Goal: Information Seeking & Learning: Learn about a topic

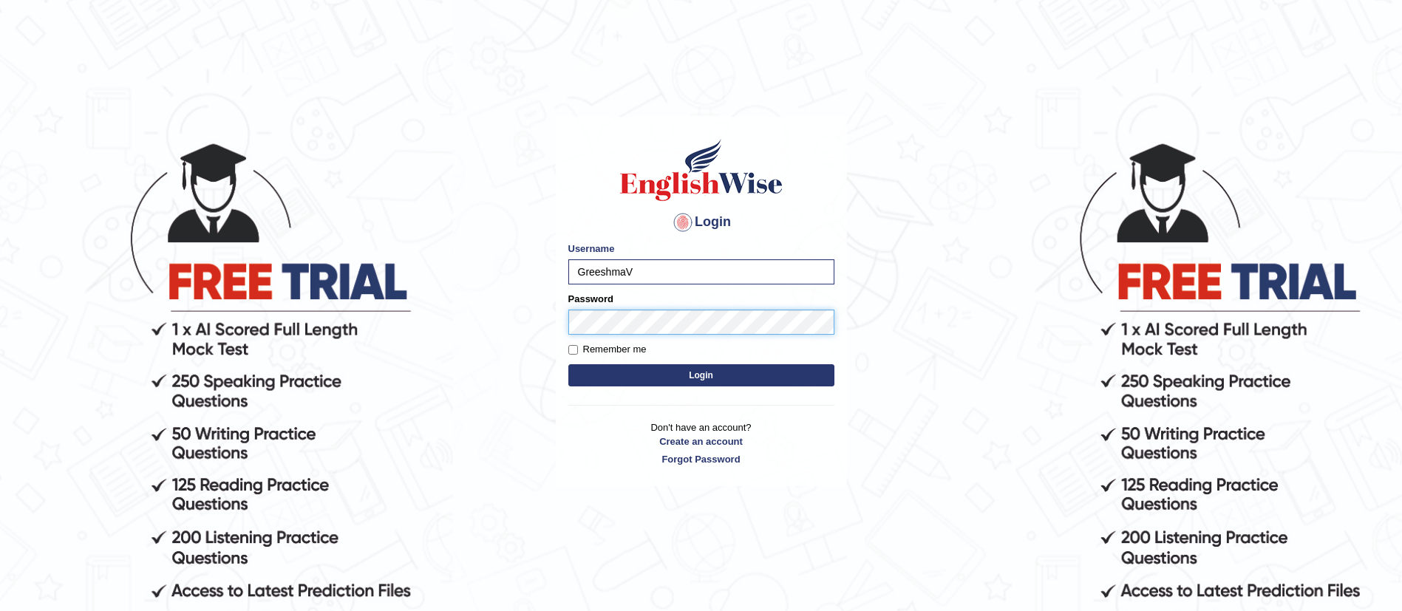
click at [568, 364] on button "Login" at bounding box center [701, 375] width 266 height 22
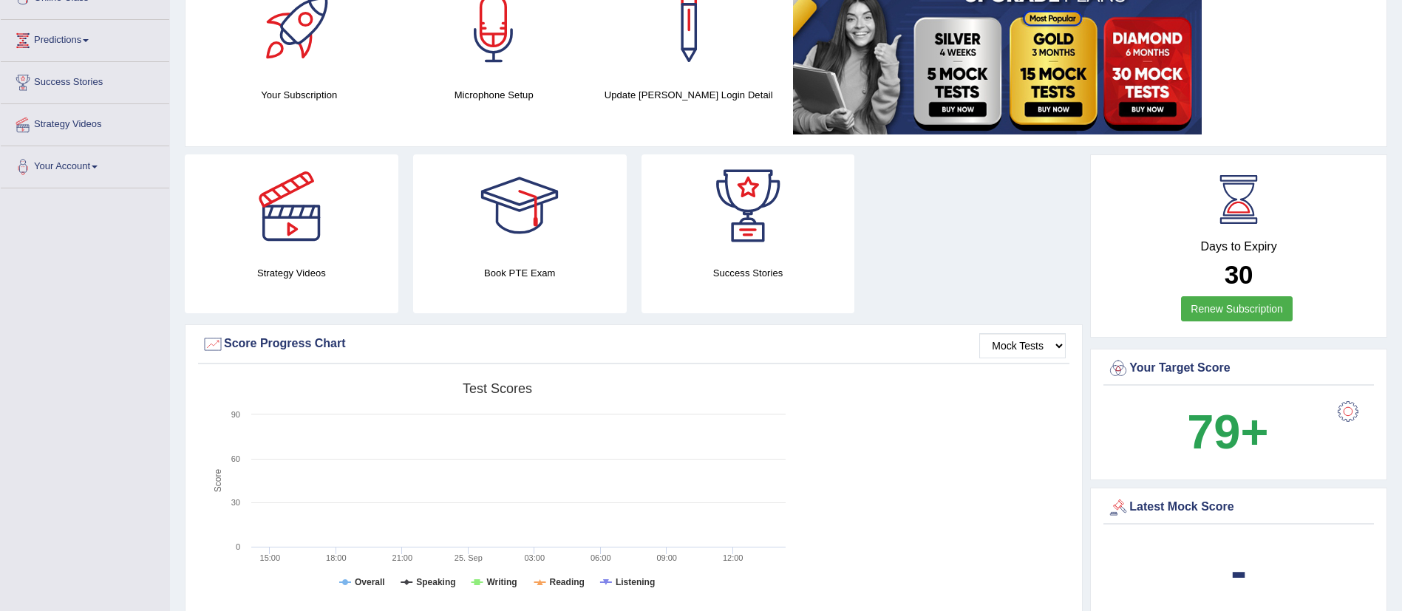
scroll to position [111, 0]
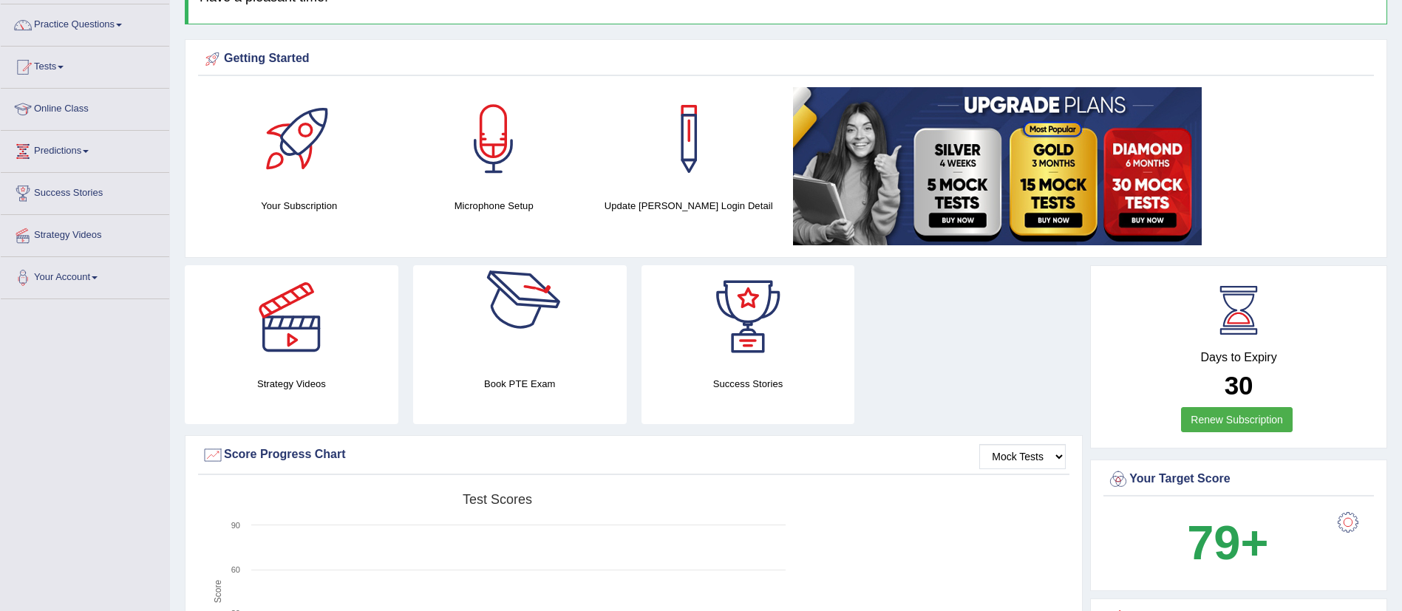
click at [522, 313] on div at bounding box center [519, 316] width 103 height 103
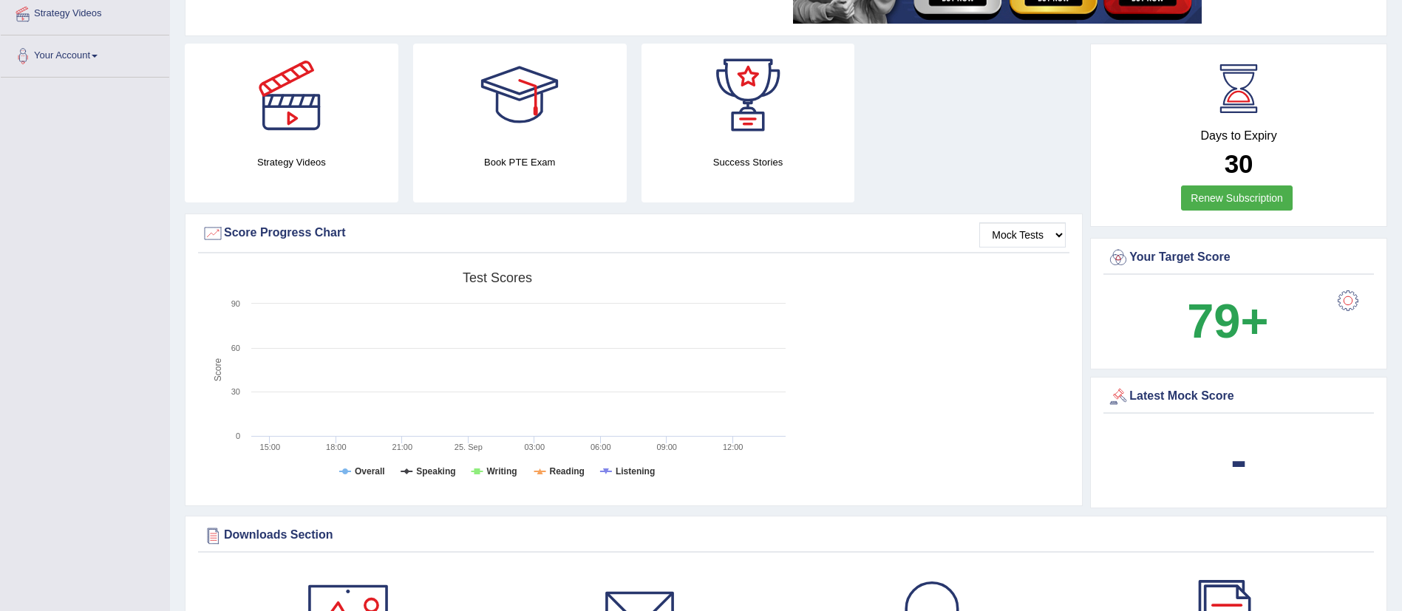
scroll to position [0, 0]
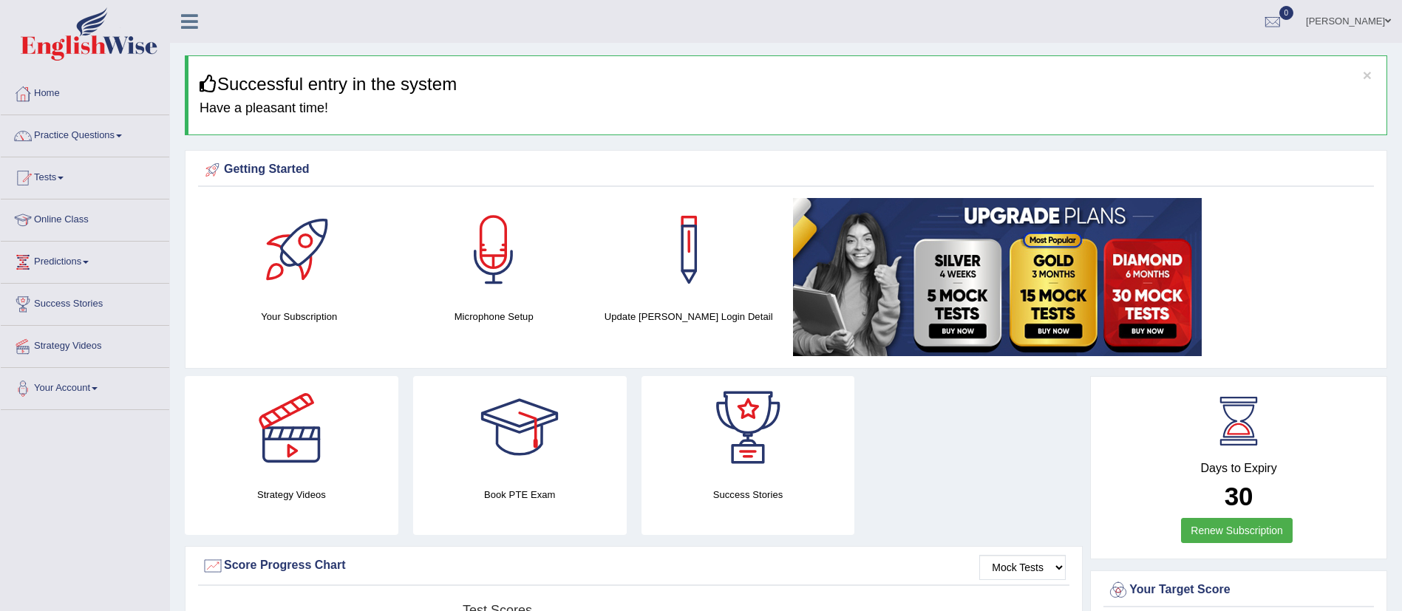
click at [51, 132] on link "Practice Questions" at bounding box center [85, 133] width 168 height 37
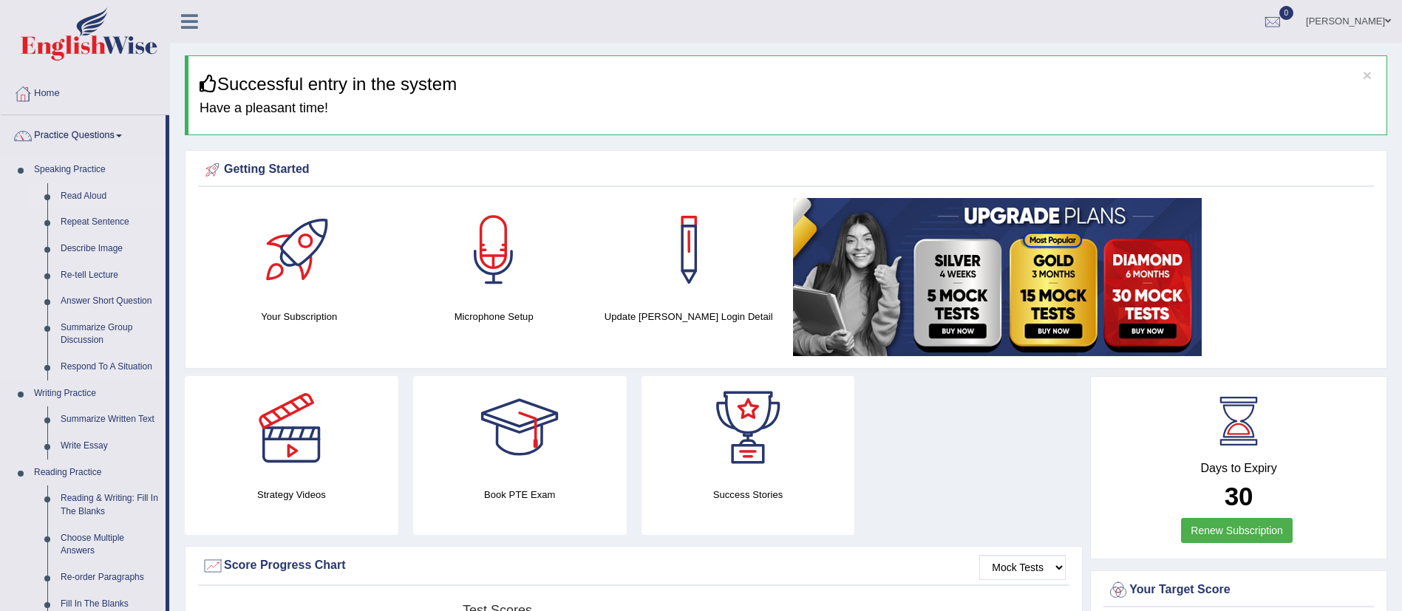
click at [75, 194] on link "Read Aloud" at bounding box center [110, 196] width 112 height 27
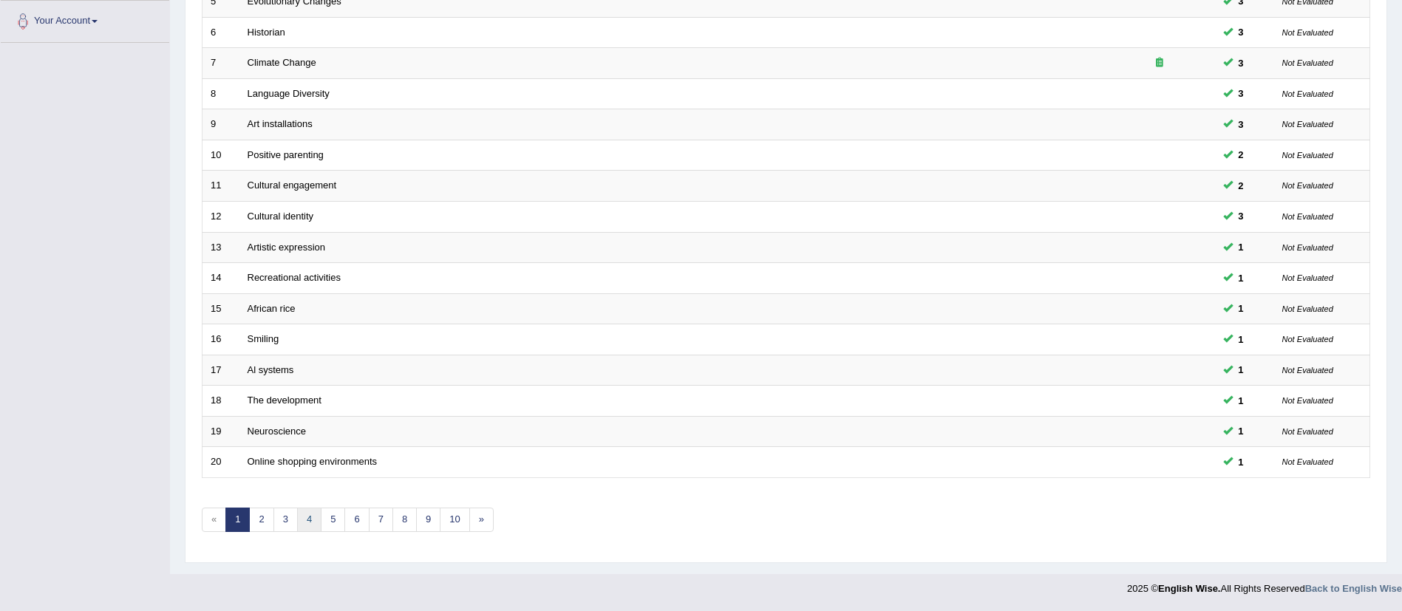
click at [308, 521] on link "4" at bounding box center [309, 520] width 24 height 24
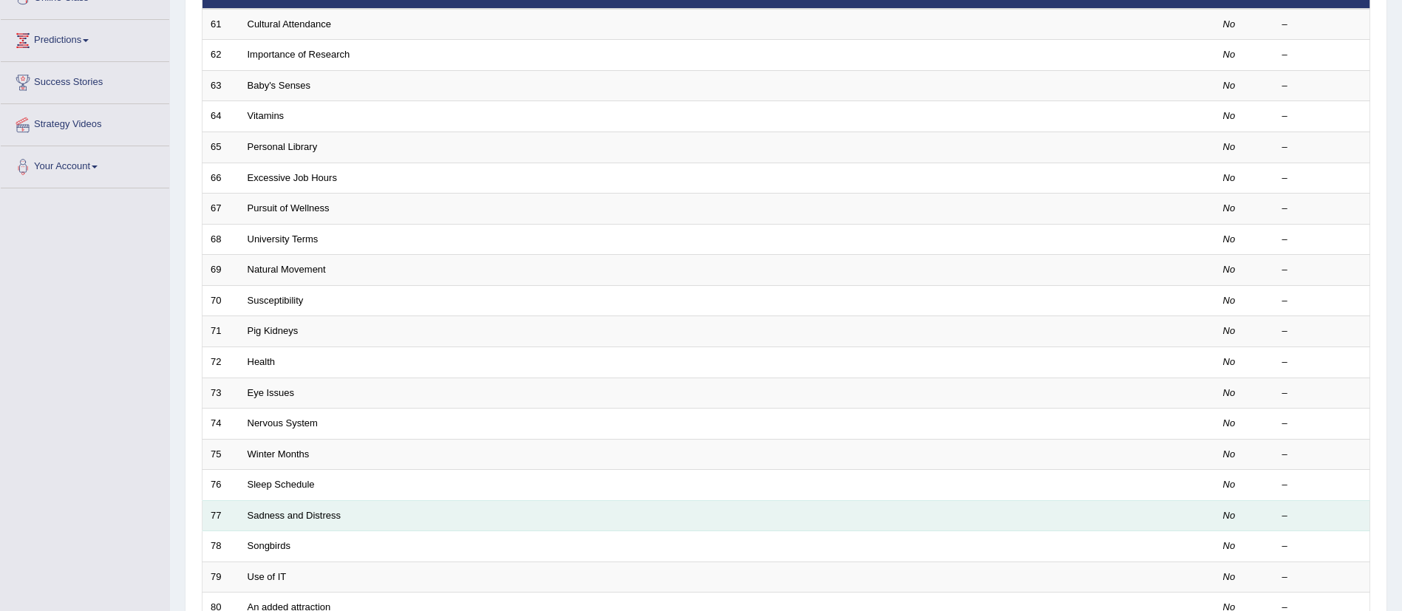
scroll to position [367, 0]
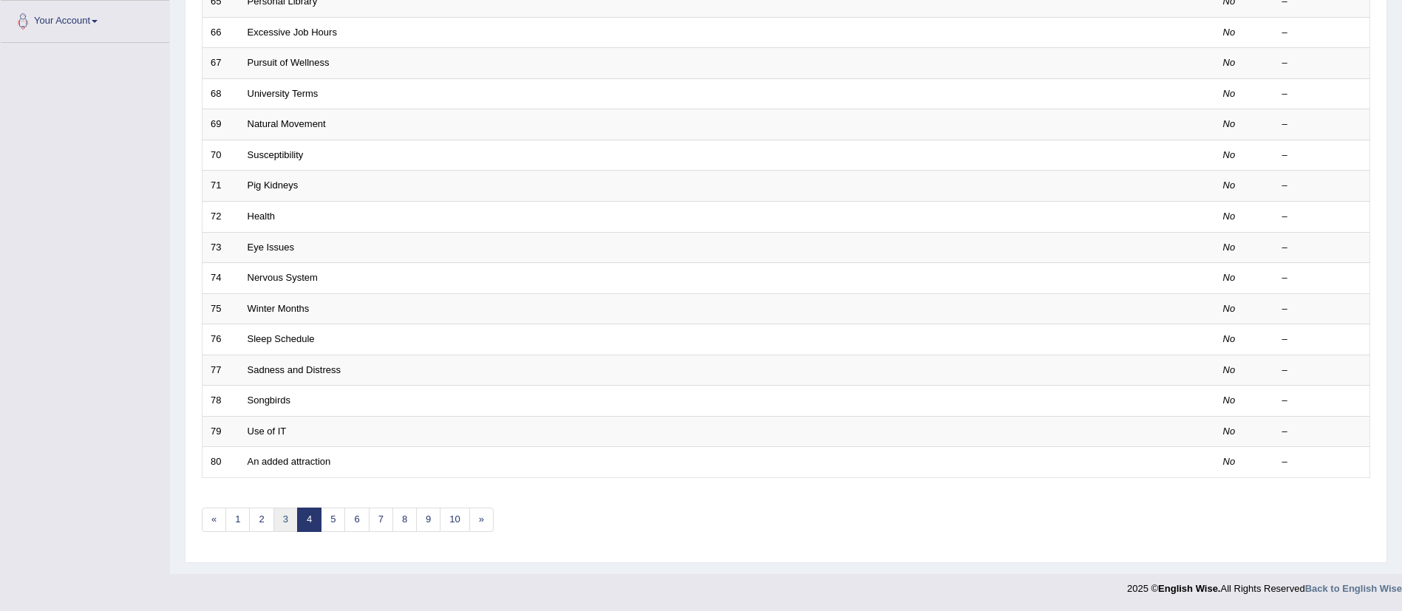
click at [285, 520] on link "3" at bounding box center [285, 520] width 24 height 24
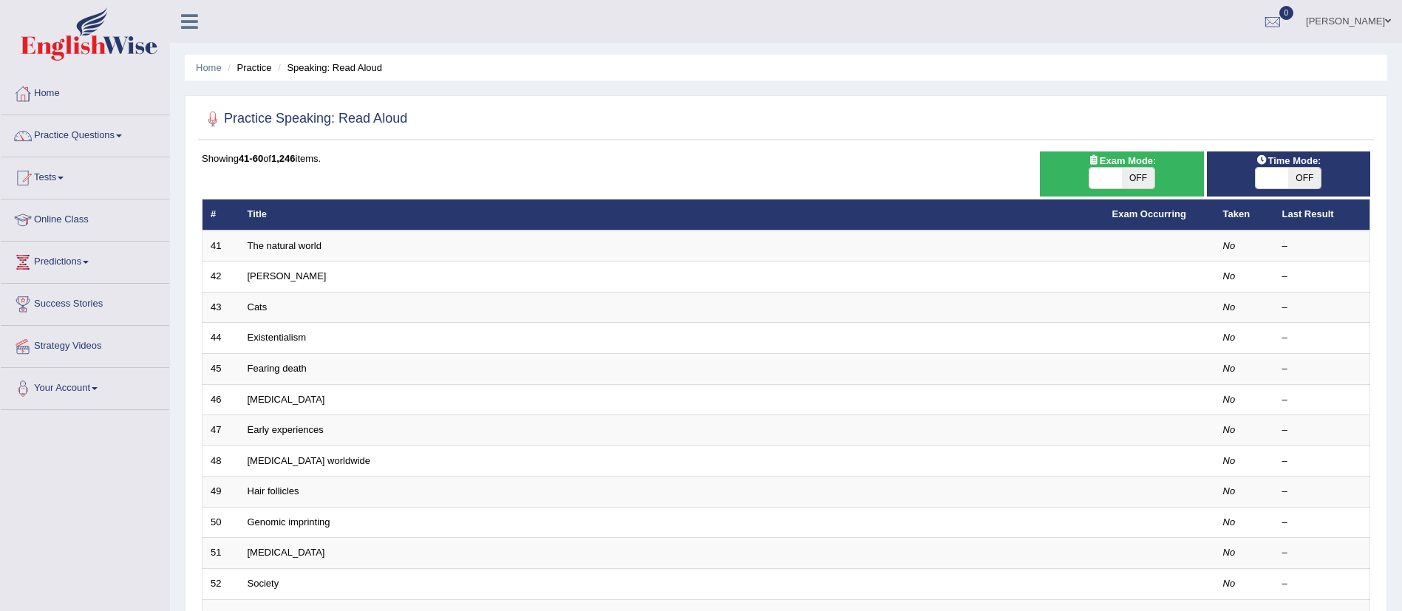
scroll to position [333, 0]
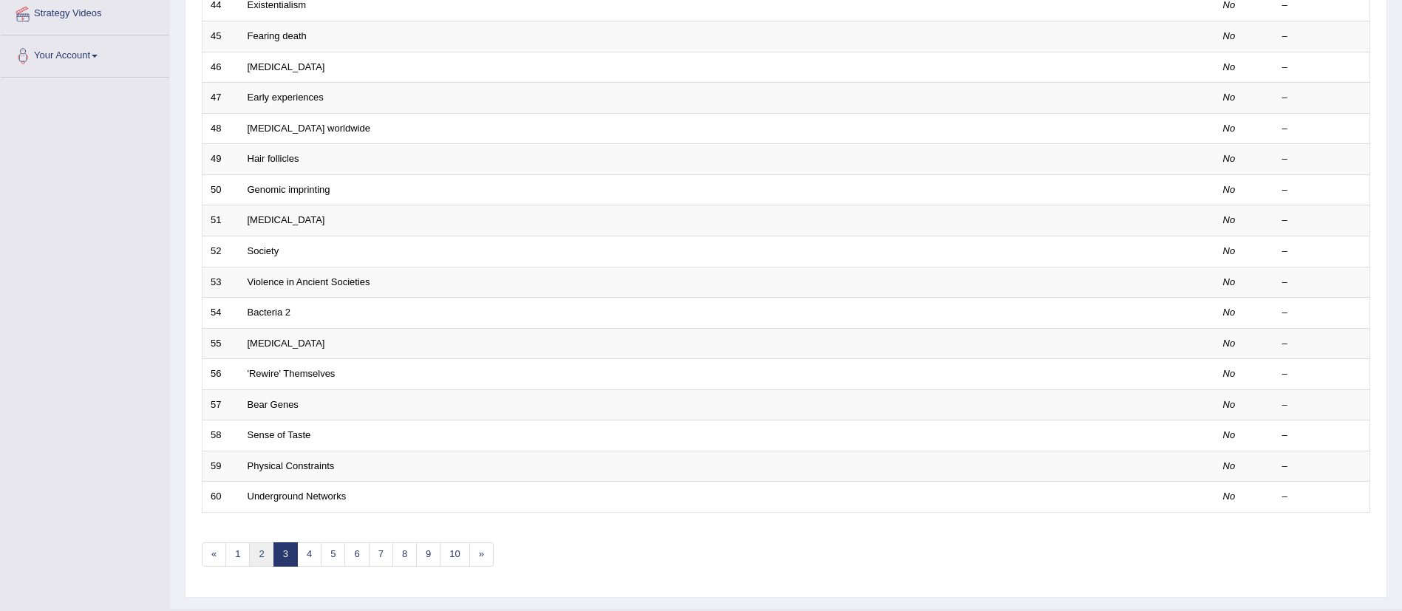
click at [262, 561] on link "2" at bounding box center [261, 554] width 24 height 24
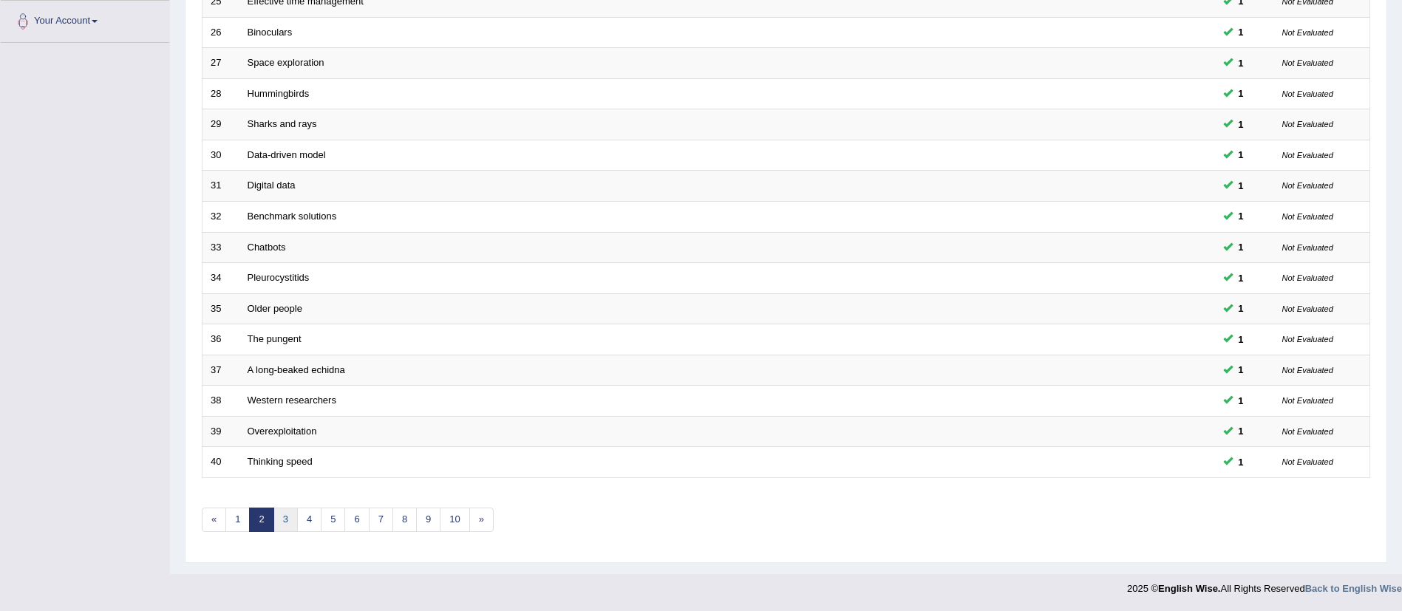
click at [287, 518] on link "3" at bounding box center [285, 520] width 24 height 24
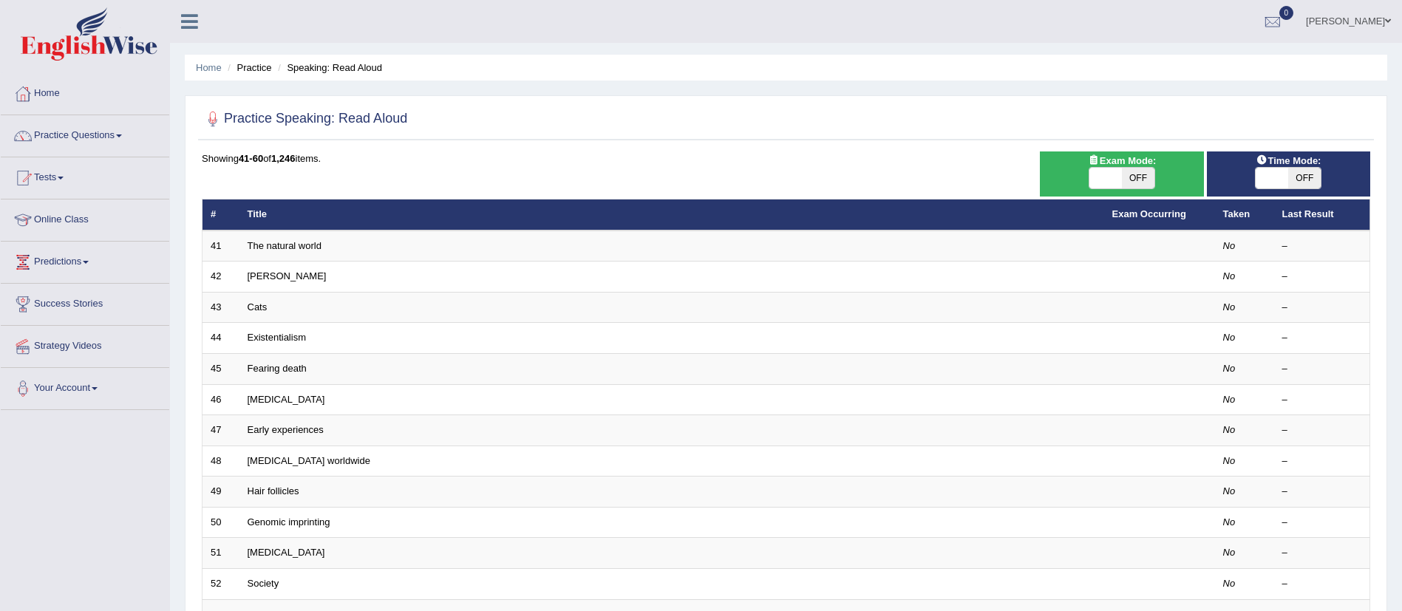
click at [1261, 174] on span at bounding box center [1272, 178] width 33 height 21
checkbox input "true"
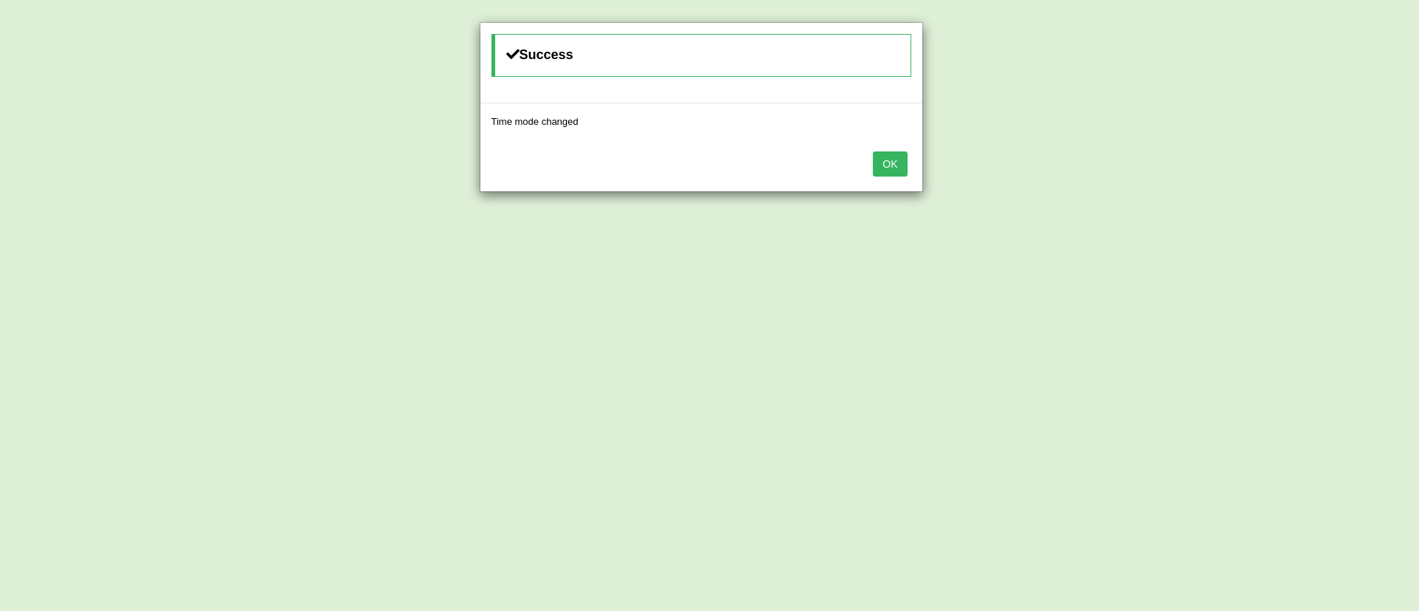
click at [895, 156] on button "OK" at bounding box center [890, 163] width 34 height 25
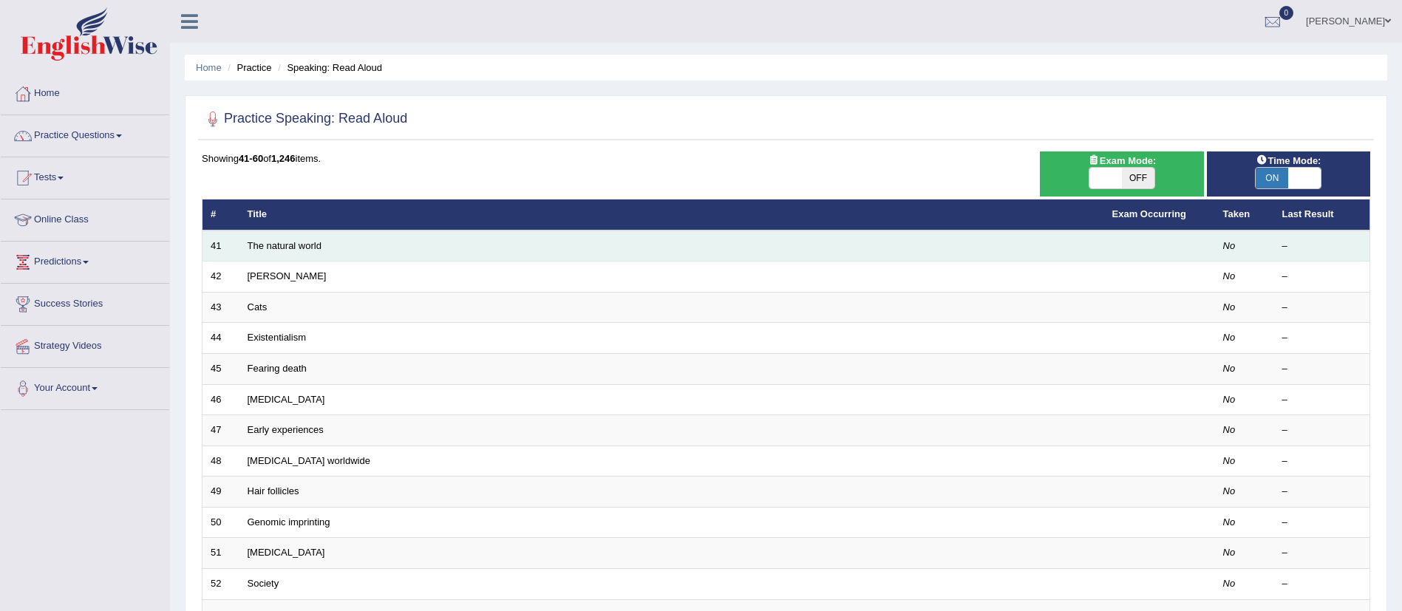
click at [289, 251] on td "The natural world" at bounding box center [671, 246] width 865 height 31
click at [293, 244] on link "The natural world" at bounding box center [285, 245] width 74 height 11
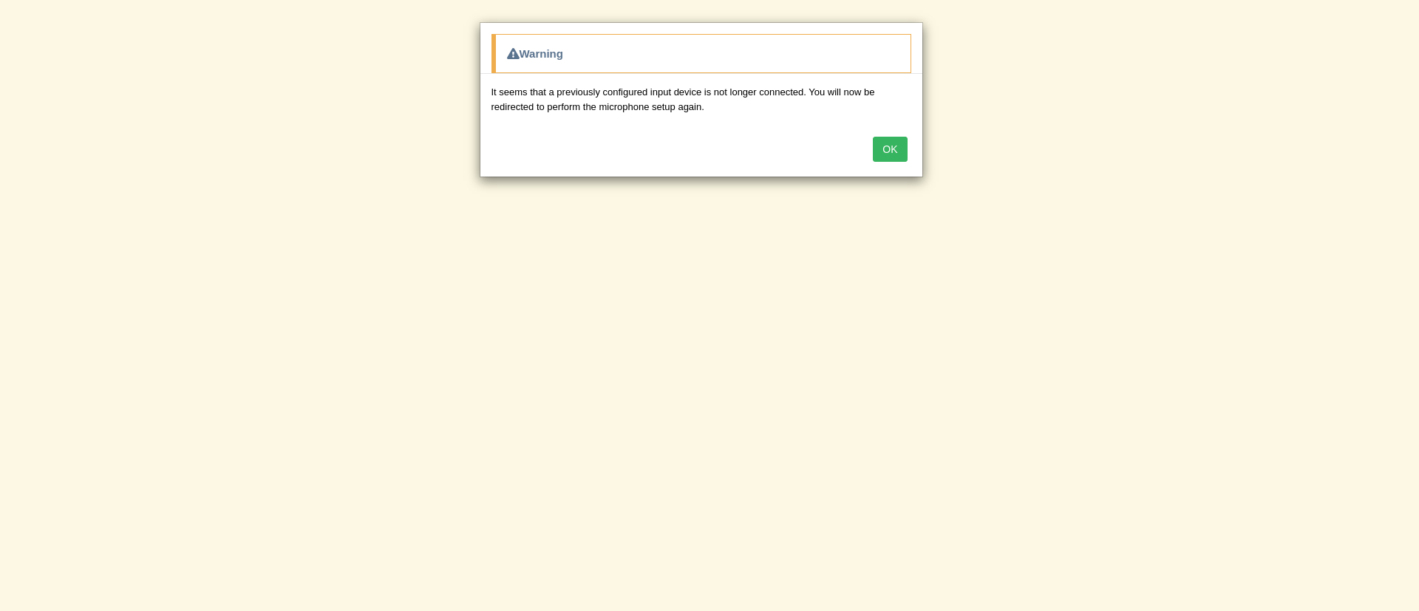
click at [879, 153] on button "OK" at bounding box center [890, 149] width 34 height 25
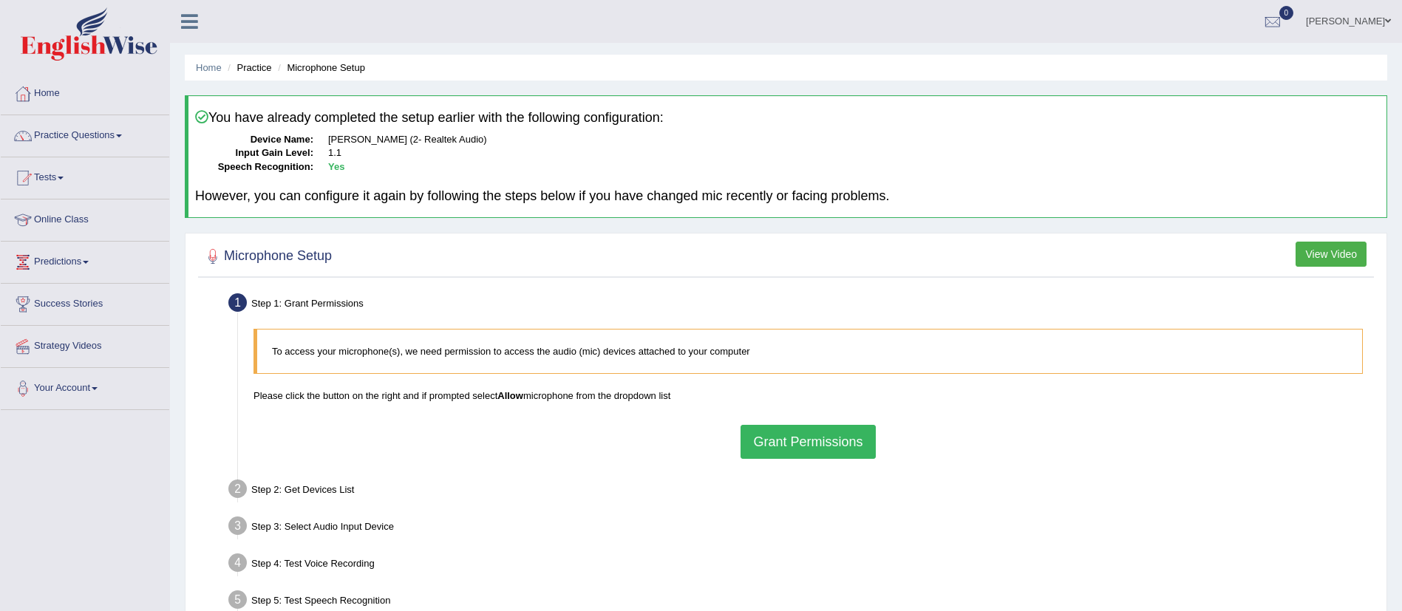
click at [825, 437] on button "Grant Permissions" at bounding box center [807, 442] width 134 height 34
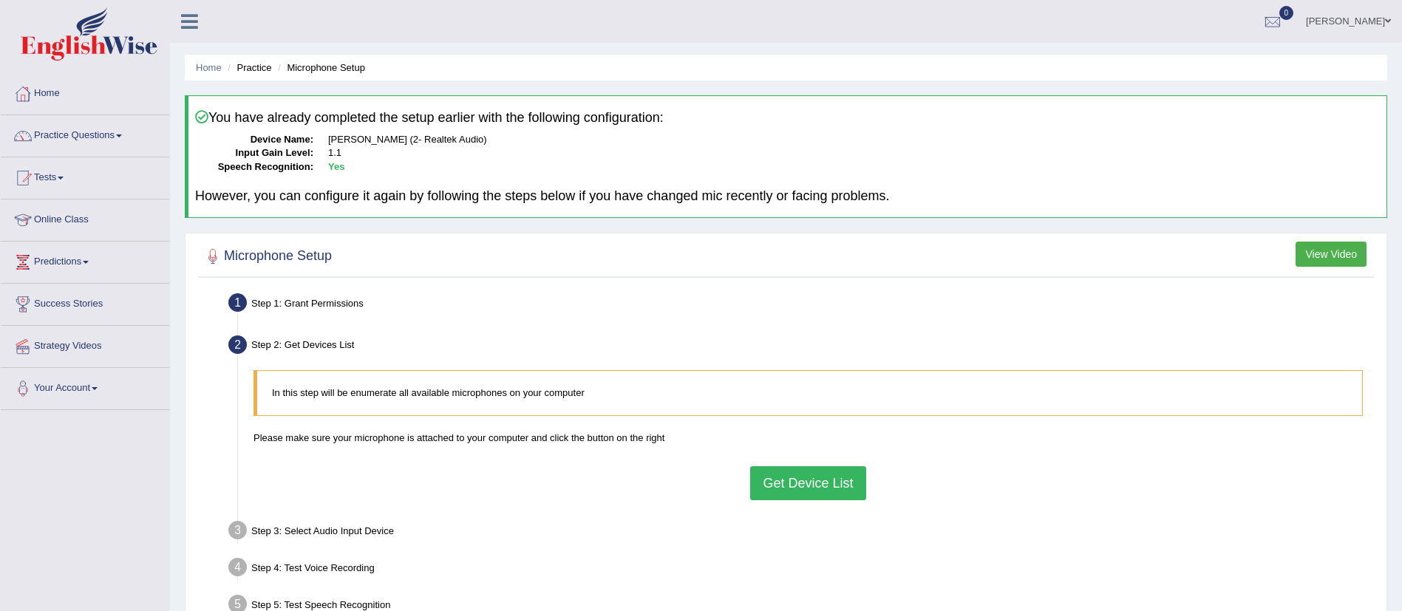
click at [779, 483] on button "Get Device List" at bounding box center [807, 483] width 115 height 34
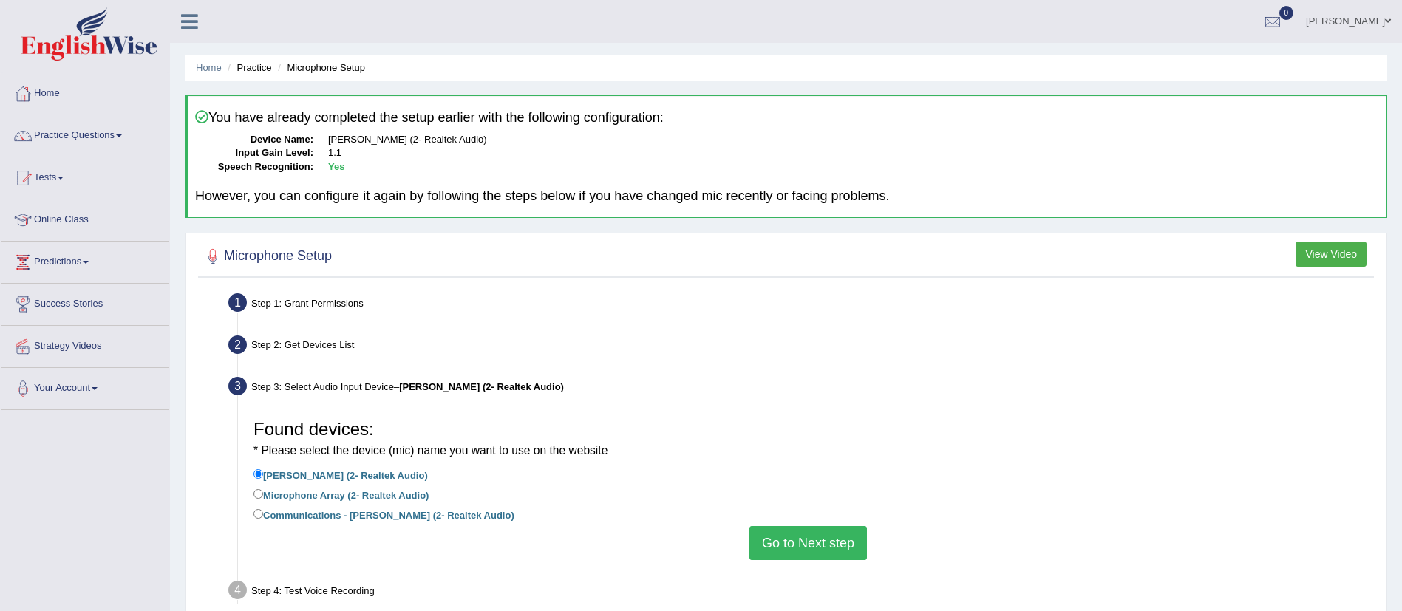
drag, startPoint x: 793, startPoint y: 535, endPoint x: 781, endPoint y: 525, distance: 15.2
click at [791, 534] on button "Go to Next step" at bounding box center [807, 543] width 117 height 34
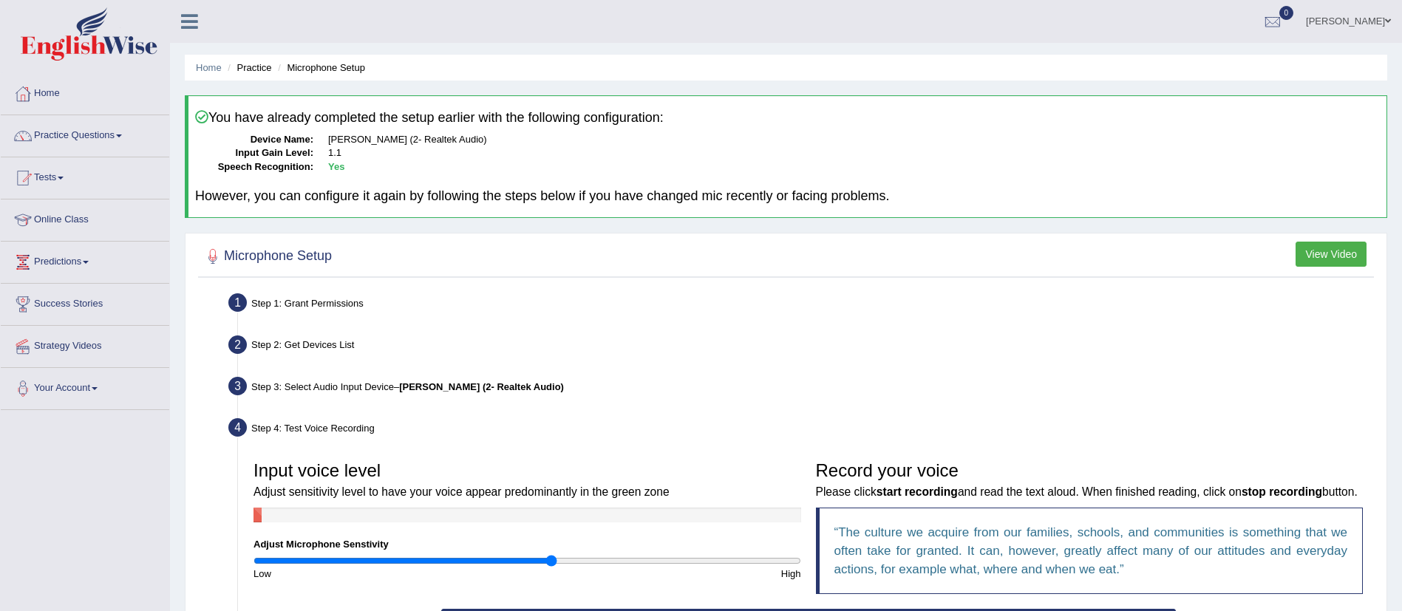
scroll to position [222, 0]
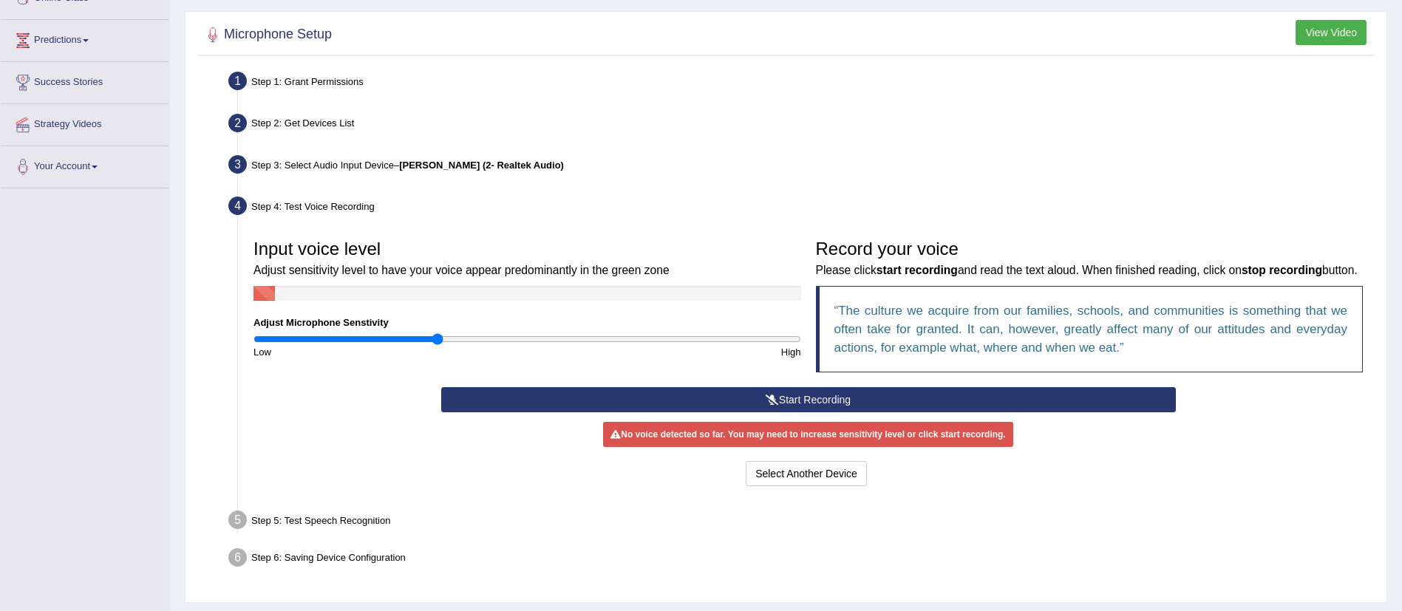
type input "0.68"
click at [437, 337] on input "range" at bounding box center [527, 339] width 548 height 12
click at [698, 412] on button "Start Recording" at bounding box center [808, 399] width 735 height 25
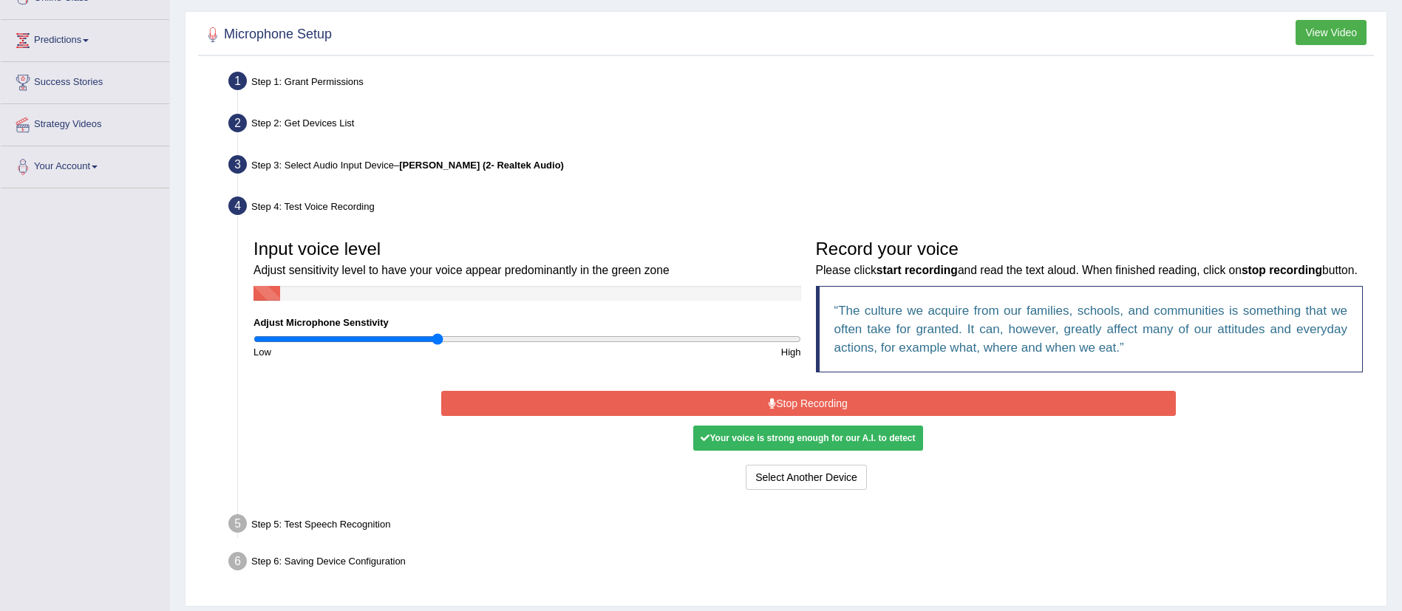
click at [726, 416] on button "Stop Recording" at bounding box center [808, 403] width 735 height 25
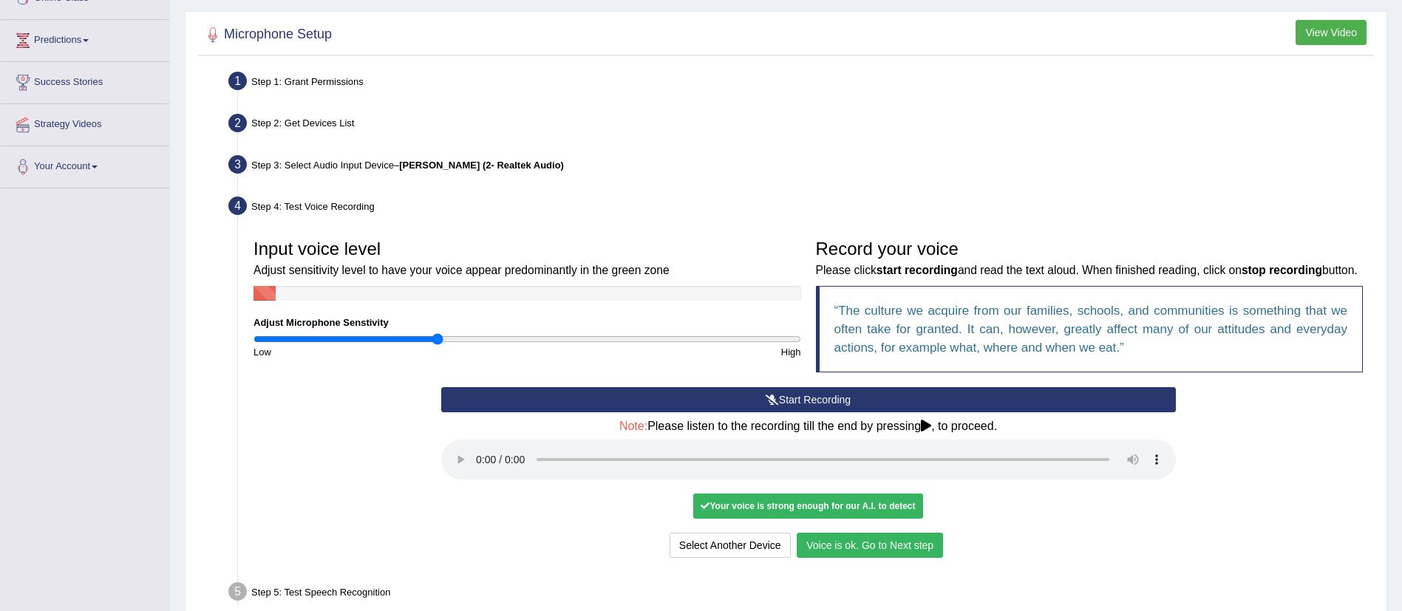
click at [823, 558] on button "Voice is ok. Go to Next step" at bounding box center [870, 545] width 146 height 25
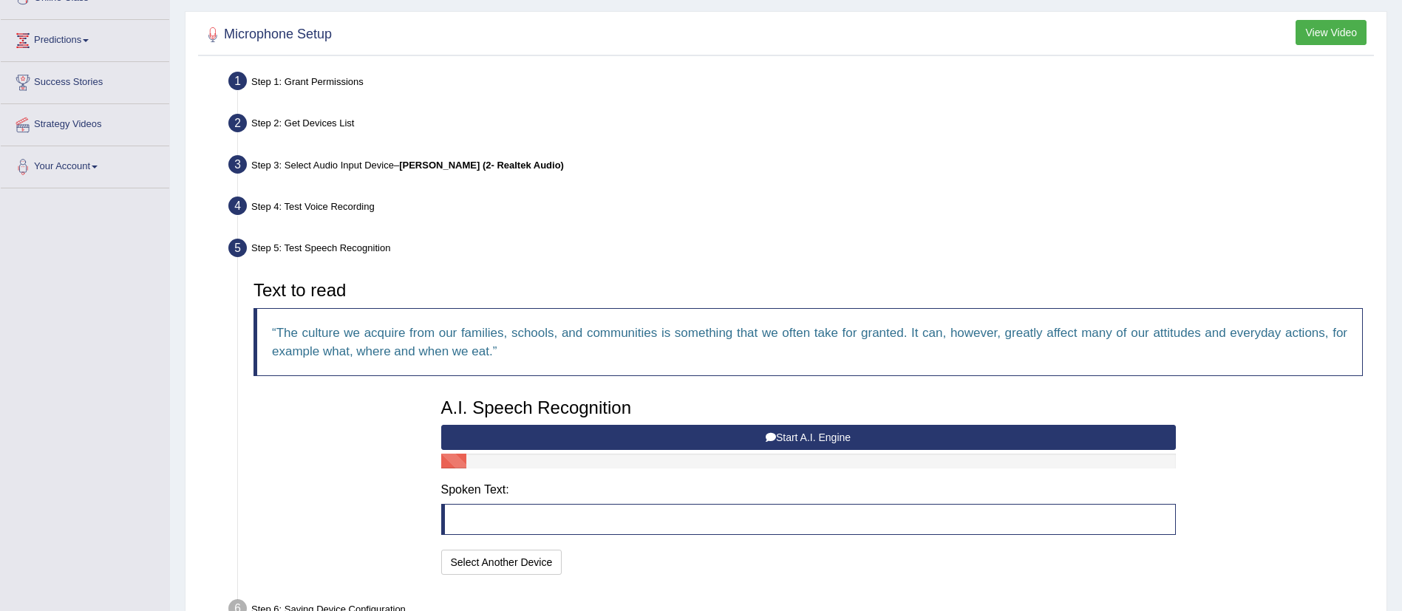
click at [727, 443] on button "Start A.I. Engine" at bounding box center [808, 437] width 735 height 25
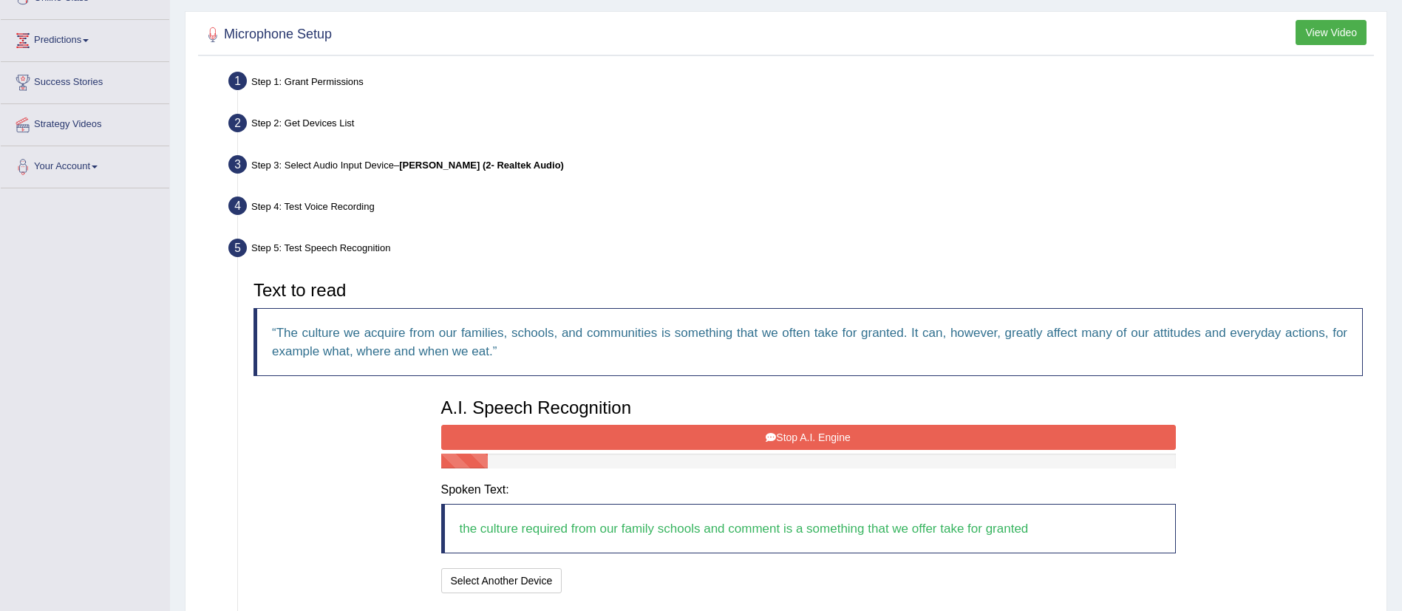
click at [721, 439] on button "Stop A.I. Engine" at bounding box center [808, 437] width 735 height 25
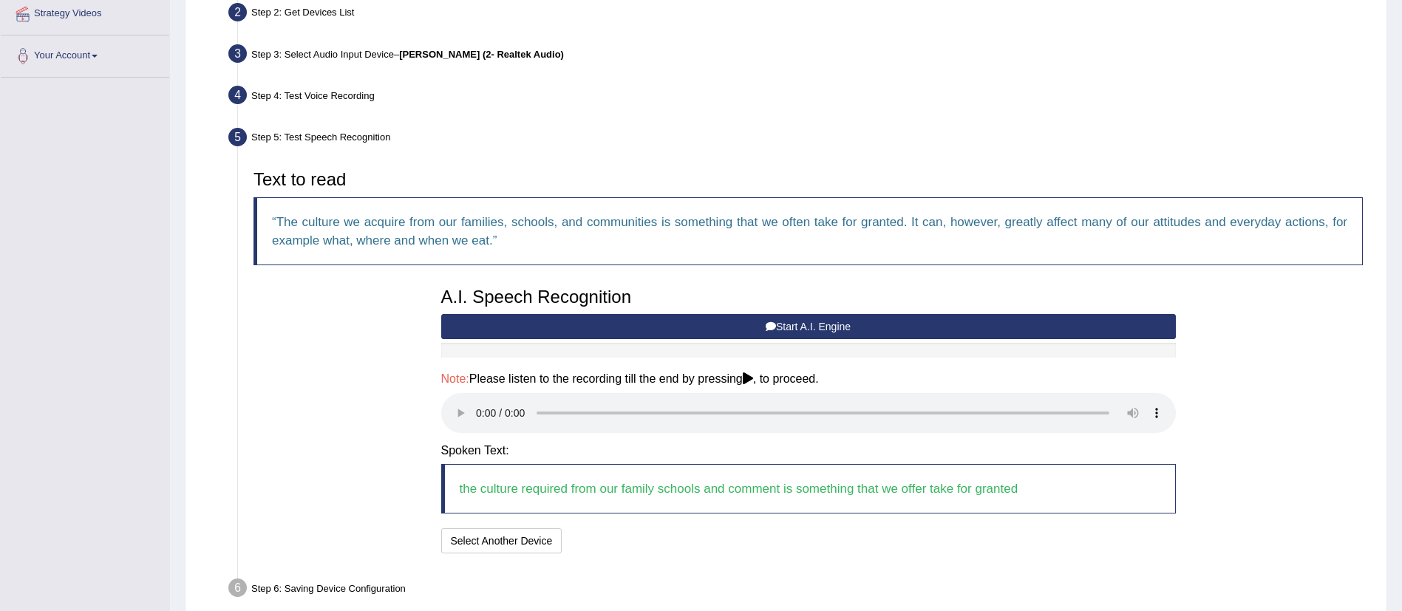
scroll to position [403, 0]
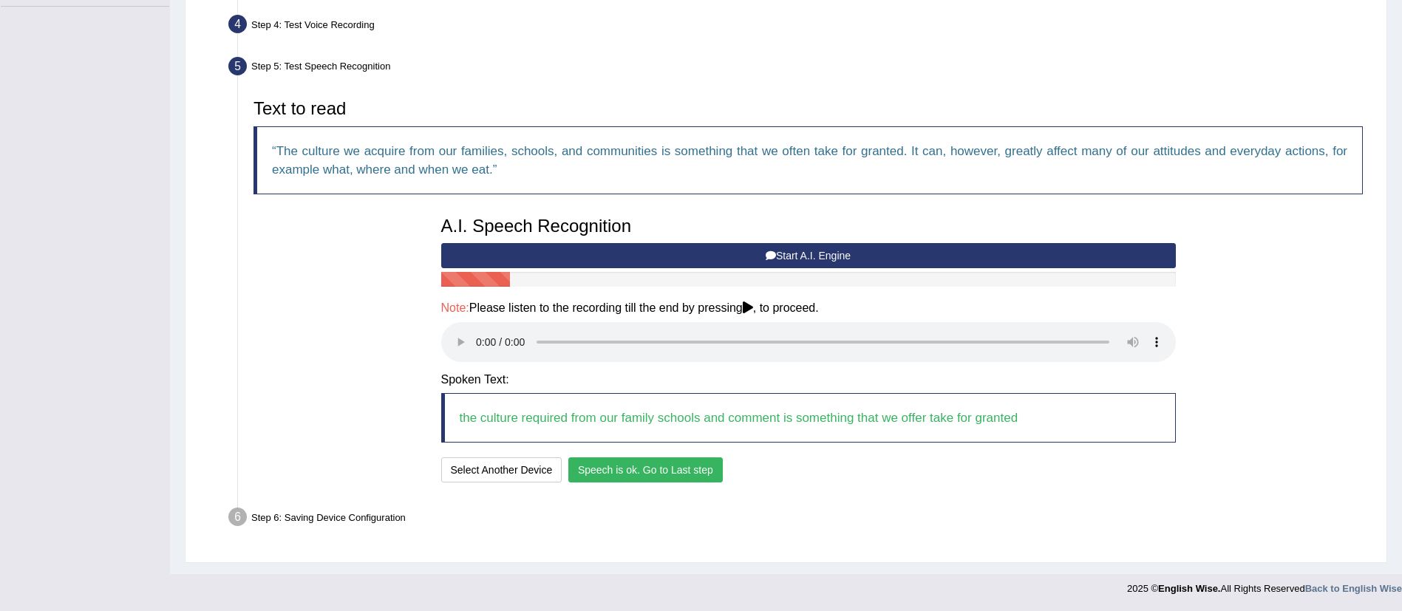
click at [607, 479] on button "Speech is ok. Go to Last step" at bounding box center [645, 469] width 154 height 25
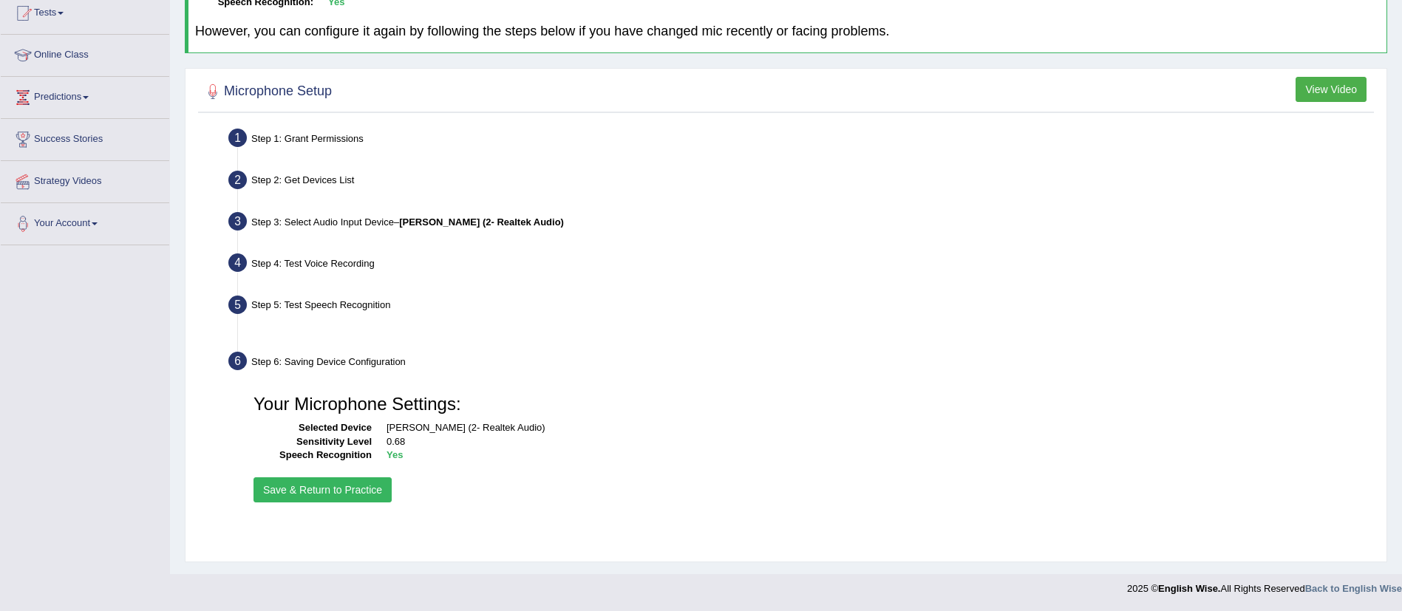
scroll to position [165, 0]
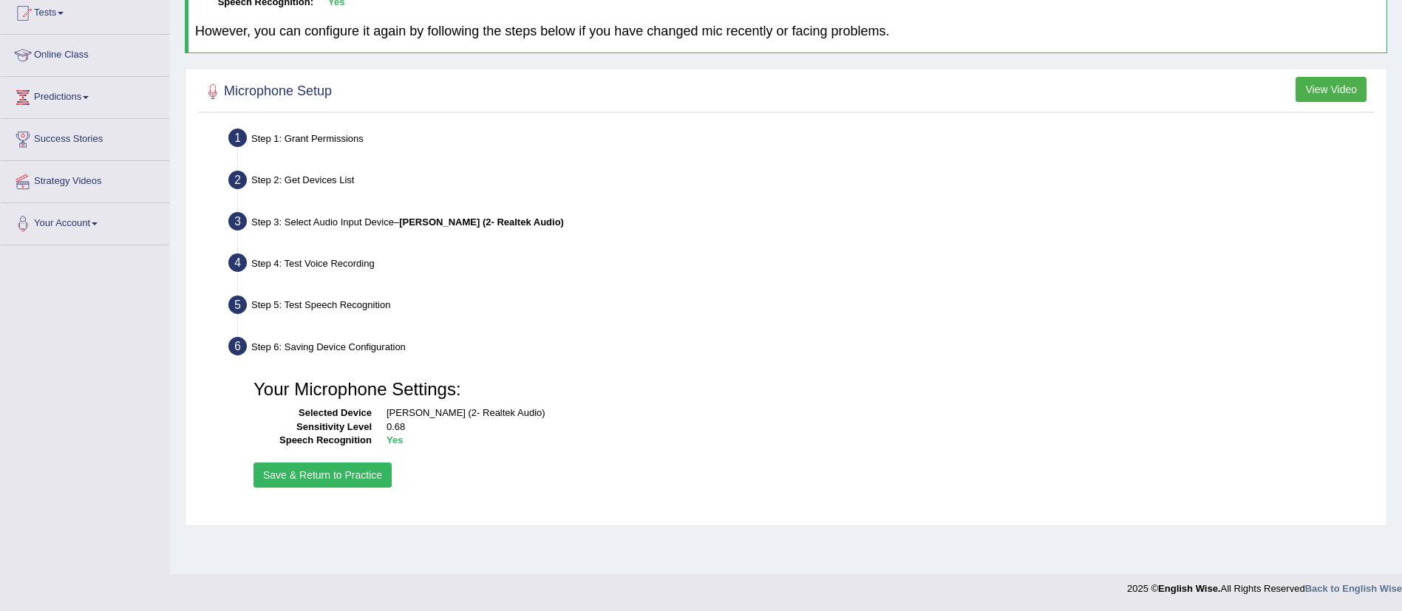
click at [372, 476] on button "Save & Return to Practice" at bounding box center [322, 475] width 138 height 25
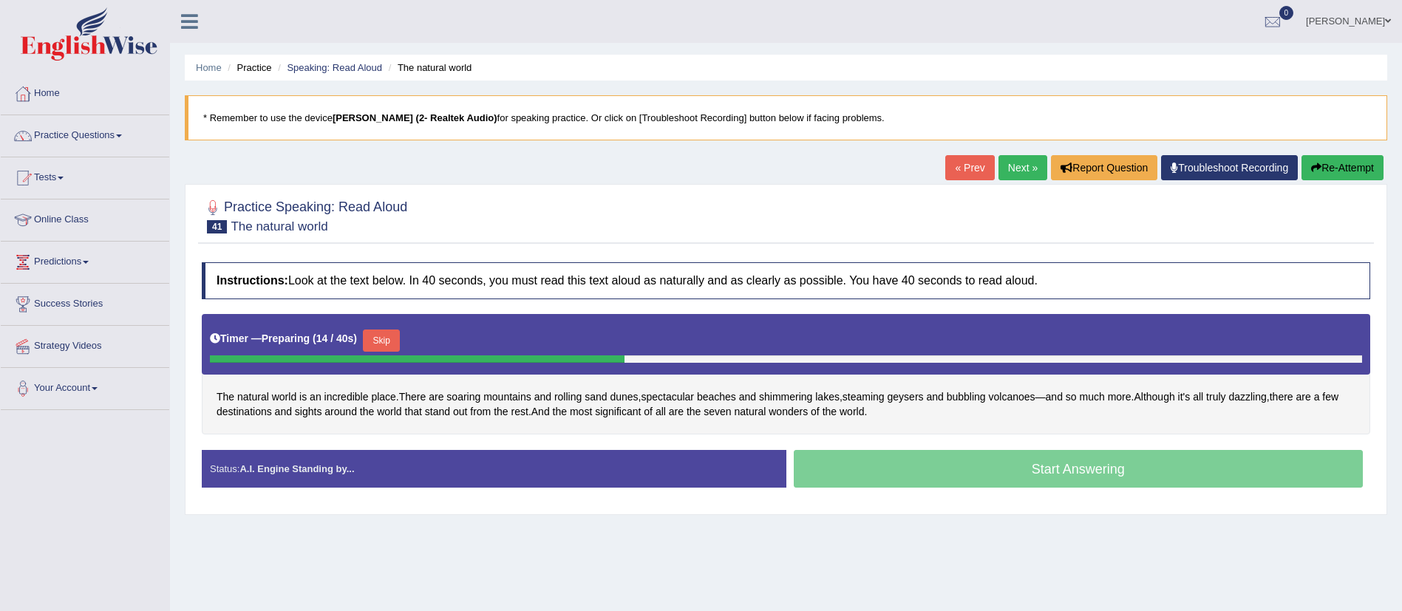
click at [383, 335] on button "Skip" at bounding box center [381, 341] width 37 height 22
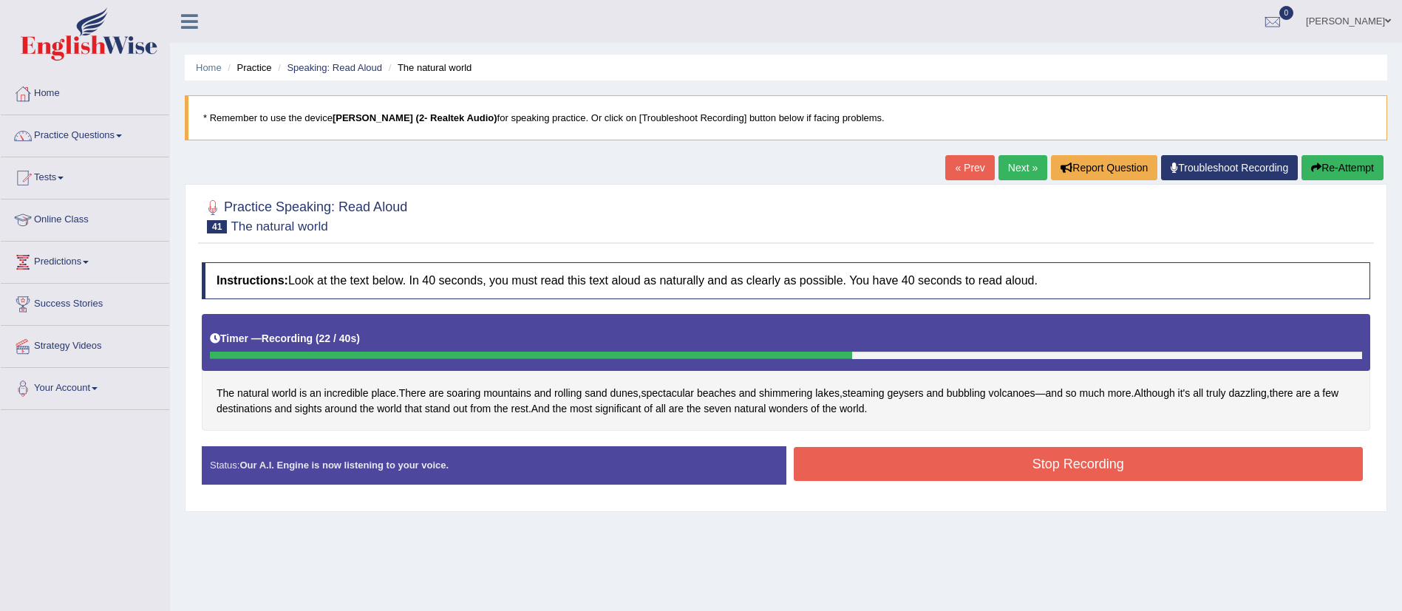
click at [831, 462] on button "Stop Recording" at bounding box center [1079, 464] width 570 height 34
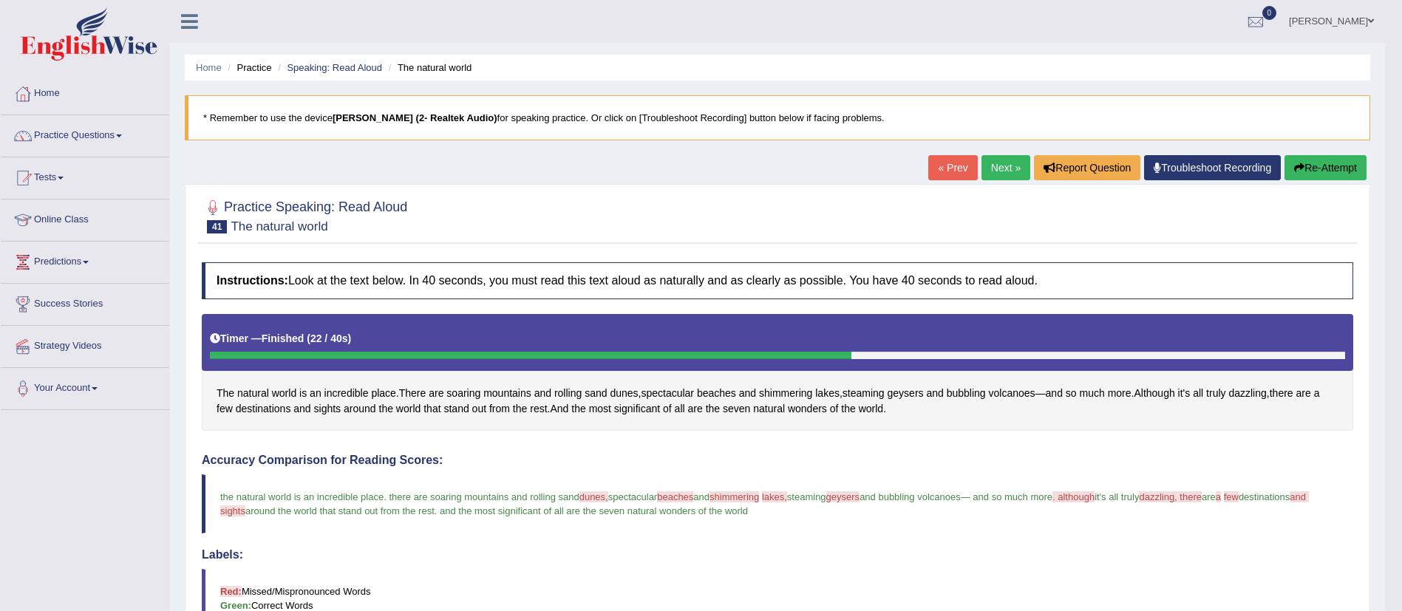
click at [992, 168] on link "Next »" at bounding box center [1005, 167] width 49 height 25
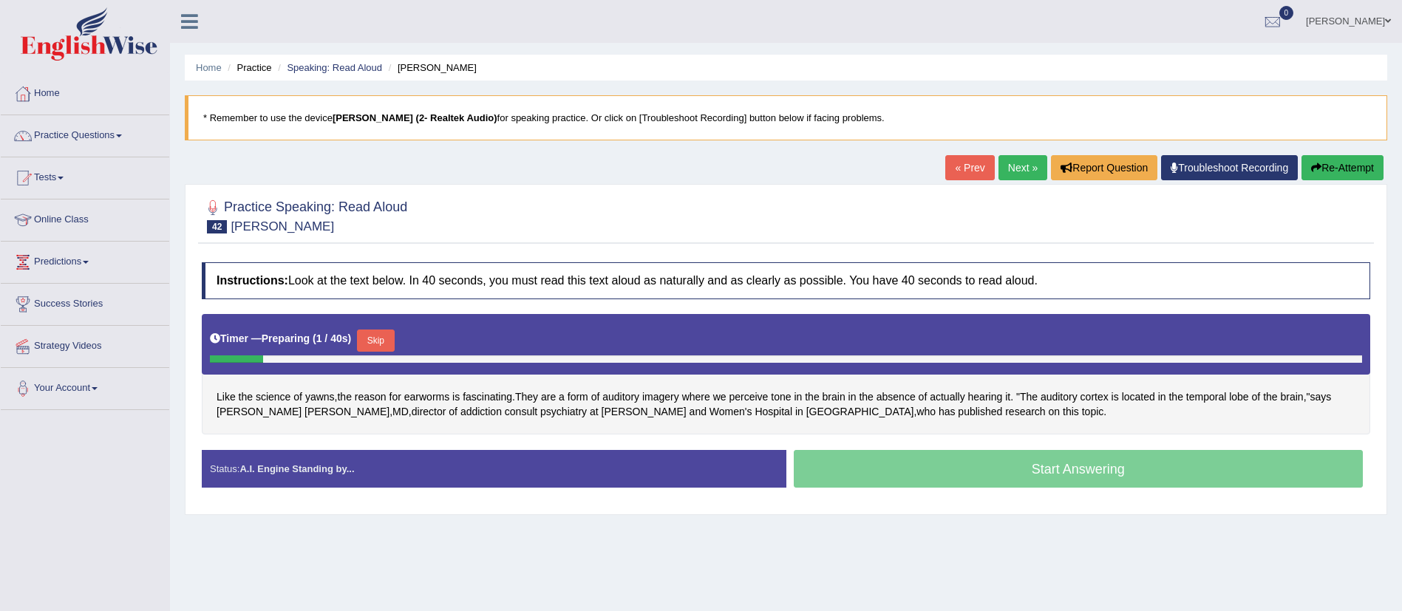
click at [378, 342] on button "Skip" at bounding box center [375, 341] width 37 height 22
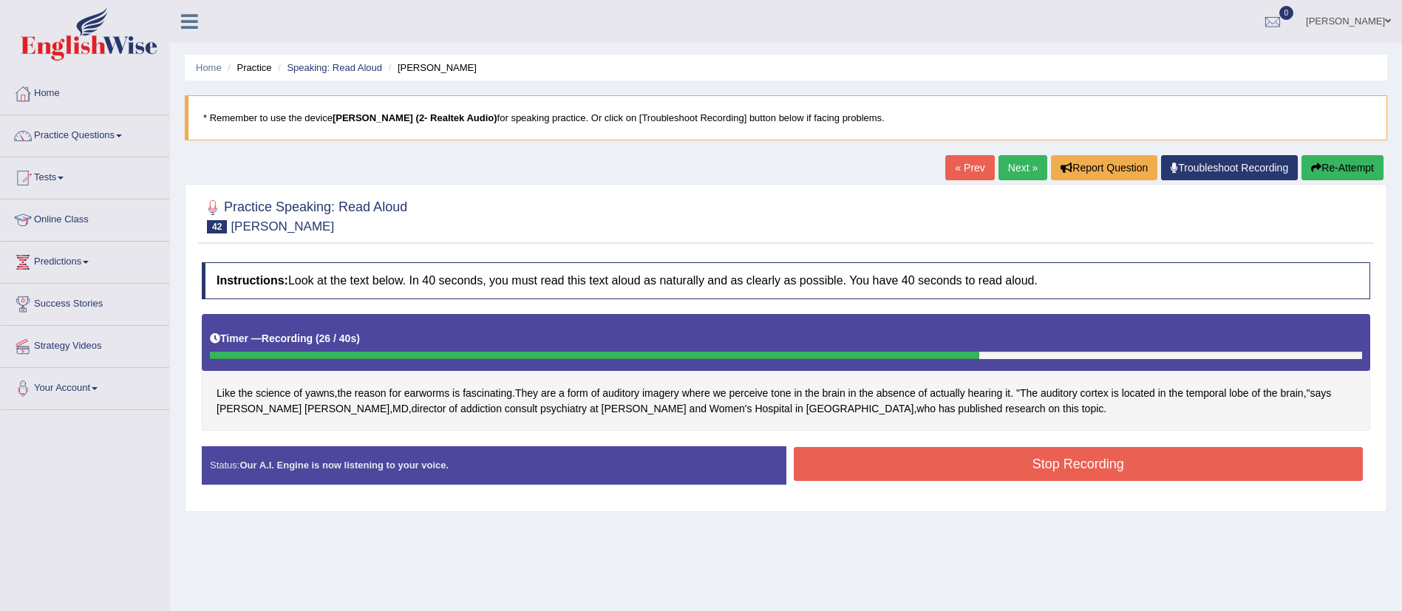
click at [828, 455] on button "Stop Recording" at bounding box center [1079, 464] width 570 height 34
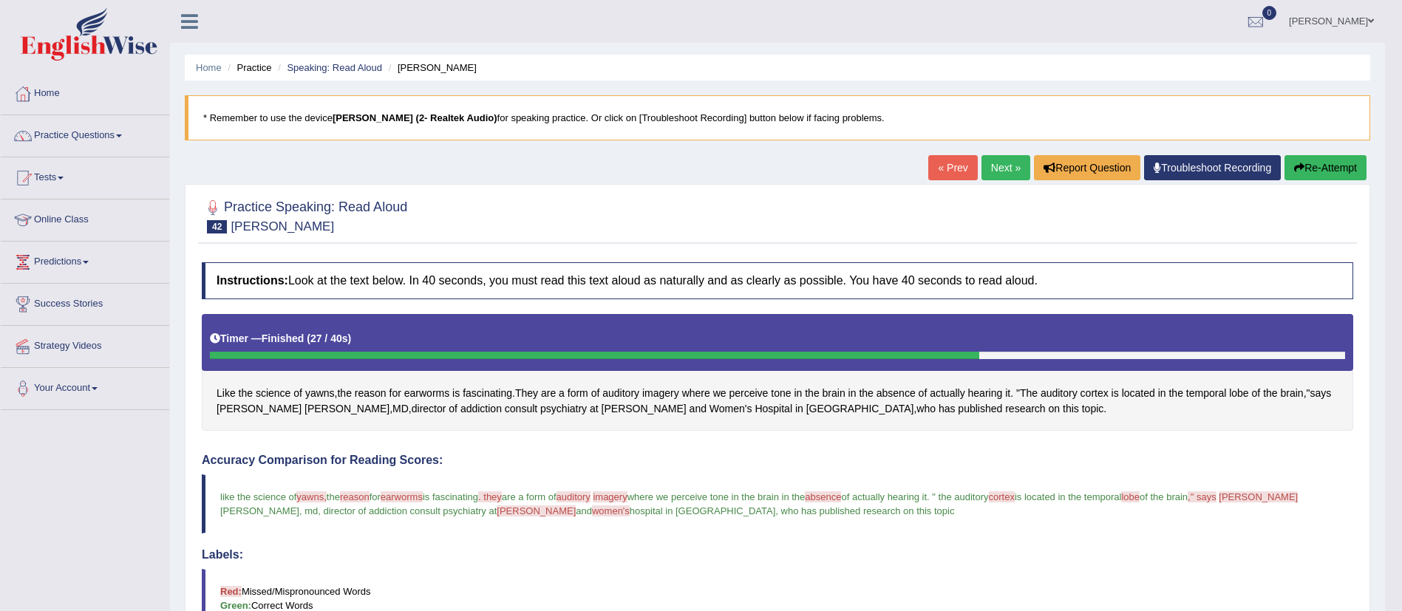
click at [982, 166] on link "Next »" at bounding box center [1005, 167] width 49 height 25
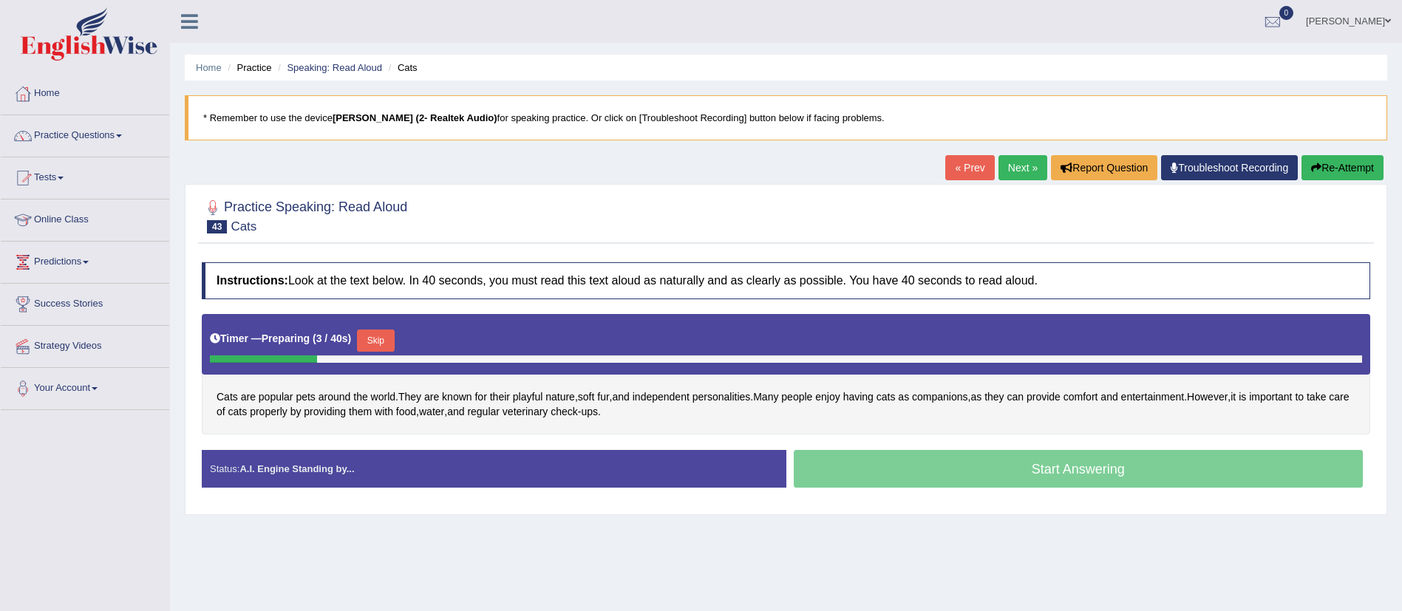
click at [106, 136] on link "Practice Questions" at bounding box center [85, 133] width 168 height 37
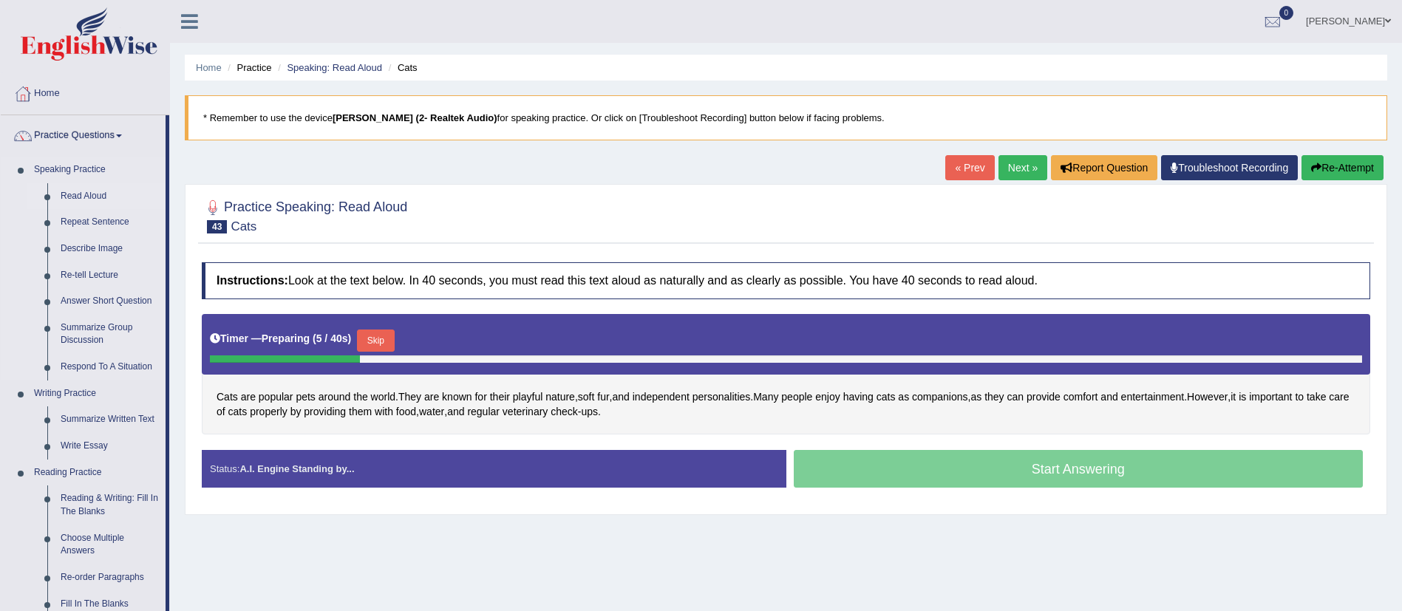
click at [83, 187] on link "Read Aloud" at bounding box center [110, 196] width 112 height 27
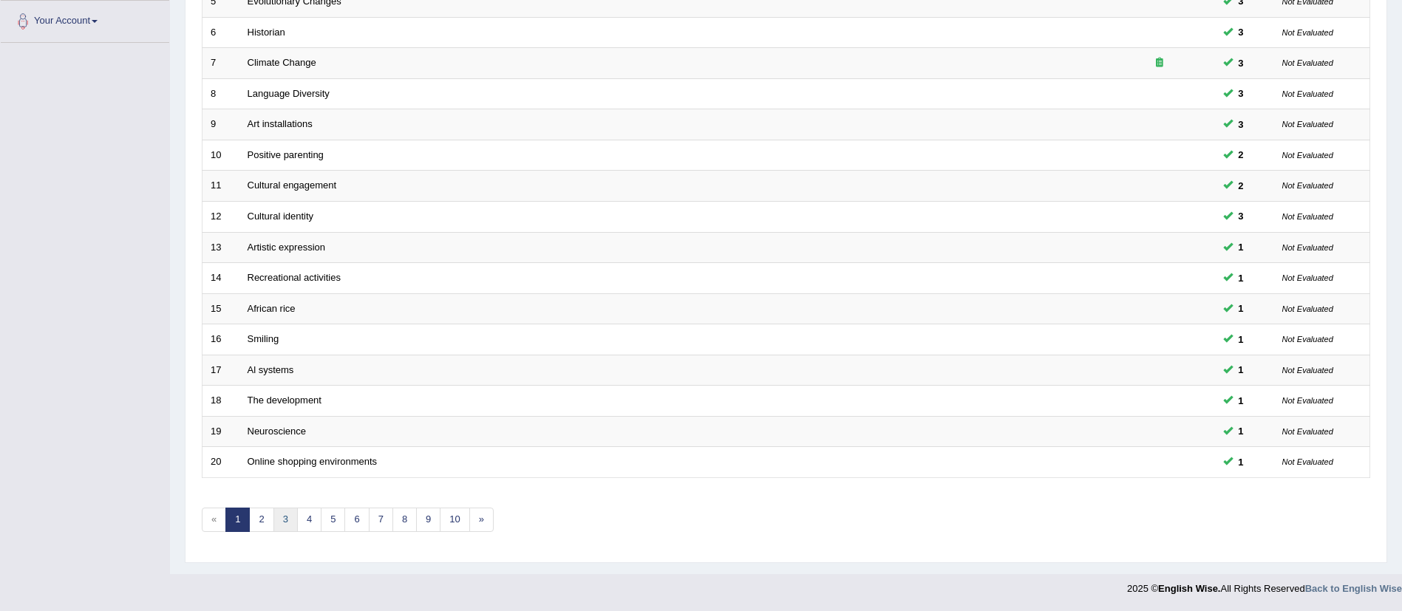
click at [294, 513] on link "3" at bounding box center [285, 520] width 24 height 24
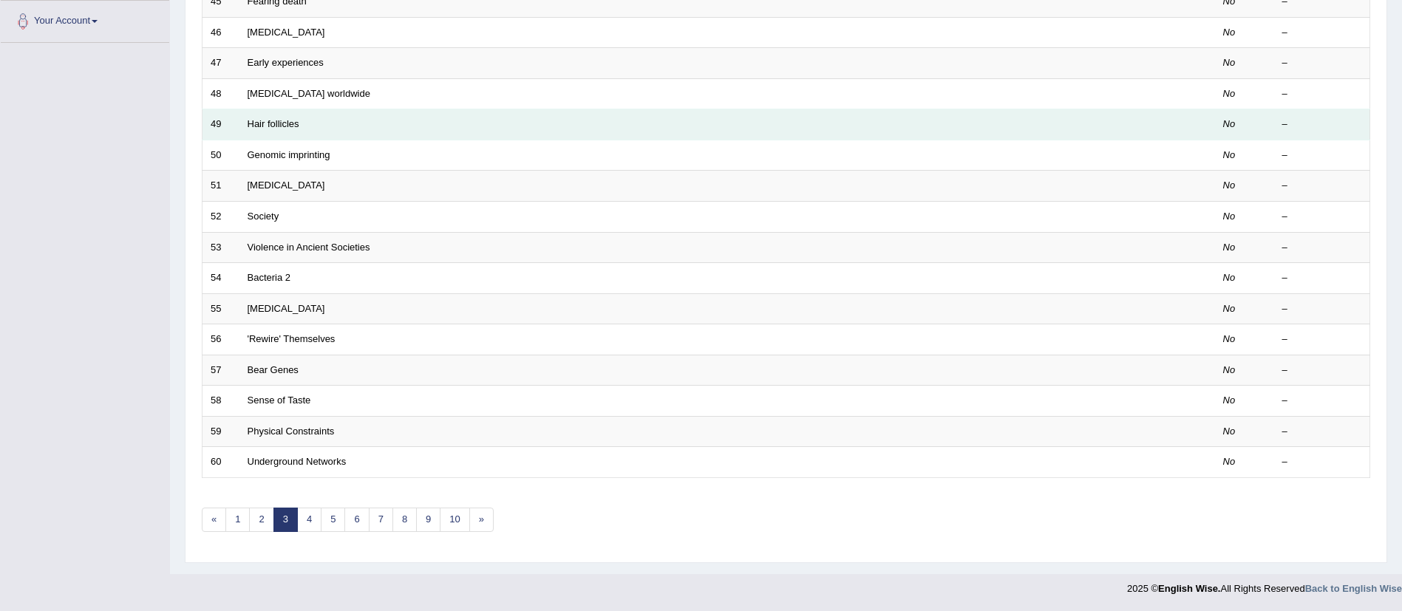
scroll to position [35, 0]
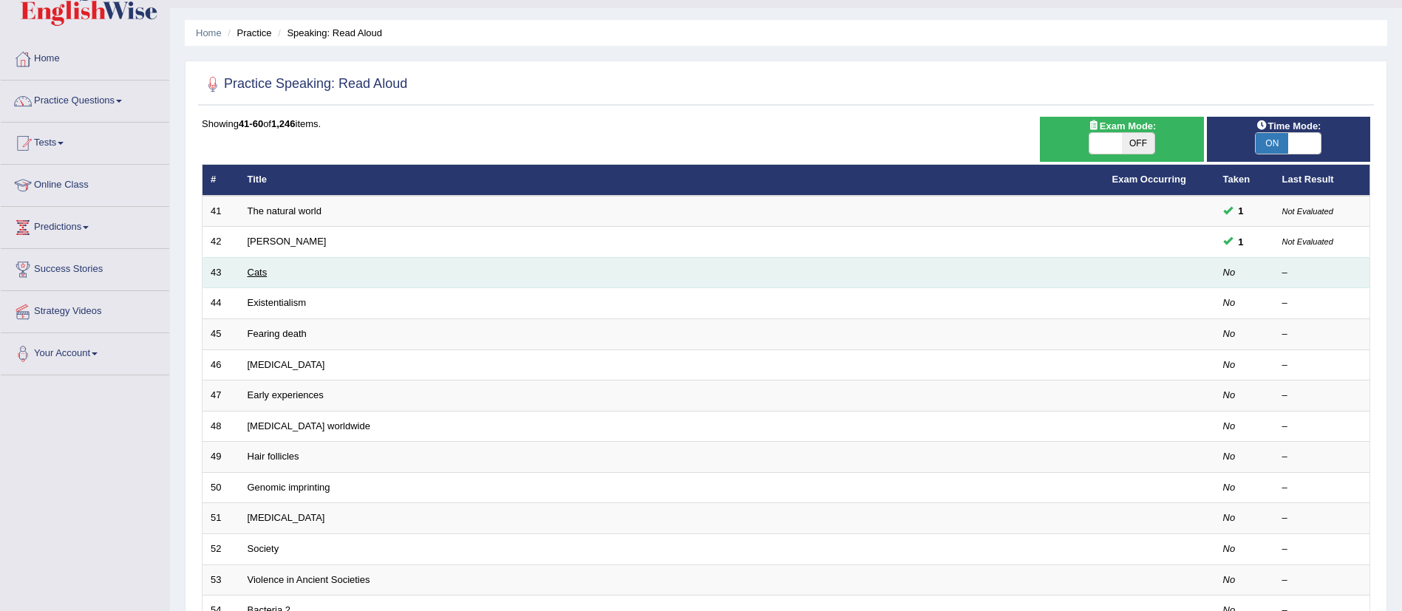
click at [258, 276] on link "Cats" at bounding box center [258, 272] width 20 height 11
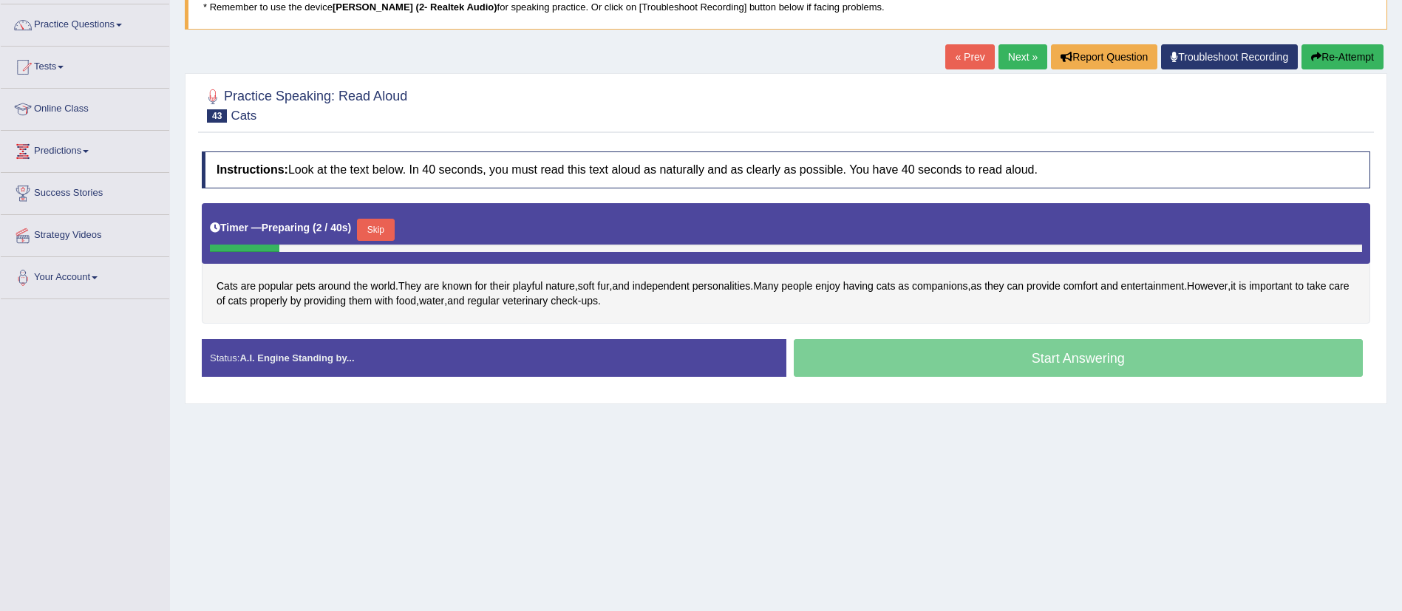
click at [384, 228] on button "Skip" at bounding box center [375, 230] width 37 height 22
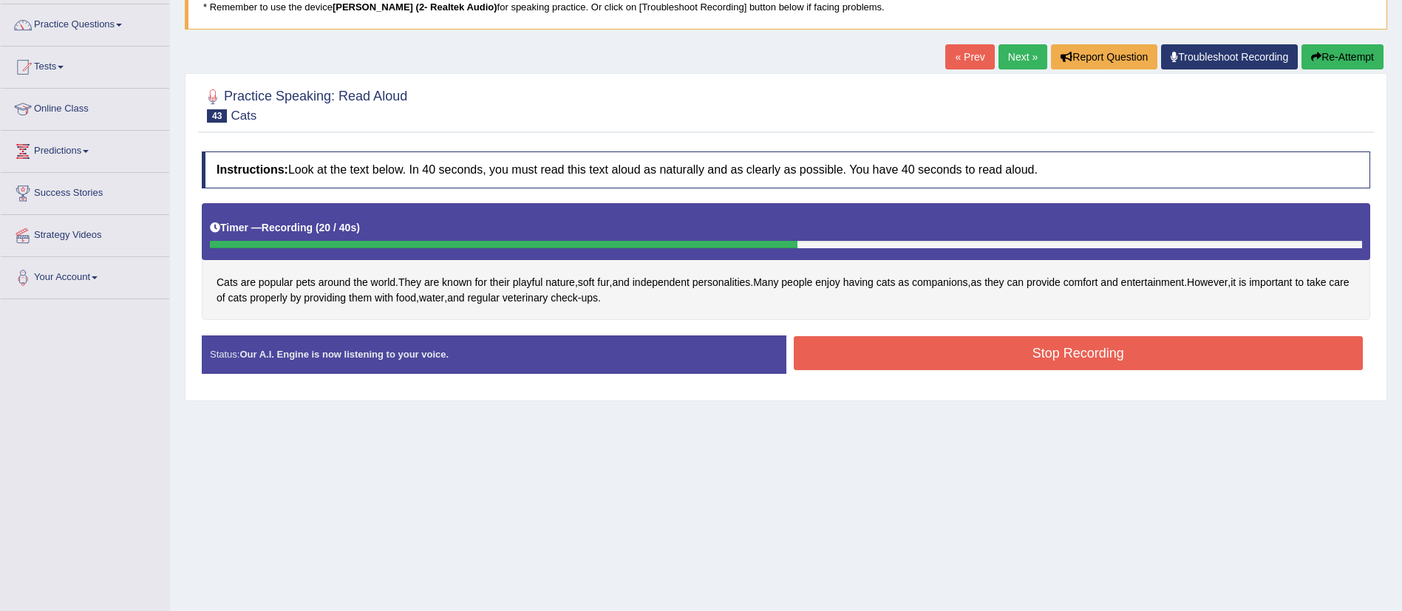
click at [839, 347] on button "Stop Recording" at bounding box center [1079, 353] width 570 height 34
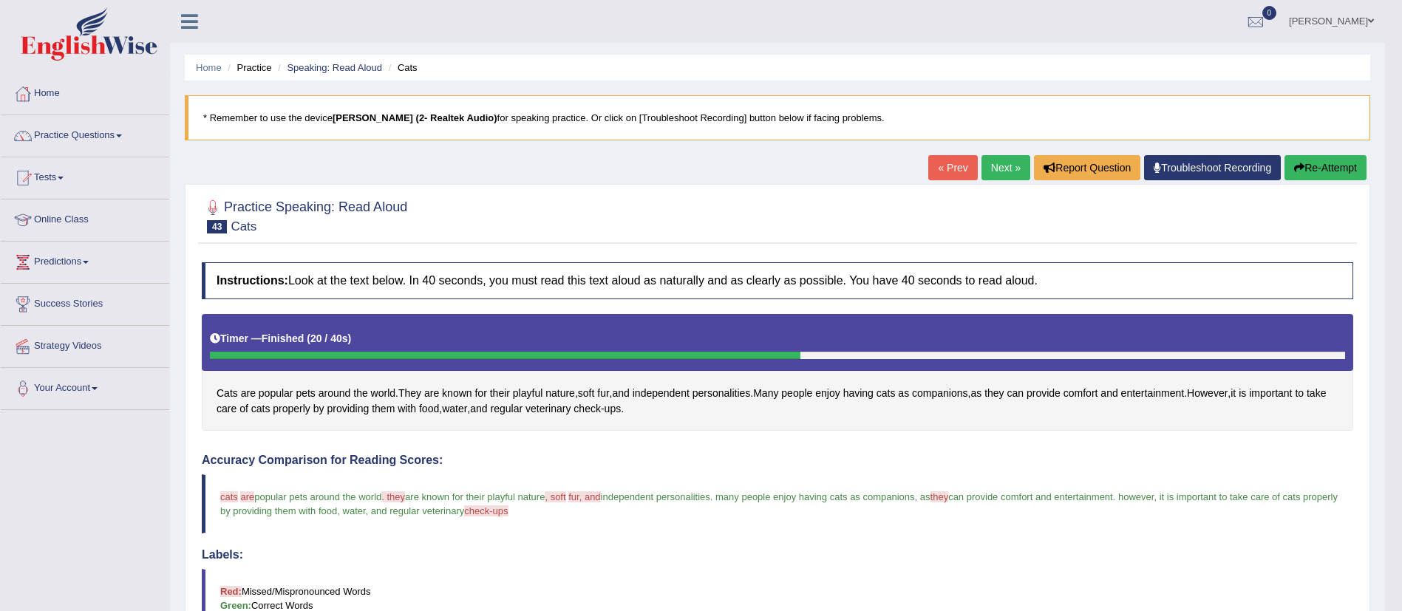
click at [998, 174] on link "Next »" at bounding box center [1005, 167] width 49 height 25
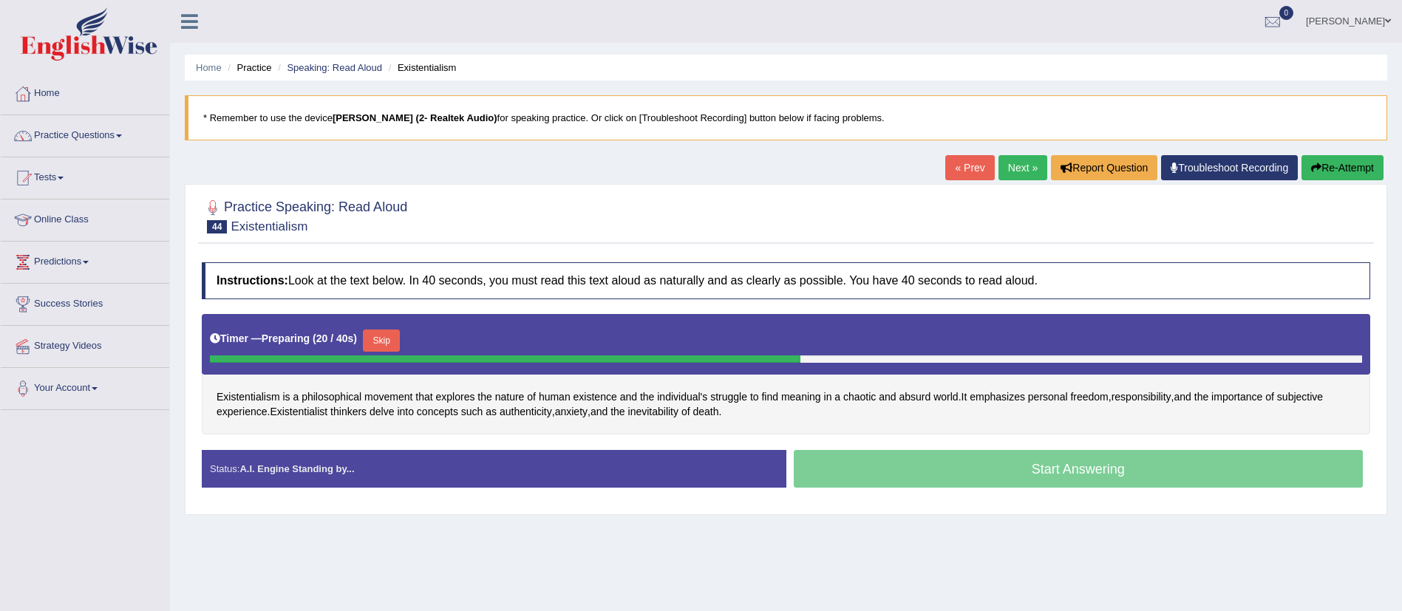
click at [392, 347] on button "Skip" at bounding box center [381, 341] width 37 height 22
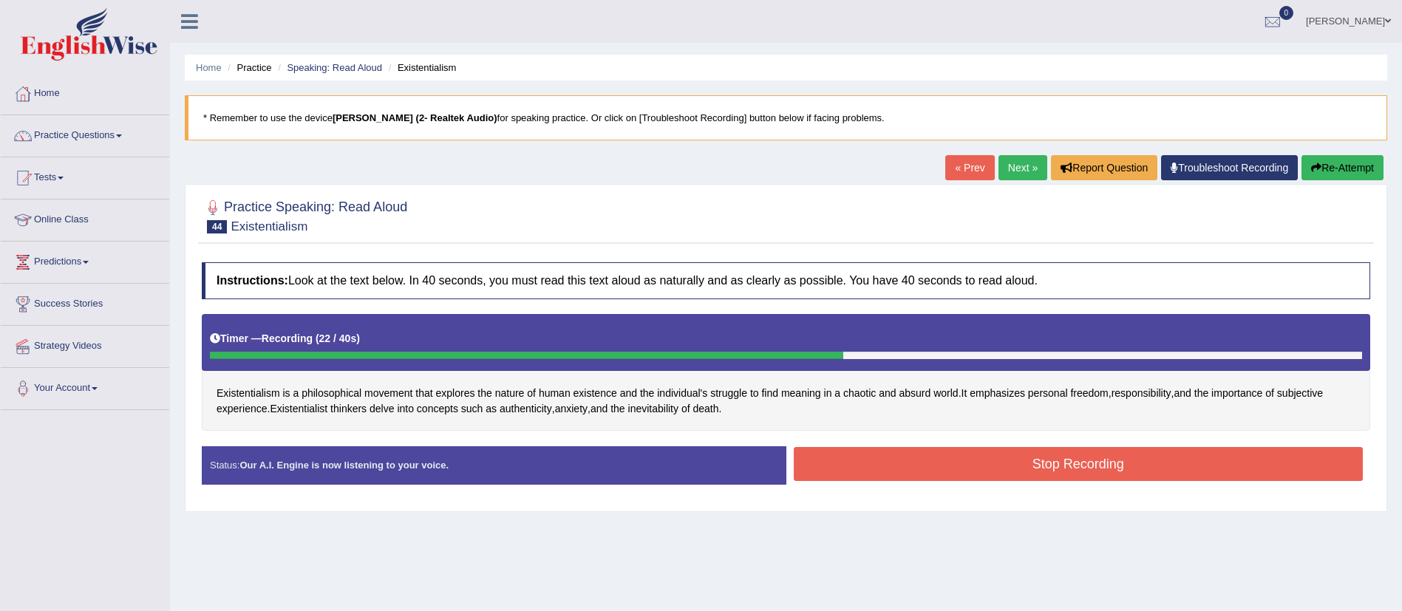
click at [862, 456] on button "Stop Recording" at bounding box center [1079, 464] width 570 height 34
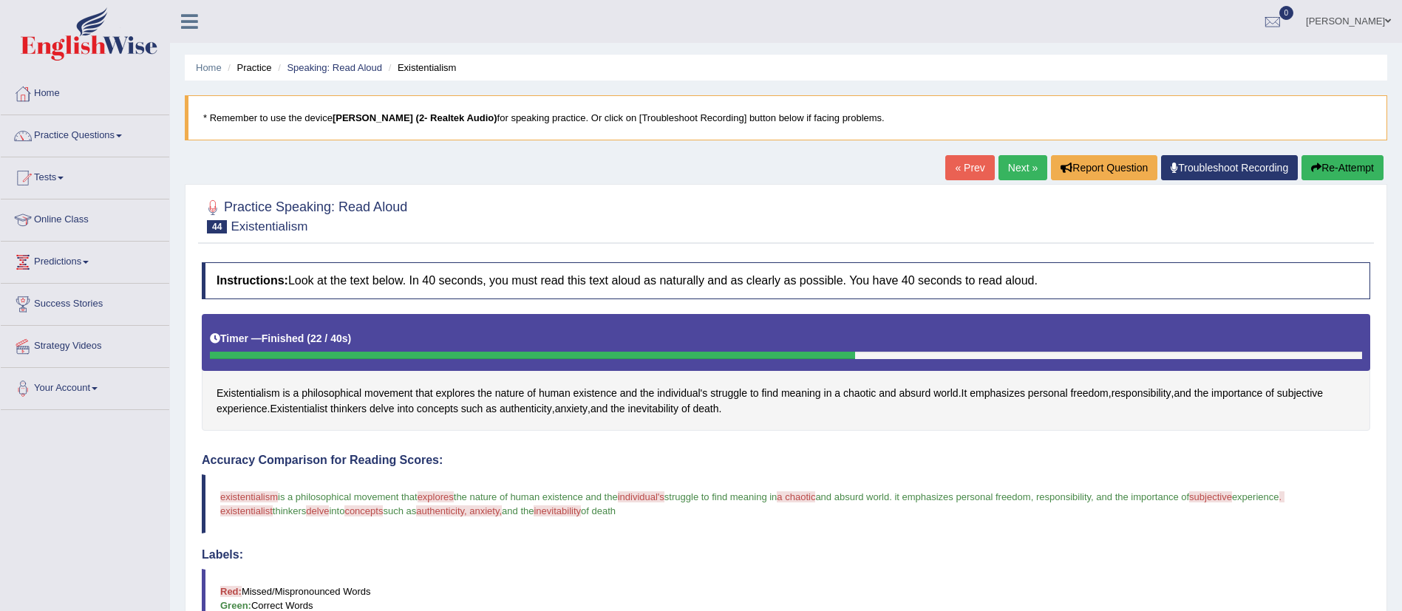
click at [1010, 172] on link "Next »" at bounding box center [1022, 167] width 49 height 25
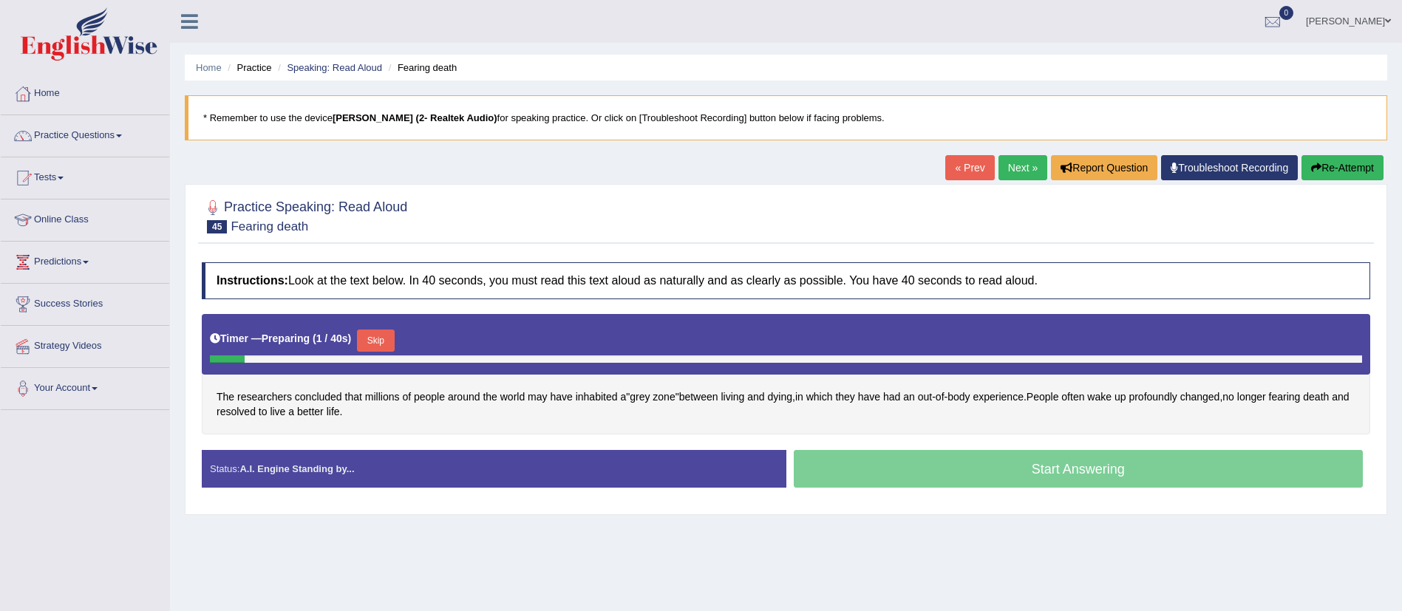
click at [385, 338] on button "Skip" at bounding box center [375, 341] width 37 height 22
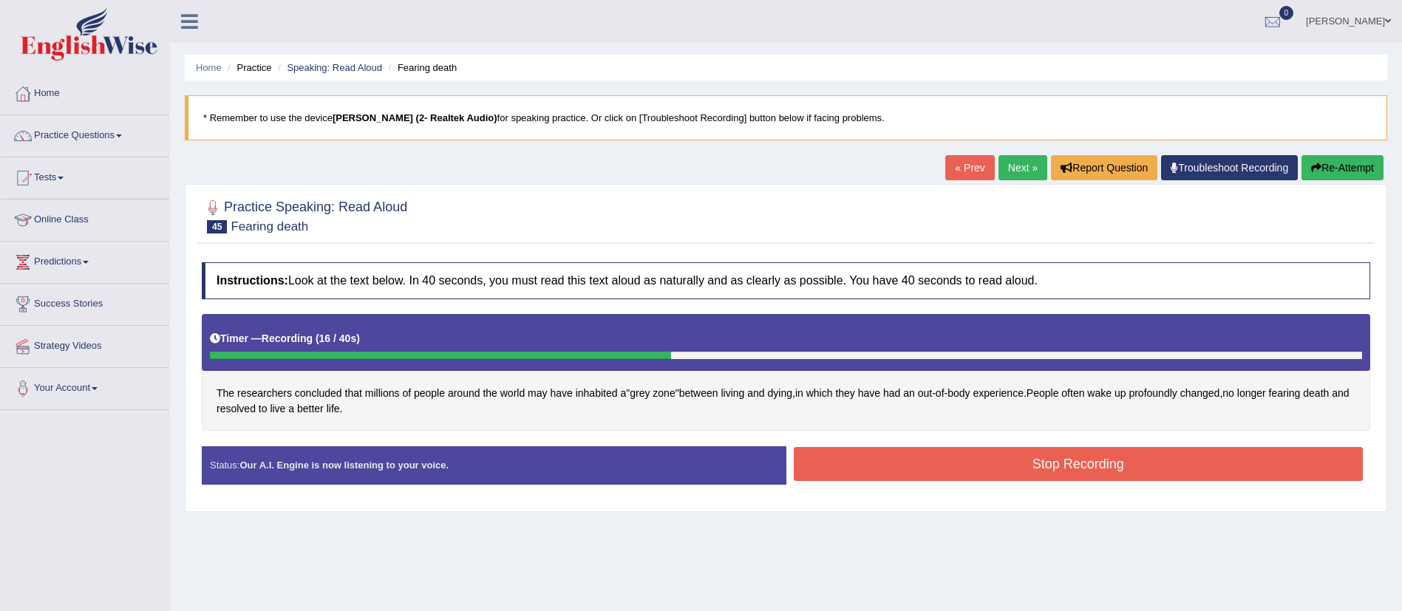
click at [876, 460] on button "Stop Recording" at bounding box center [1079, 464] width 570 height 34
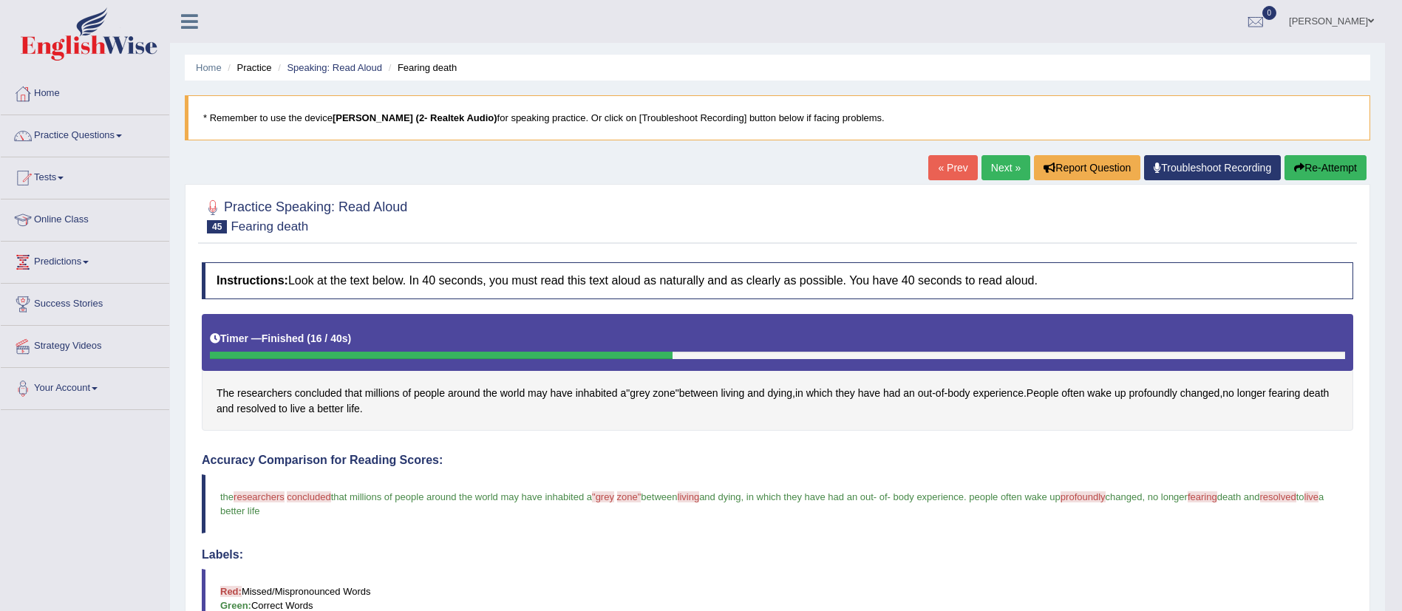
click at [997, 167] on link "Next »" at bounding box center [1005, 167] width 49 height 25
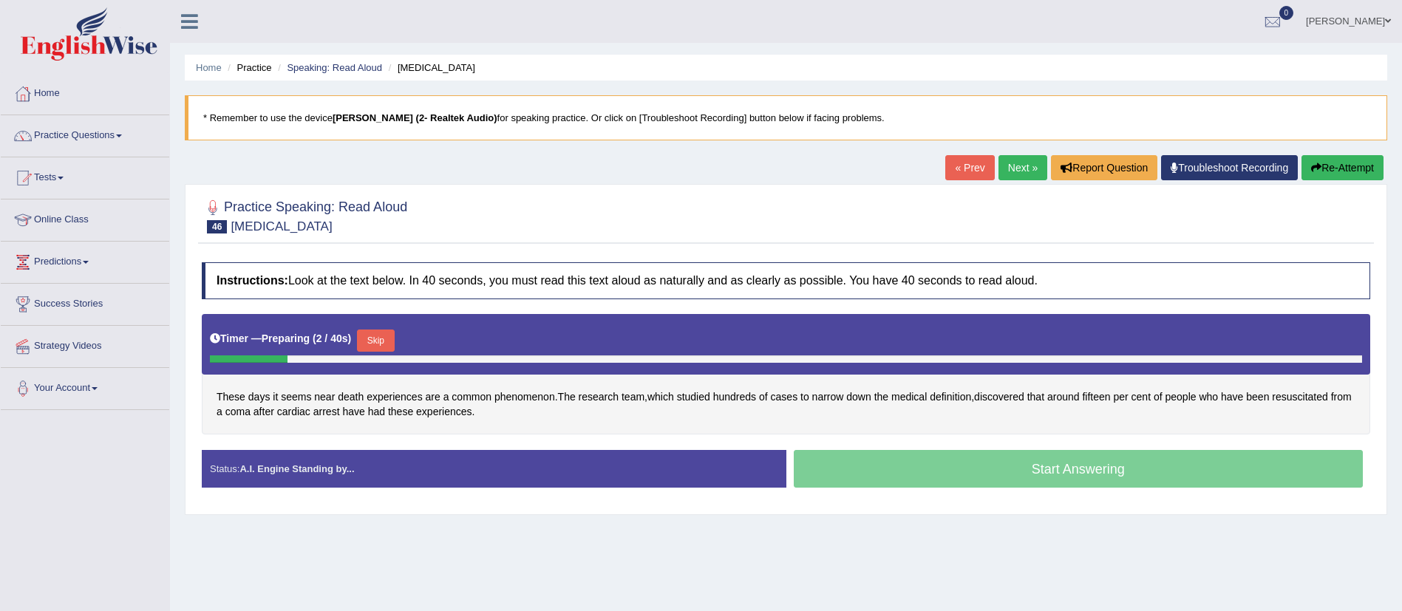
click at [387, 343] on button "Skip" at bounding box center [375, 341] width 37 height 22
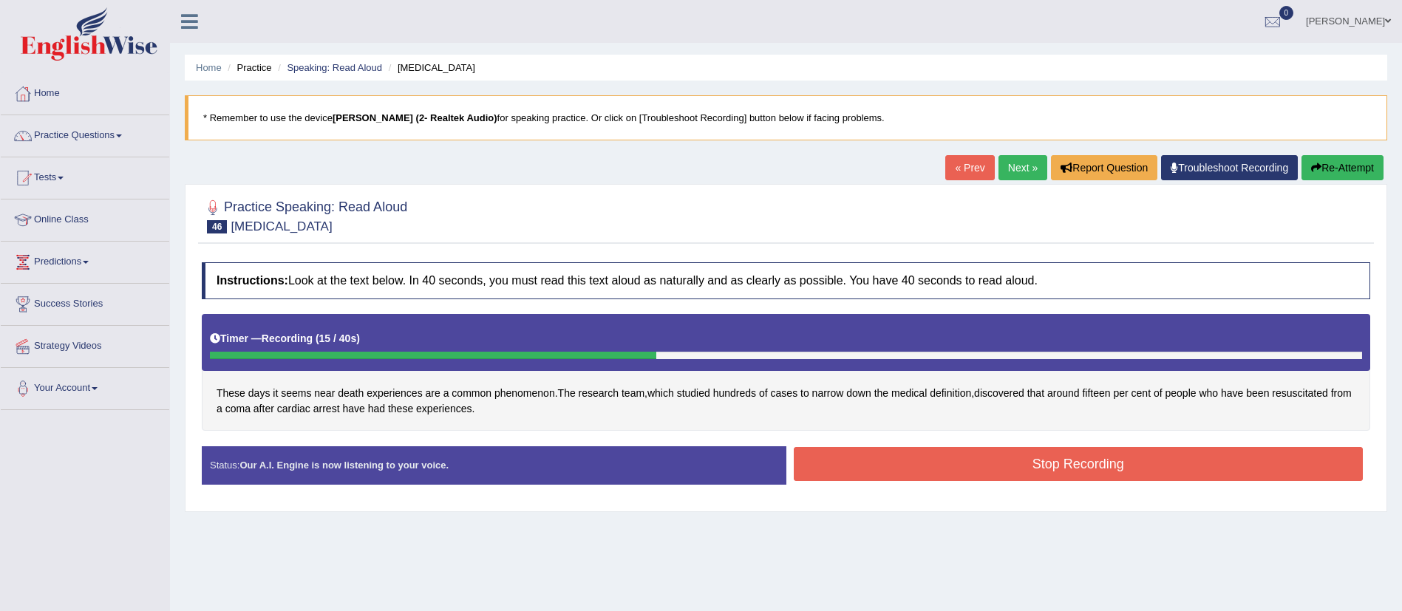
click at [837, 461] on button "Stop Recording" at bounding box center [1079, 464] width 570 height 34
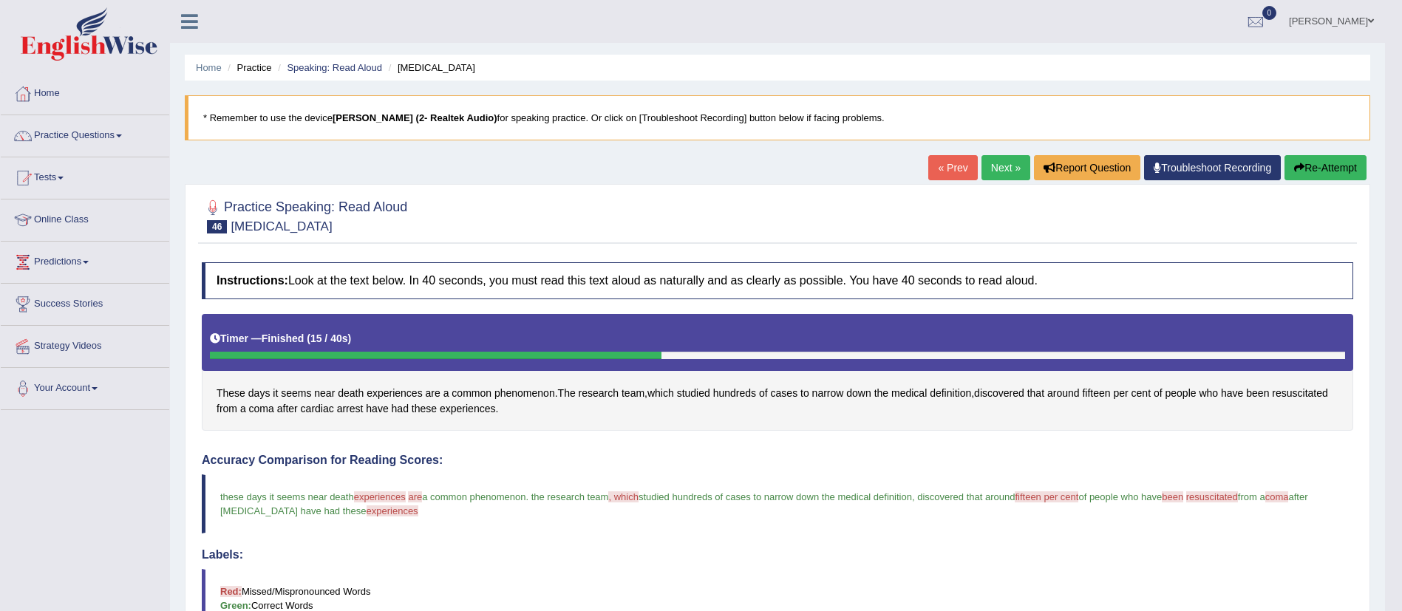
click at [1005, 164] on link "Next »" at bounding box center [1005, 167] width 49 height 25
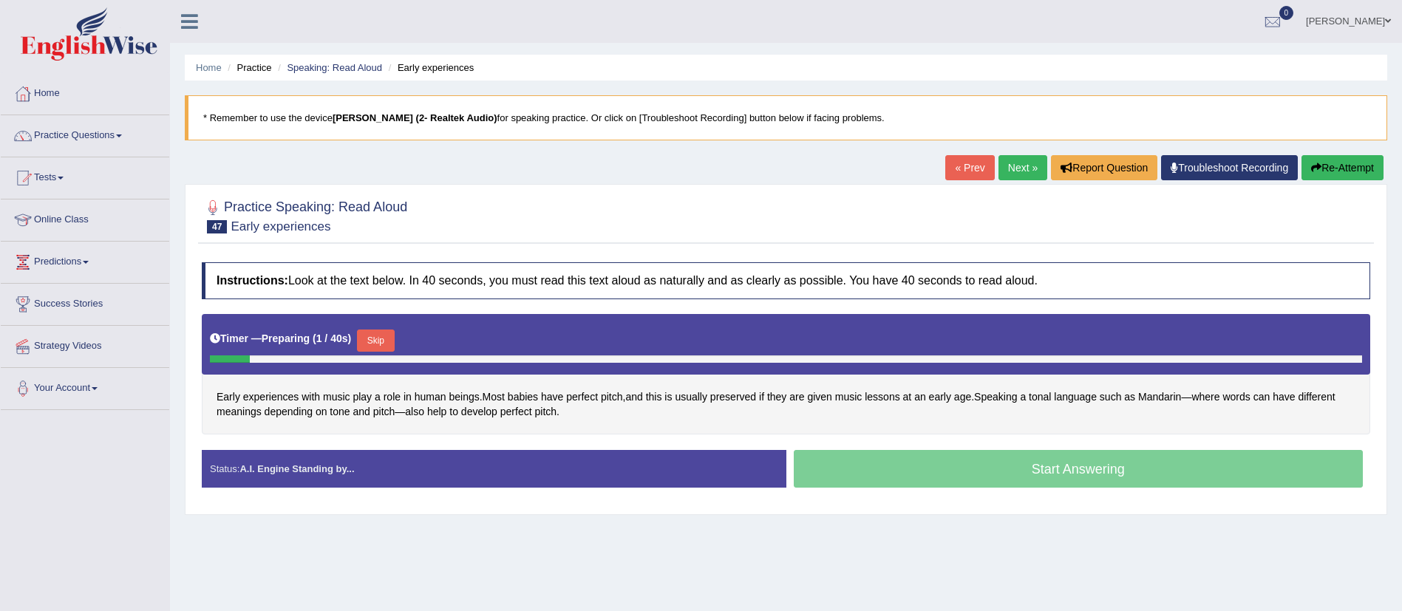
click at [384, 341] on button "Skip" at bounding box center [375, 341] width 37 height 22
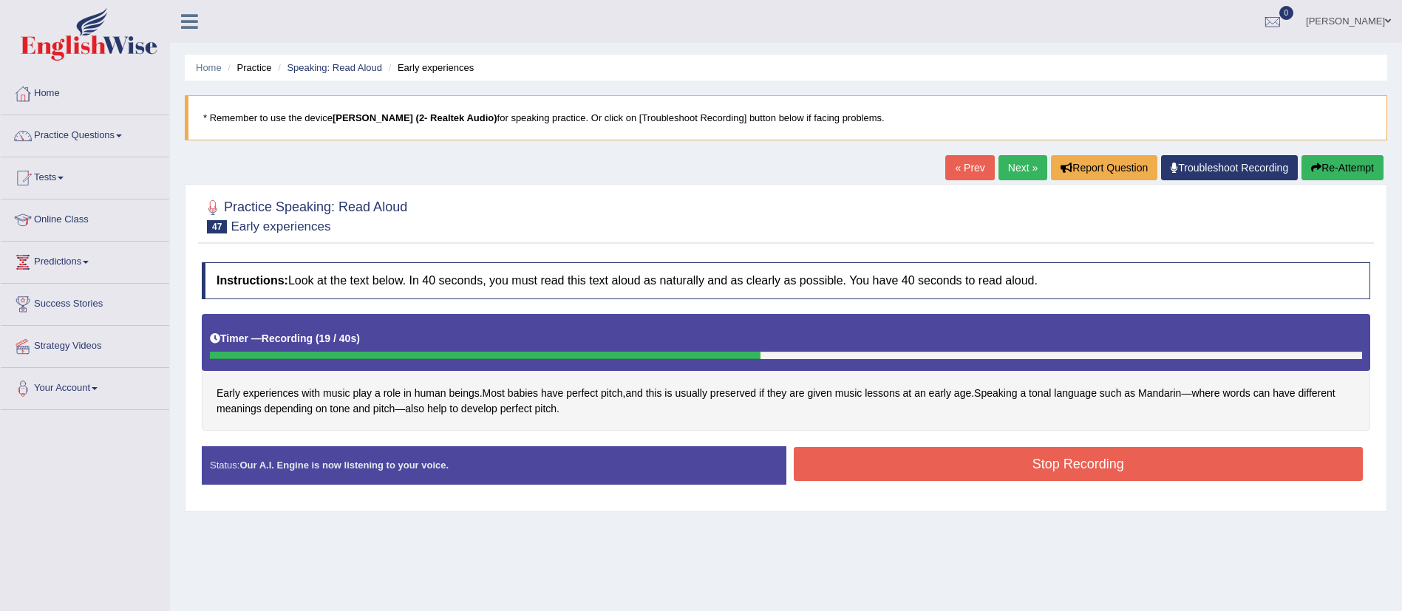
click at [846, 455] on button "Stop Recording" at bounding box center [1079, 464] width 570 height 34
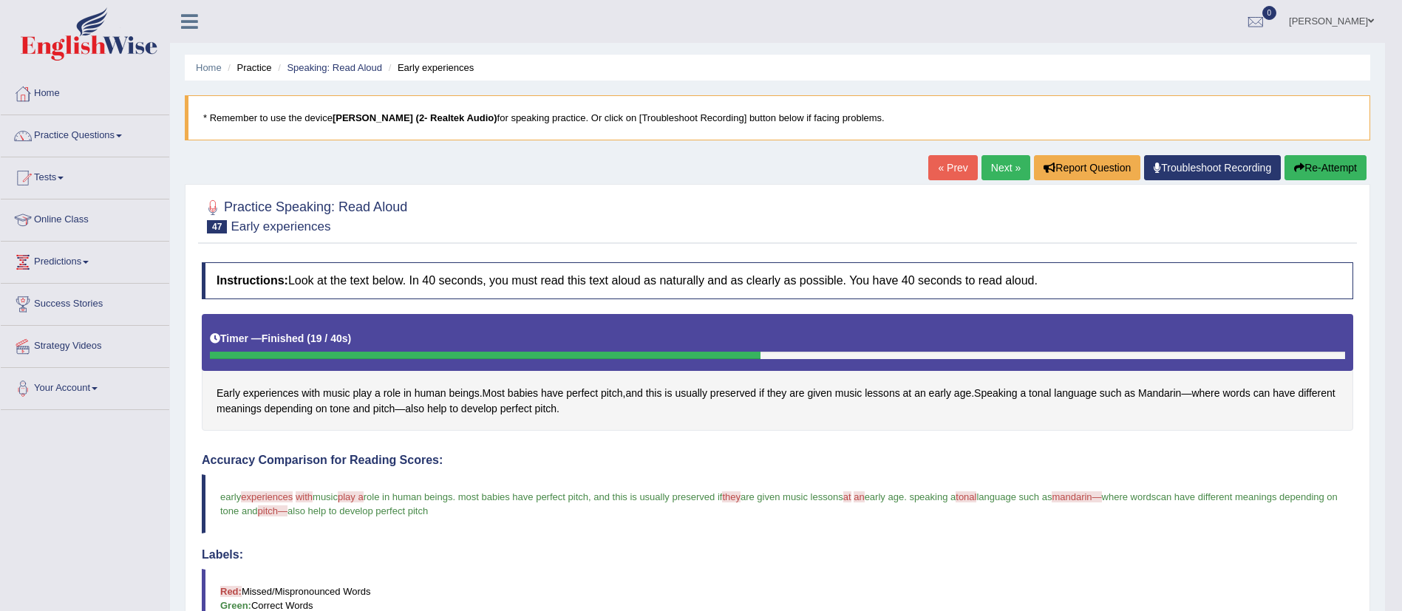
click at [993, 169] on link "Next »" at bounding box center [1005, 167] width 49 height 25
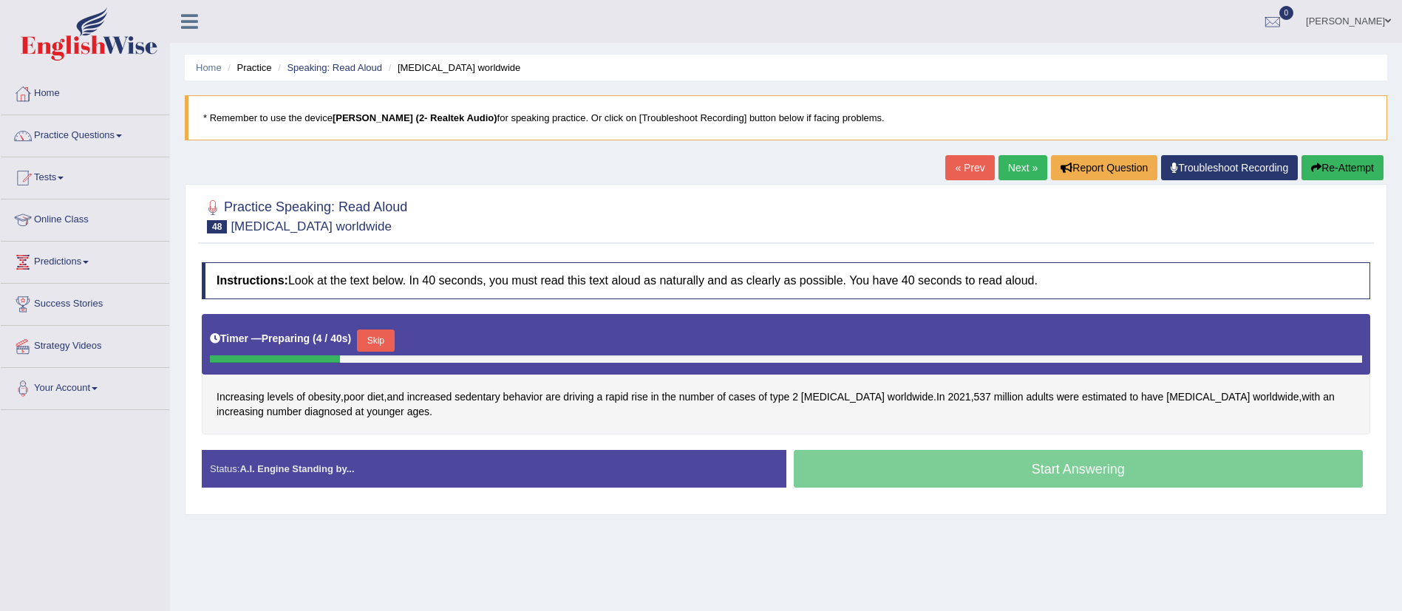
click at [389, 335] on button "Skip" at bounding box center [375, 341] width 37 height 22
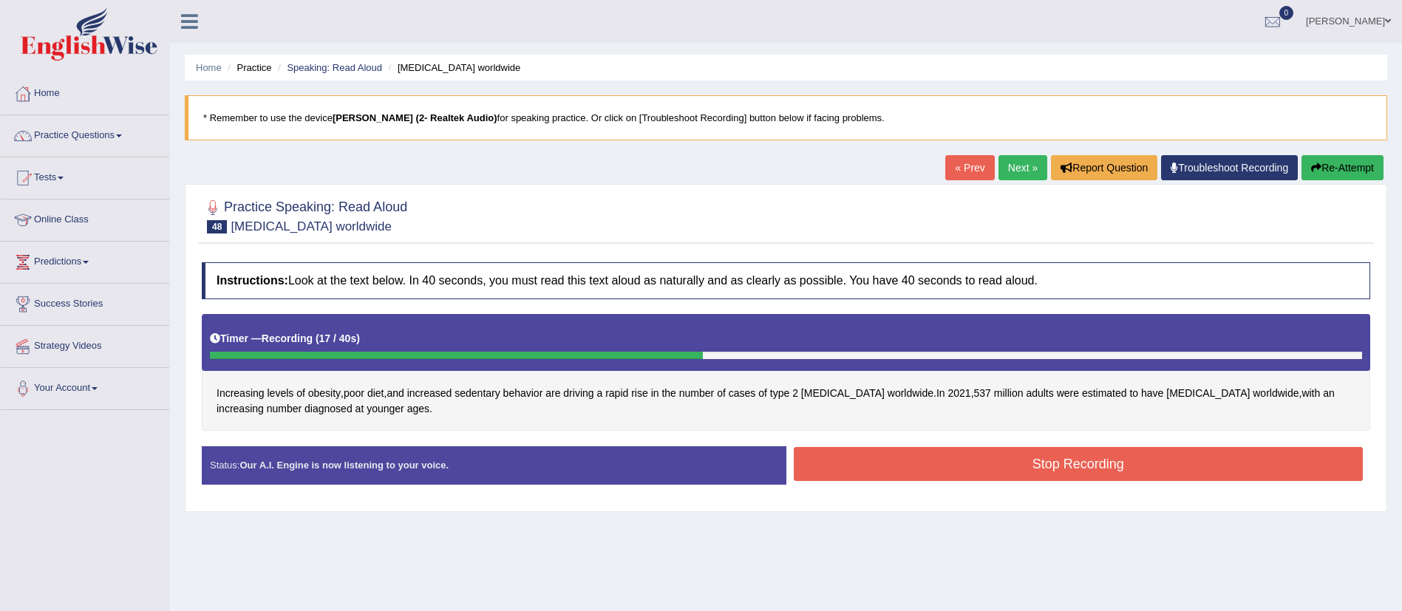
click at [885, 478] on button "Stop Recording" at bounding box center [1079, 464] width 570 height 34
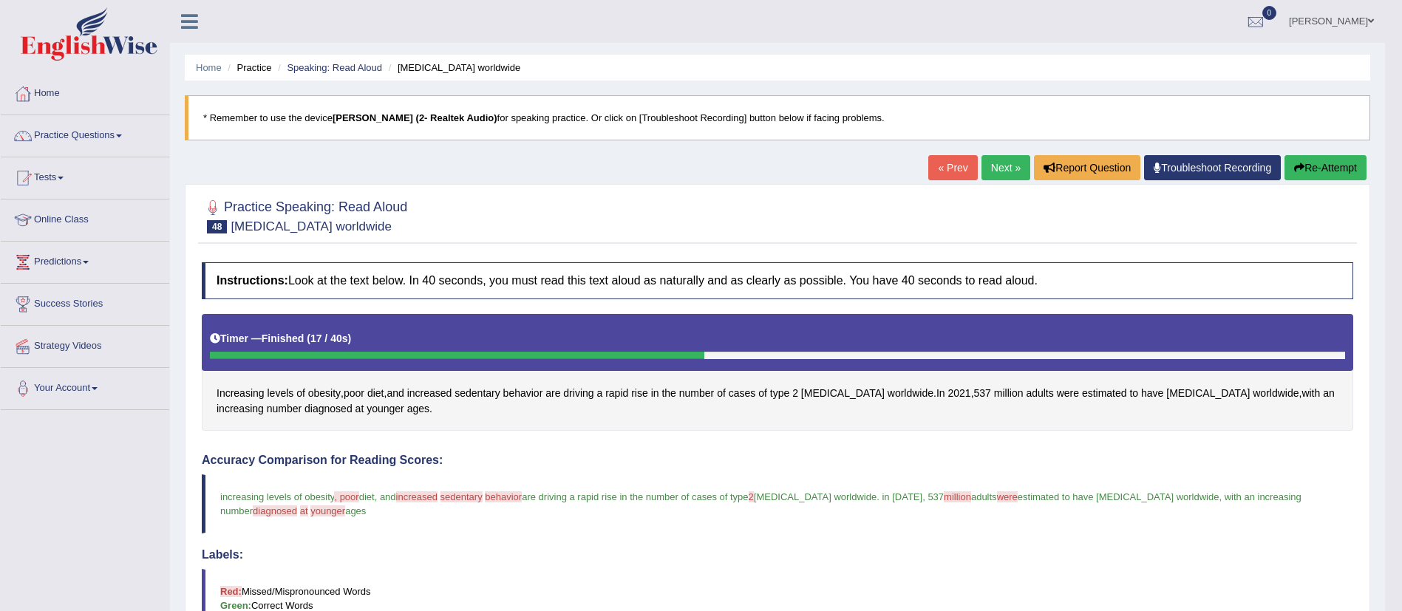
click at [998, 169] on link "Next »" at bounding box center [1005, 167] width 49 height 25
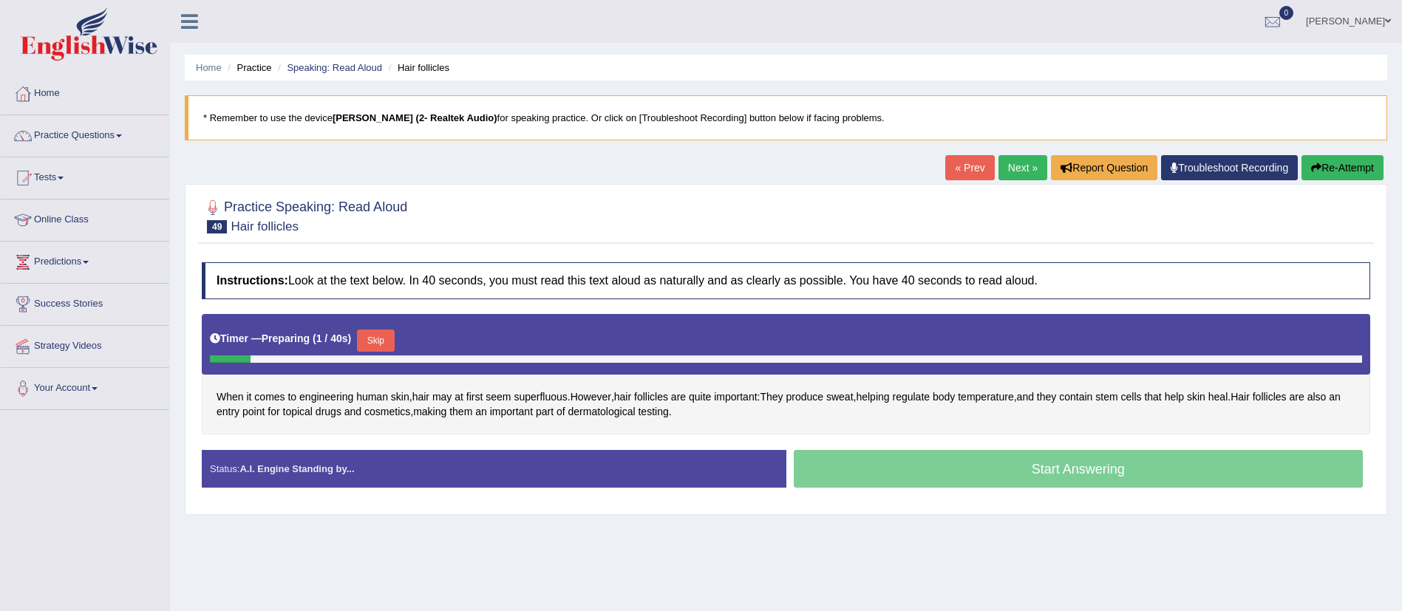
click at [387, 337] on button "Skip" at bounding box center [375, 341] width 37 height 22
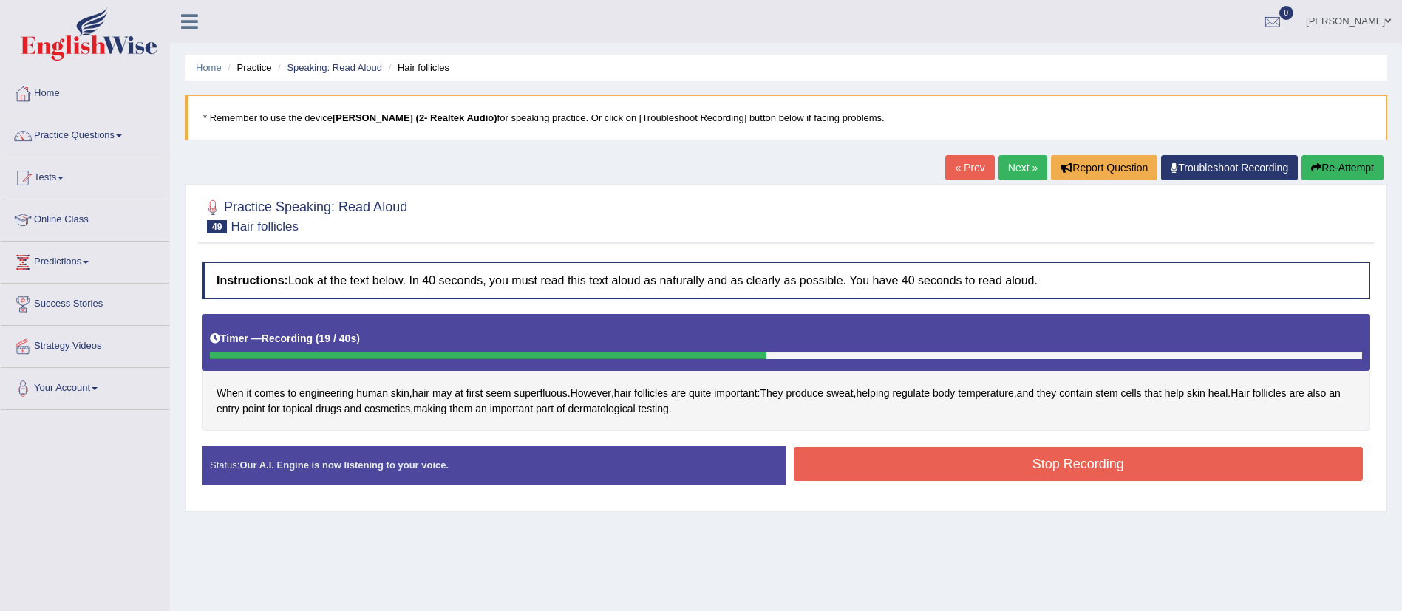
click at [835, 463] on button "Stop Recording" at bounding box center [1079, 464] width 570 height 34
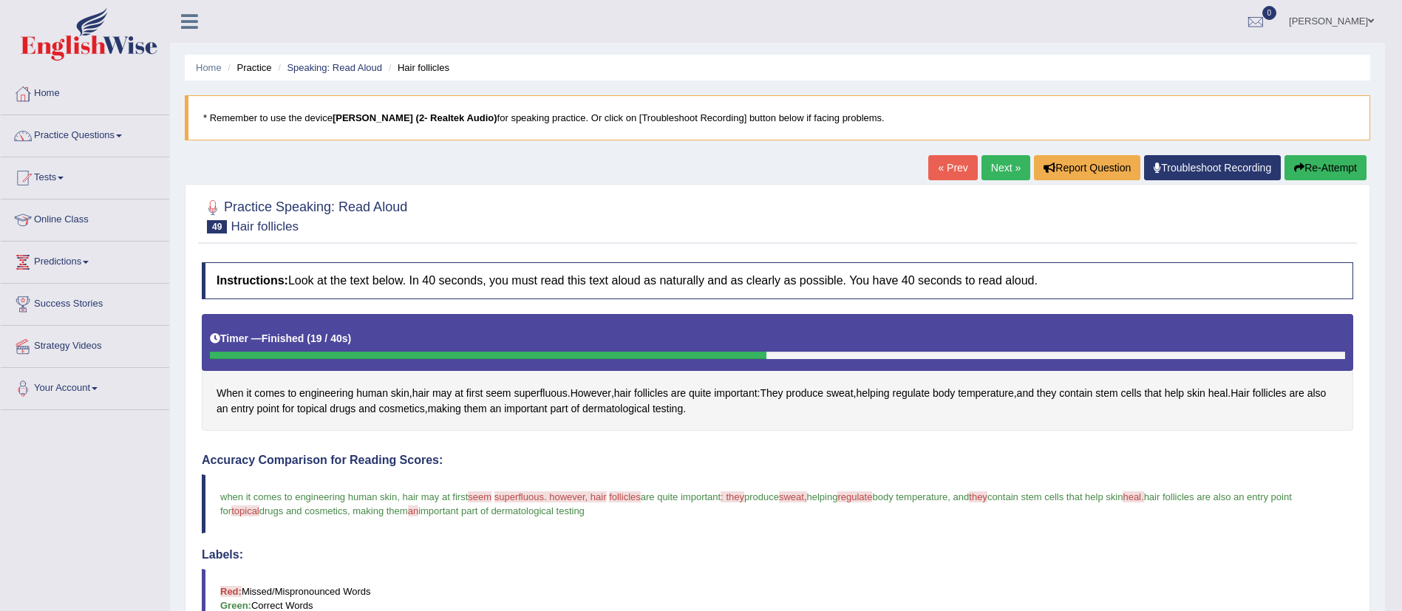
click at [1006, 164] on link "Next »" at bounding box center [1005, 167] width 49 height 25
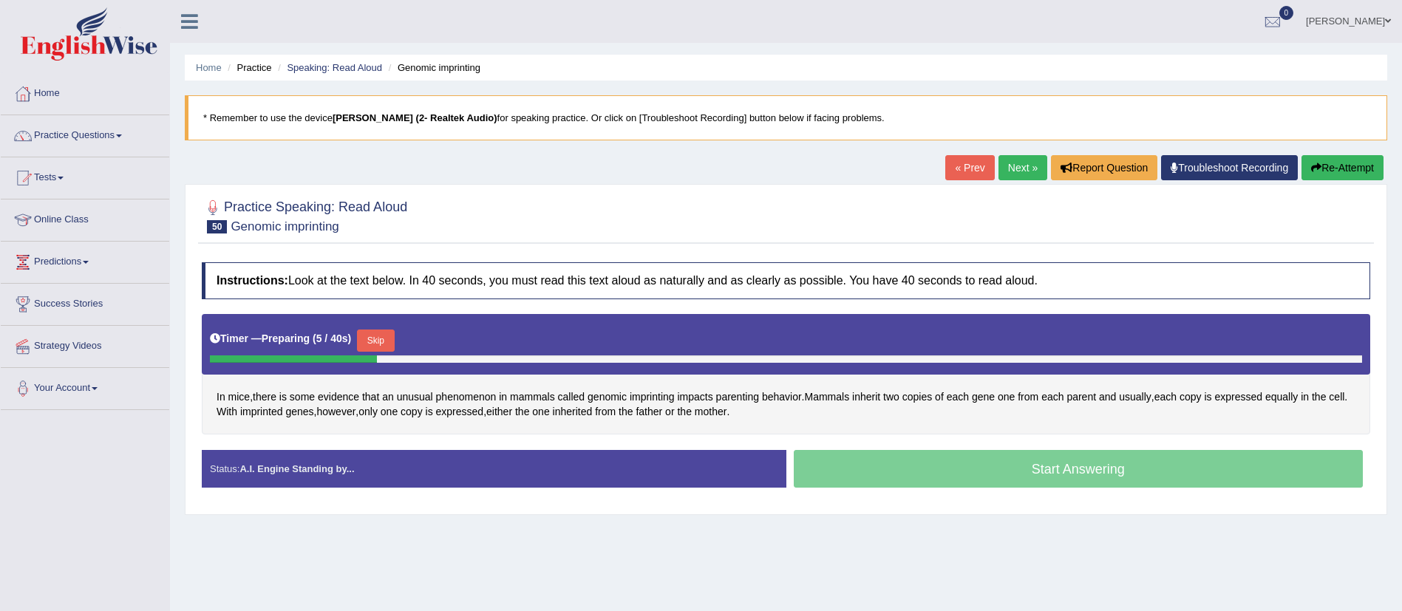
click at [378, 346] on button "Skip" at bounding box center [375, 341] width 37 height 22
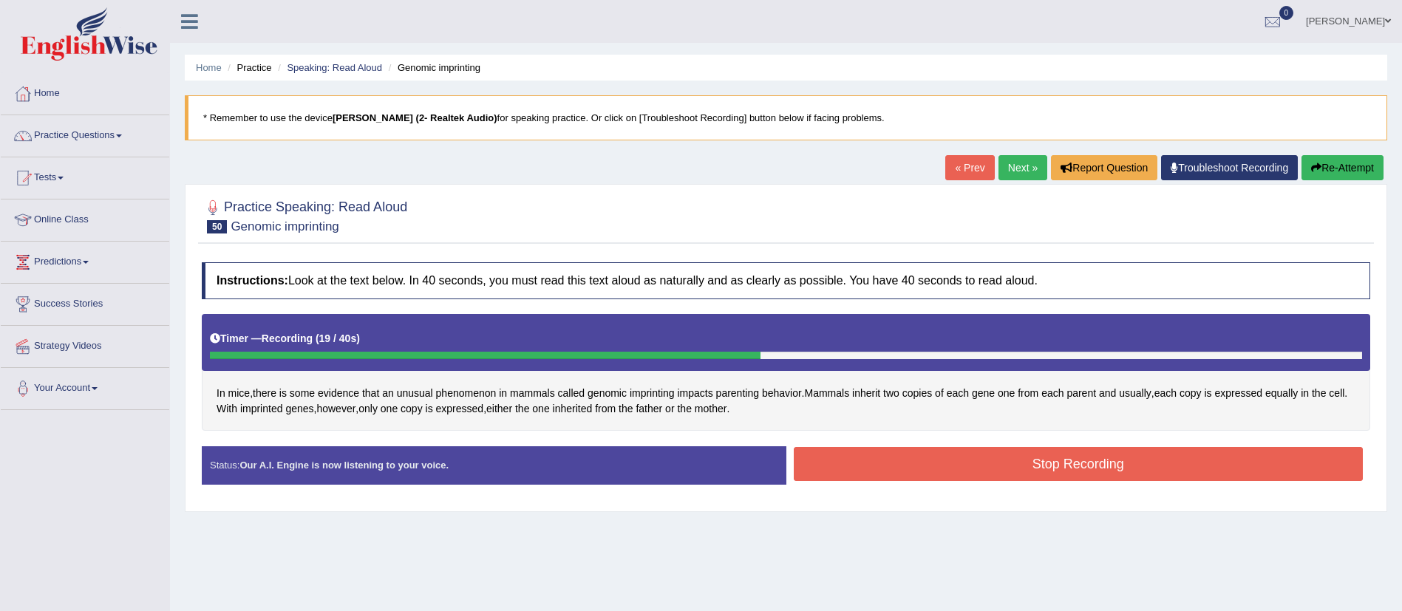
click at [1097, 452] on button "Stop Recording" at bounding box center [1079, 464] width 570 height 34
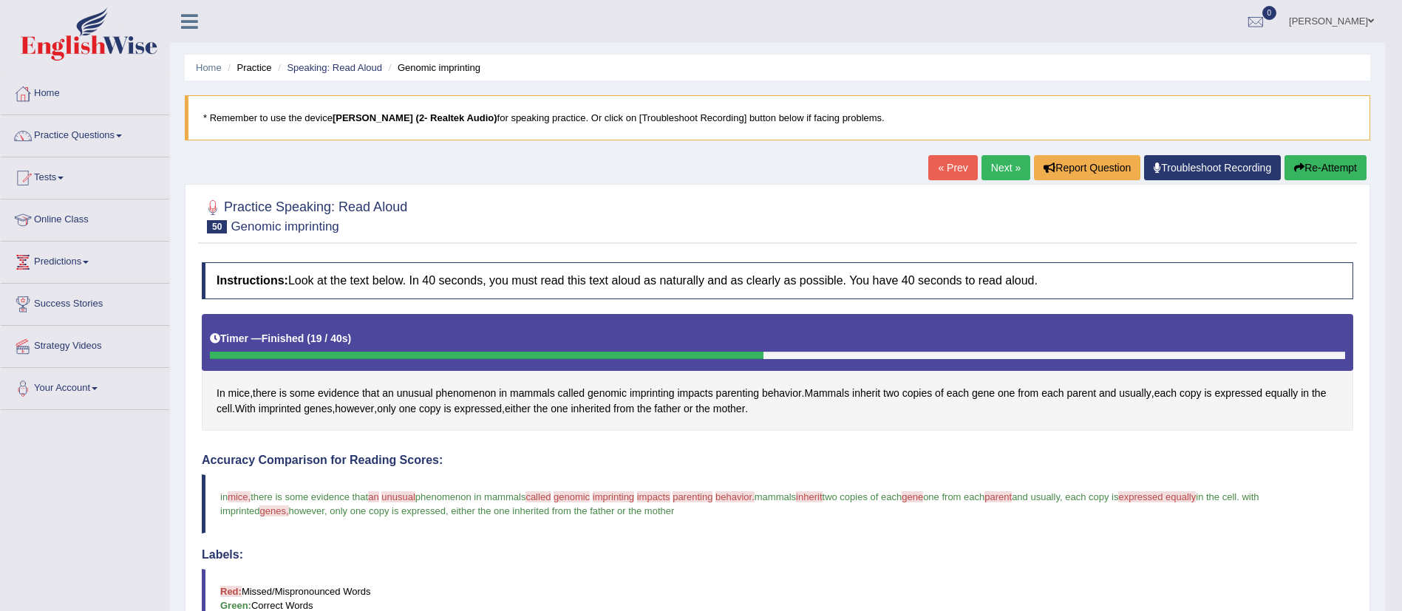
click at [1001, 171] on link "Next »" at bounding box center [1005, 167] width 49 height 25
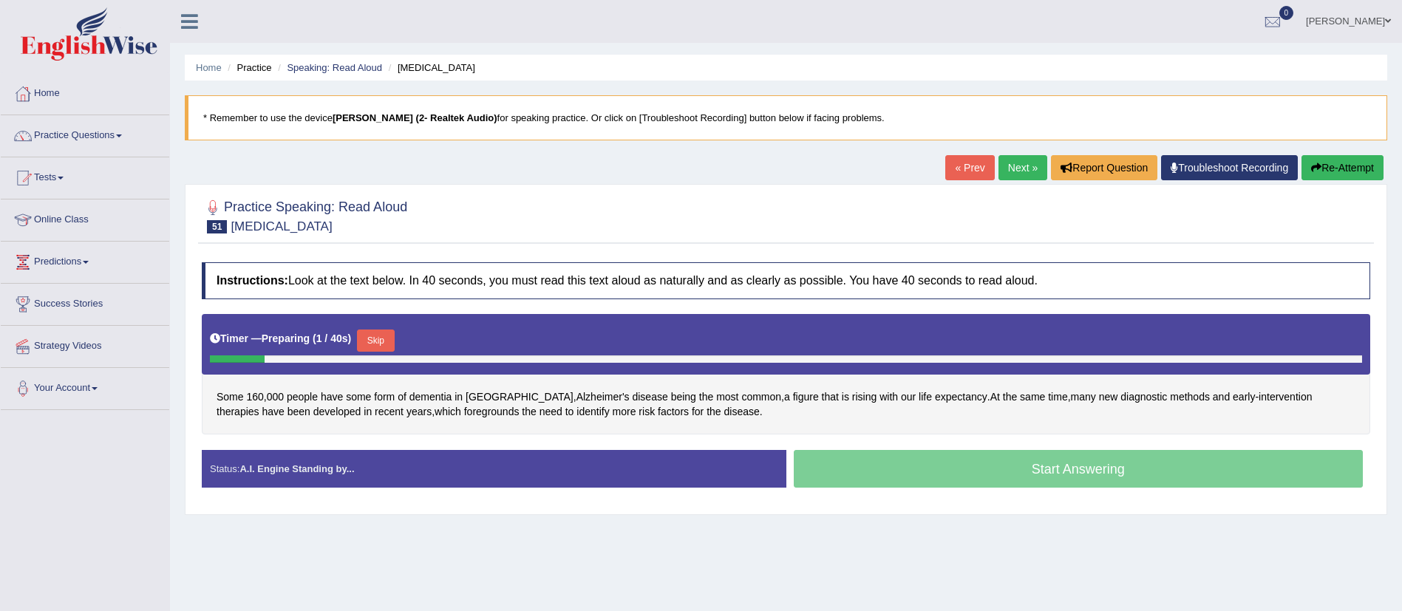
click at [386, 331] on button "Skip" at bounding box center [375, 341] width 37 height 22
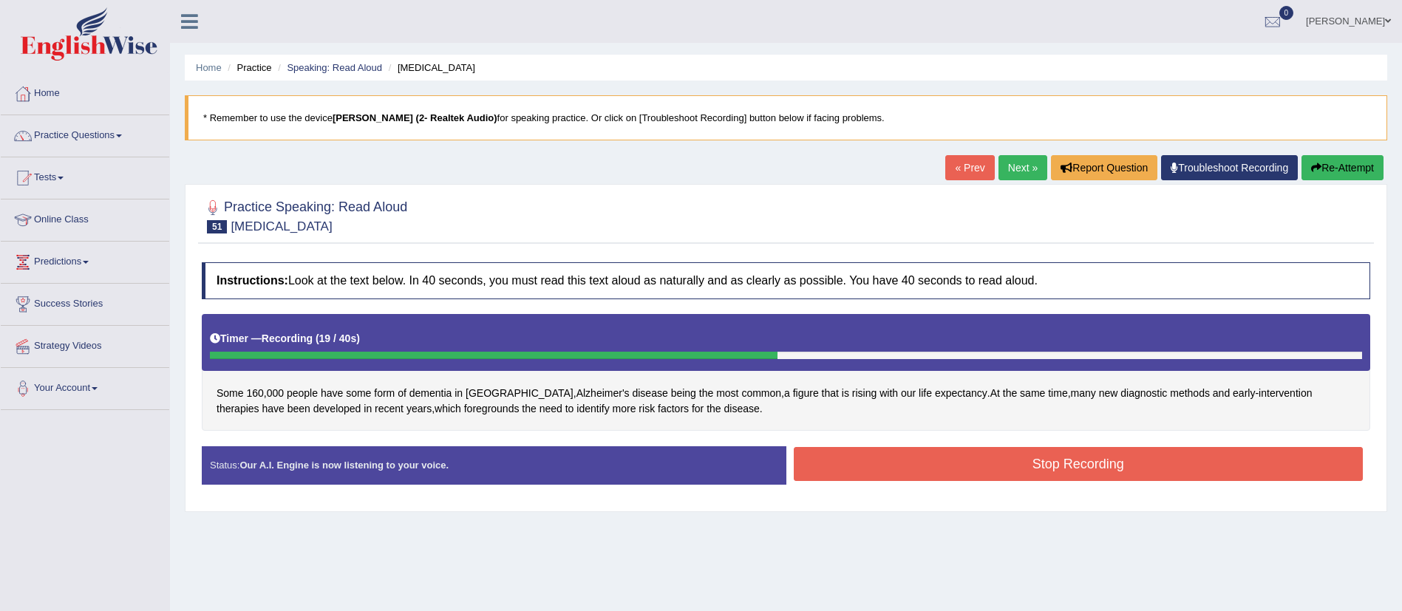
click at [859, 457] on button "Stop Recording" at bounding box center [1079, 464] width 570 height 34
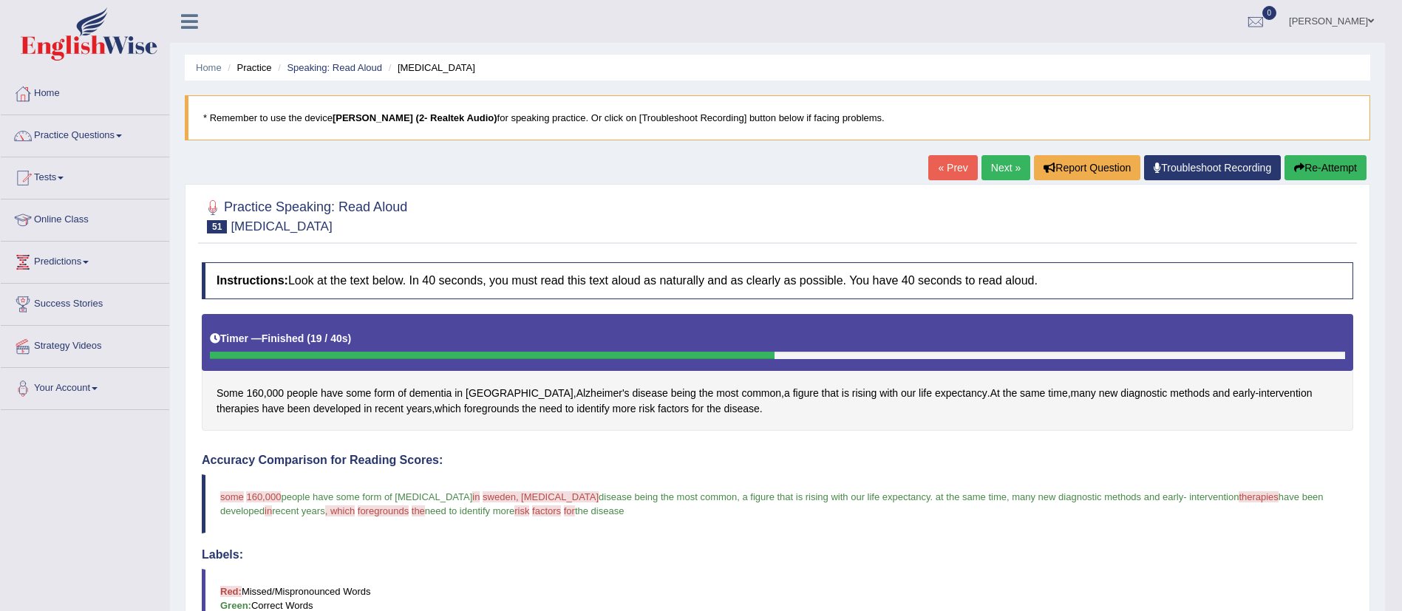
click at [1012, 171] on link "Next »" at bounding box center [1005, 167] width 49 height 25
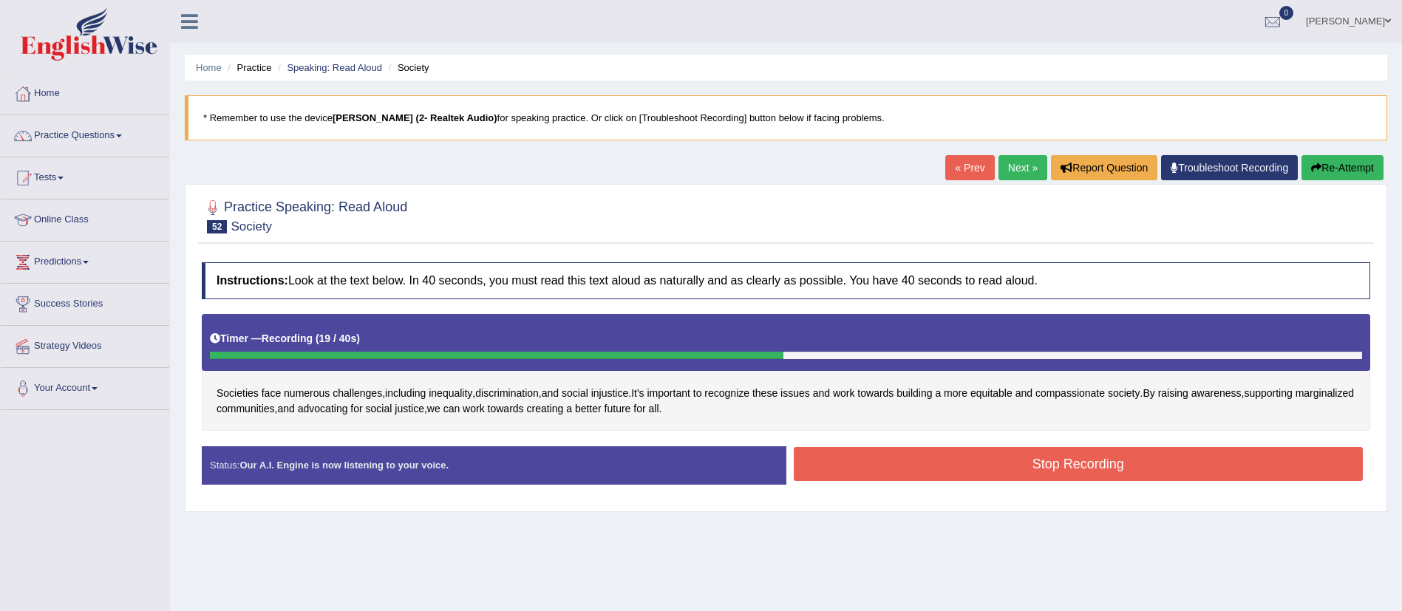
click at [839, 463] on button "Stop Recording" at bounding box center [1079, 464] width 570 height 34
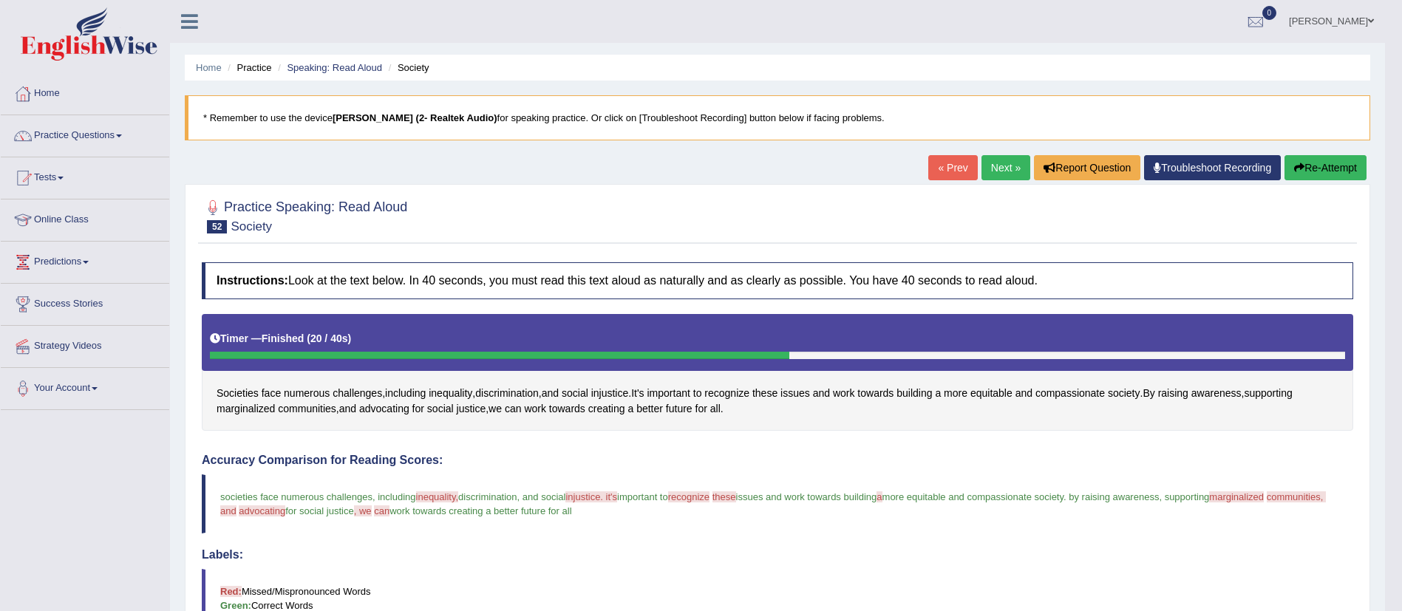
click at [981, 164] on link "Next »" at bounding box center [1005, 167] width 49 height 25
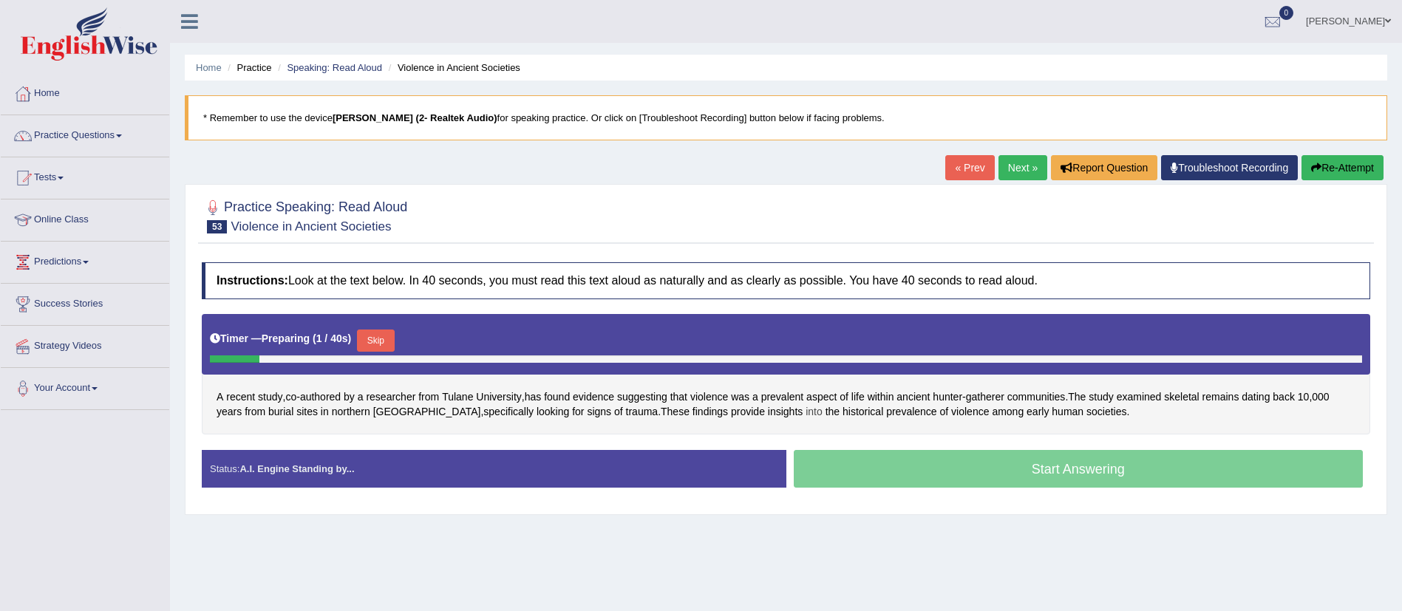
drag, startPoint x: 380, startPoint y: 330, endPoint x: 735, endPoint y: 412, distance: 364.8
click at [380, 330] on button "Skip" at bounding box center [375, 341] width 37 height 22
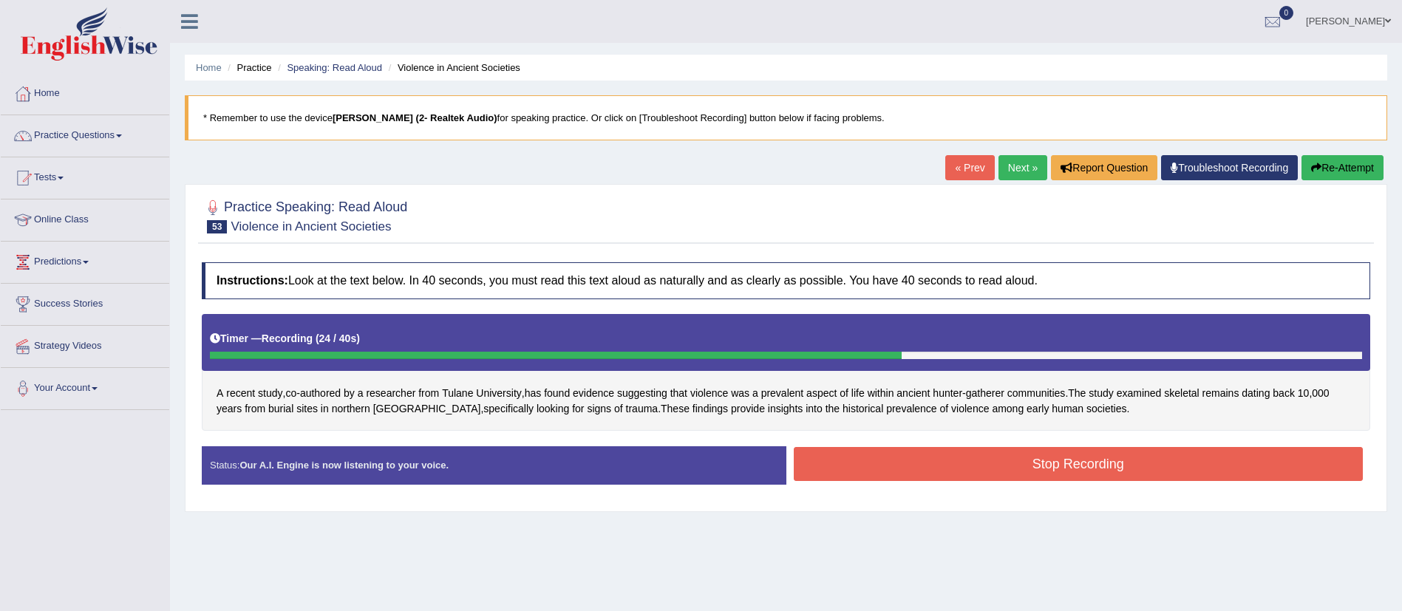
click at [952, 470] on button "Stop Recording" at bounding box center [1079, 464] width 570 height 34
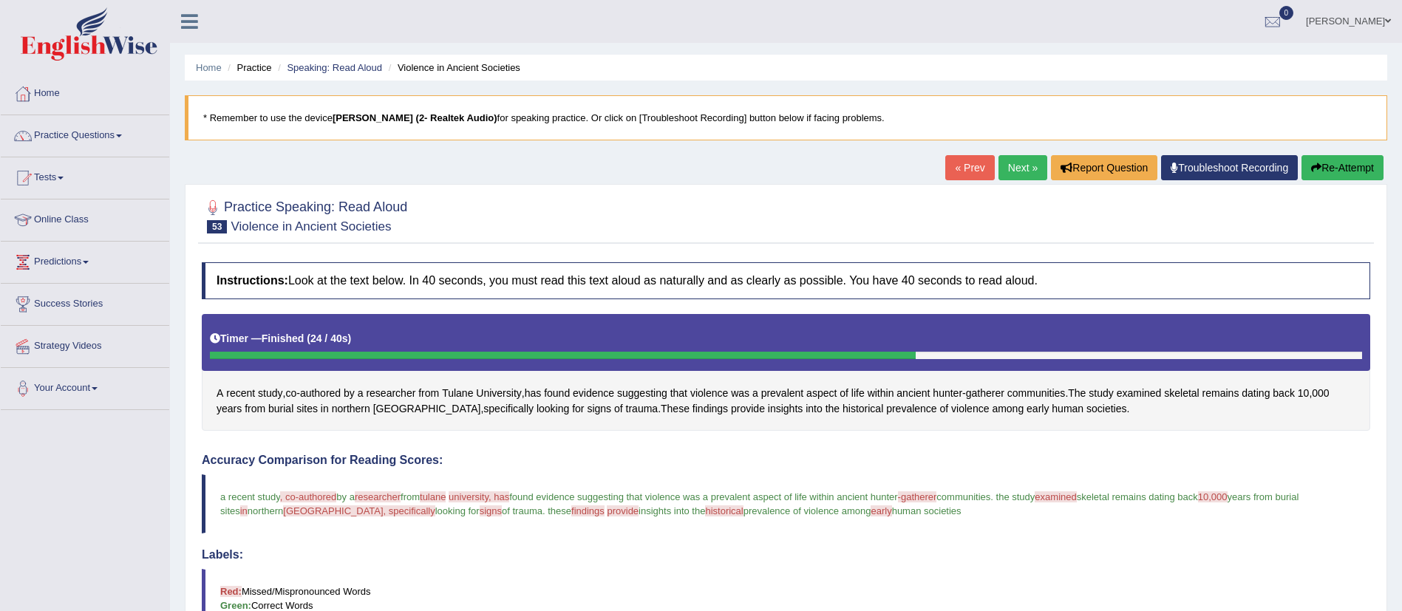
click at [1014, 162] on link "Next »" at bounding box center [1022, 167] width 49 height 25
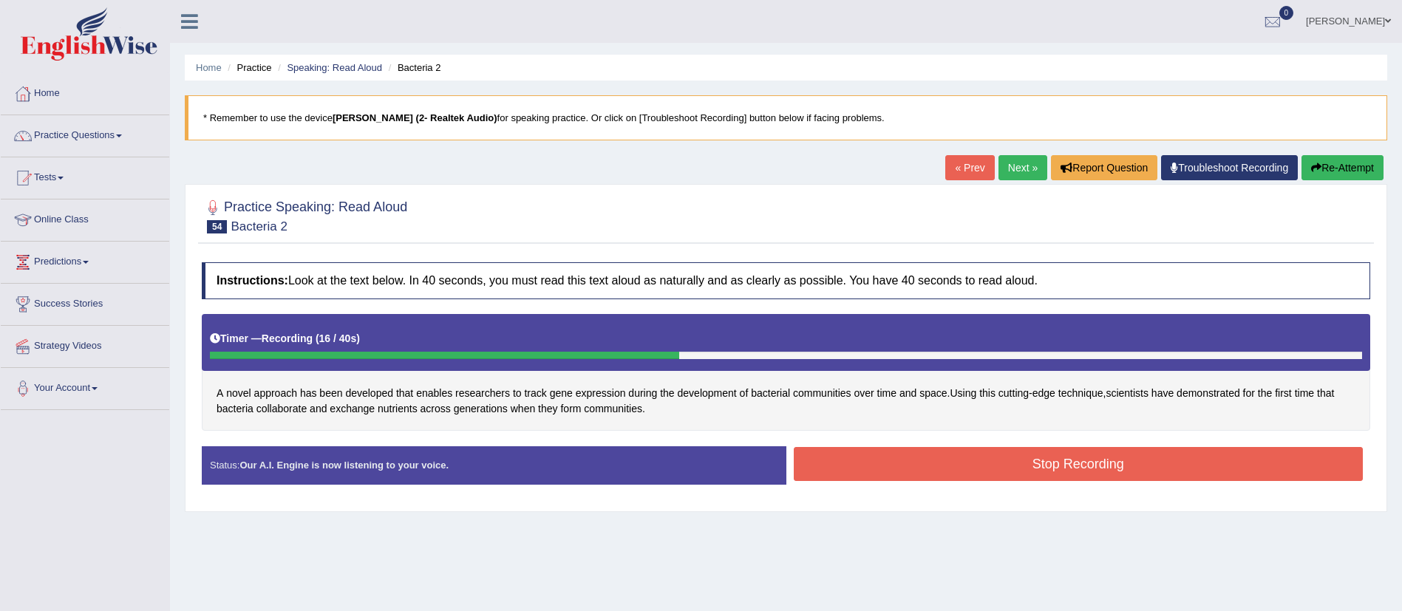
click at [885, 476] on button "Stop Recording" at bounding box center [1079, 464] width 570 height 34
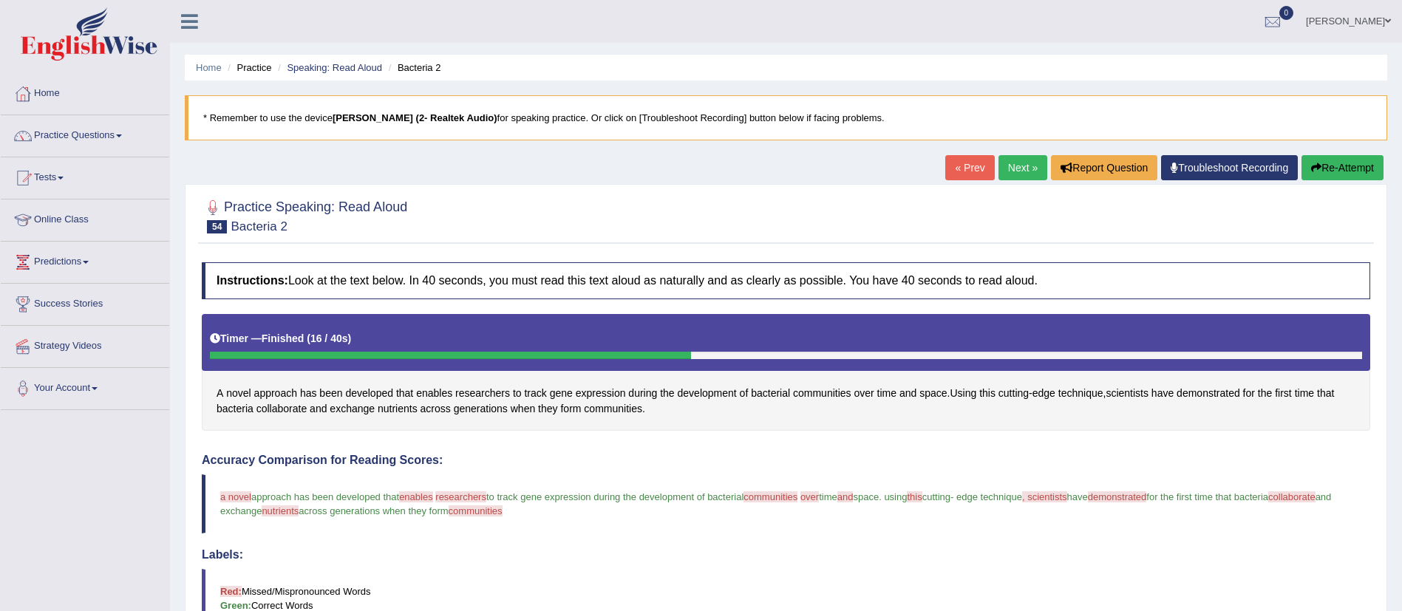
click at [1010, 168] on link "Next »" at bounding box center [1022, 167] width 49 height 25
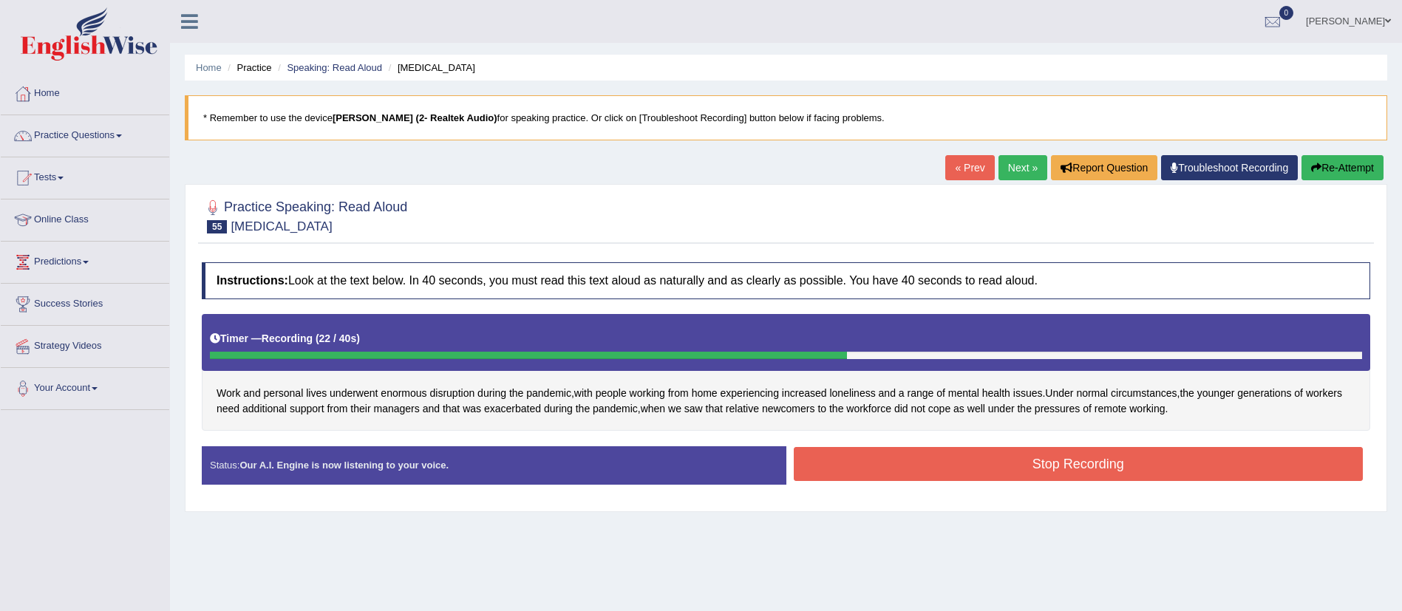
click at [950, 459] on button "Stop Recording" at bounding box center [1079, 464] width 570 height 34
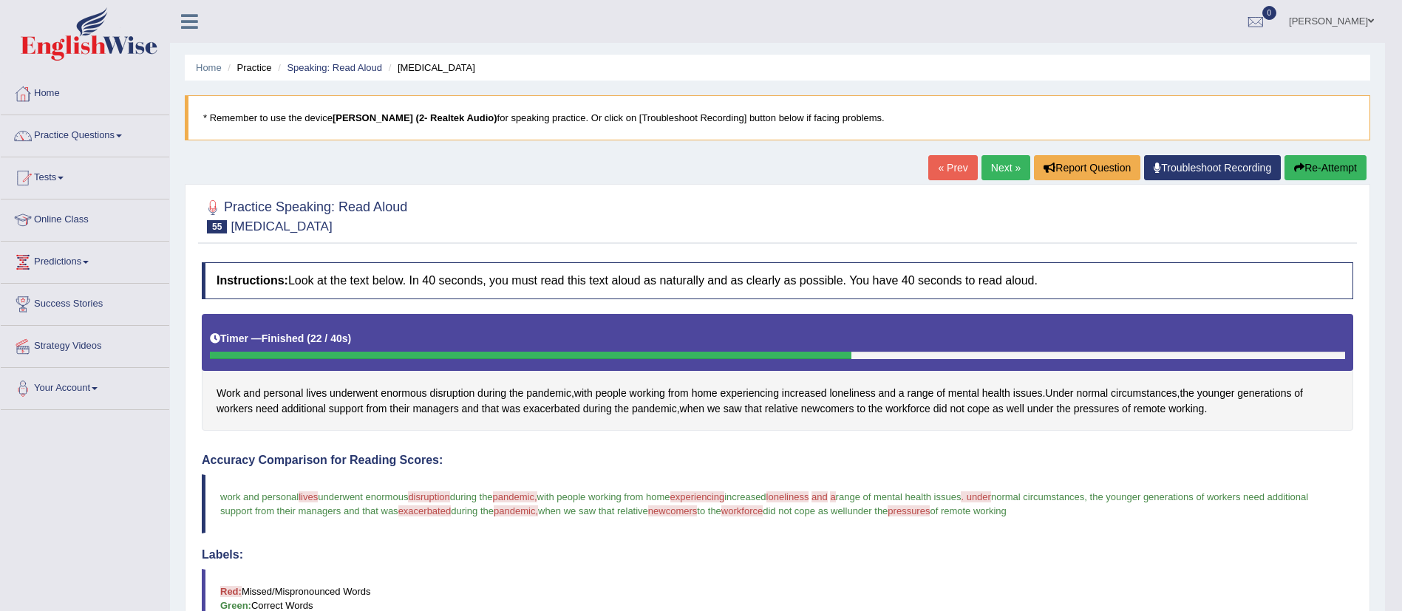
click at [991, 168] on link "Next »" at bounding box center [1005, 167] width 49 height 25
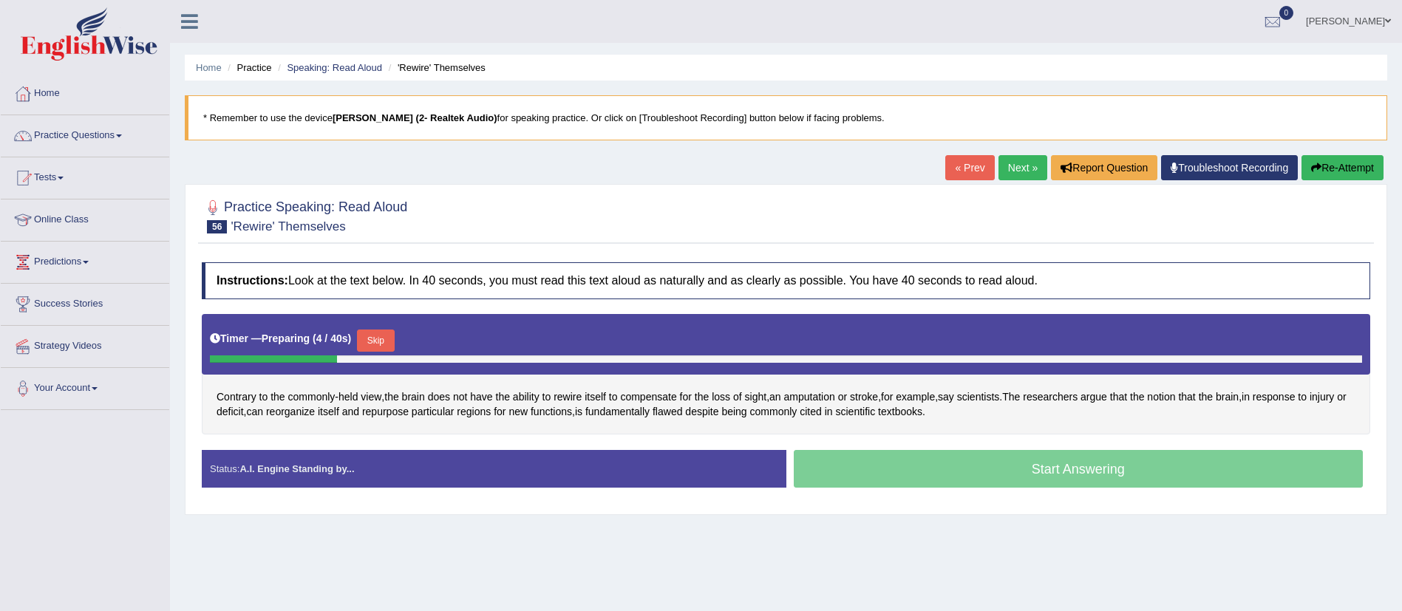
click at [384, 335] on button "Skip" at bounding box center [375, 341] width 37 height 22
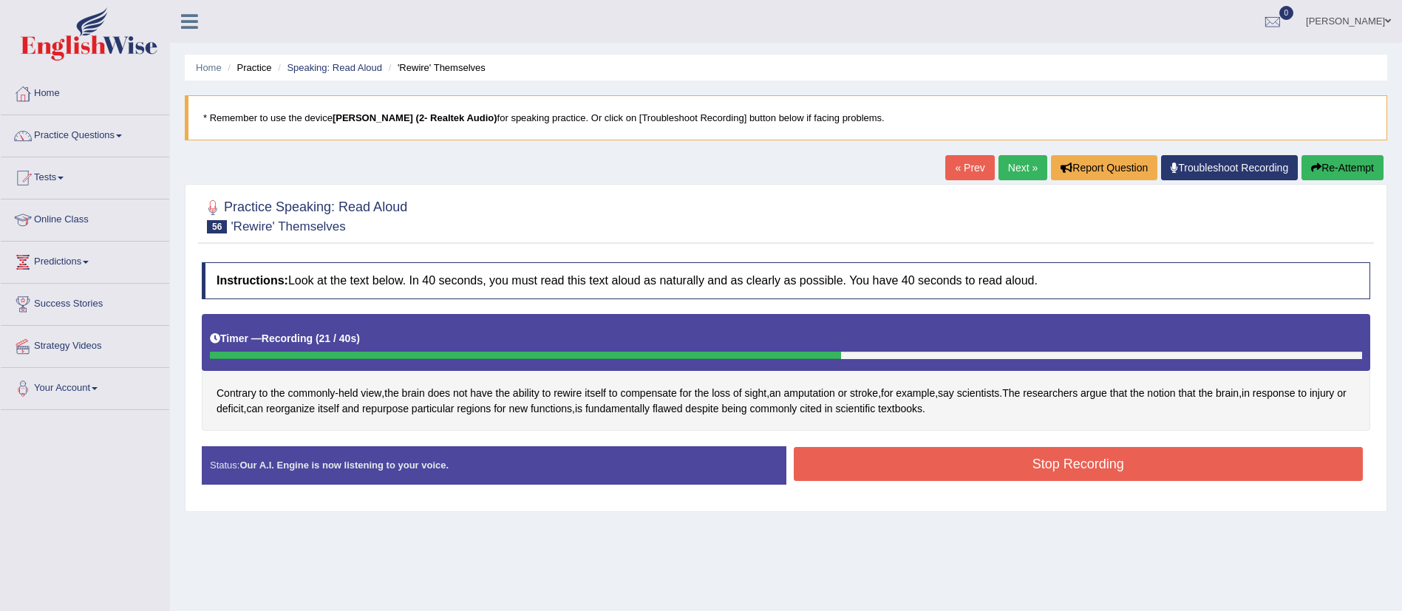
click at [1064, 454] on button "Stop Recording" at bounding box center [1079, 464] width 570 height 34
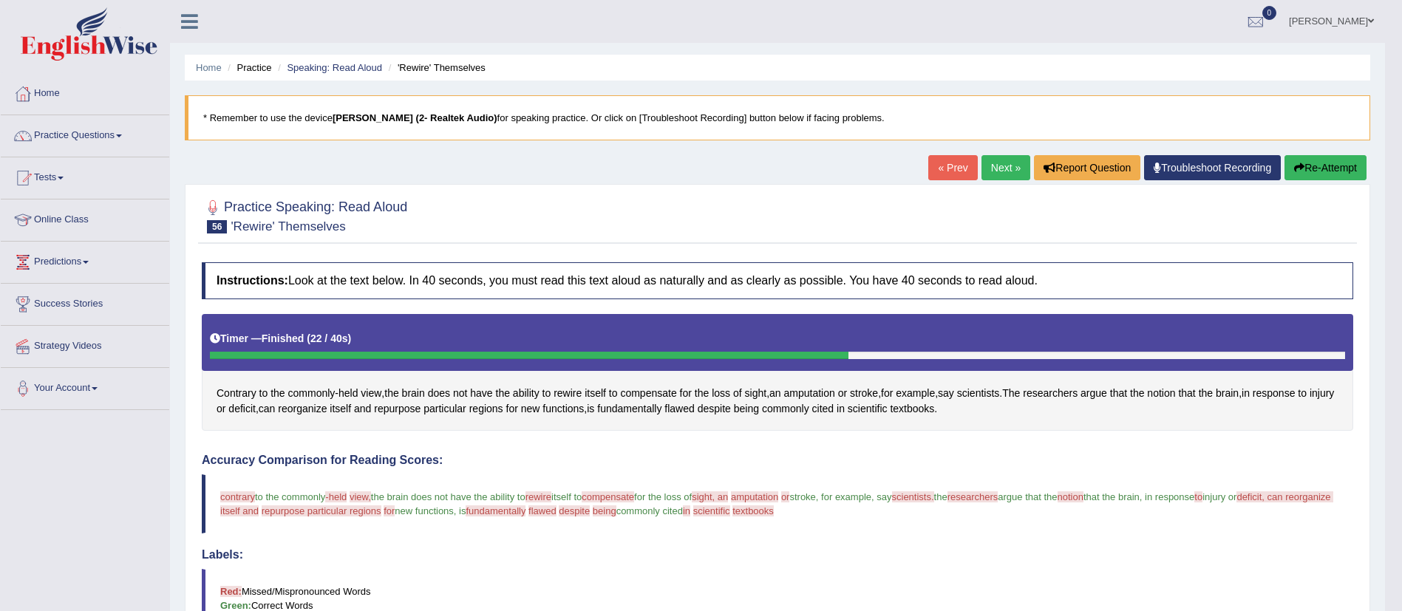
click at [994, 168] on link "Next »" at bounding box center [1005, 167] width 49 height 25
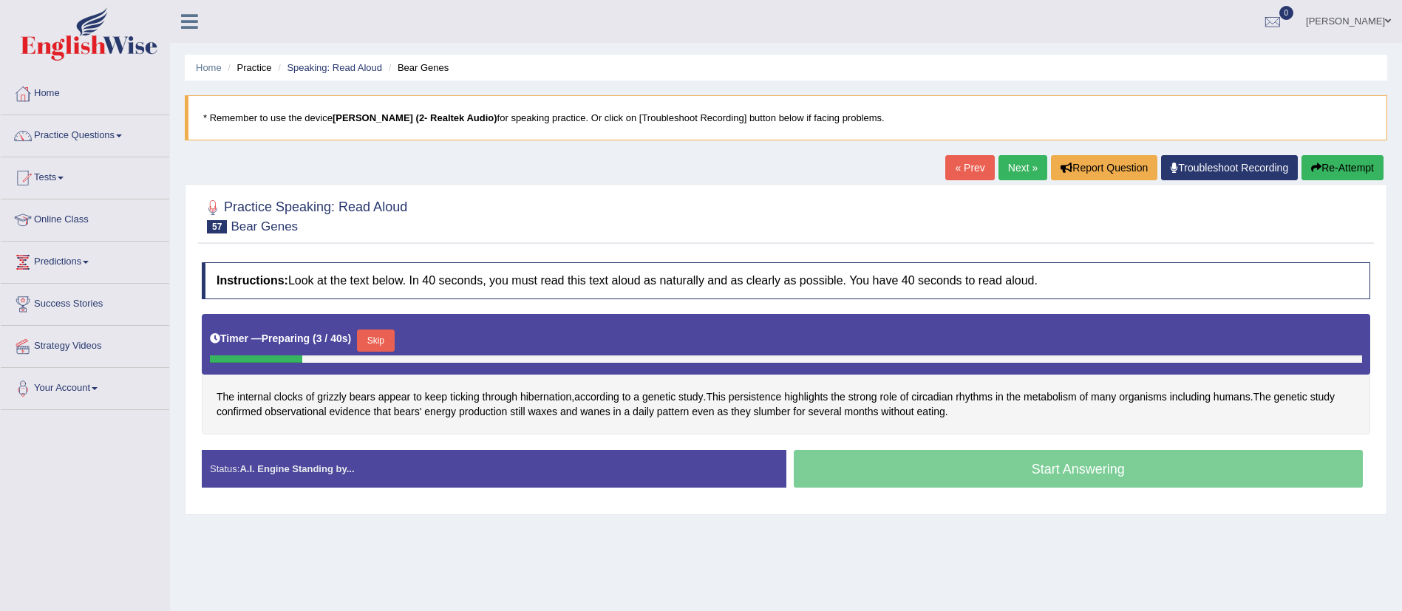
click at [381, 345] on button "Skip" at bounding box center [375, 341] width 37 height 22
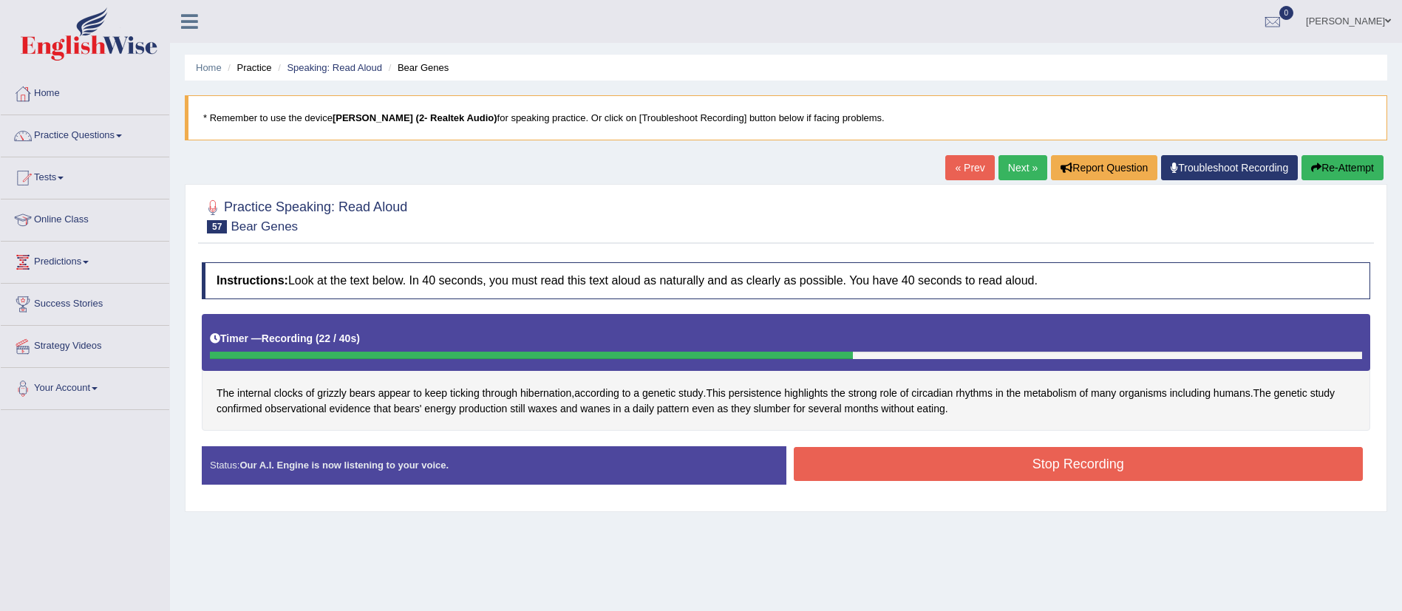
drag, startPoint x: 941, startPoint y: 454, endPoint x: 945, endPoint y: 440, distance: 14.5
click at [945, 440] on div "Instructions: Look at the text below. In 40 seconds, you must read this text al…" at bounding box center [786, 379] width 1176 height 248
click at [1004, 471] on button "Stop Recording" at bounding box center [1079, 464] width 570 height 34
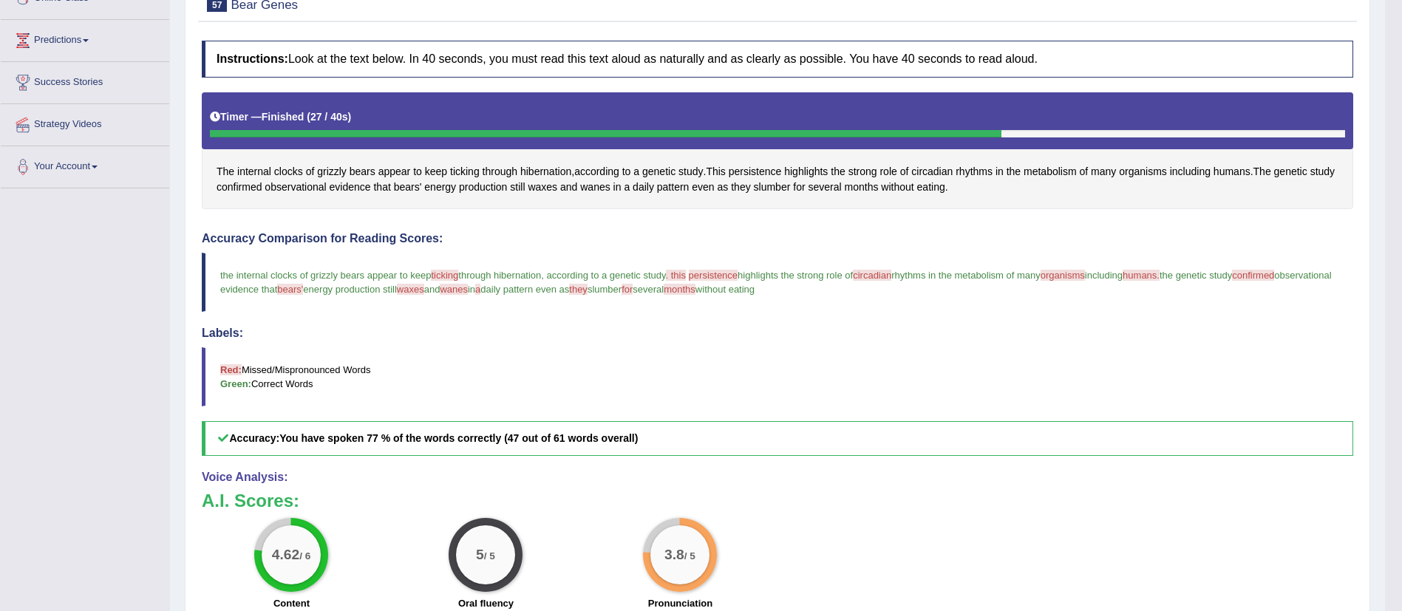
scroll to position [111, 0]
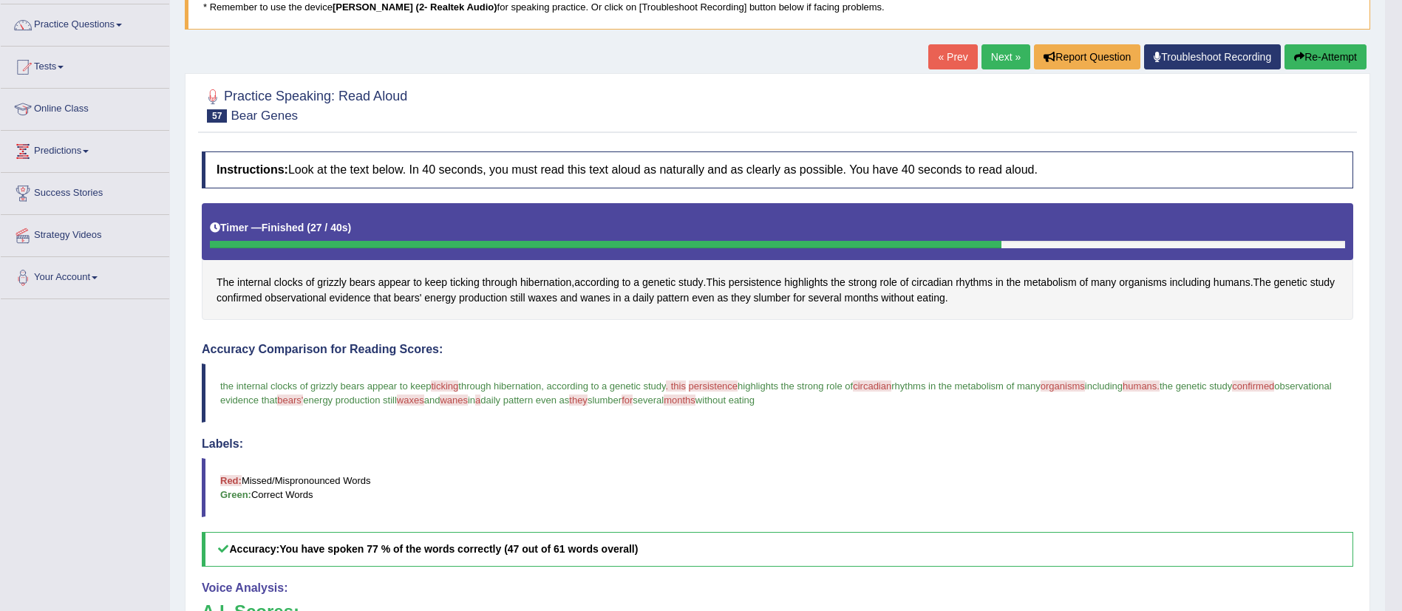
click at [997, 64] on link "Next »" at bounding box center [1005, 56] width 49 height 25
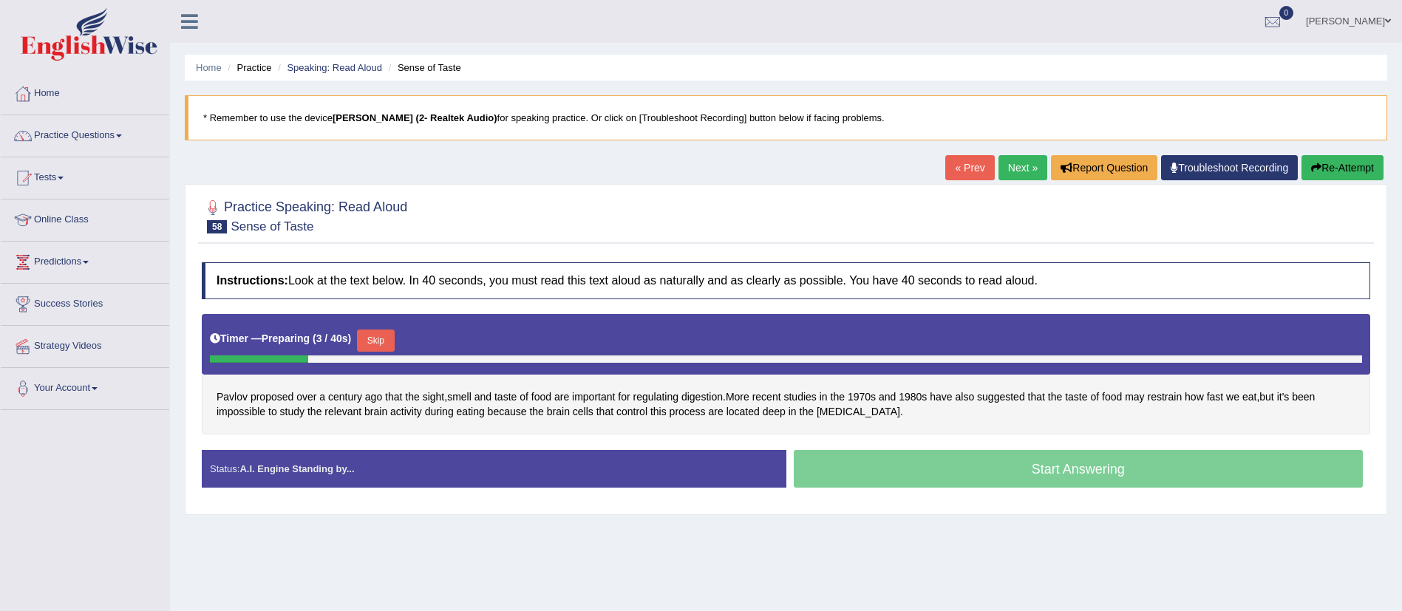
click at [389, 330] on button "Skip" at bounding box center [375, 341] width 37 height 22
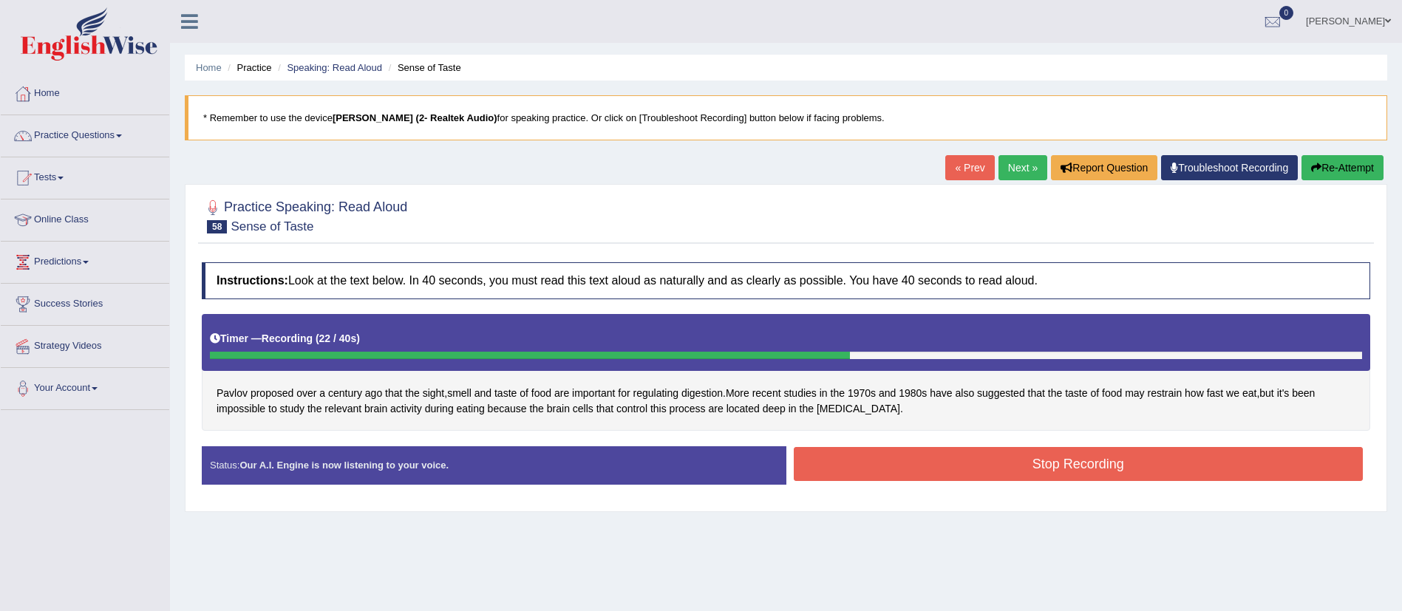
click at [838, 460] on button "Stop Recording" at bounding box center [1079, 464] width 570 height 34
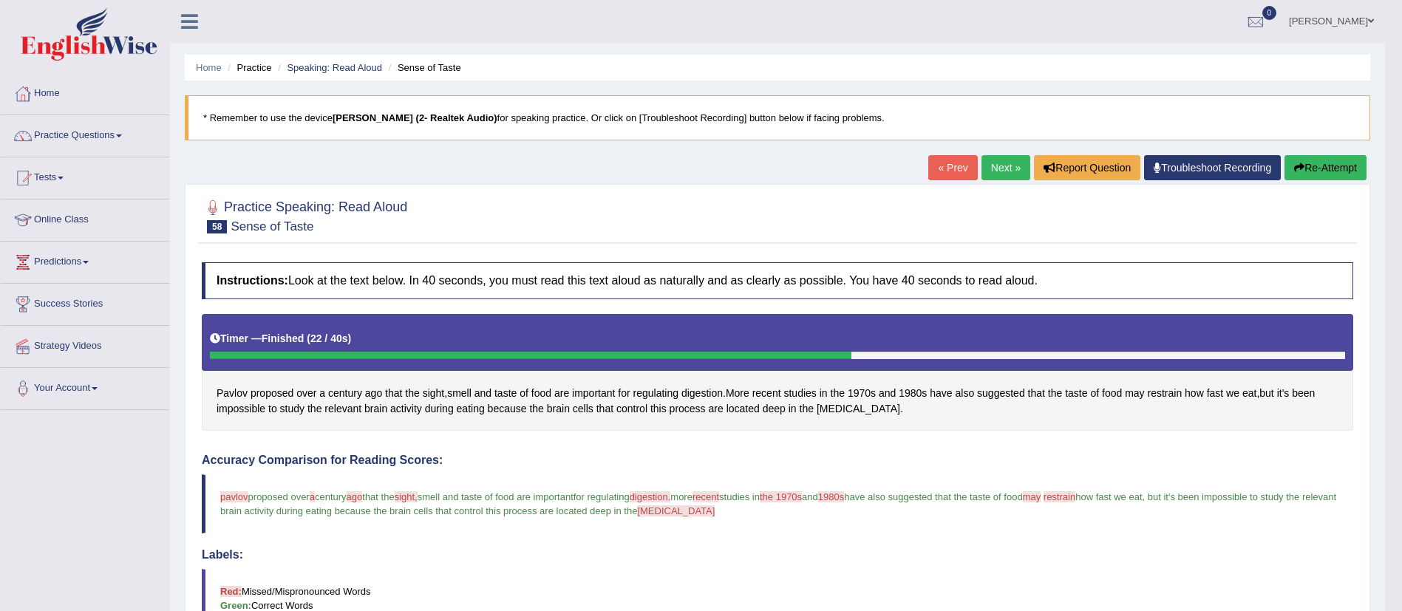
click at [998, 160] on link "Next »" at bounding box center [1005, 167] width 49 height 25
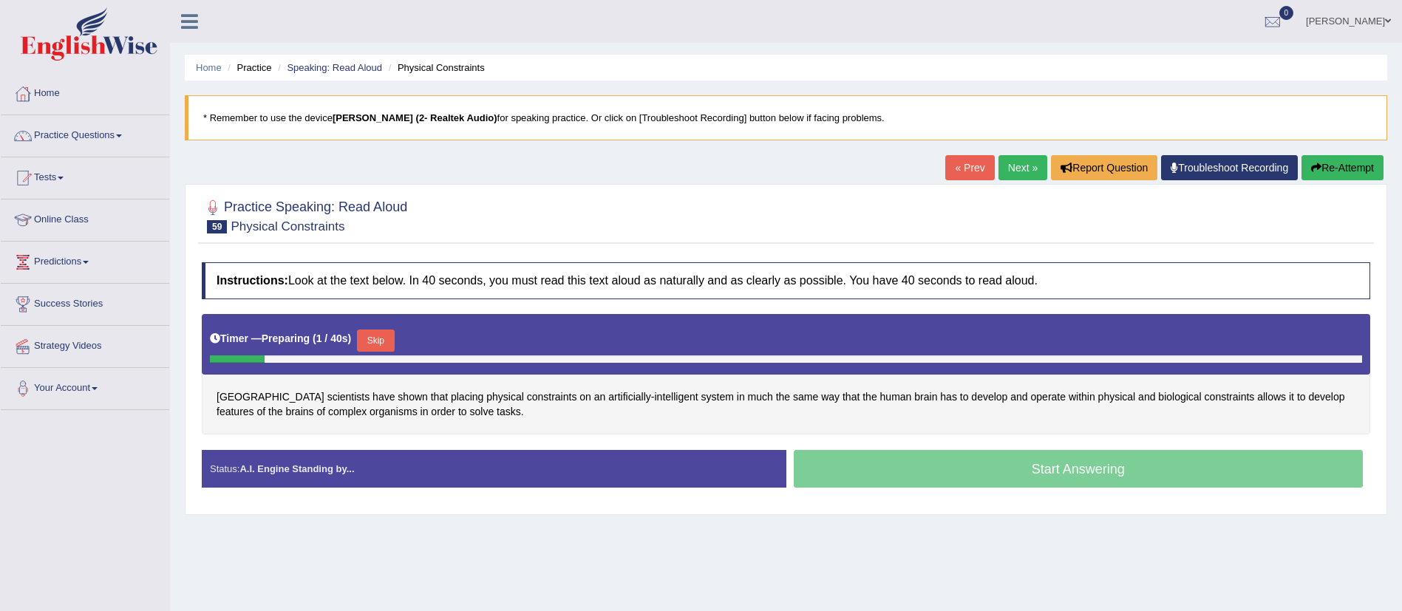
click at [384, 335] on button "Skip" at bounding box center [375, 341] width 37 height 22
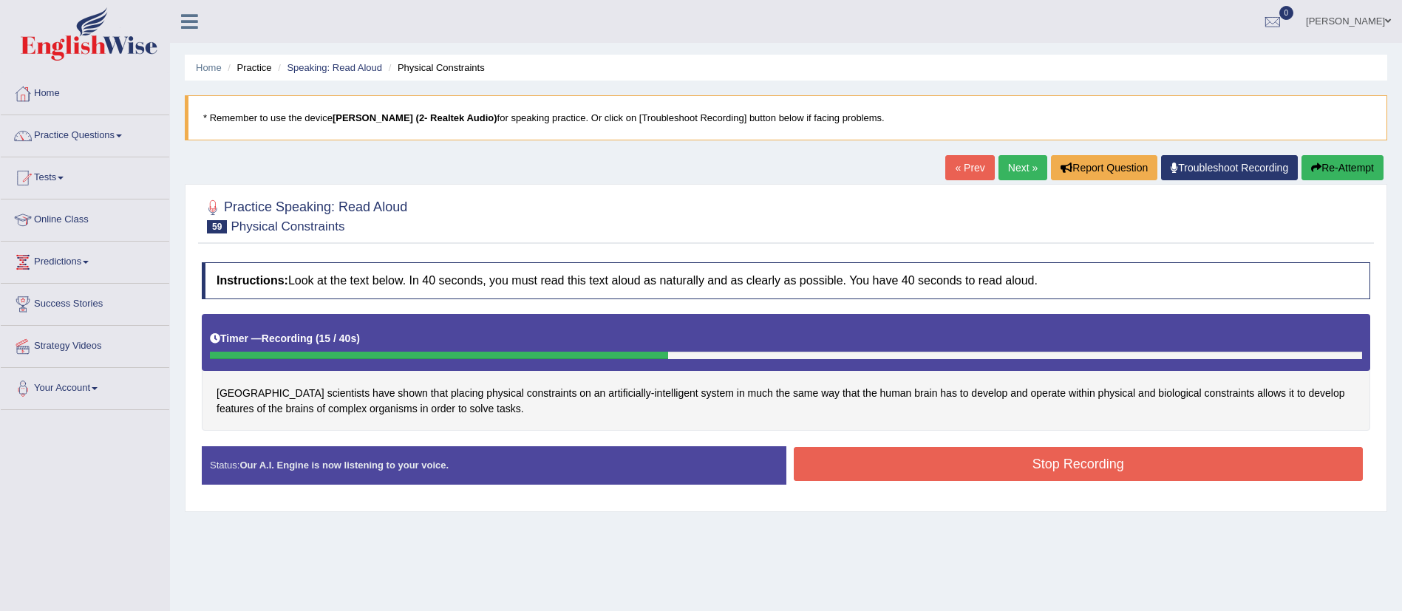
click at [876, 460] on button "Stop Recording" at bounding box center [1079, 464] width 570 height 34
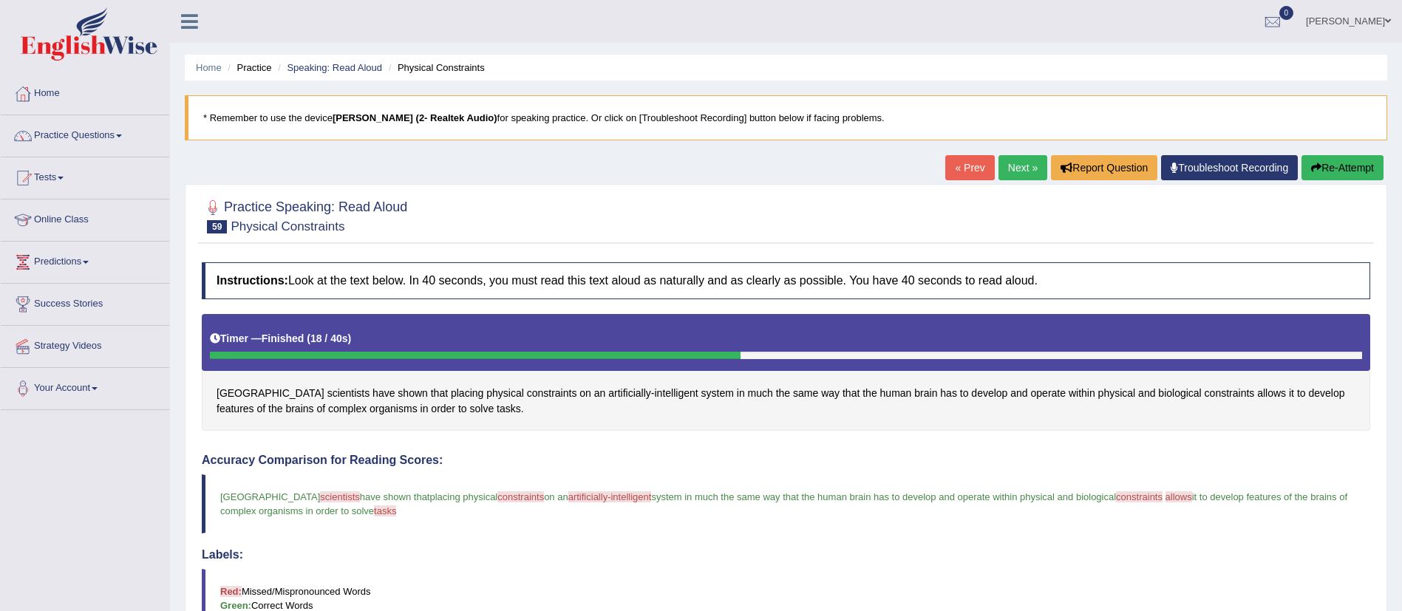
click at [1026, 169] on link "Next »" at bounding box center [1022, 167] width 49 height 25
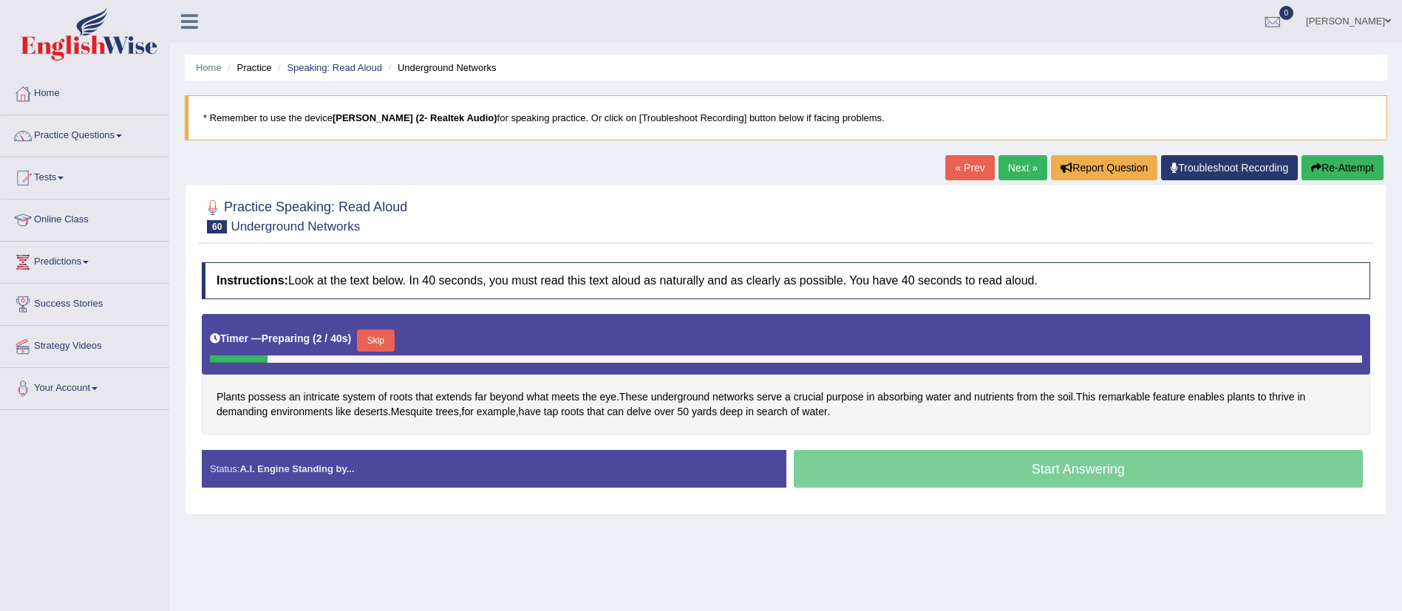
click at [377, 337] on button "Skip" at bounding box center [375, 341] width 37 height 22
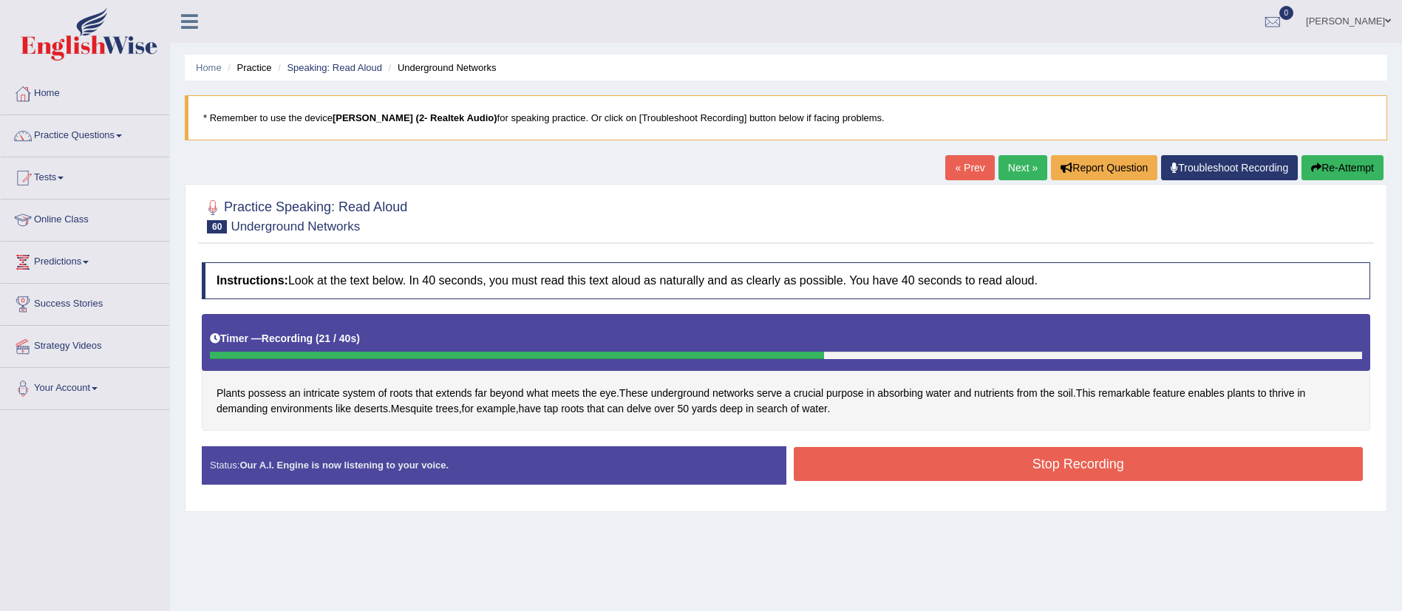
click at [896, 456] on button "Stop Recording" at bounding box center [1079, 464] width 570 height 34
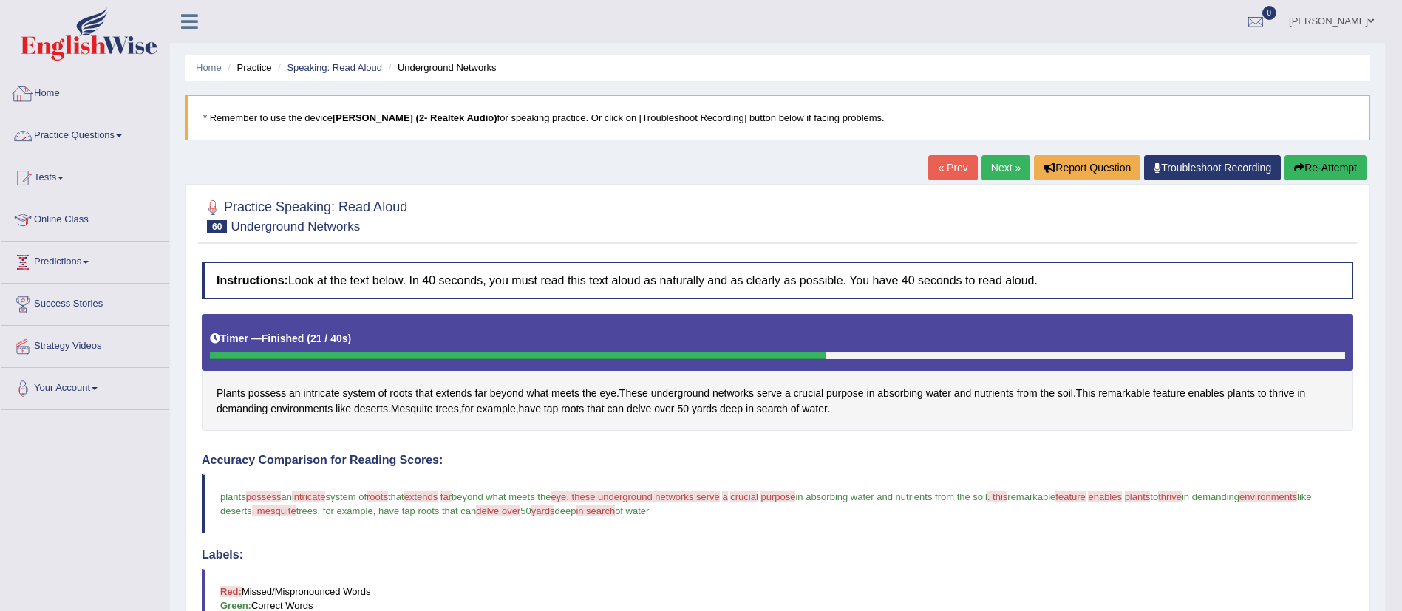
click at [88, 126] on link "Practice Questions" at bounding box center [85, 133] width 168 height 37
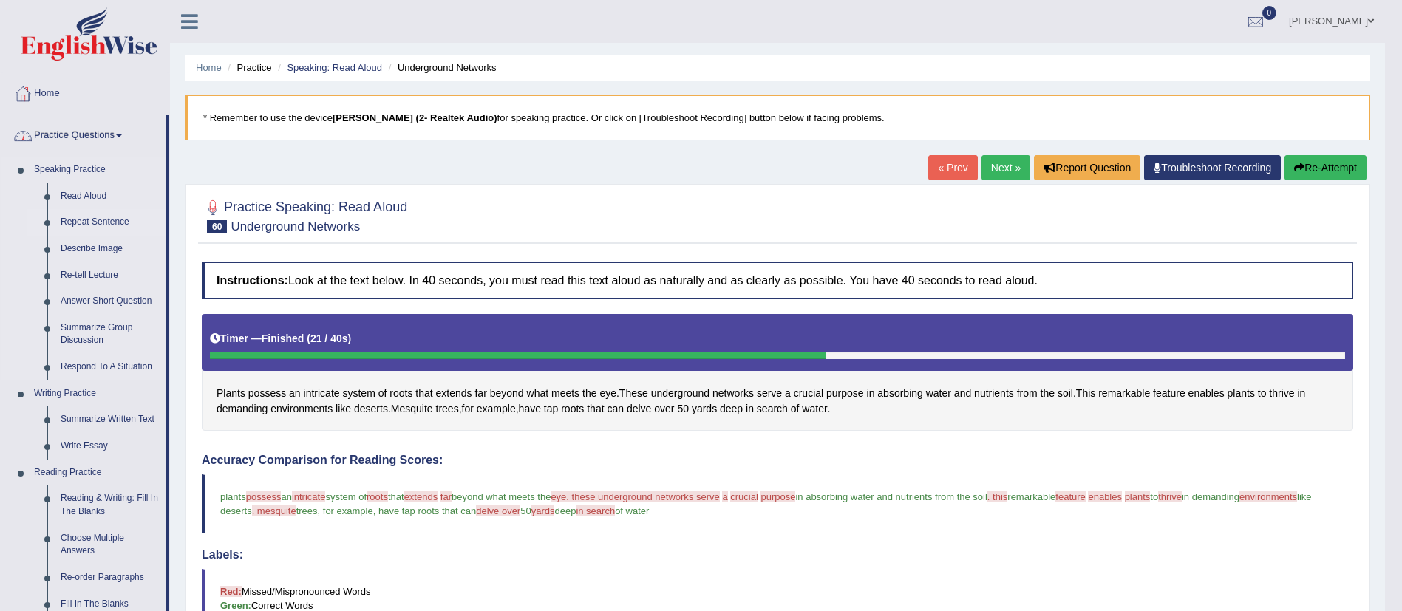
click at [81, 226] on link "Repeat Sentence" at bounding box center [110, 222] width 112 height 27
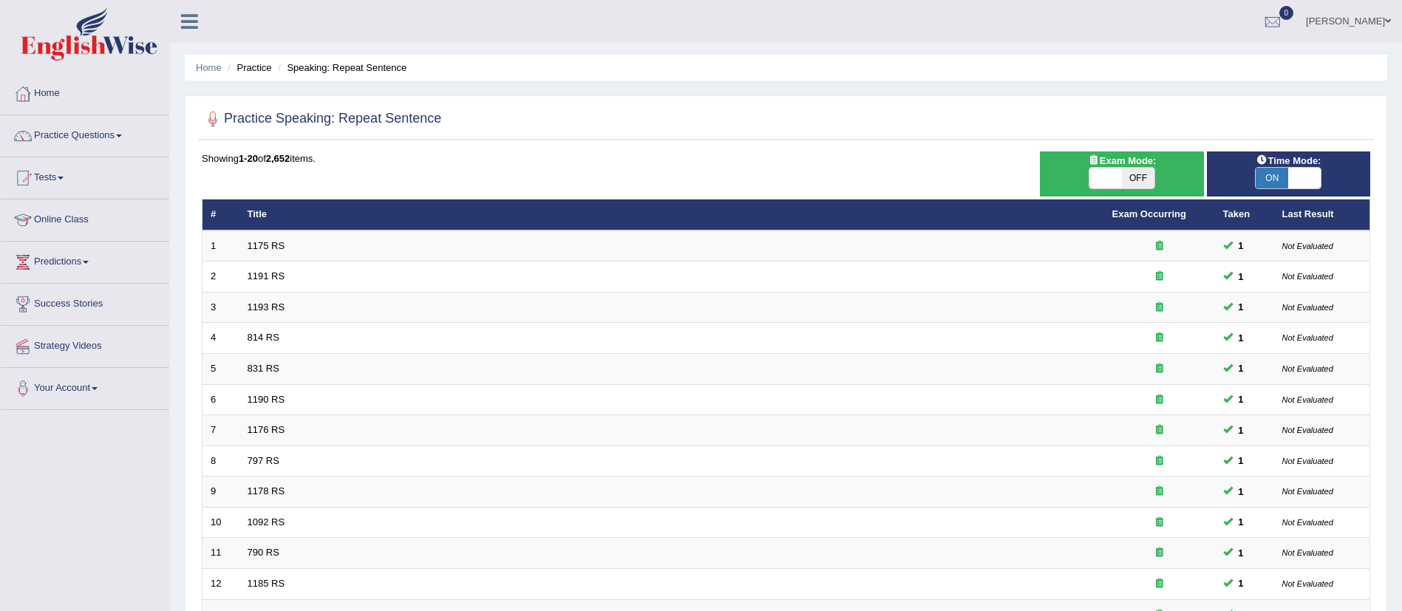
scroll to position [367, 0]
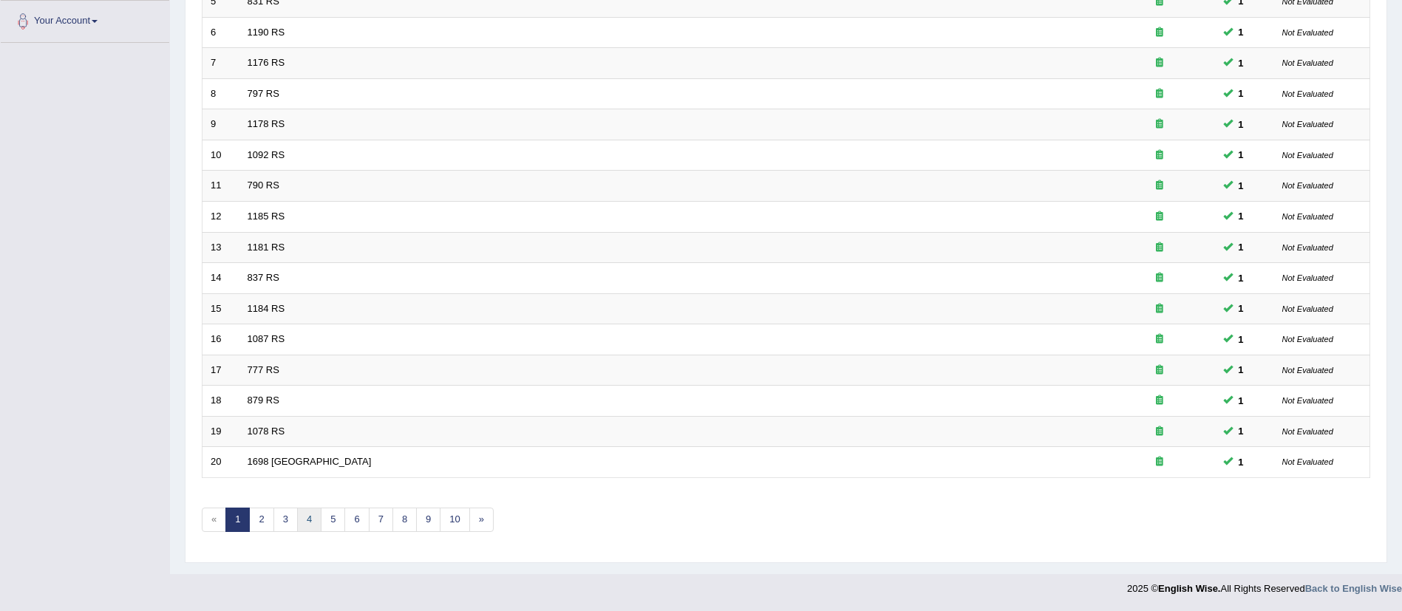
click at [311, 511] on link "4" at bounding box center [309, 520] width 24 height 24
click at [330, 519] on link "5" at bounding box center [333, 520] width 24 height 24
click at [354, 520] on link "6" at bounding box center [356, 520] width 24 height 24
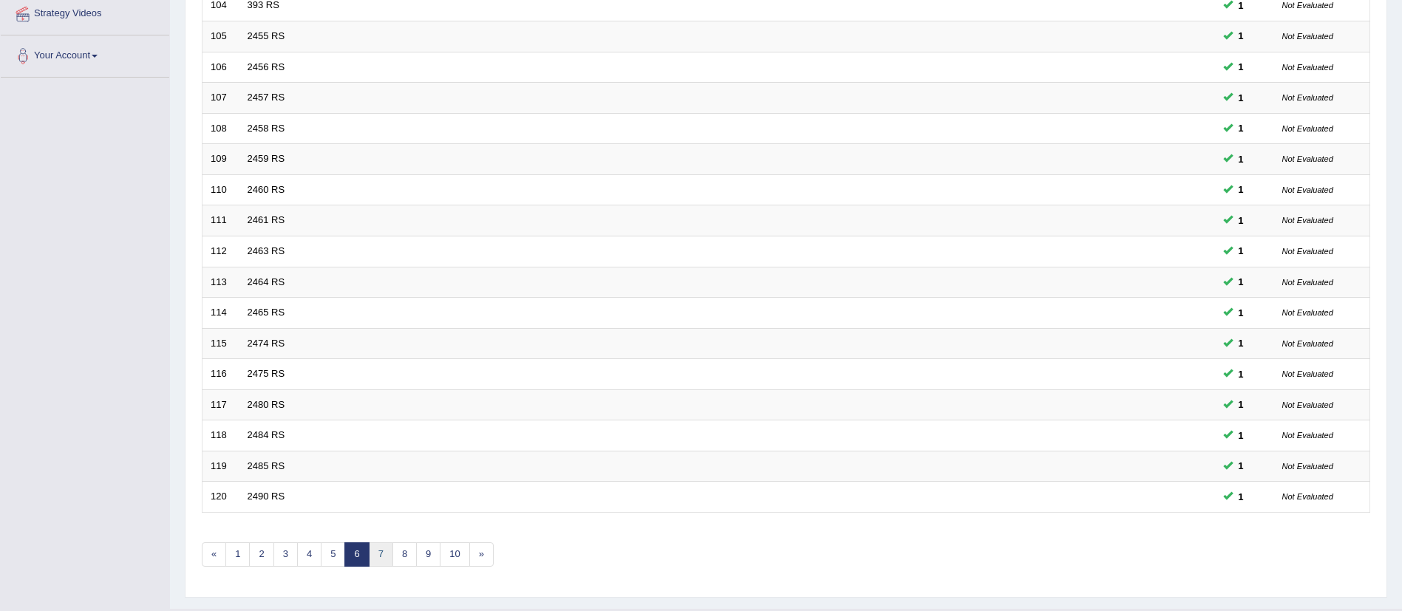
click at [386, 554] on link "7" at bounding box center [381, 554] width 24 height 24
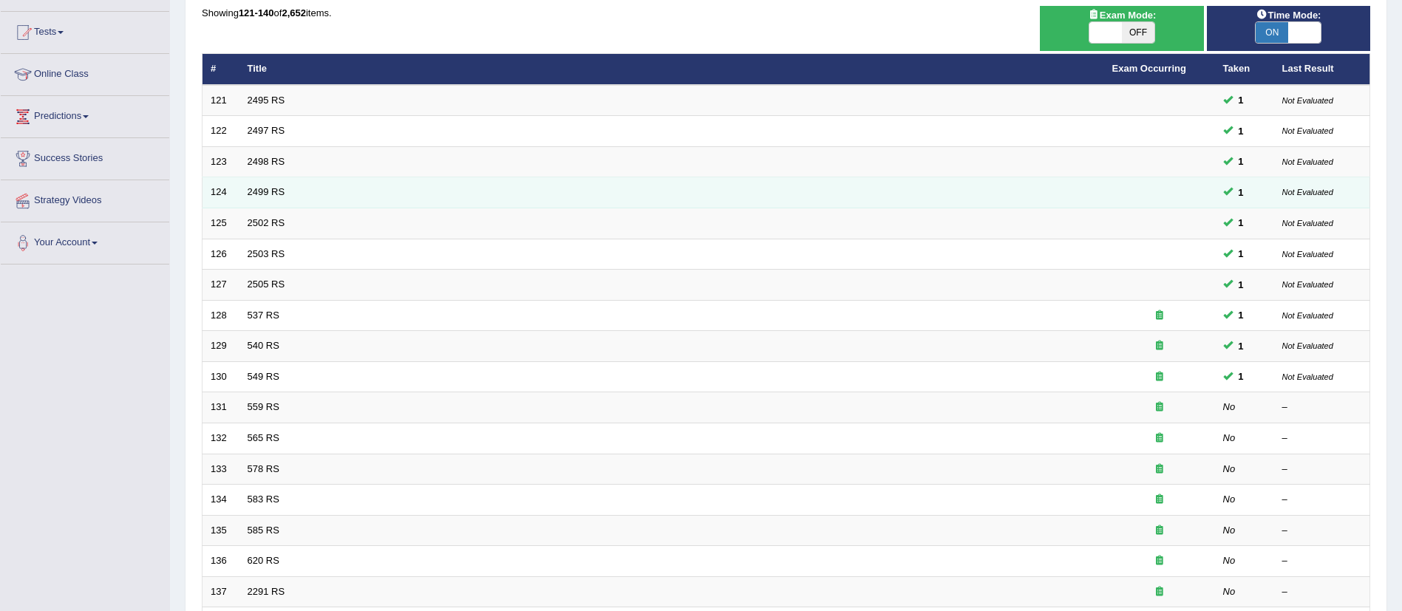
scroll to position [256, 0]
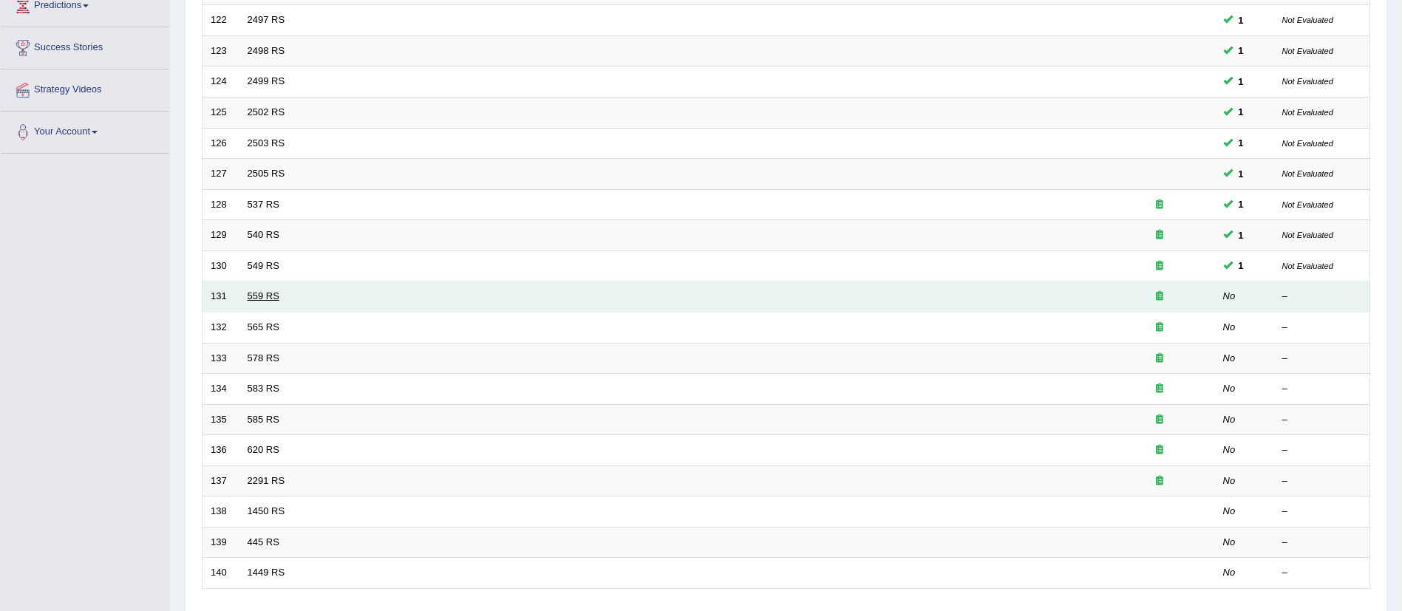
click at [265, 293] on link "559 RS" at bounding box center [264, 295] width 32 height 11
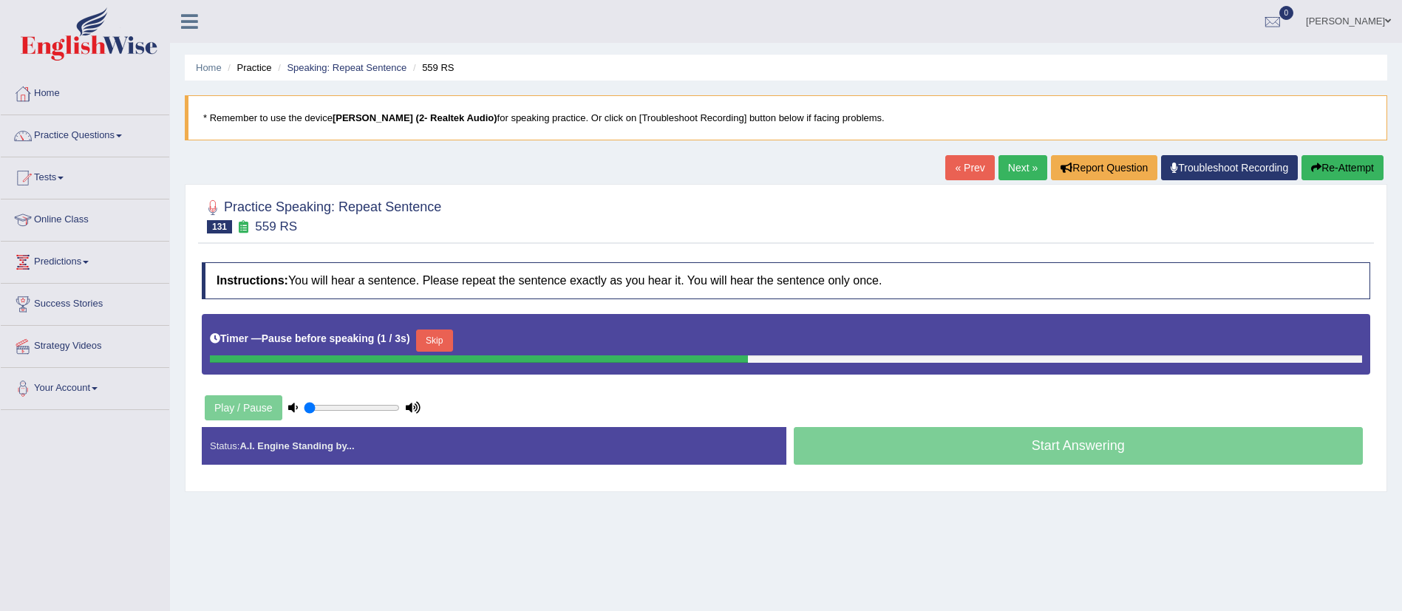
click at [1324, 167] on button "Re-Attempt" at bounding box center [1342, 167] width 82 height 25
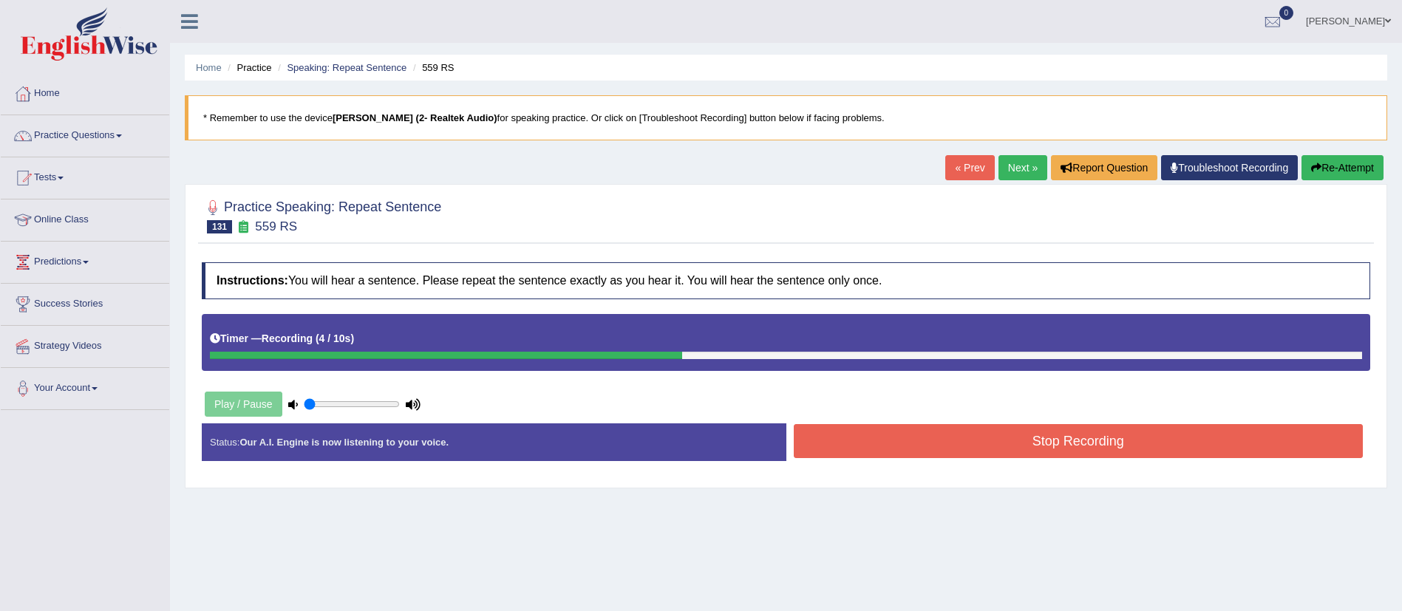
click at [1039, 435] on button "Stop Recording" at bounding box center [1079, 441] width 570 height 34
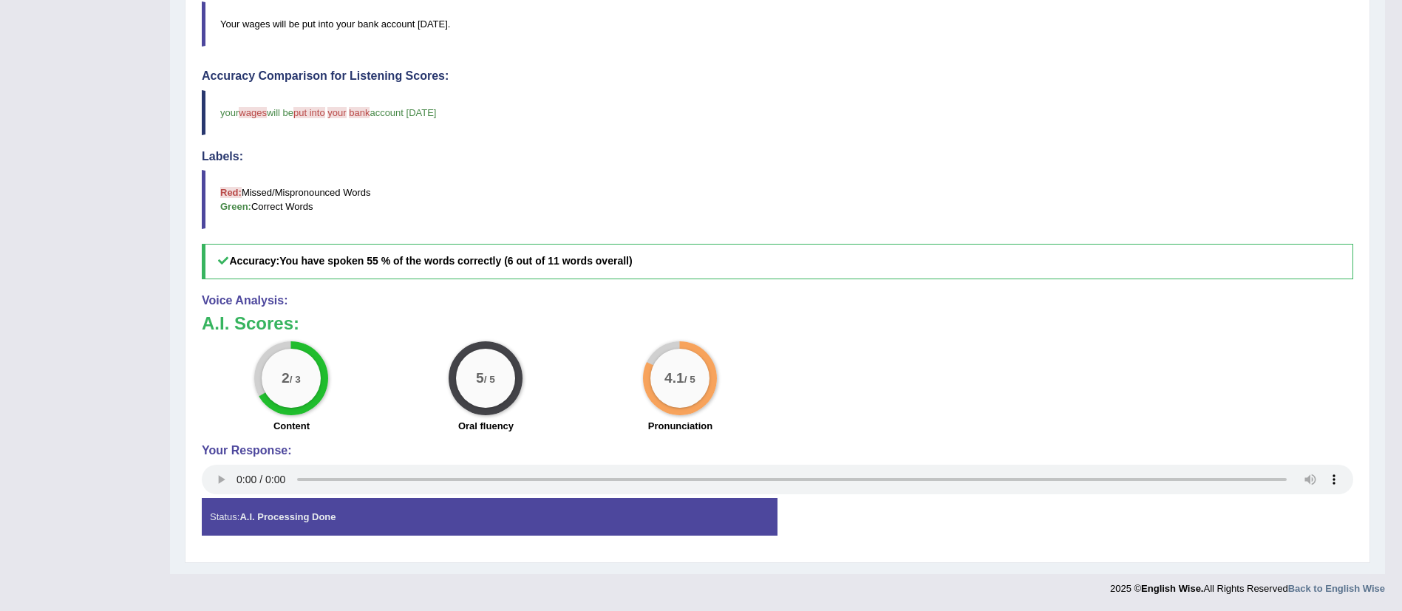
scroll to position [117, 0]
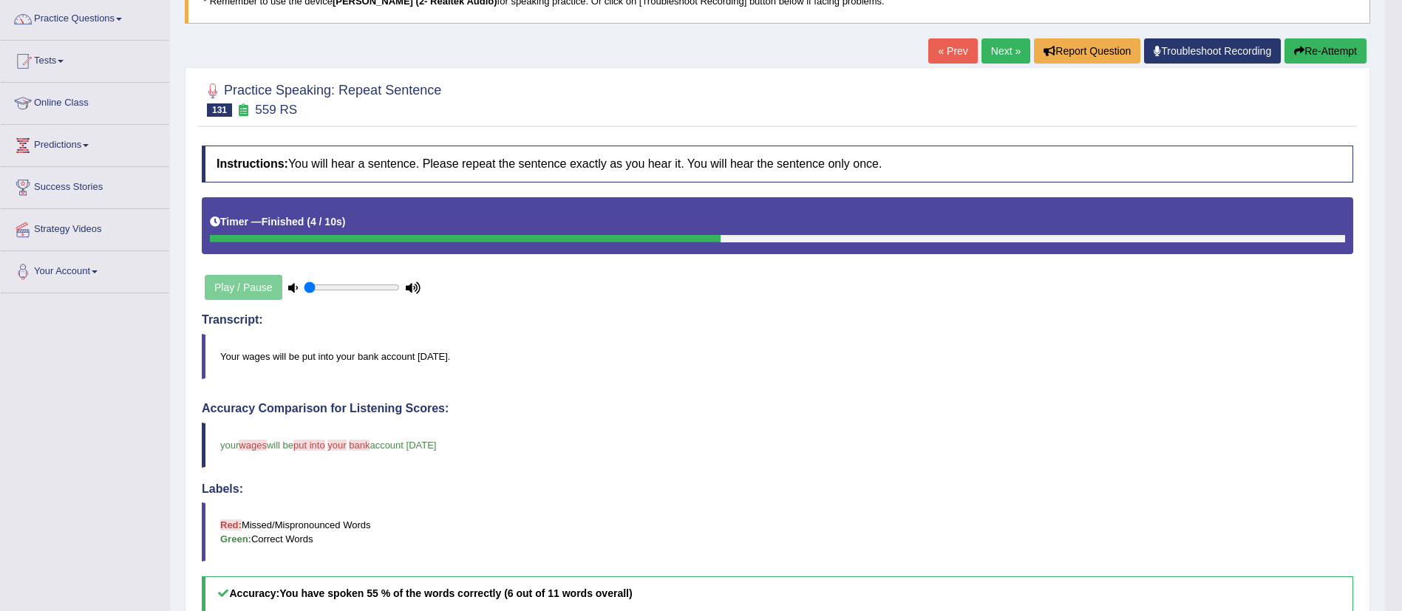
click at [989, 52] on link "Next »" at bounding box center [1005, 50] width 49 height 25
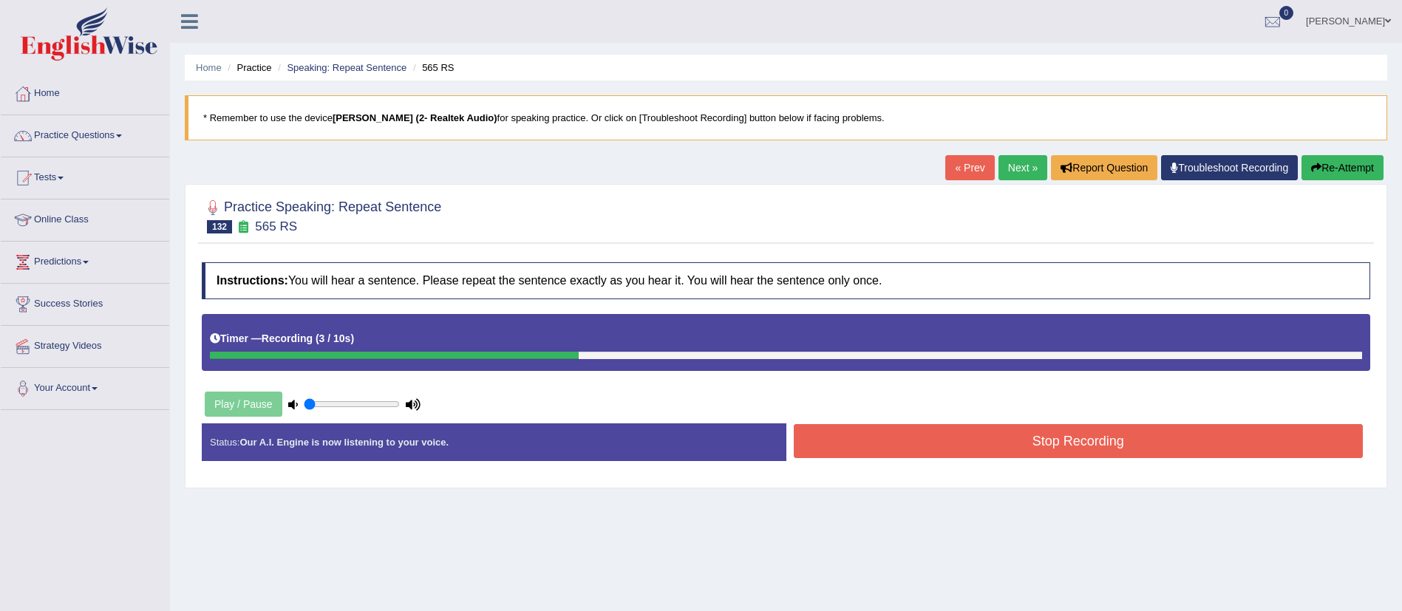
click at [1043, 439] on button "Stop Recording" at bounding box center [1079, 441] width 570 height 34
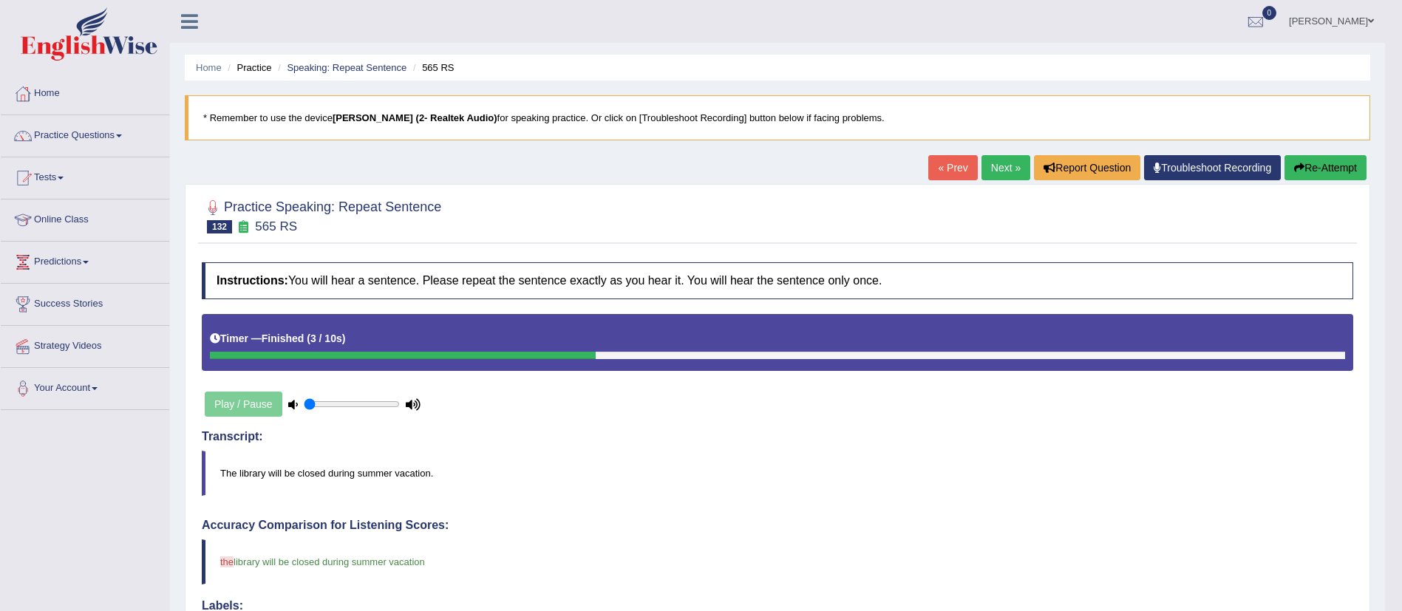
click at [984, 171] on link "Next »" at bounding box center [1005, 167] width 49 height 25
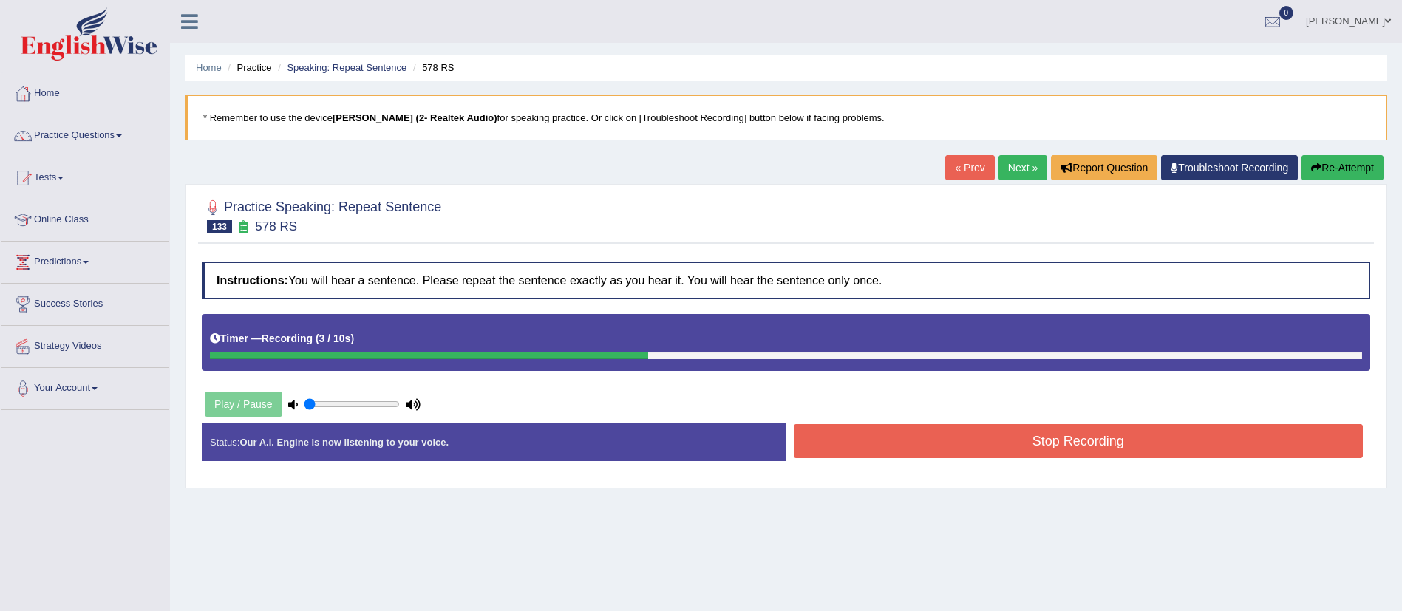
click at [1085, 442] on button "Stop Recording" at bounding box center [1079, 441] width 570 height 34
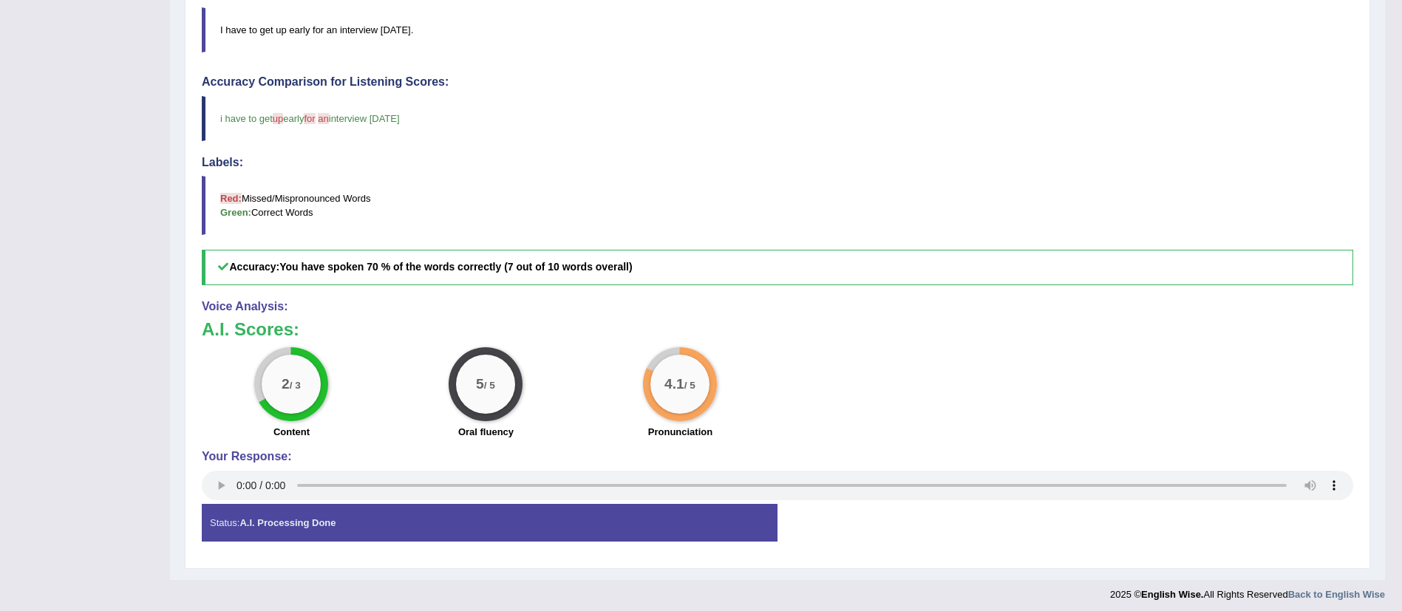
scroll to position [111, 0]
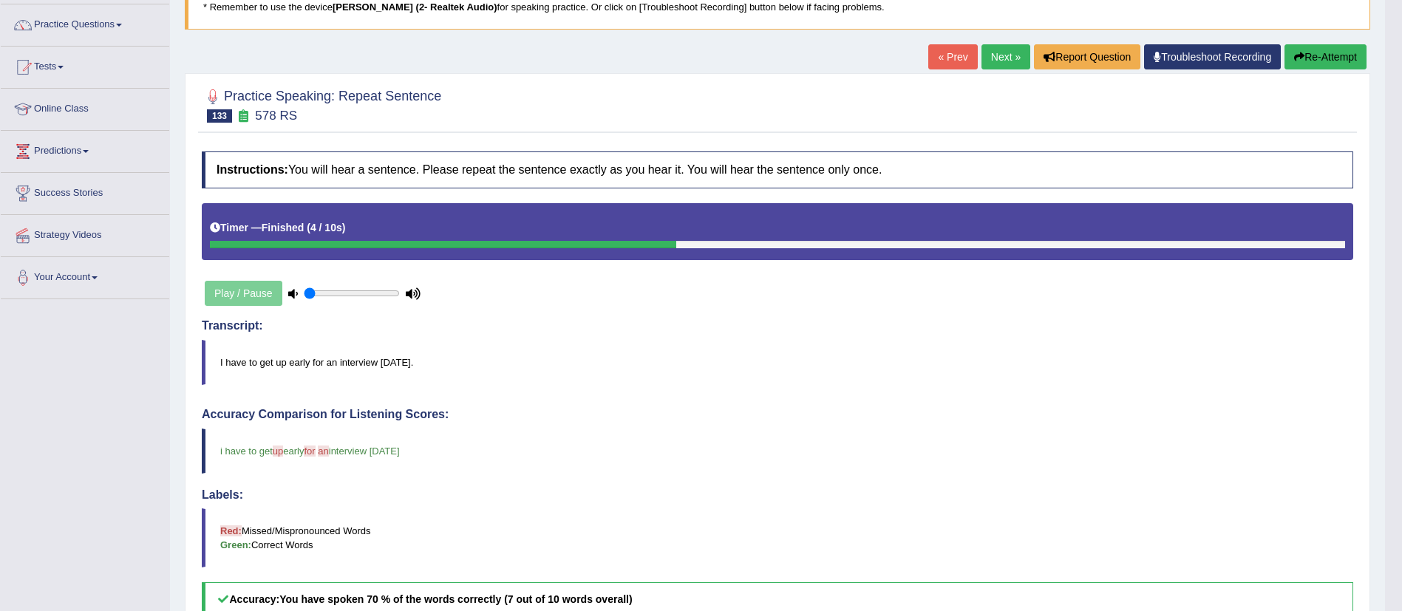
click at [987, 58] on link "Next »" at bounding box center [1005, 56] width 49 height 25
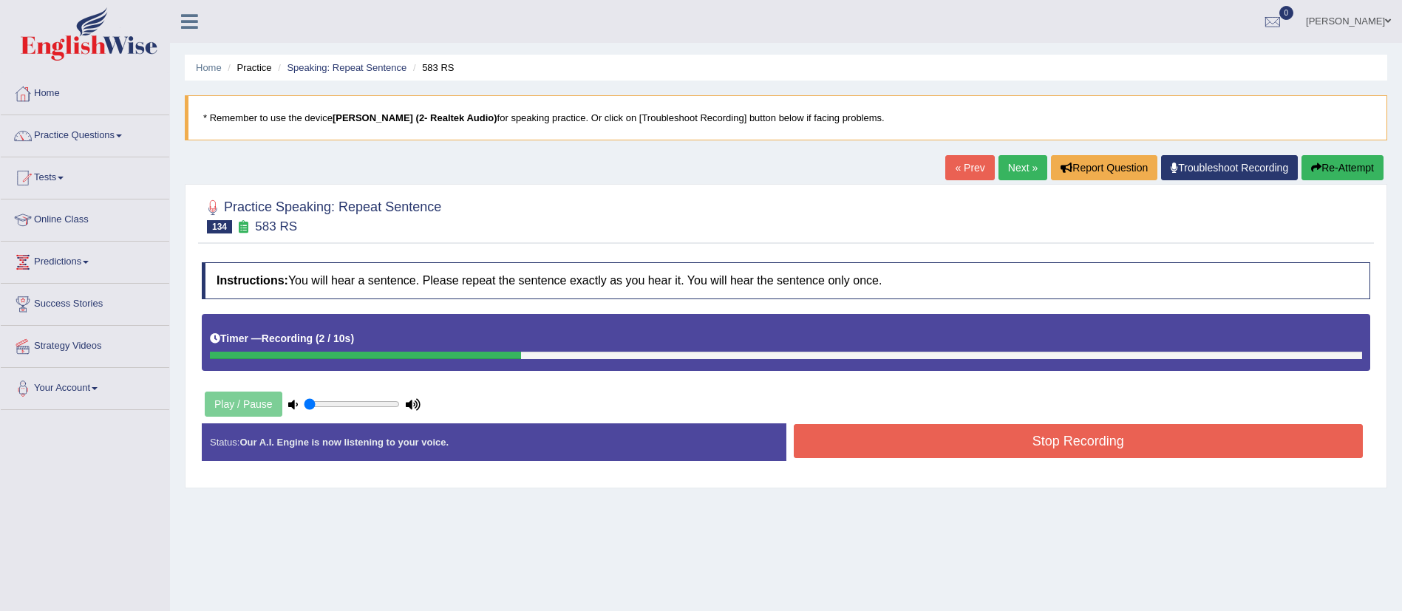
click at [1007, 448] on button "Stop Recording" at bounding box center [1079, 441] width 570 height 34
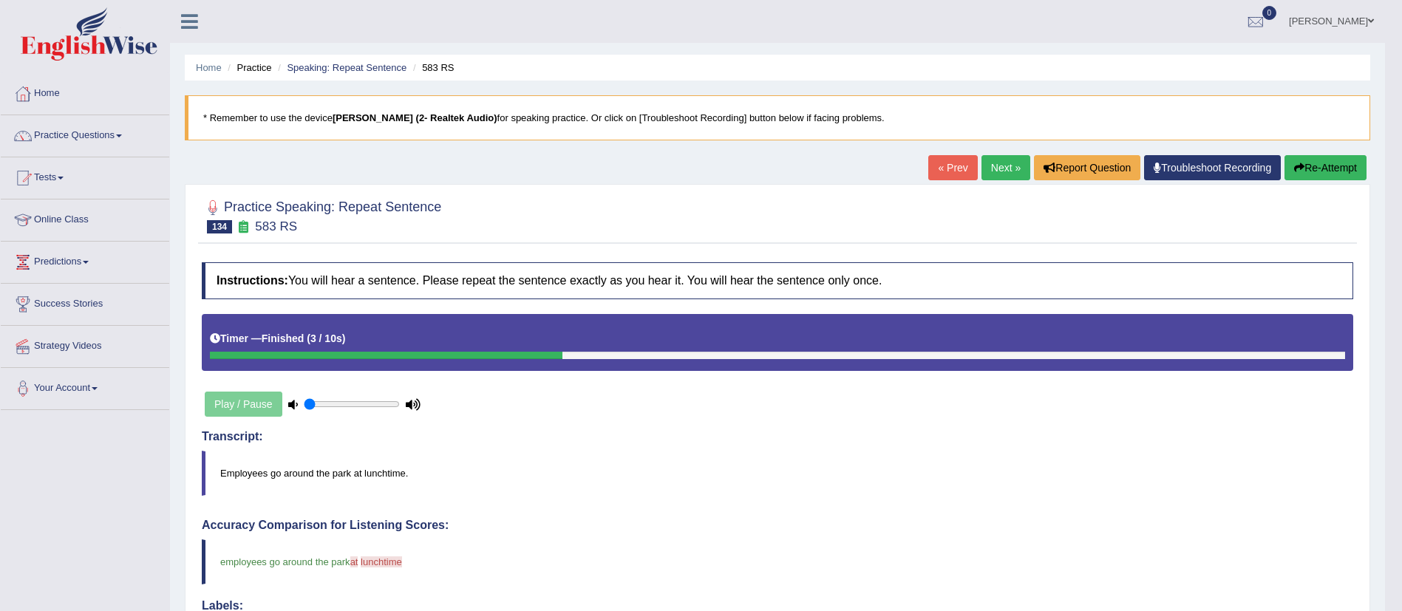
click at [990, 167] on link "Next »" at bounding box center [1005, 167] width 49 height 25
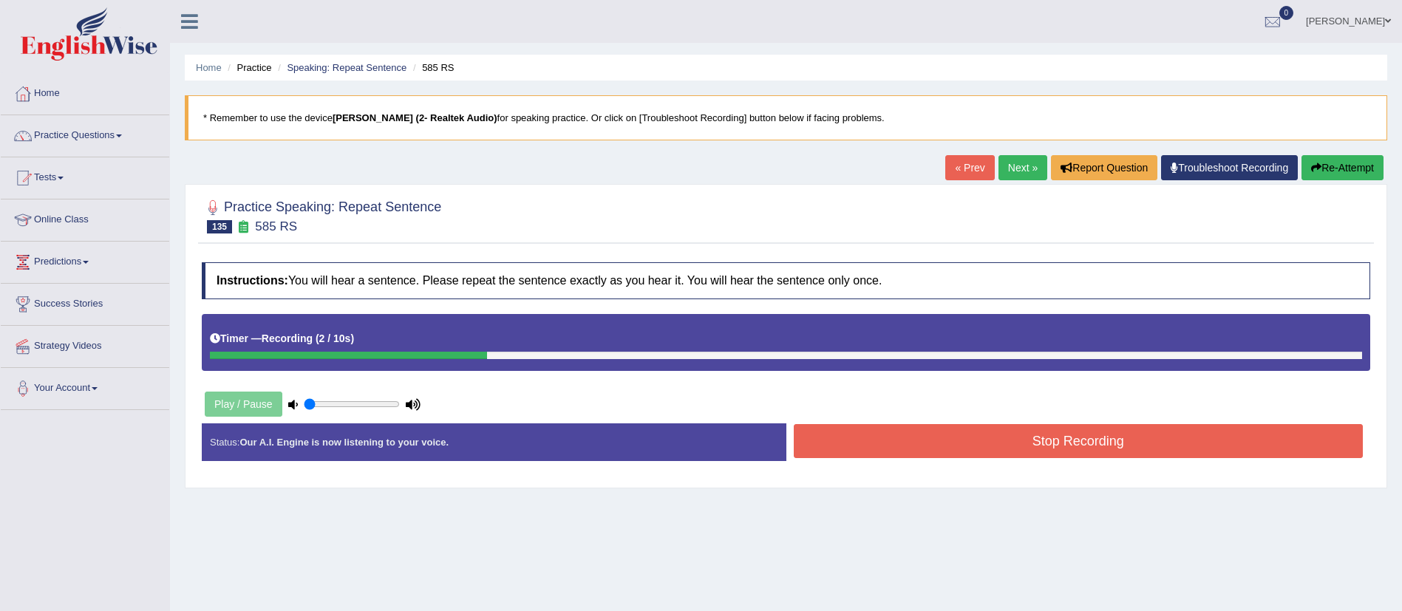
click at [873, 445] on button "Stop Recording" at bounding box center [1079, 441] width 570 height 34
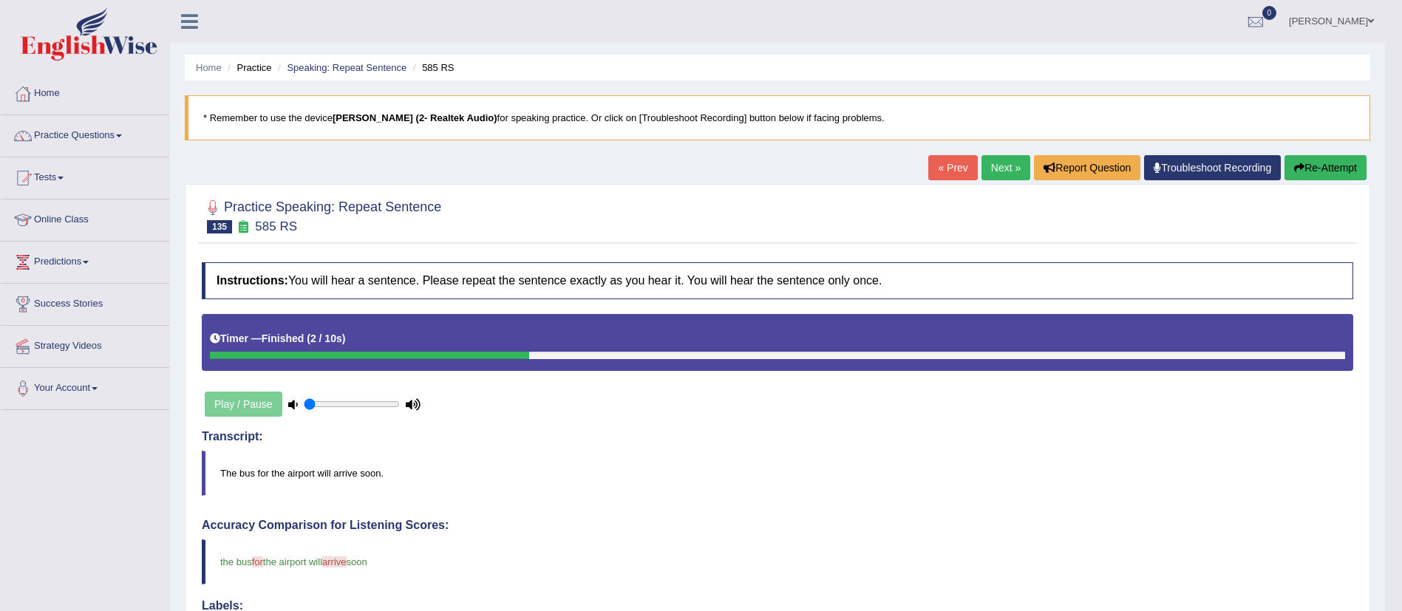
click at [1006, 160] on link "Next »" at bounding box center [1005, 167] width 49 height 25
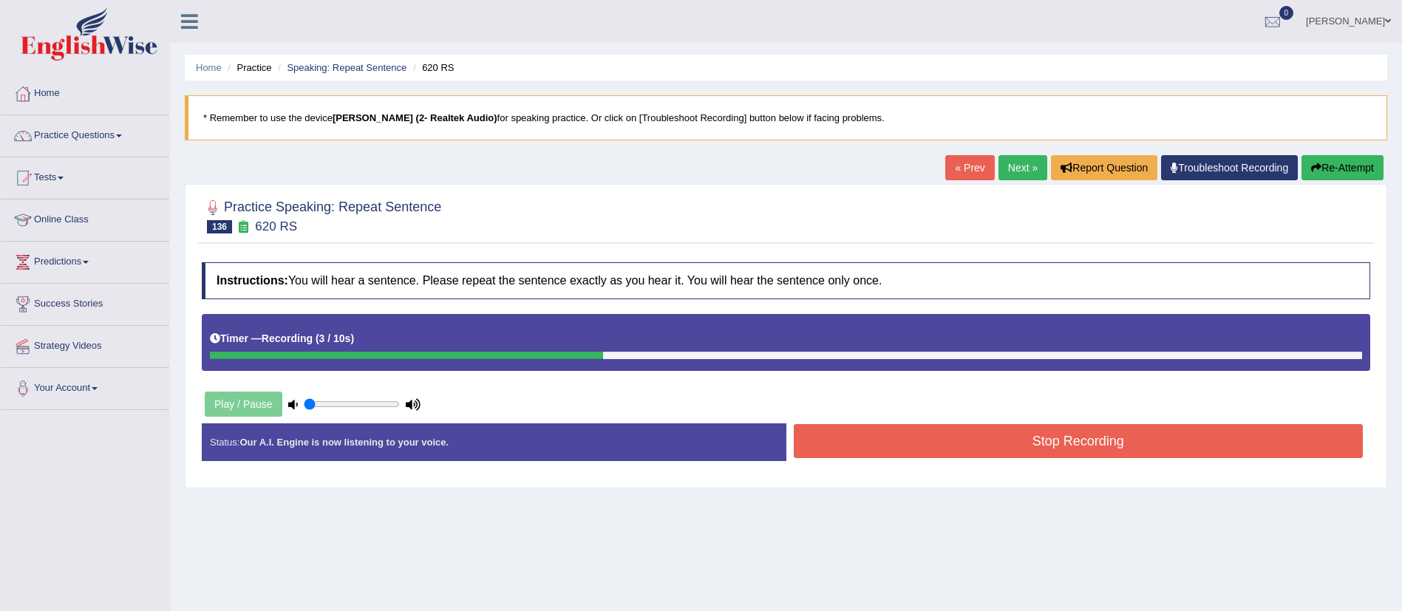
click at [988, 437] on button "Stop Recording" at bounding box center [1079, 441] width 570 height 34
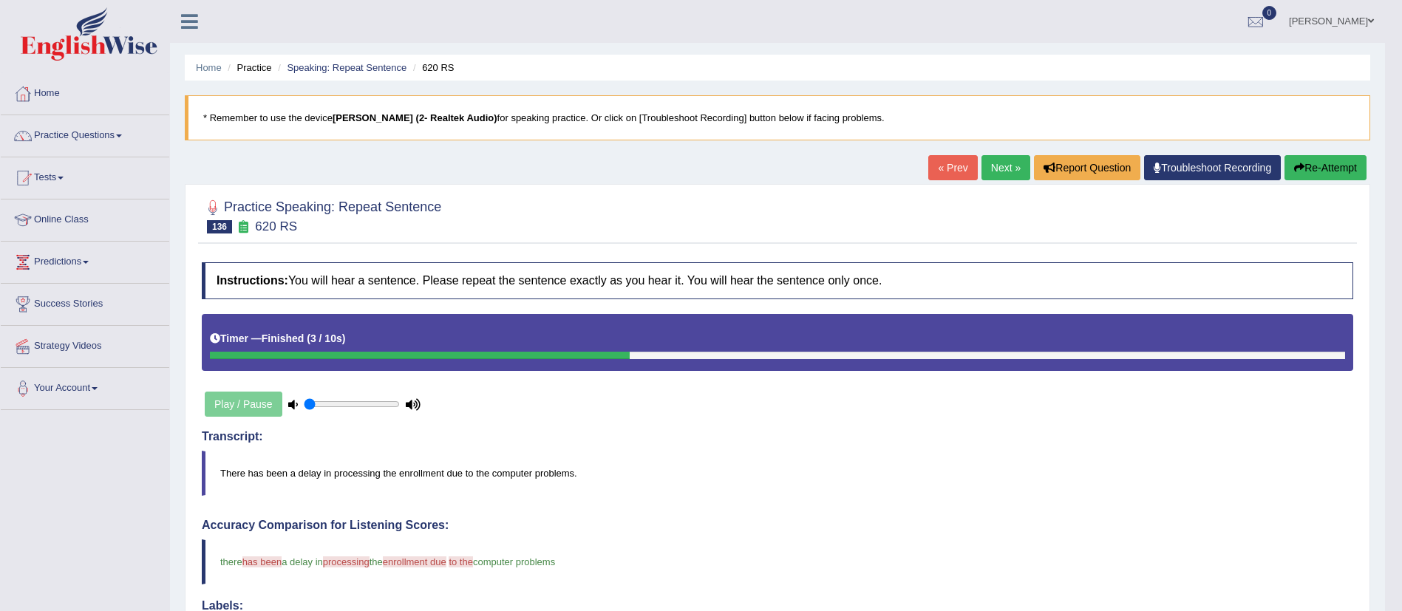
click at [998, 169] on link "Next »" at bounding box center [1005, 167] width 49 height 25
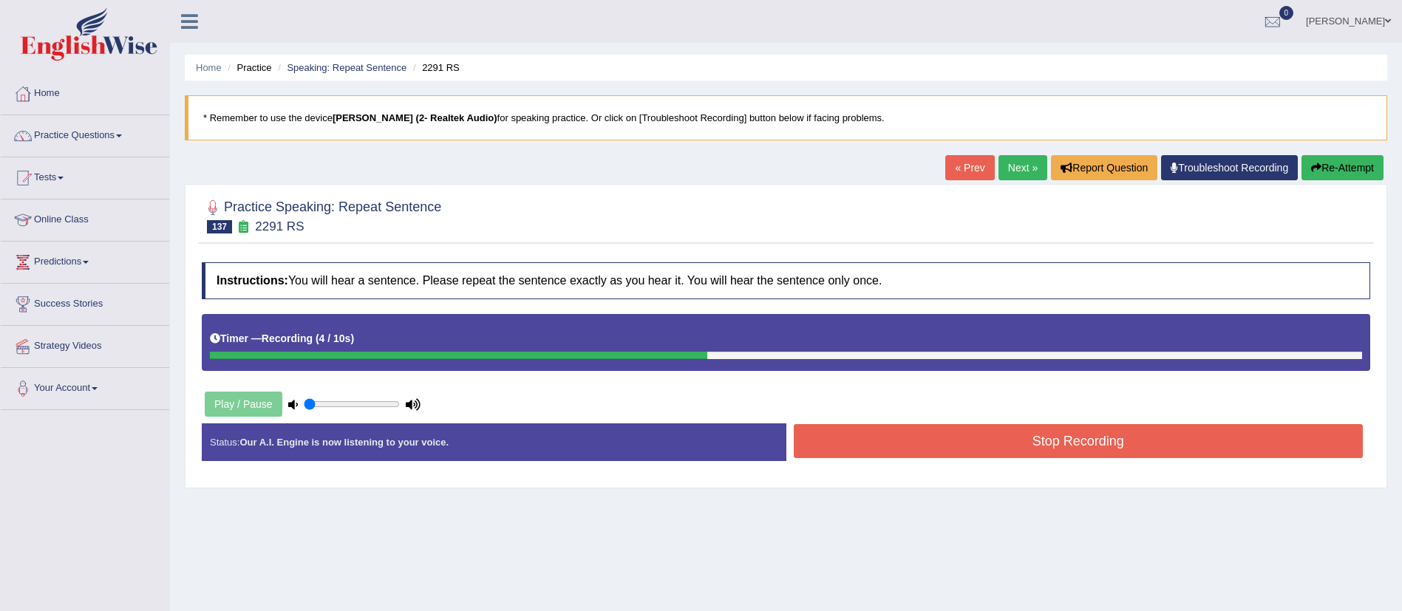
click at [981, 434] on button "Stop Recording" at bounding box center [1079, 441] width 570 height 34
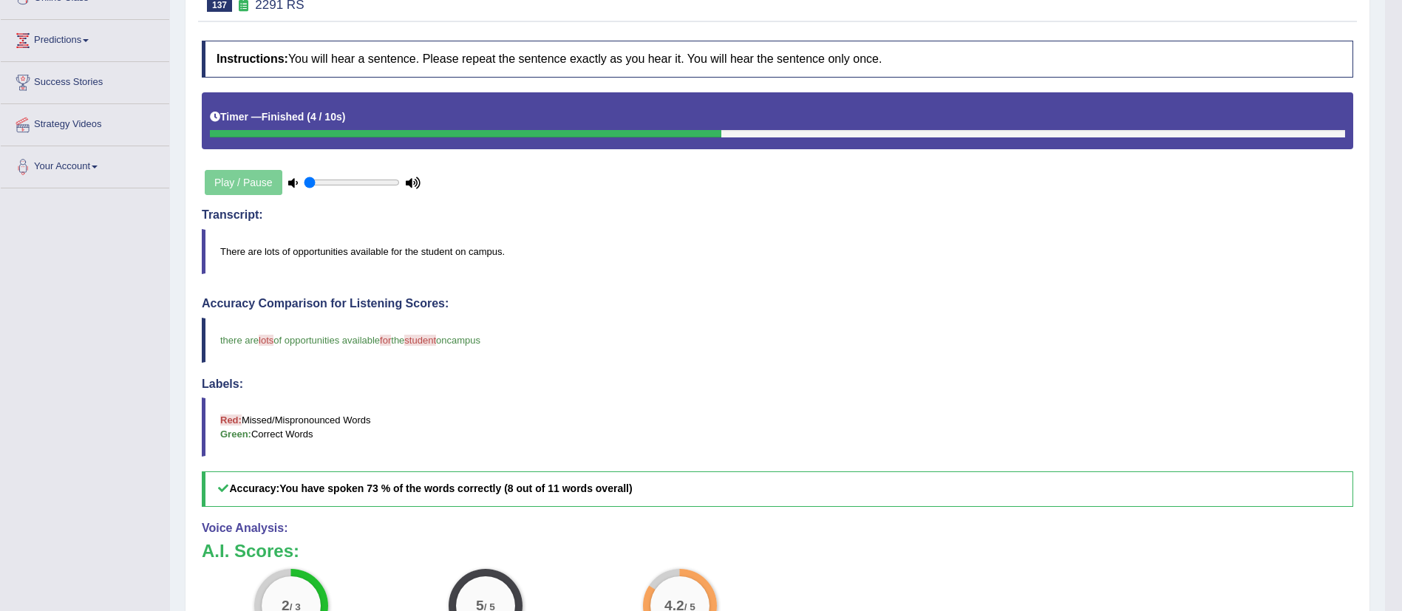
scroll to position [111, 0]
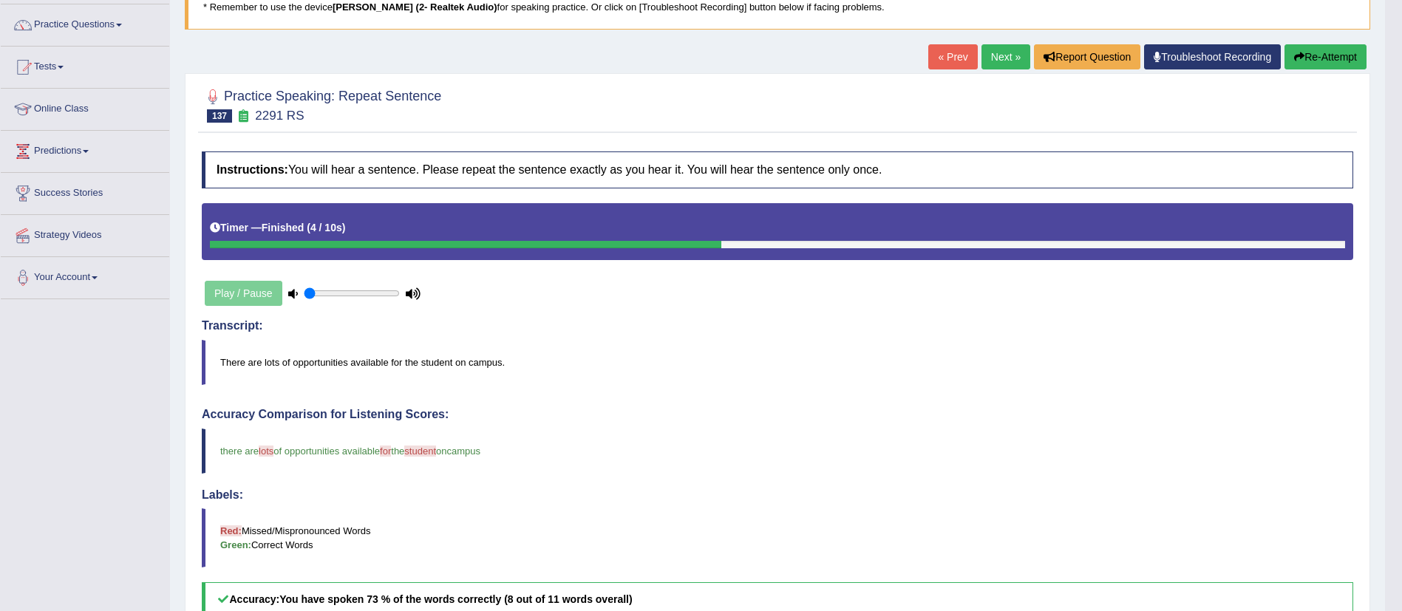
click at [993, 50] on link "Next »" at bounding box center [1005, 56] width 49 height 25
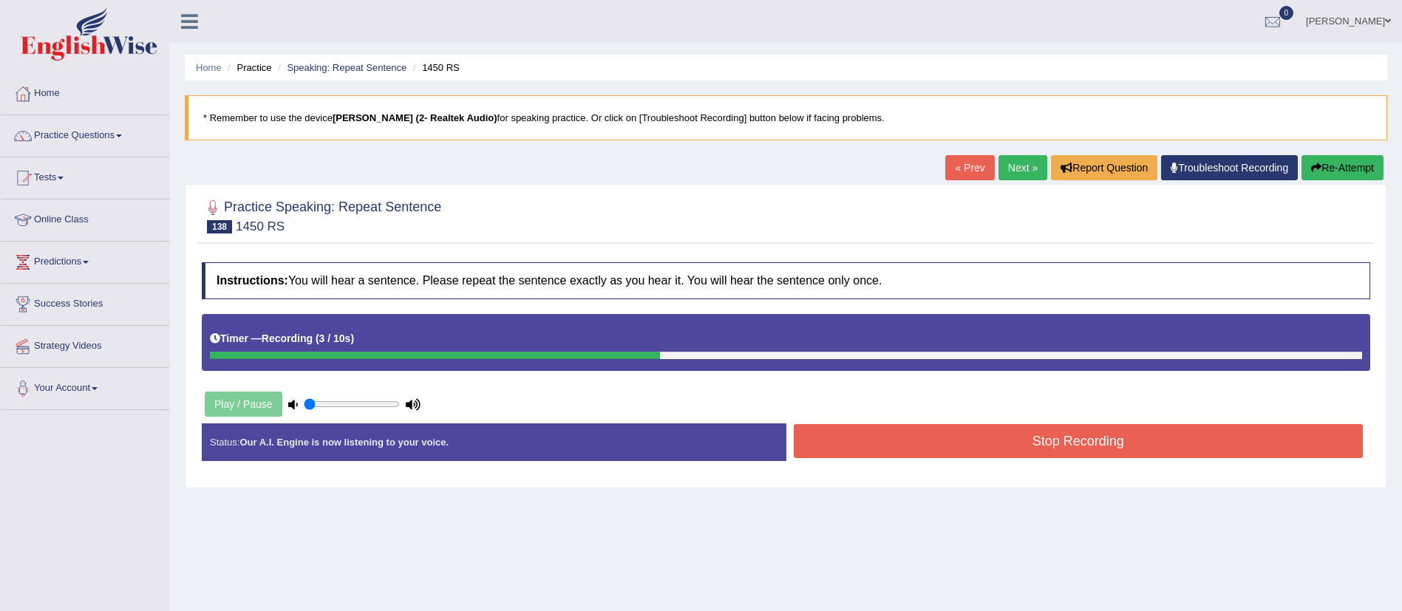
click at [951, 449] on button "Stop Recording" at bounding box center [1079, 441] width 570 height 34
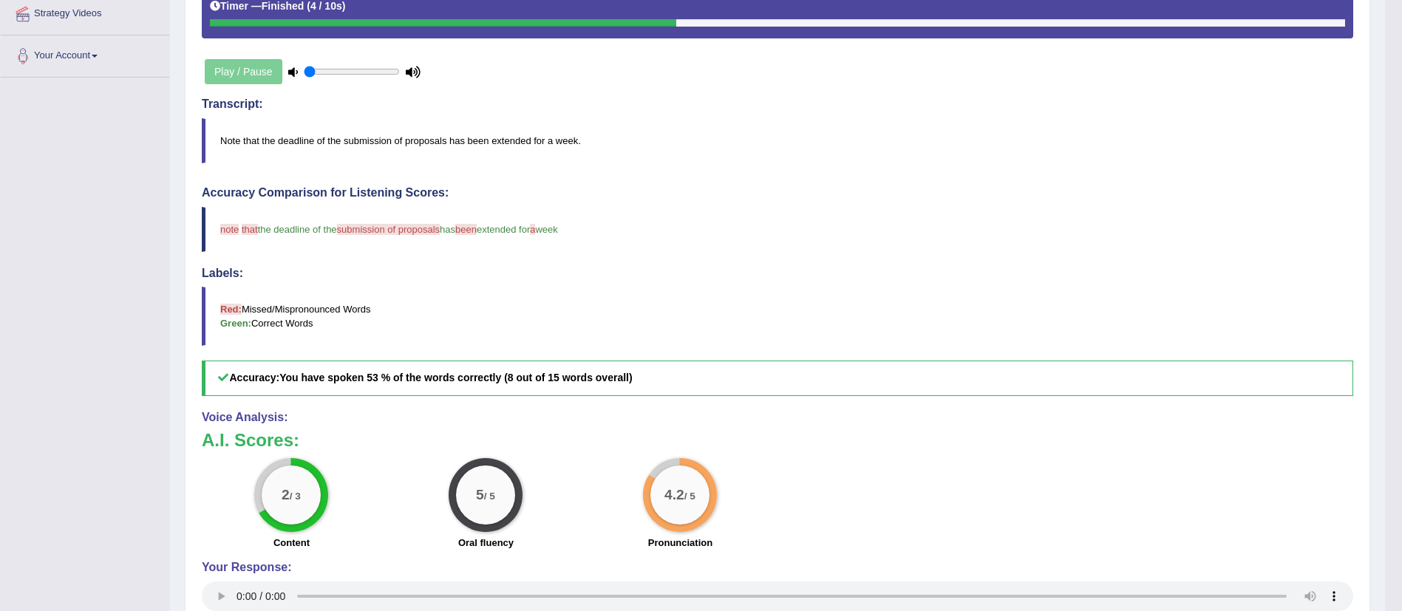
scroll to position [111, 0]
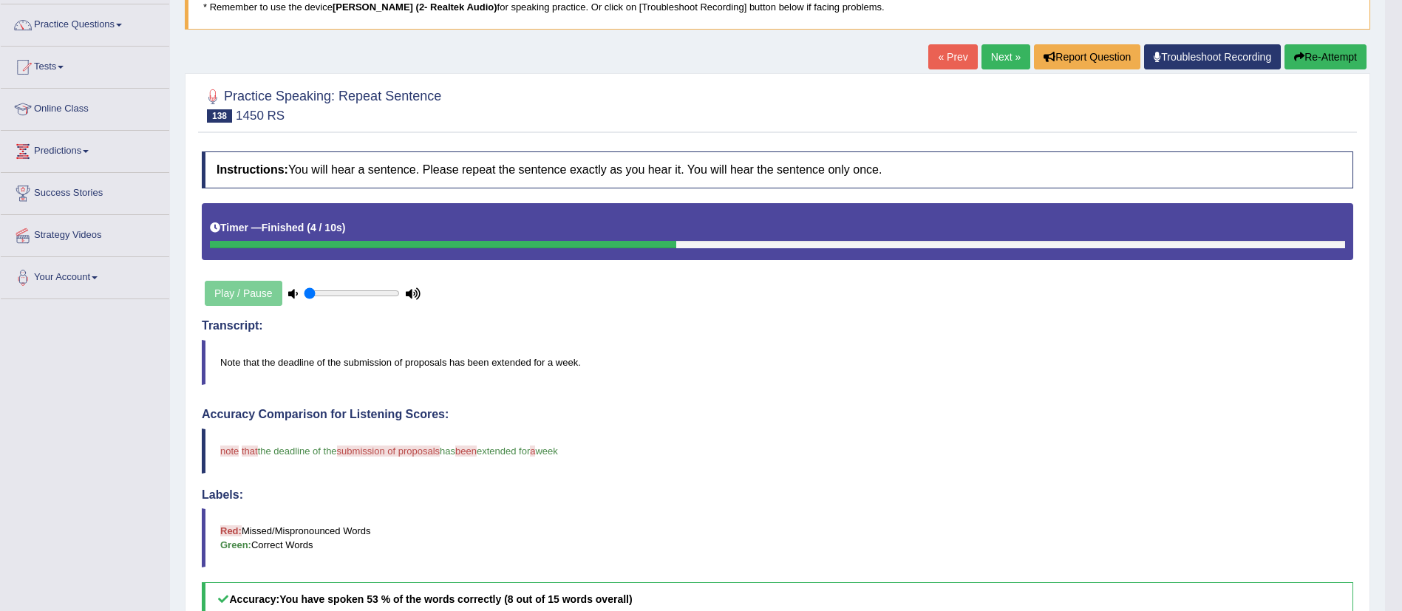
click at [997, 61] on link "Next »" at bounding box center [1005, 56] width 49 height 25
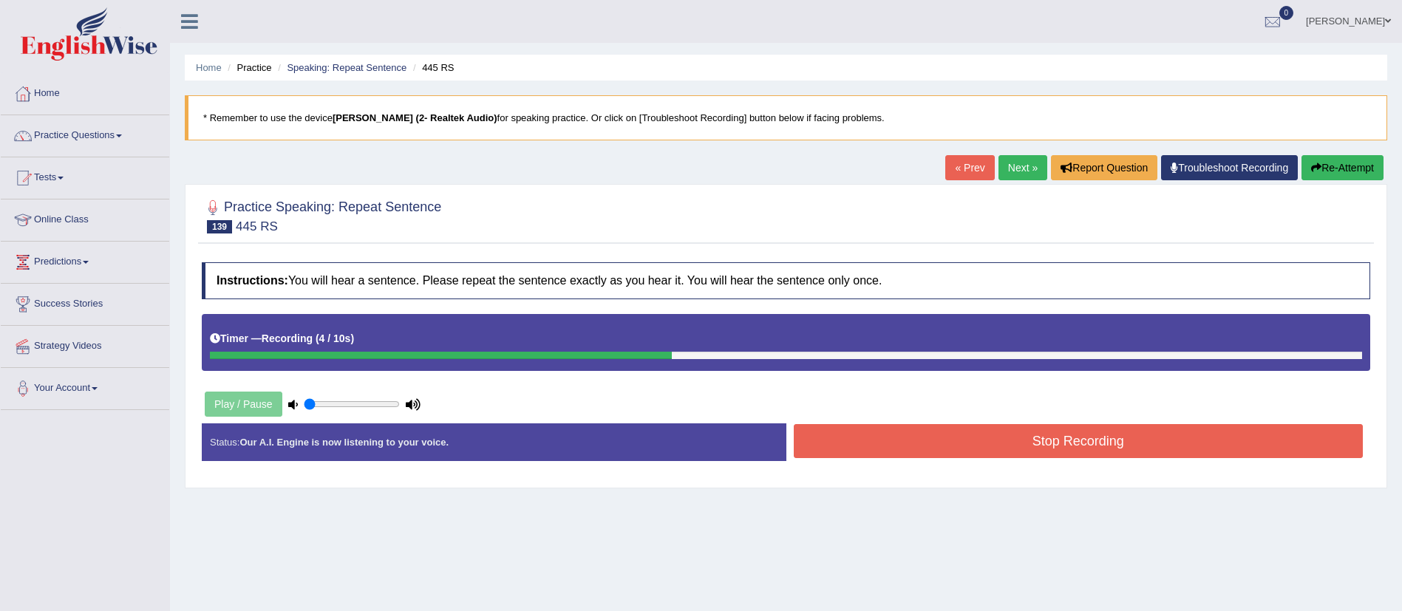
click at [894, 437] on button "Stop Recording" at bounding box center [1079, 441] width 570 height 34
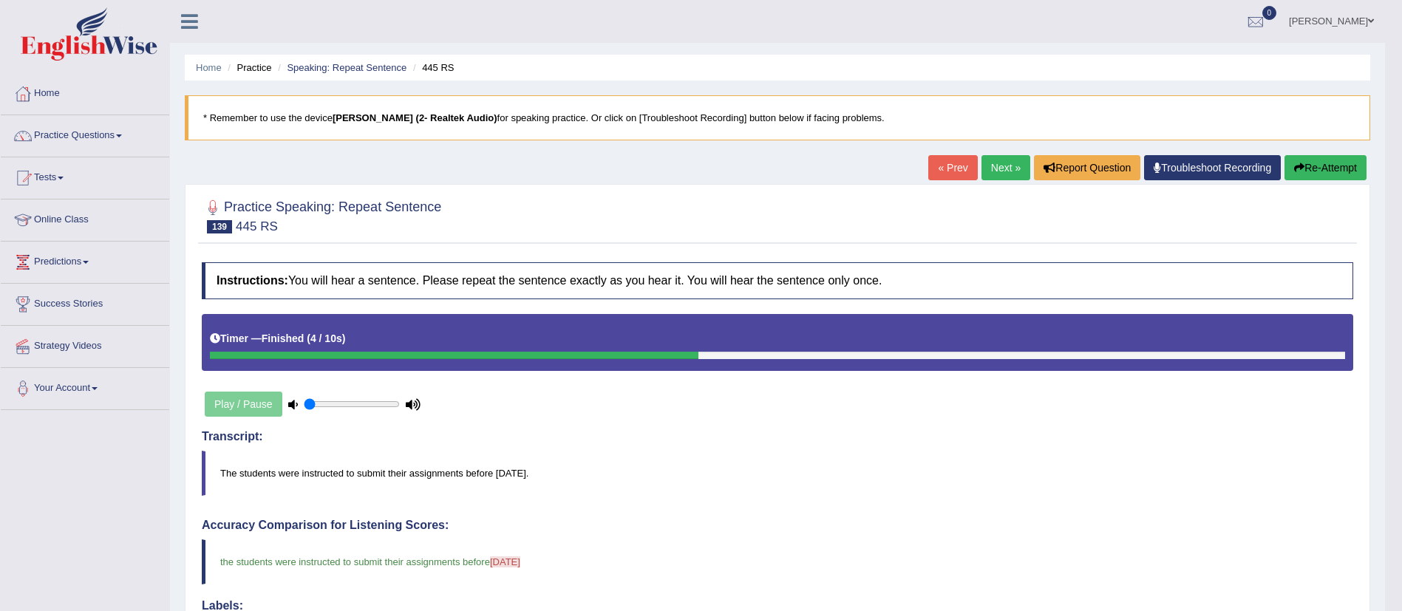
click at [996, 171] on link "Next »" at bounding box center [1005, 167] width 49 height 25
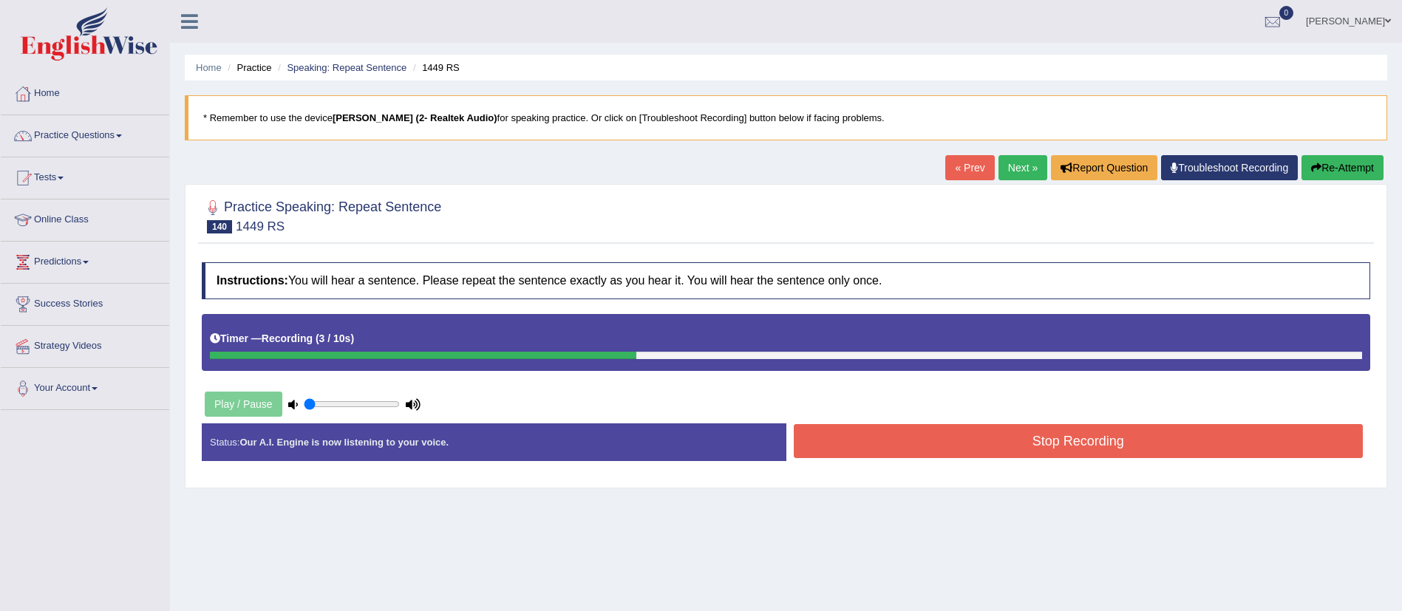
click at [983, 440] on button "Stop Recording" at bounding box center [1079, 441] width 570 height 34
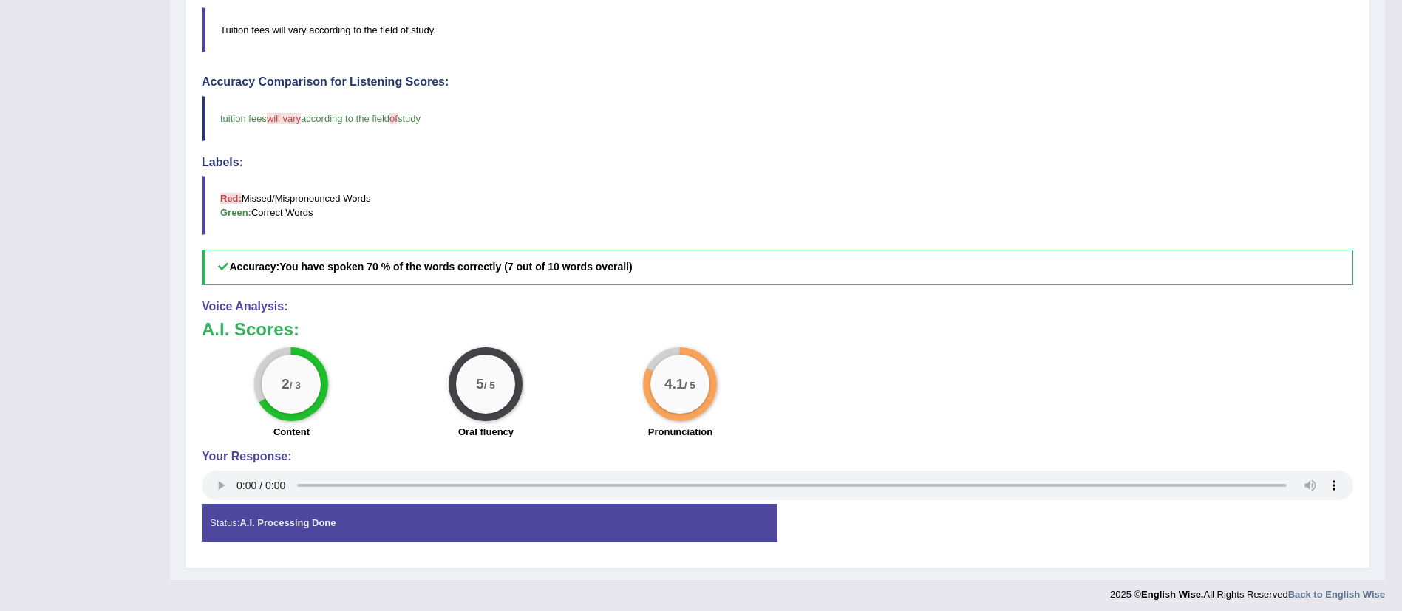
scroll to position [111, 0]
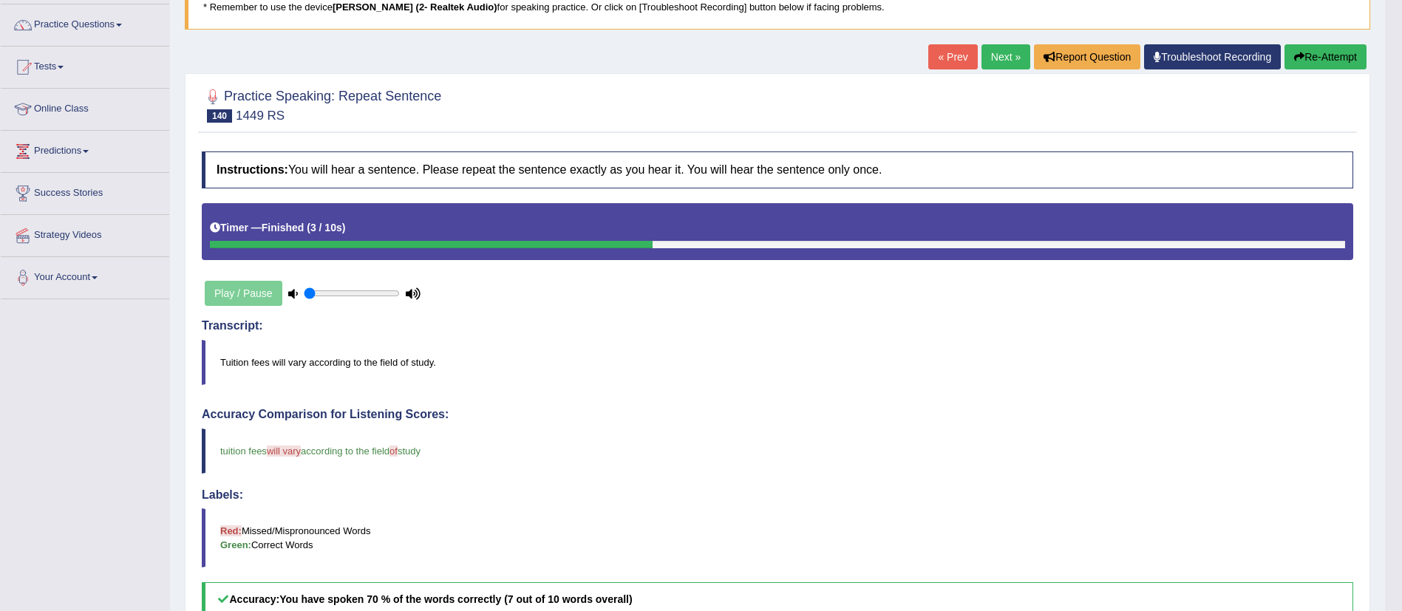
click at [996, 58] on link "Next »" at bounding box center [1005, 56] width 49 height 25
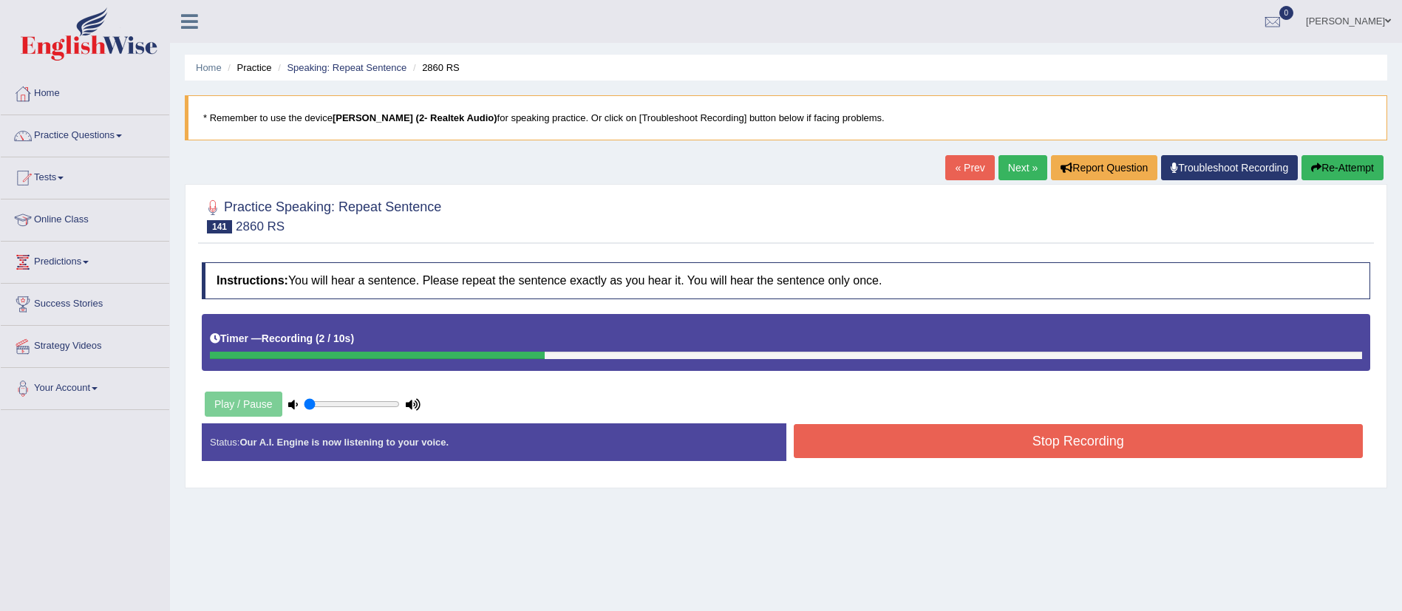
click at [972, 440] on button "Stop Recording" at bounding box center [1079, 441] width 570 height 34
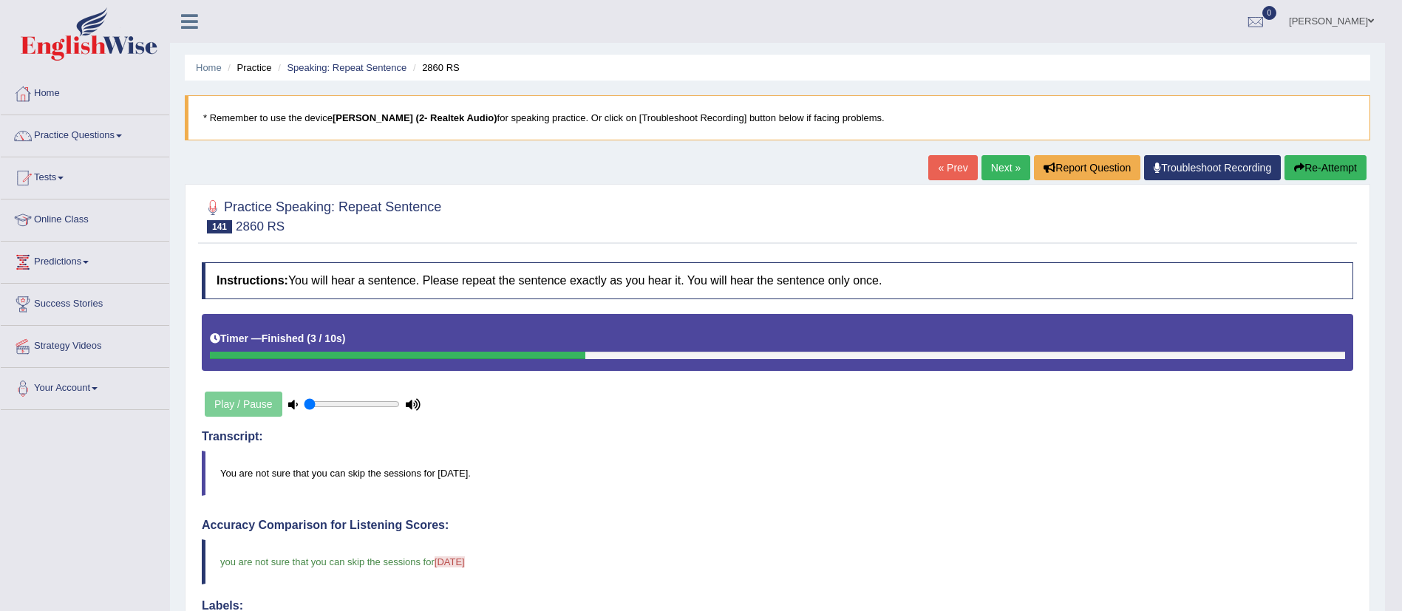
click at [985, 160] on link "Next »" at bounding box center [1005, 167] width 49 height 25
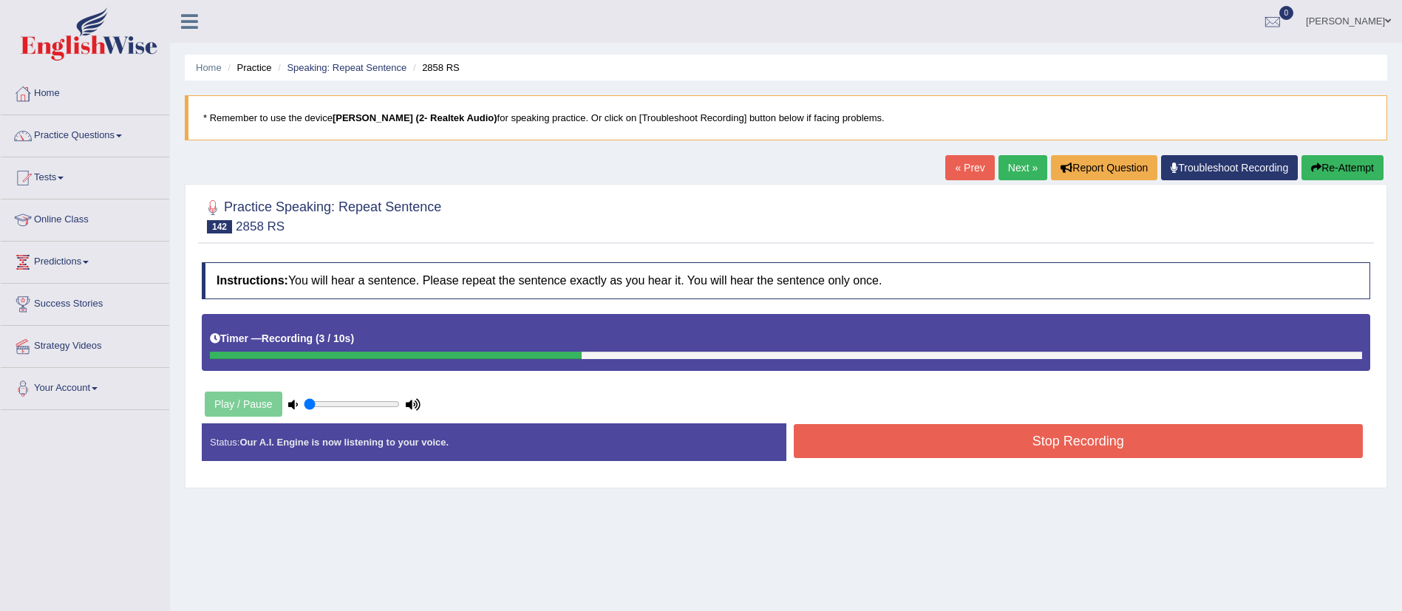
click at [847, 446] on button "Stop Recording" at bounding box center [1079, 441] width 570 height 34
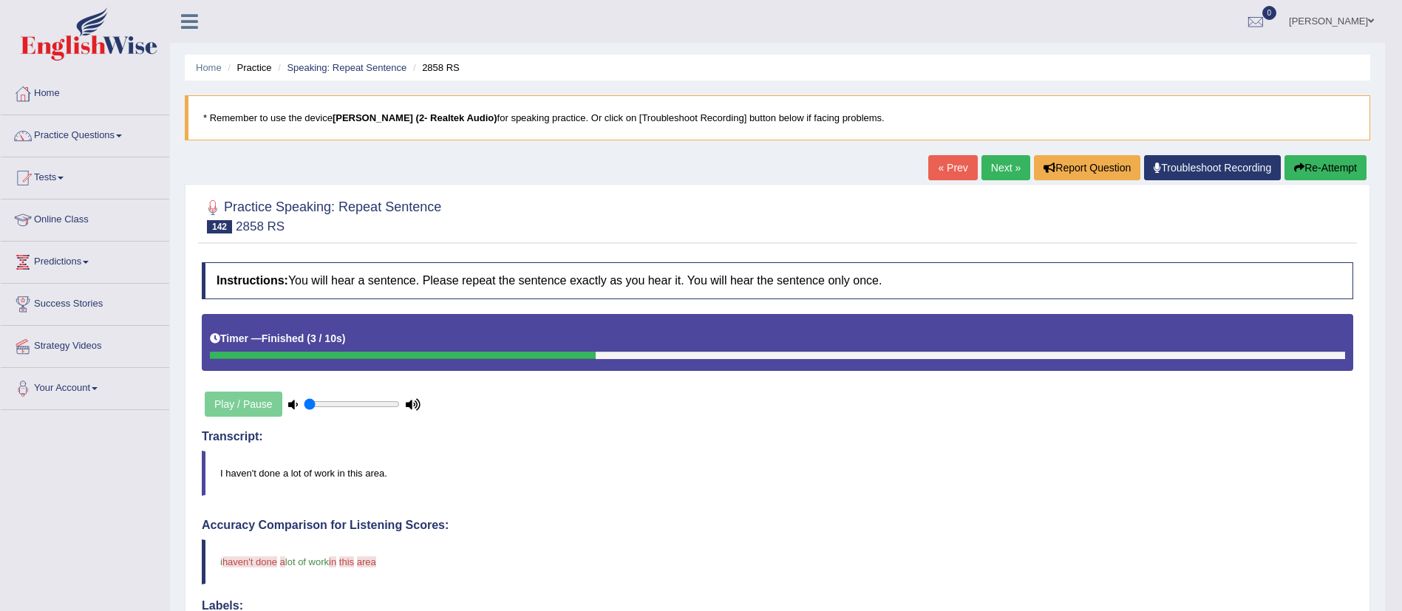
click at [1004, 166] on link "Next »" at bounding box center [1005, 167] width 49 height 25
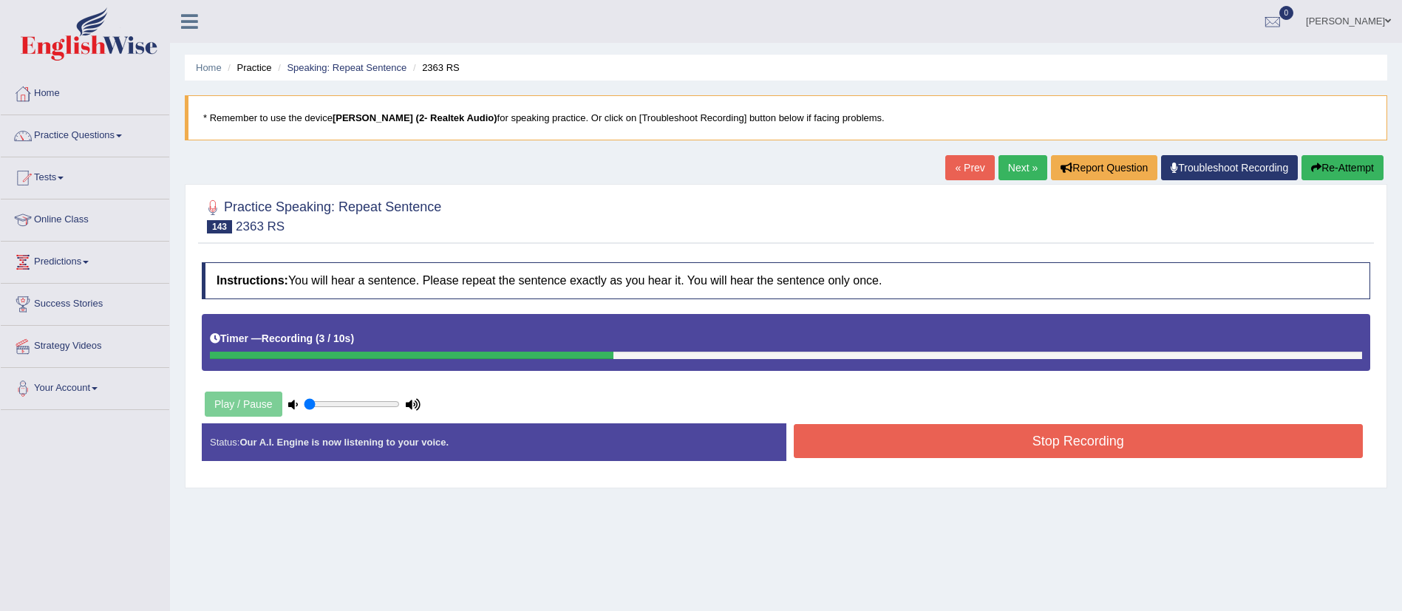
click at [1083, 440] on button "Stop Recording" at bounding box center [1079, 441] width 570 height 34
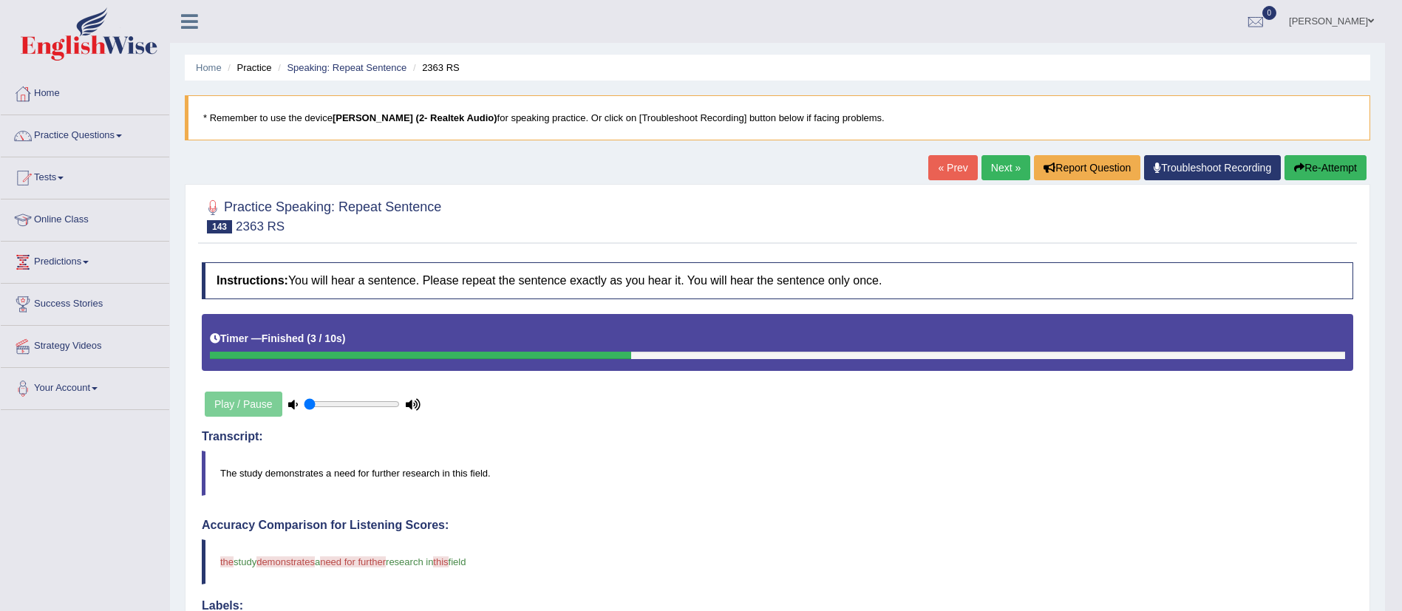
click at [991, 167] on link "Next »" at bounding box center [1005, 167] width 49 height 25
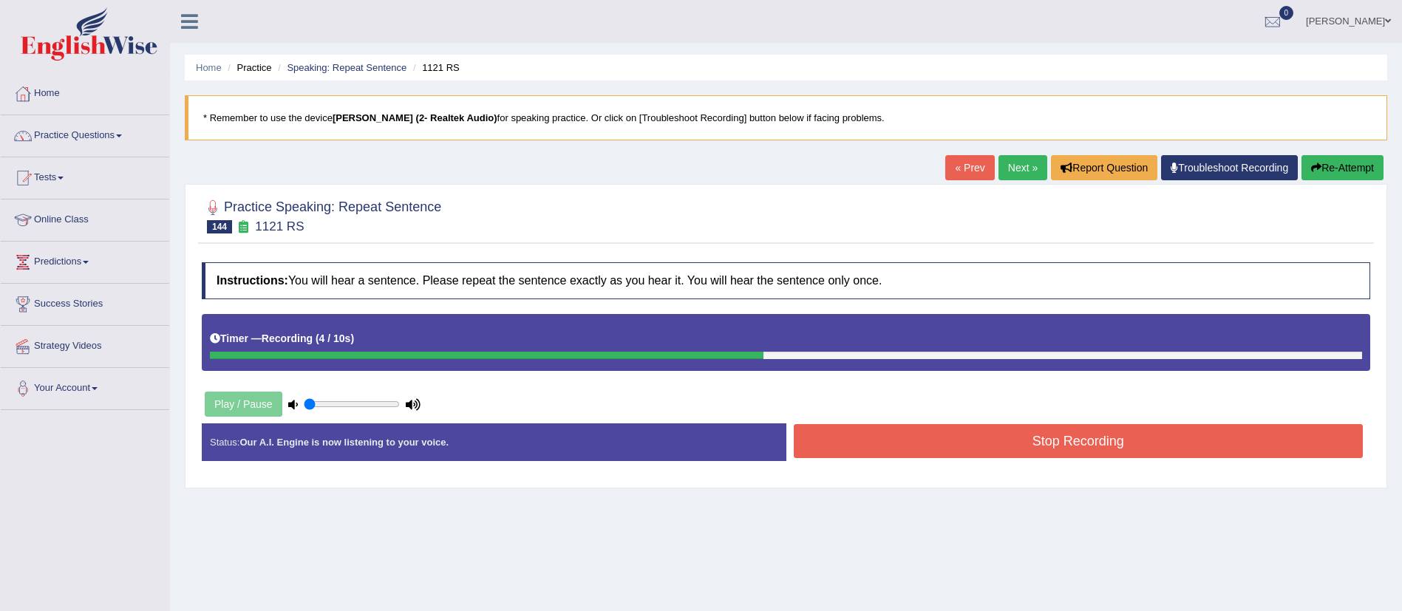
click at [871, 430] on button "Stop Recording" at bounding box center [1079, 441] width 570 height 34
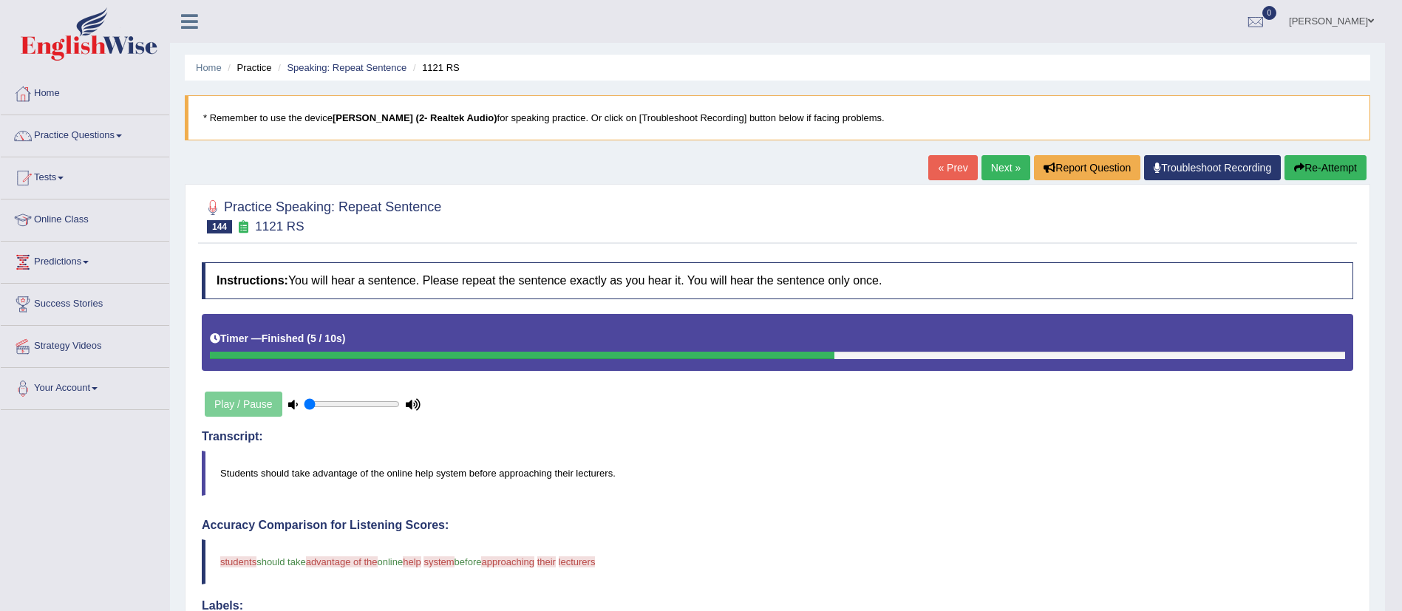
click at [1012, 172] on link "Next »" at bounding box center [1005, 167] width 49 height 25
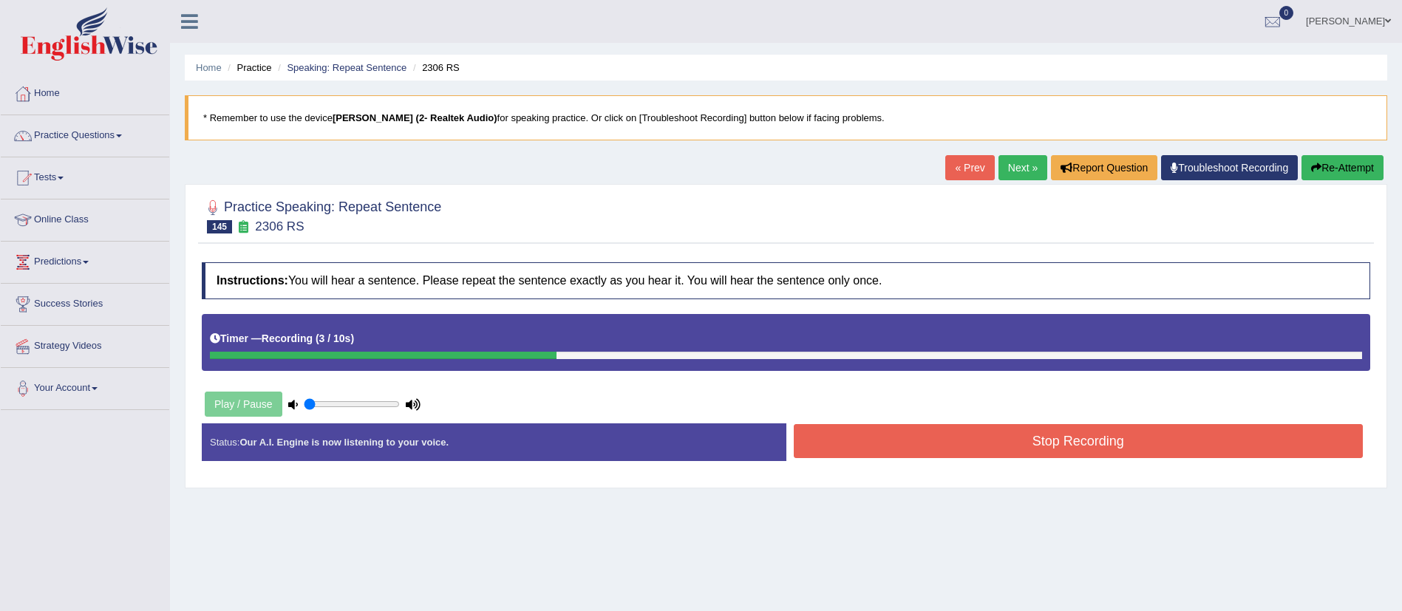
click at [1339, 168] on button "Re-Attempt" at bounding box center [1342, 167] width 82 height 25
click at [819, 444] on button "Stop Recording" at bounding box center [1079, 441] width 570 height 34
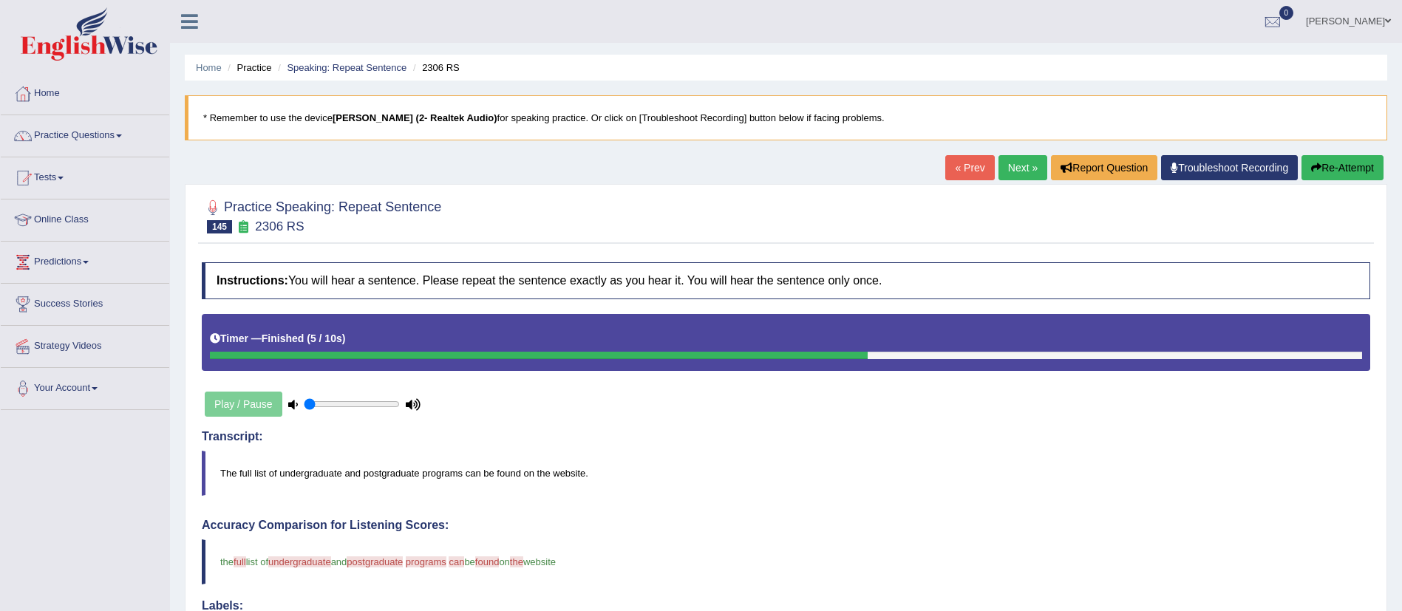
click at [1006, 171] on link "Next »" at bounding box center [1022, 167] width 49 height 25
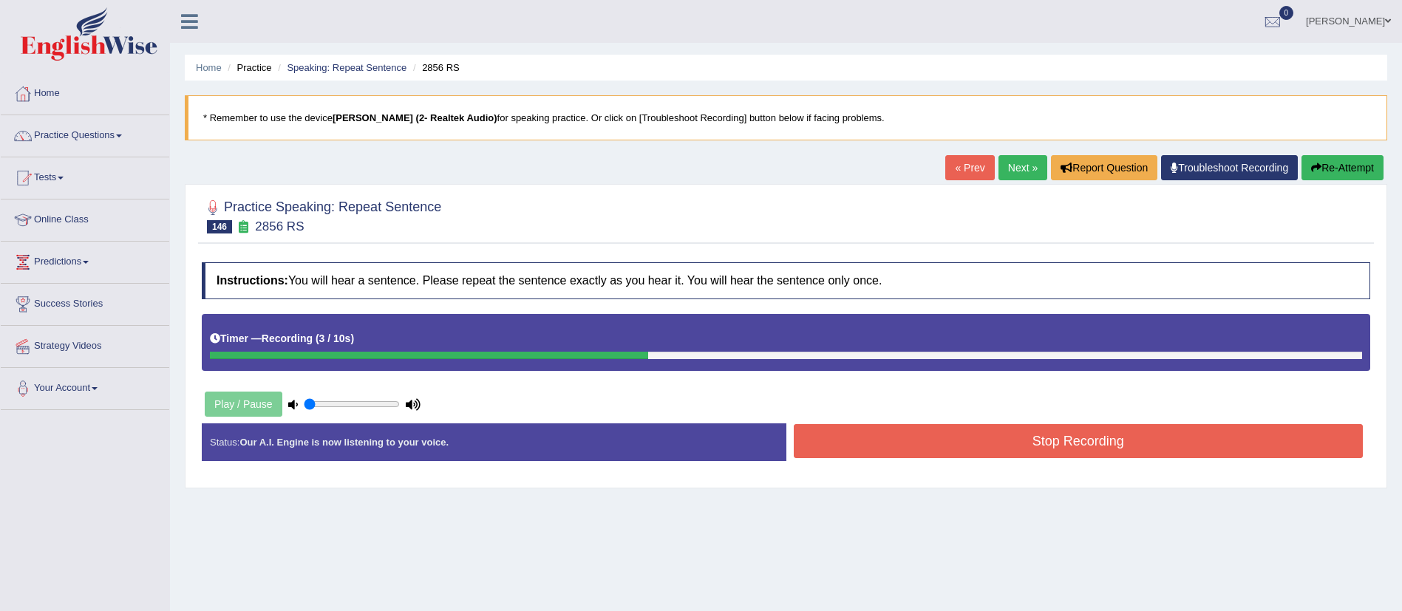
click at [935, 427] on button "Stop Recording" at bounding box center [1079, 441] width 570 height 34
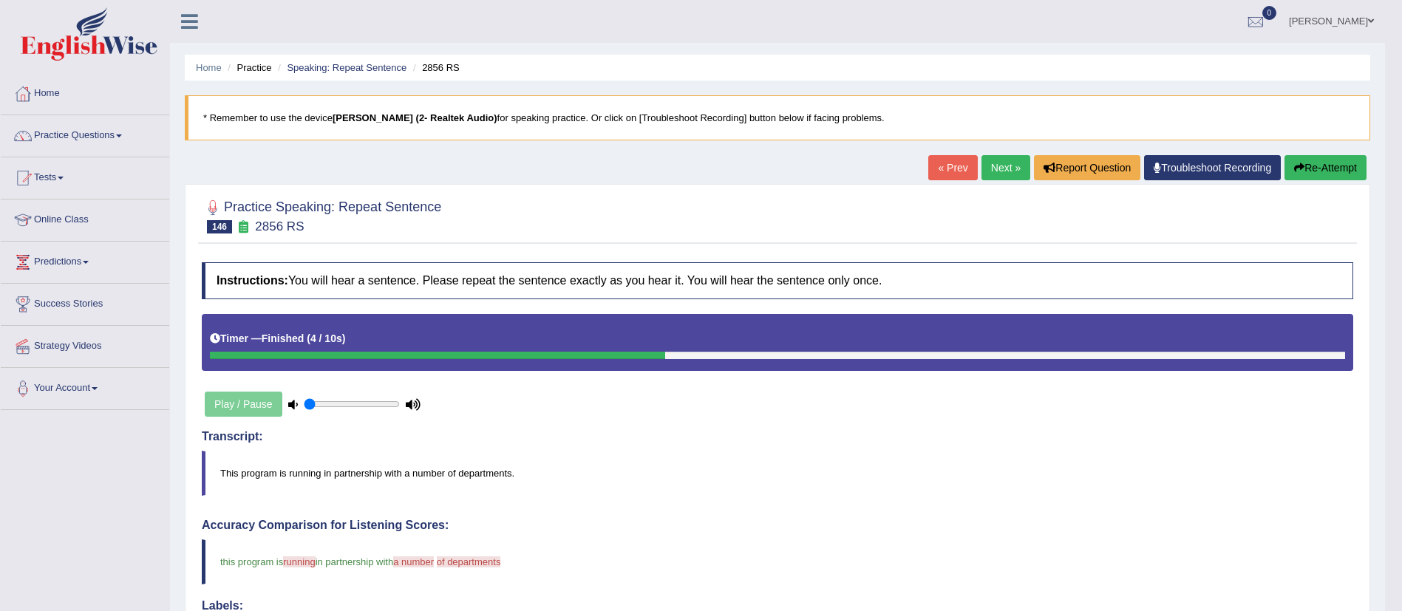
click at [994, 165] on link "Next »" at bounding box center [1005, 167] width 49 height 25
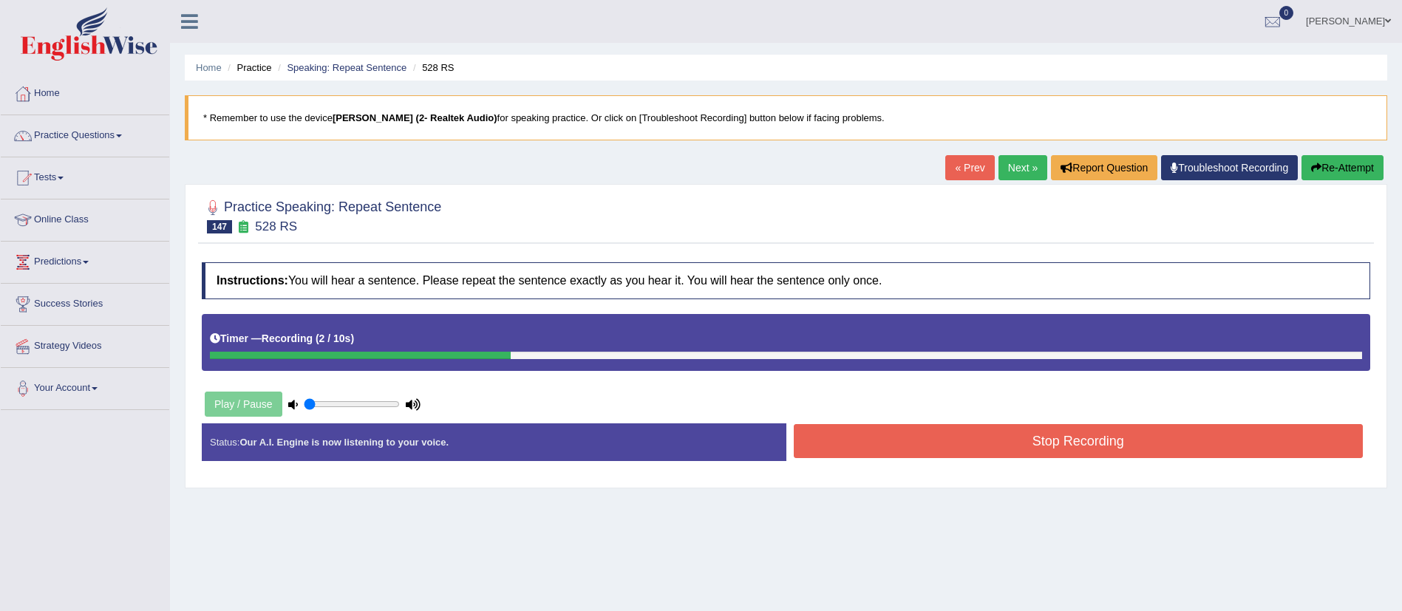
click at [848, 437] on button "Stop Recording" at bounding box center [1079, 441] width 570 height 34
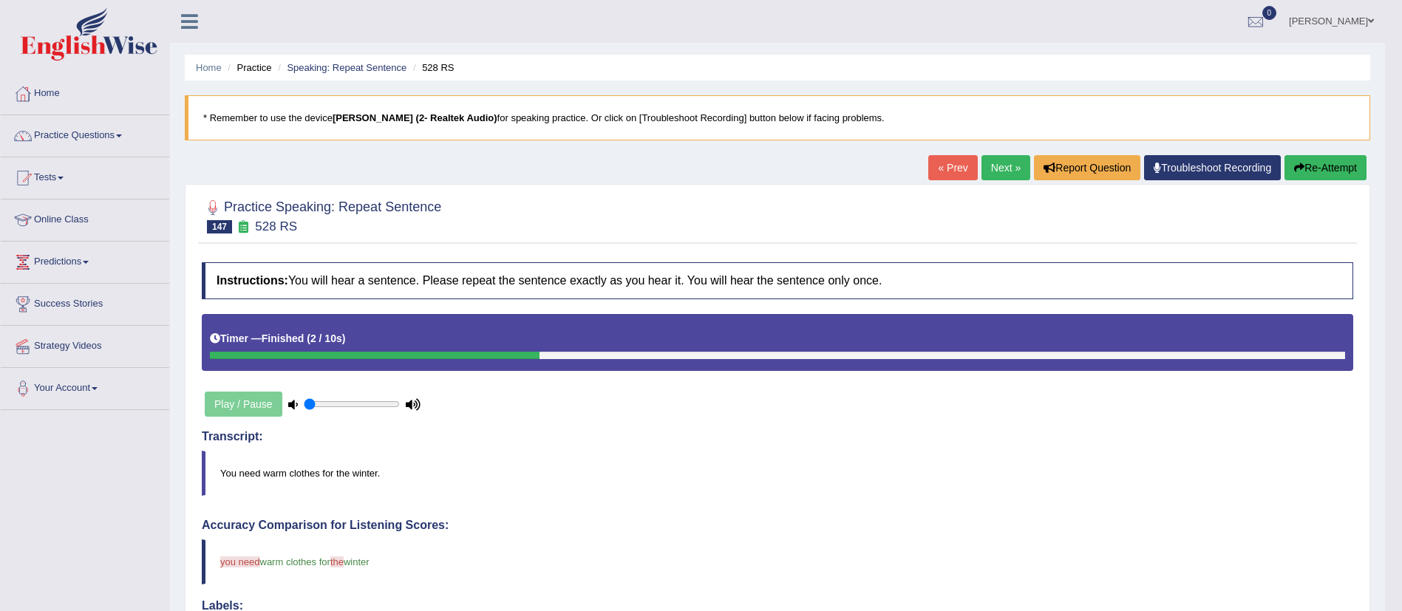
click at [1001, 170] on link "Next »" at bounding box center [1005, 167] width 49 height 25
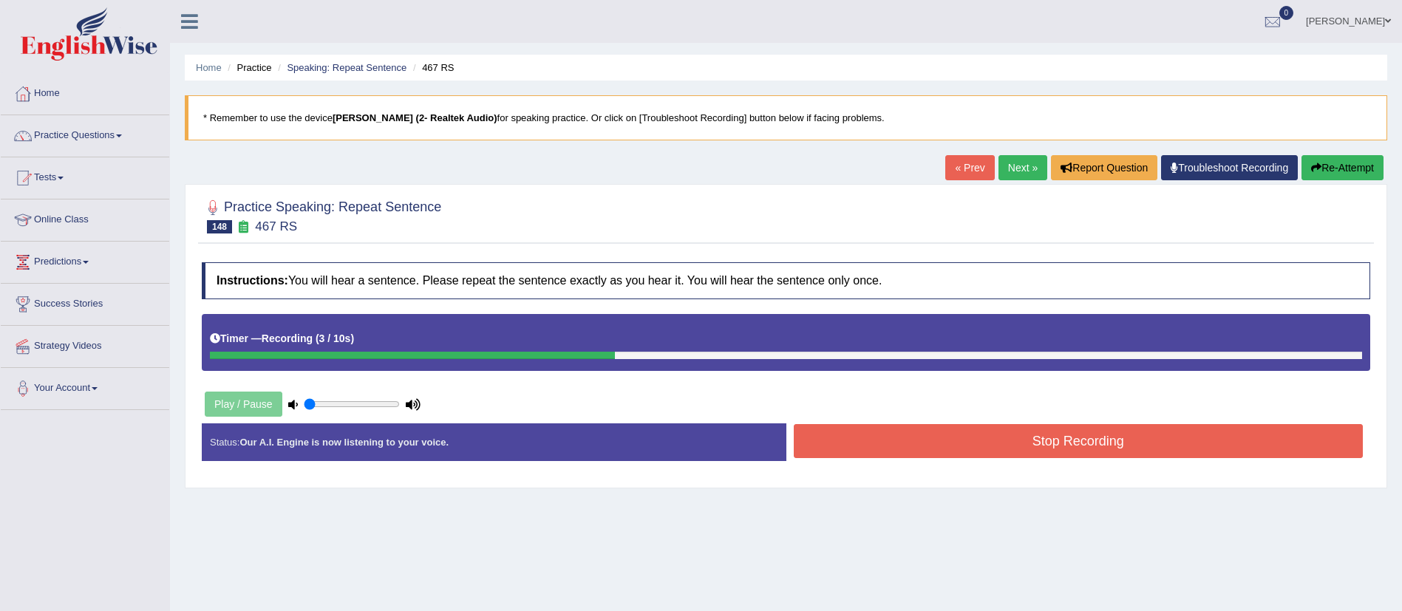
click at [984, 442] on button "Stop Recording" at bounding box center [1079, 441] width 570 height 34
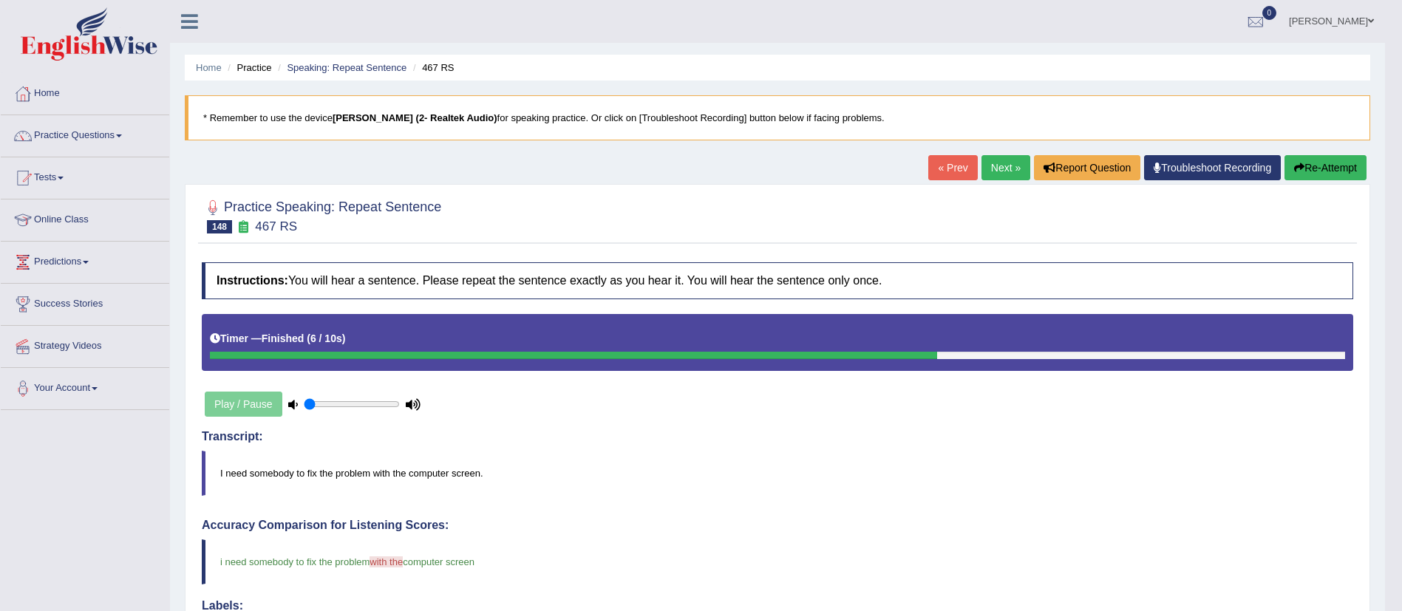
click at [1008, 162] on link "Next »" at bounding box center [1005, 167] width 49 height 25
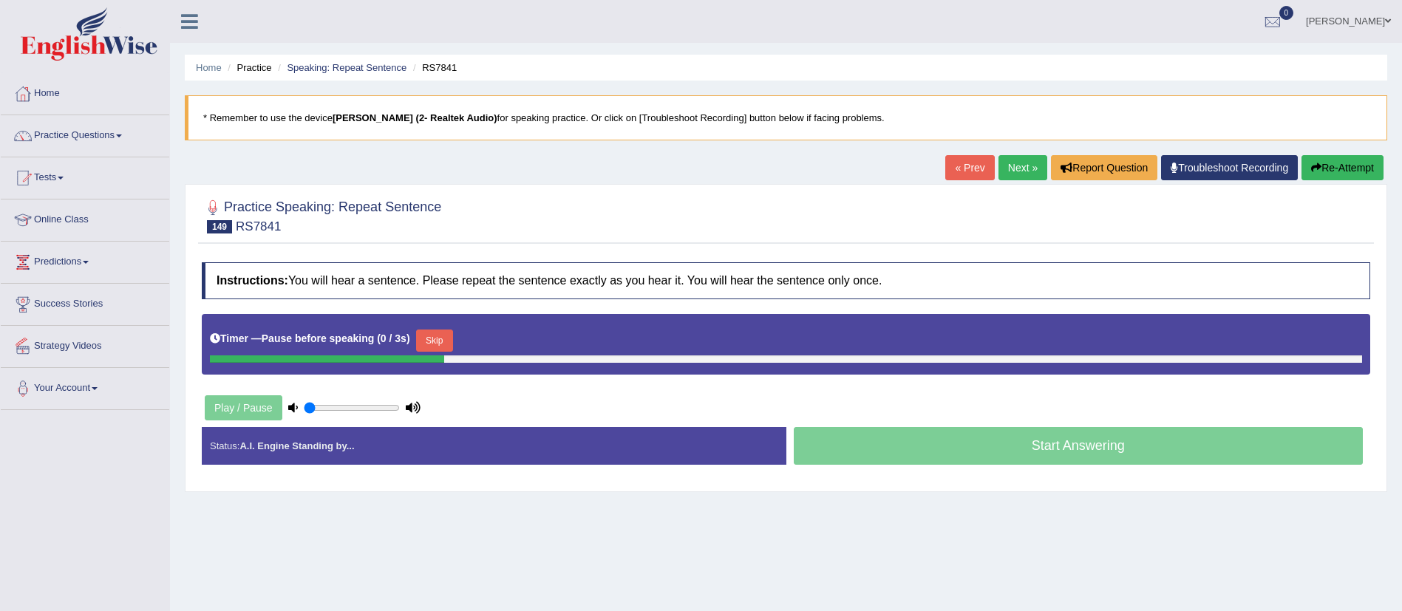
click at [1347, 168] on button "Re-Attempt" at bounding box center [1342, 167] width 82 height 25
click at [1340, 156] on button "Re-Attempt" at bounding box center [1342, 167] width 82 height 25
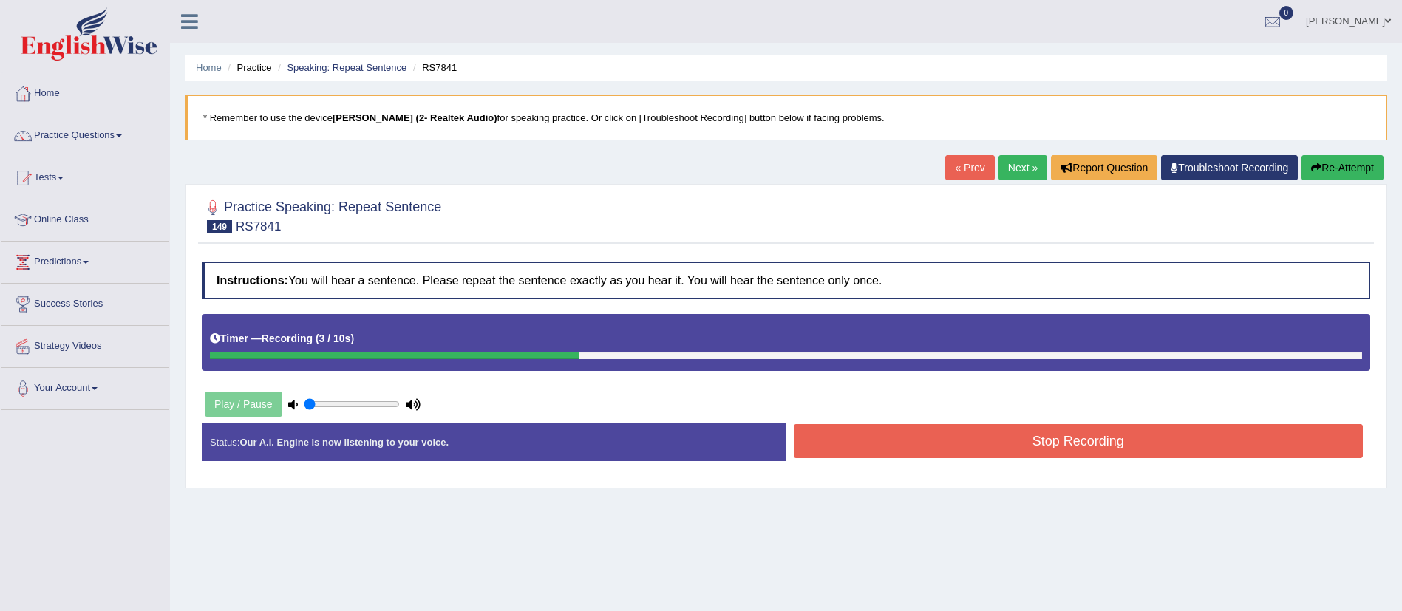
click at [975, 433] on button "Stop Recording" at bounding box center [1079, 441] width 570 height 34
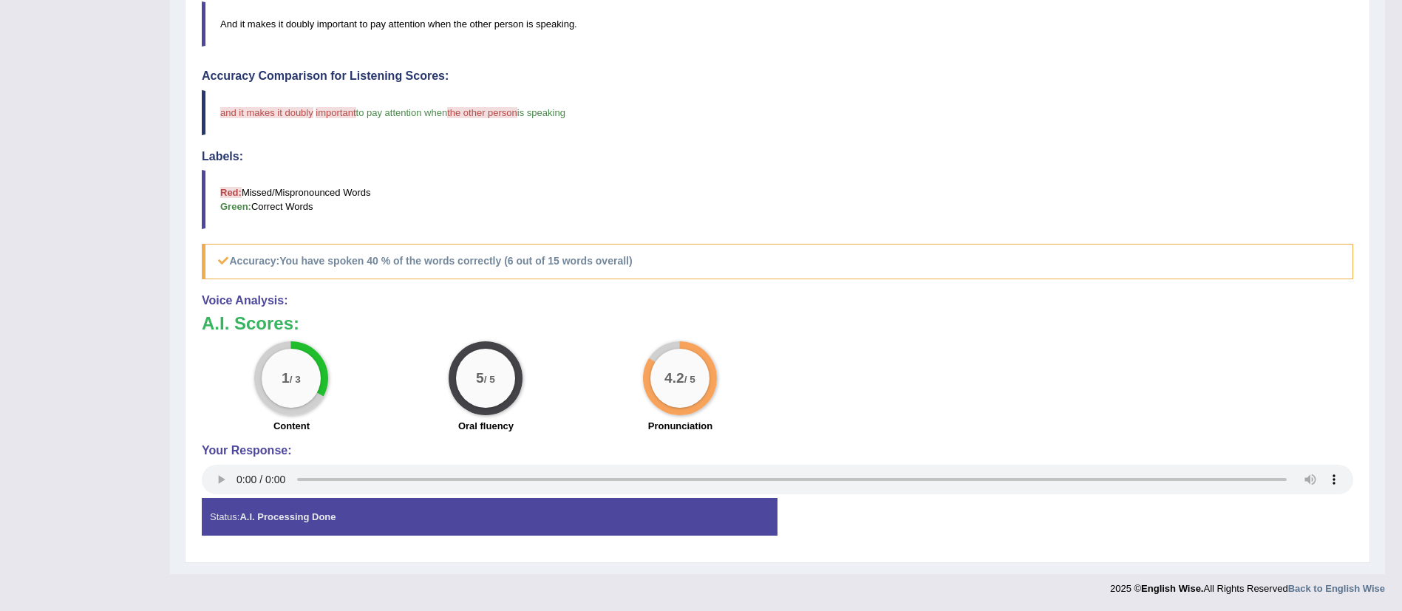
scroll to position [117, 0]
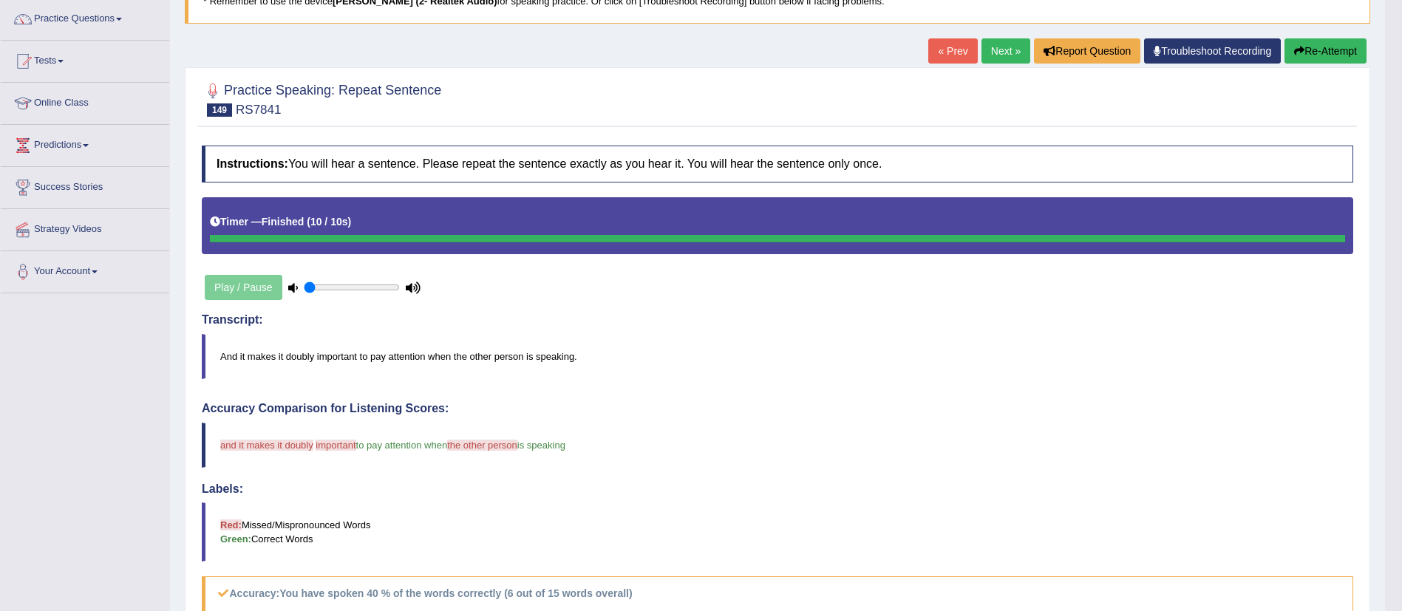
click at [991, 48] on link "Next »" at bounding box center [1005, 50] width 49 height 25
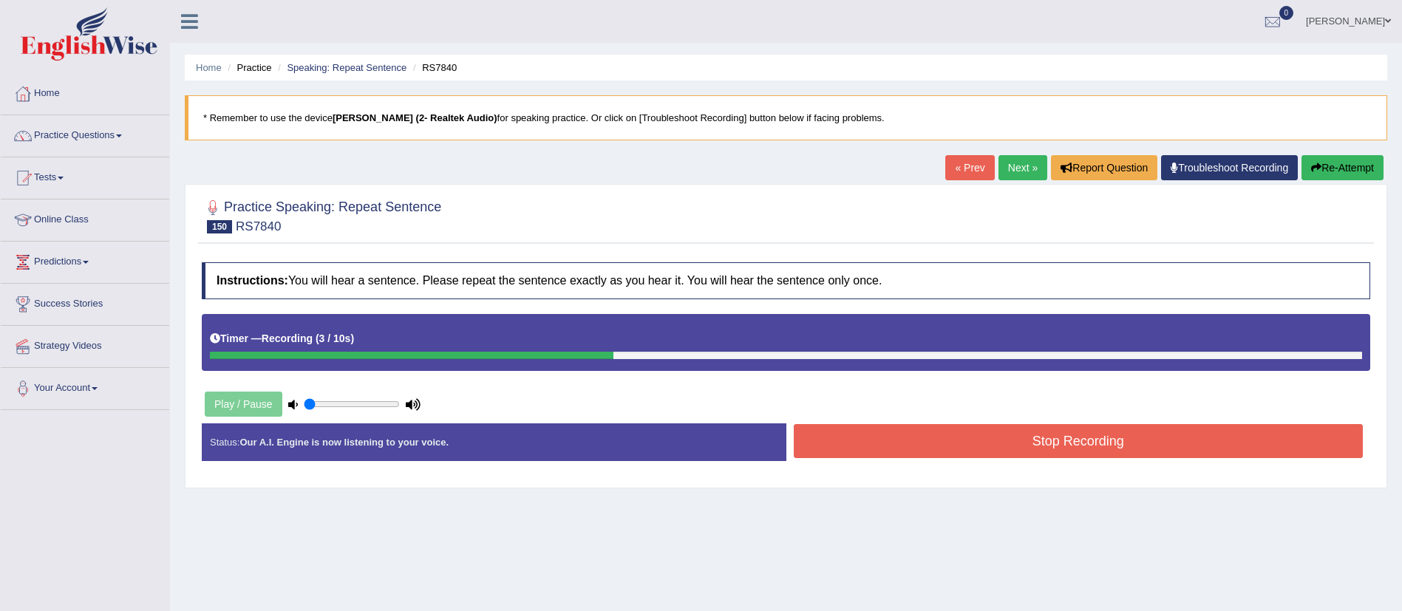
click at [859, 442] on button "Stop Recording" at bounding box center [1079, 441] width 570 height 34
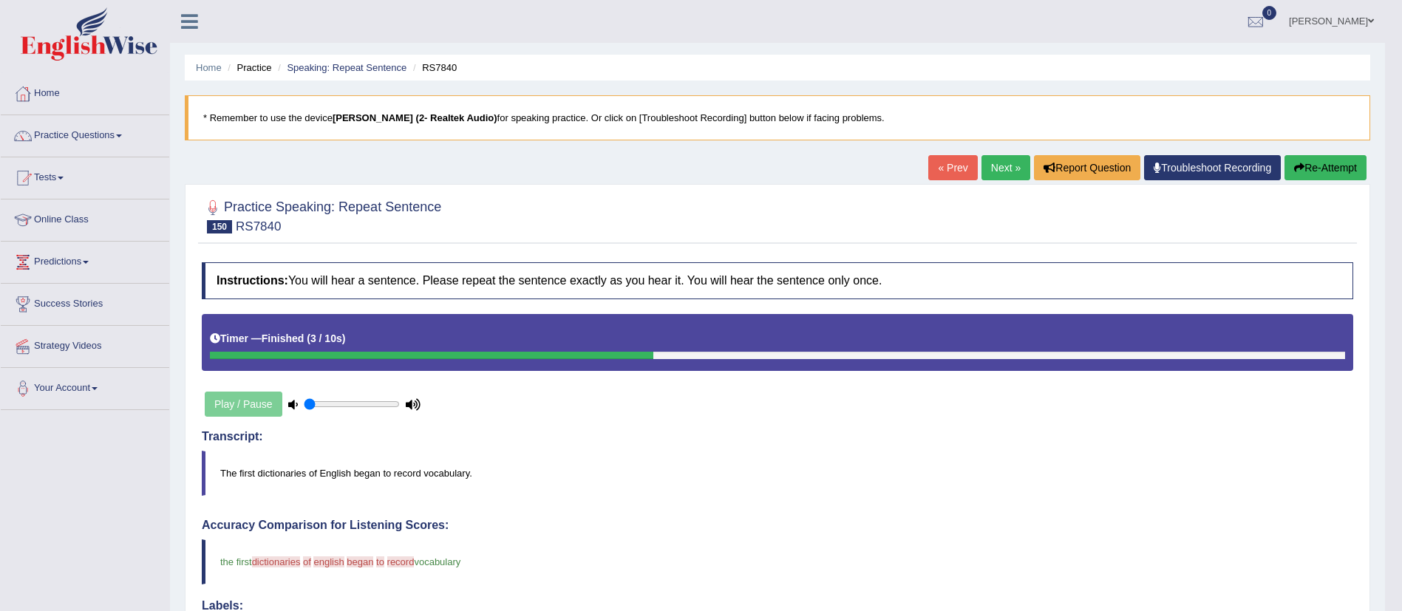
click at [998, 174] on link "Next »" at bounding box center [1005, 167] width 49 height 25
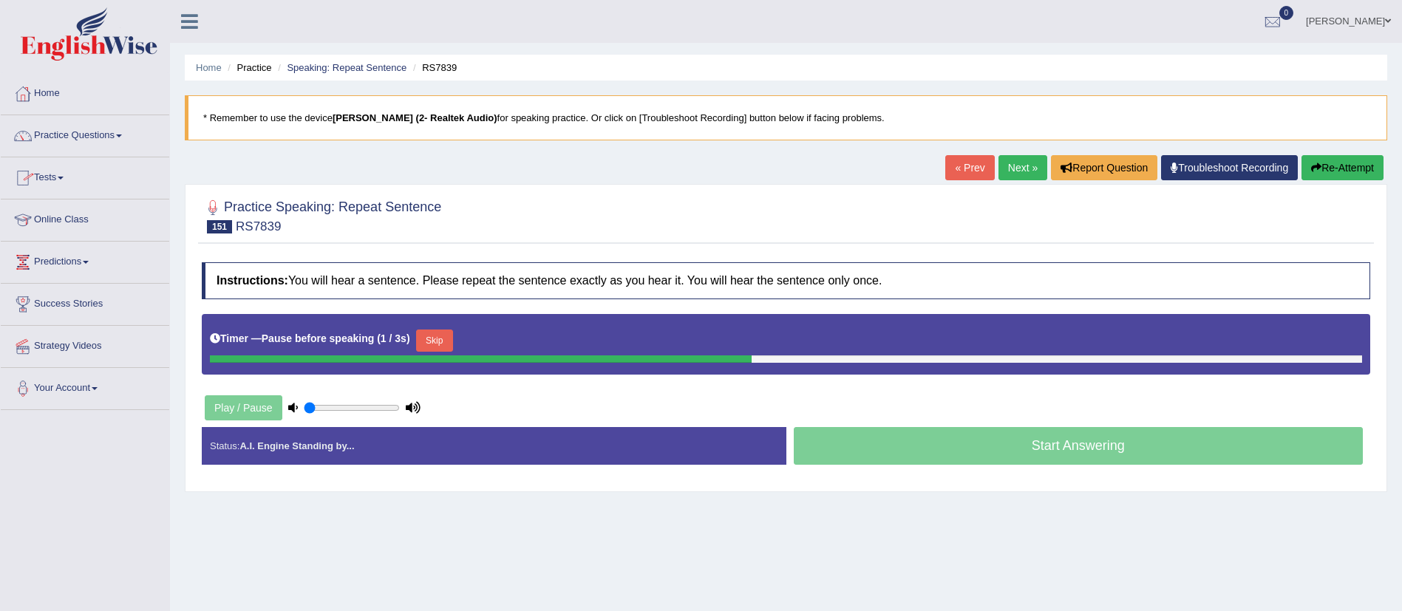
click at [1354, 174] on button "Re-Attempt" at bounding box center [1342, 167] width 82 height 25
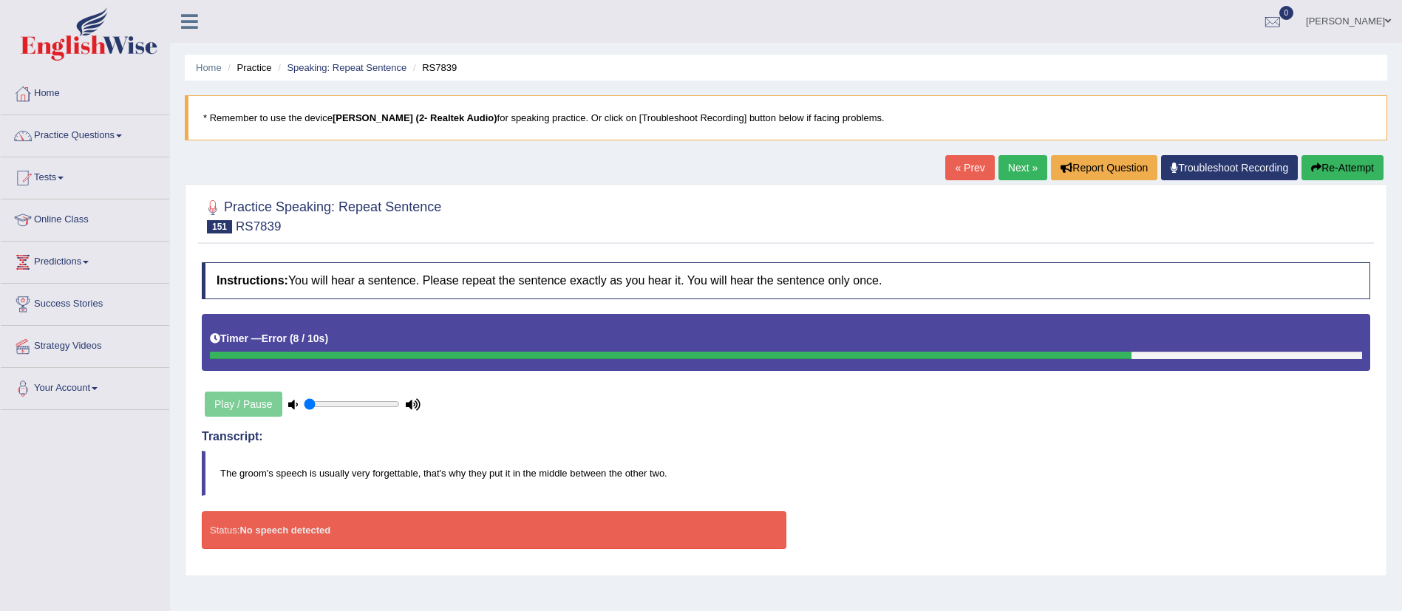
click at [1330, 165] on button "Re-Attempt" at bounding box center [1342, 167] width 82 height 25
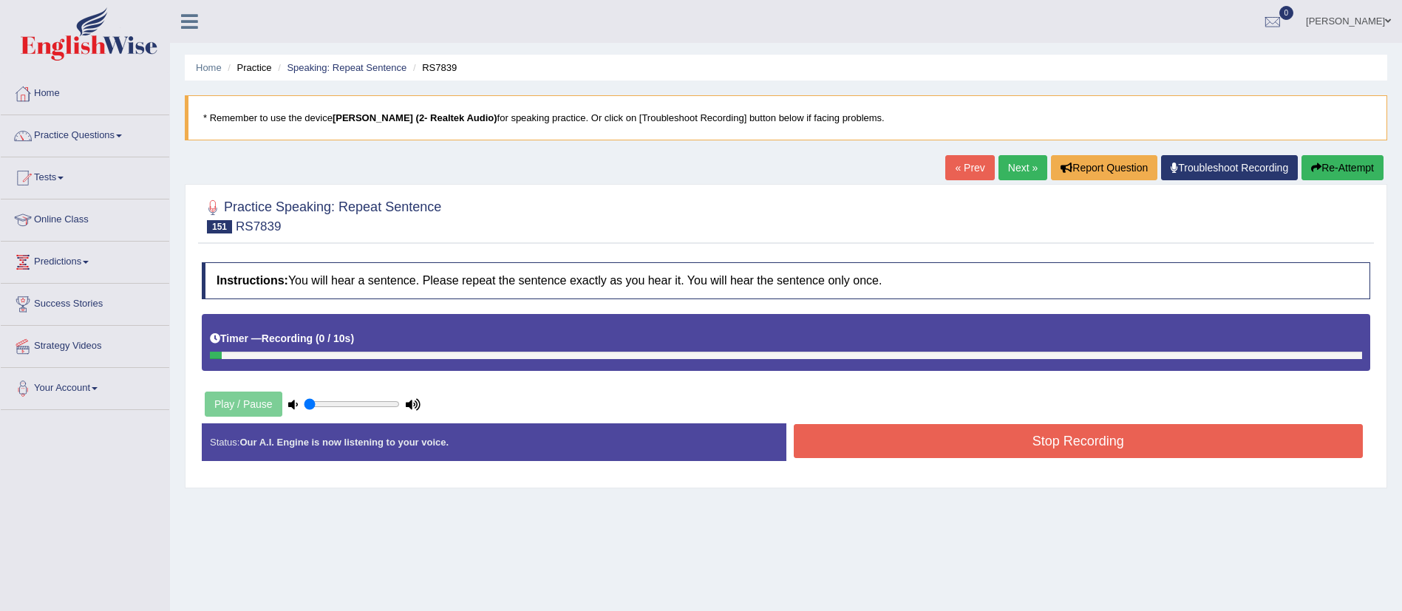
click at [1318, 159] on button "Re-Attempt" at bounding box center [1342, 167] width 82 height 25
click at [892, 456] on button "Stop Recording" at bounding box center [1079, 441] width 570 height 34
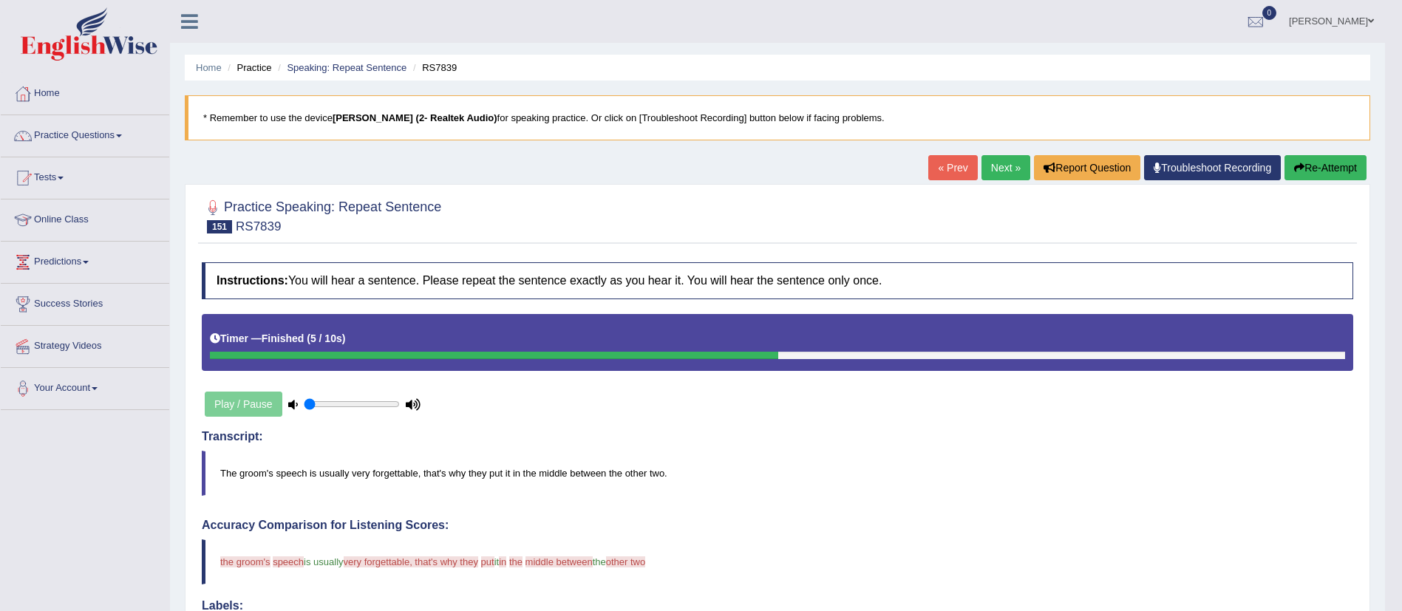
click at [988, 170] on link "Next »" at bounding box center [1005, 167] width 49 height 25
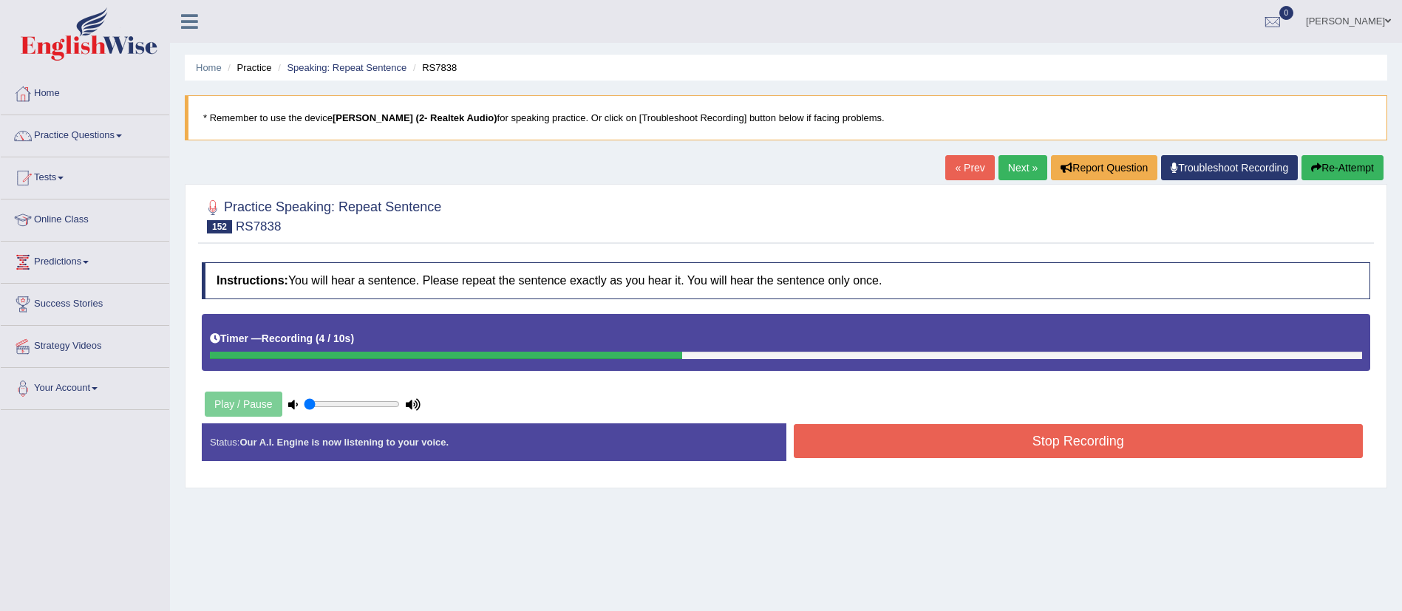
click at [1050, 451] on button "Stop Recording" at bounding box center [1079, 441] width 570 height 34
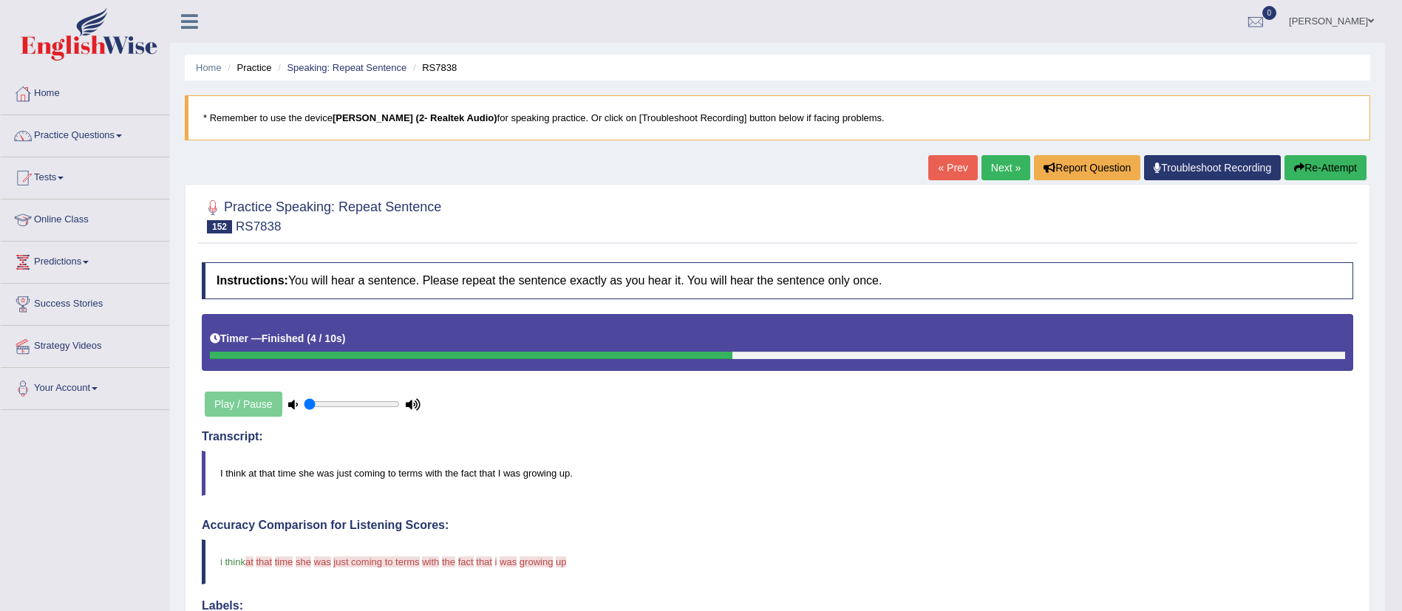
click at [987, 166] on link "Next »" at bounding box center [1005, 167] width 49 height 25
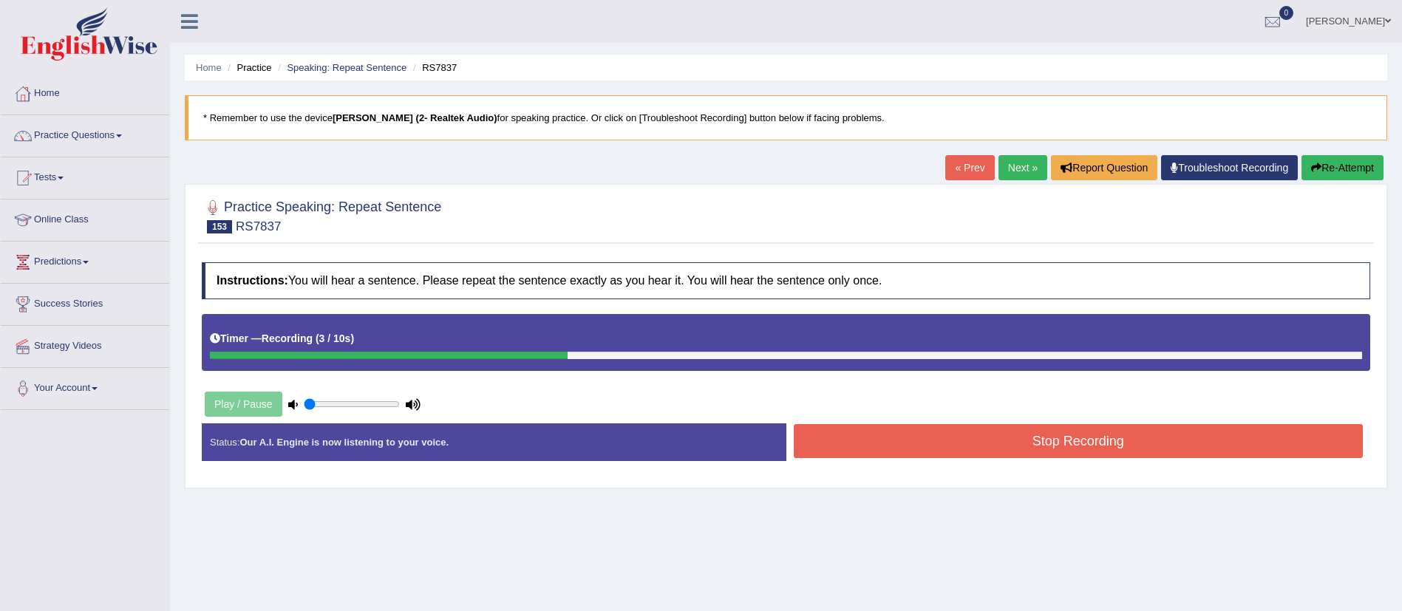
click at [998, 446] on button "Stop Recording" at bounding box center [1079, 441] width 570 height 34
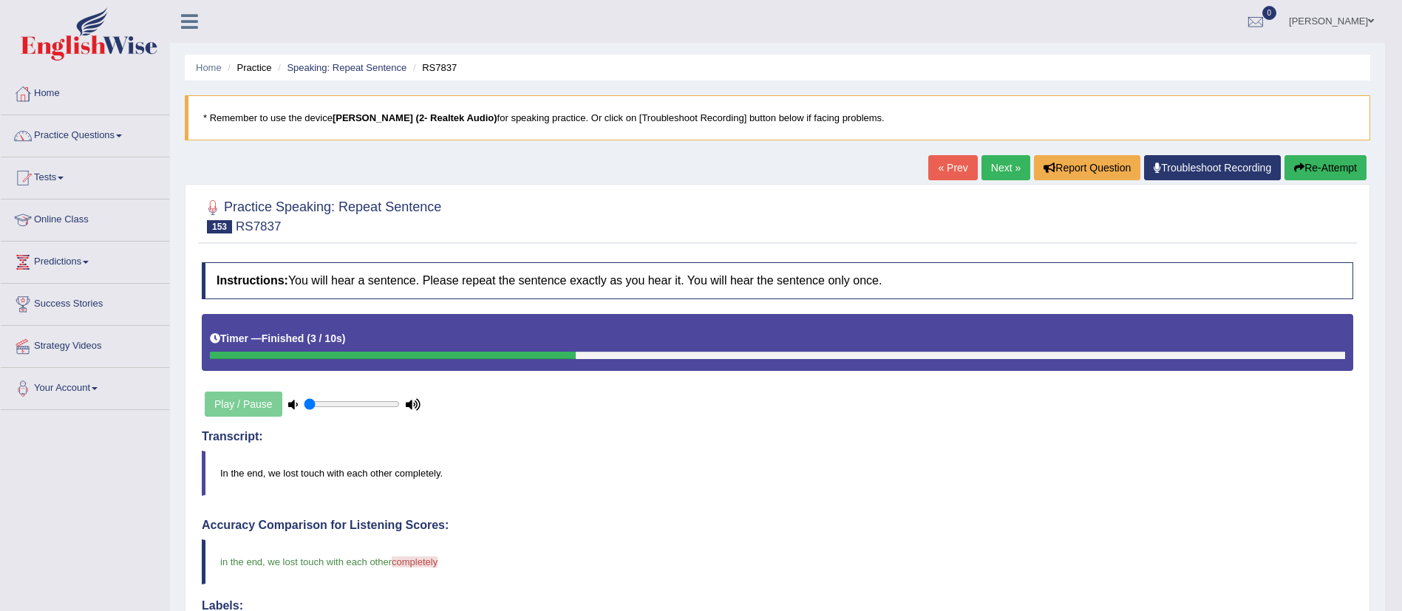
click at [999, 169] on link "Next »" at bounding box center [1005, 167] width 49 height 25
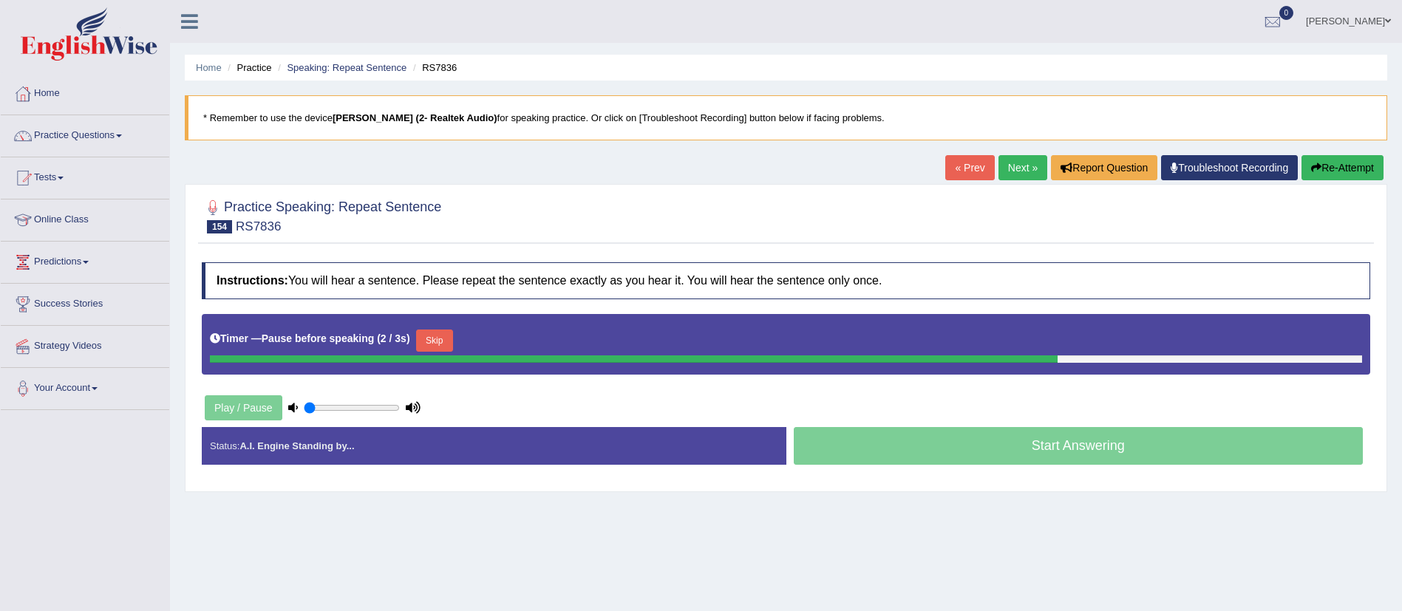
click at [1344, 160] on button "Re-Attempt" at bounding box center [1342, 167] width 82 height 25
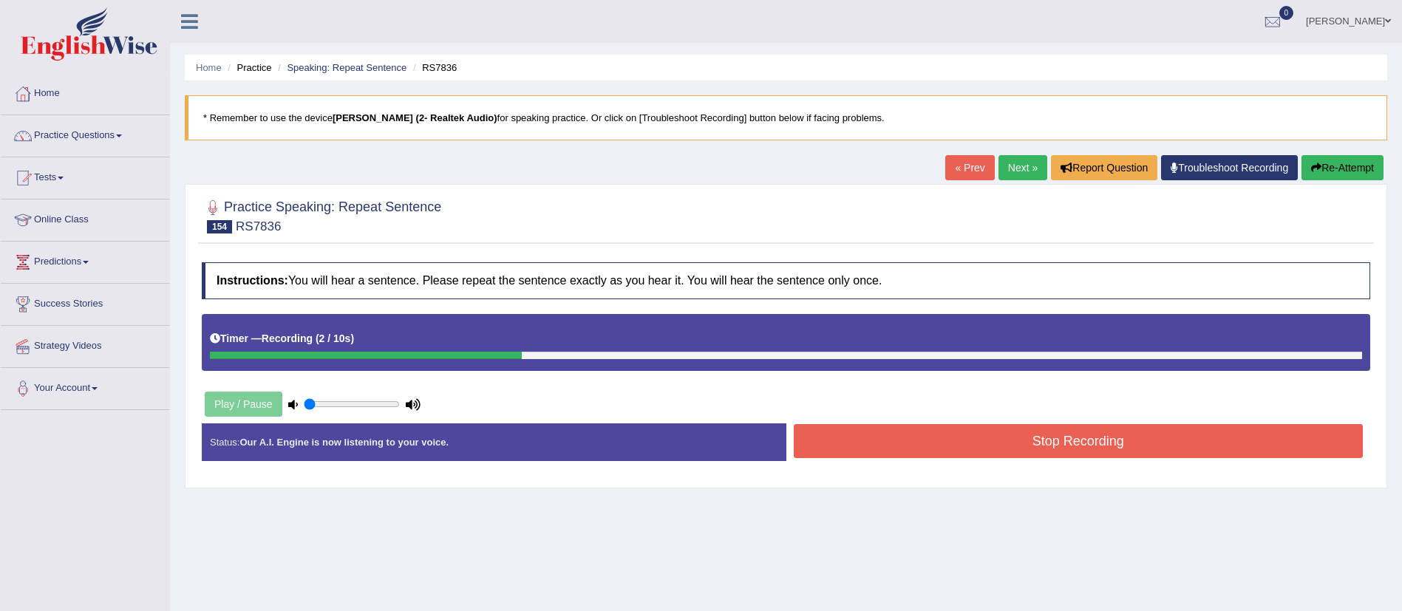
click at [1316, 163] on icon "button" at bounding box center [1316, 168] width 10 height 10
click at [1025, 426] on button "Stop Recording" at bounding box center [1079, 441] width 570 height 34
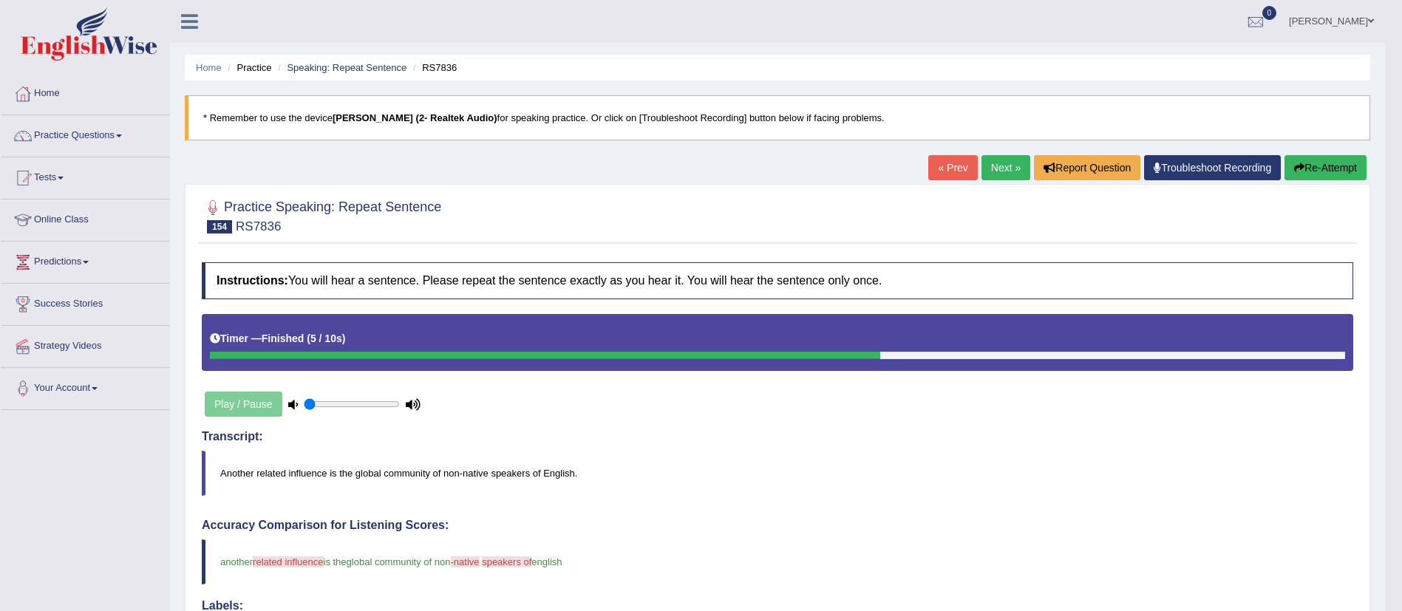
click at [993, 171] on link "Next »" at bounding box center [1005, 167] width 49 height 25
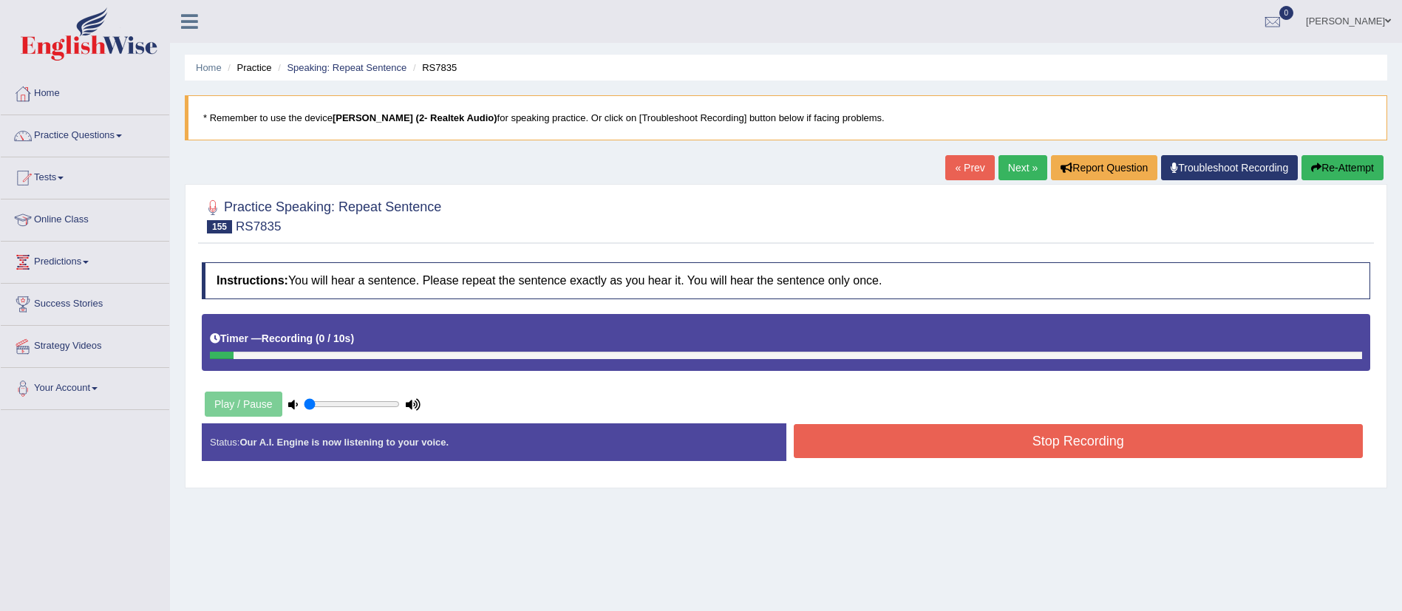
click at [1360, 159] on button "Re-Attempt" at bounding box center [1342, 167] width 82 height 25
click at [1106, 442] on button "Stop Recording" at bounding box center [1079, 441] width 570 height 34
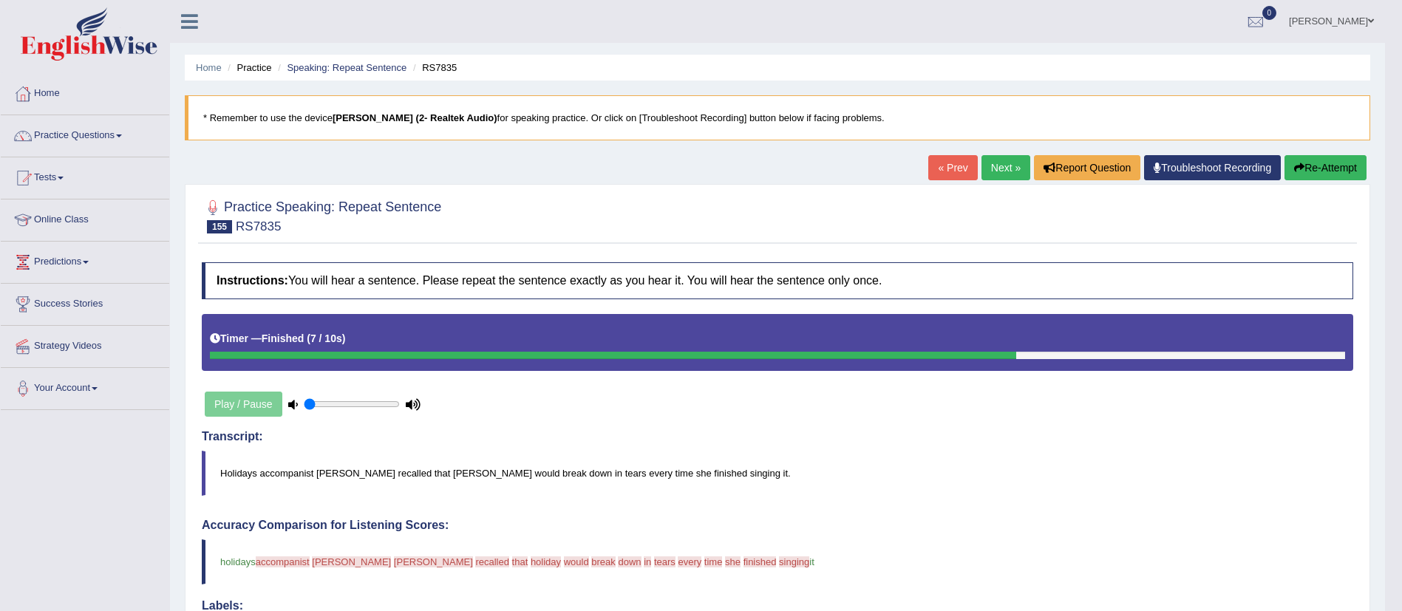
click at [1001, 161] on link "Next »" at bounding box center [1005, 167] width 49 height 25
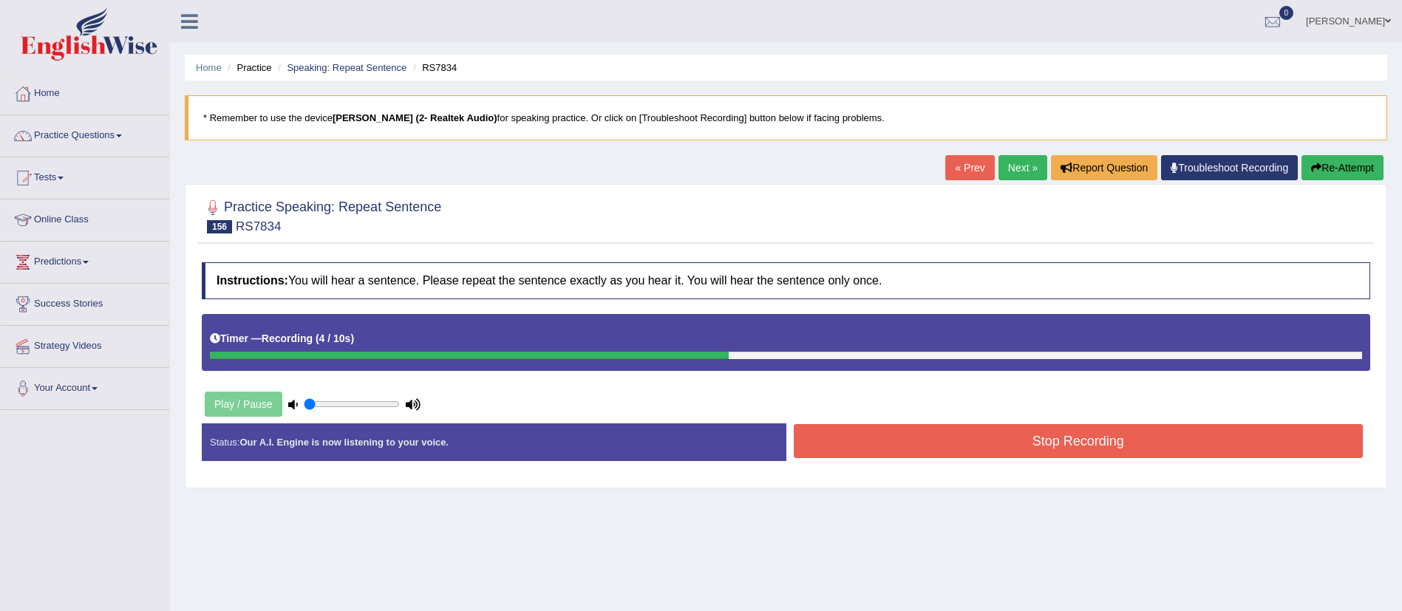
click at [964, 435] on button "Stop Recording" at bounding box center [1079, 441] width 570 height 34
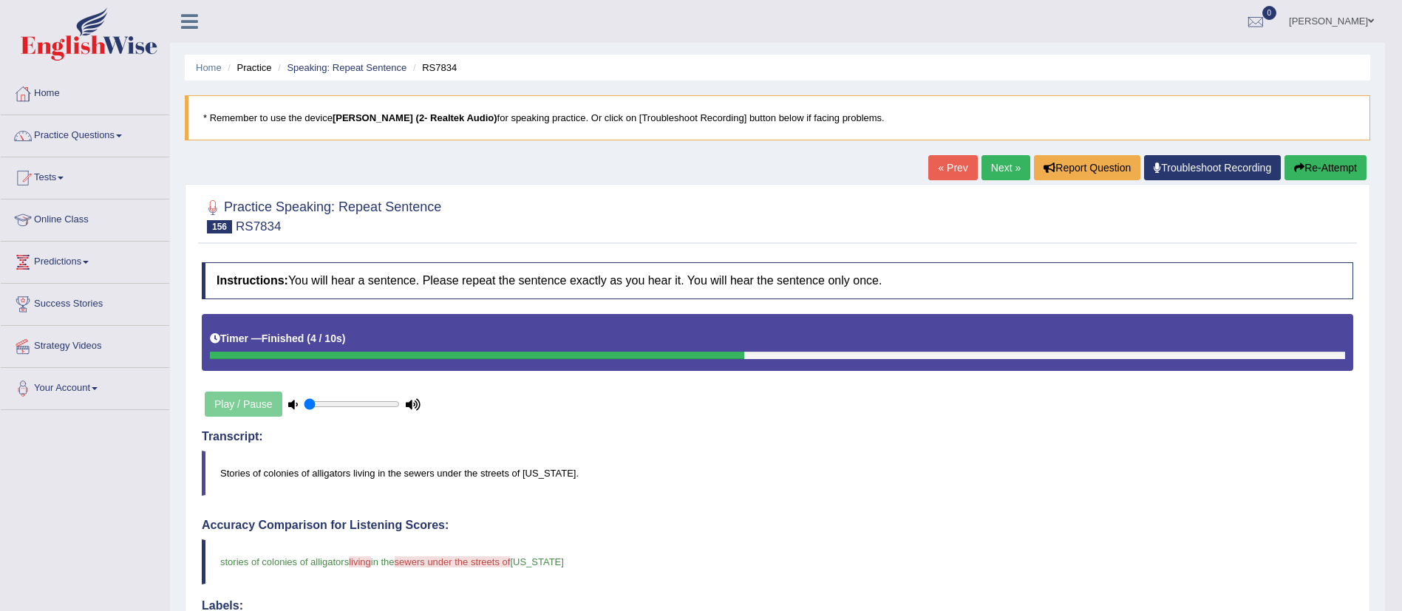
click at [992, 169] on link "Next »" at bounding box center [1005, 167] width 49 height 25
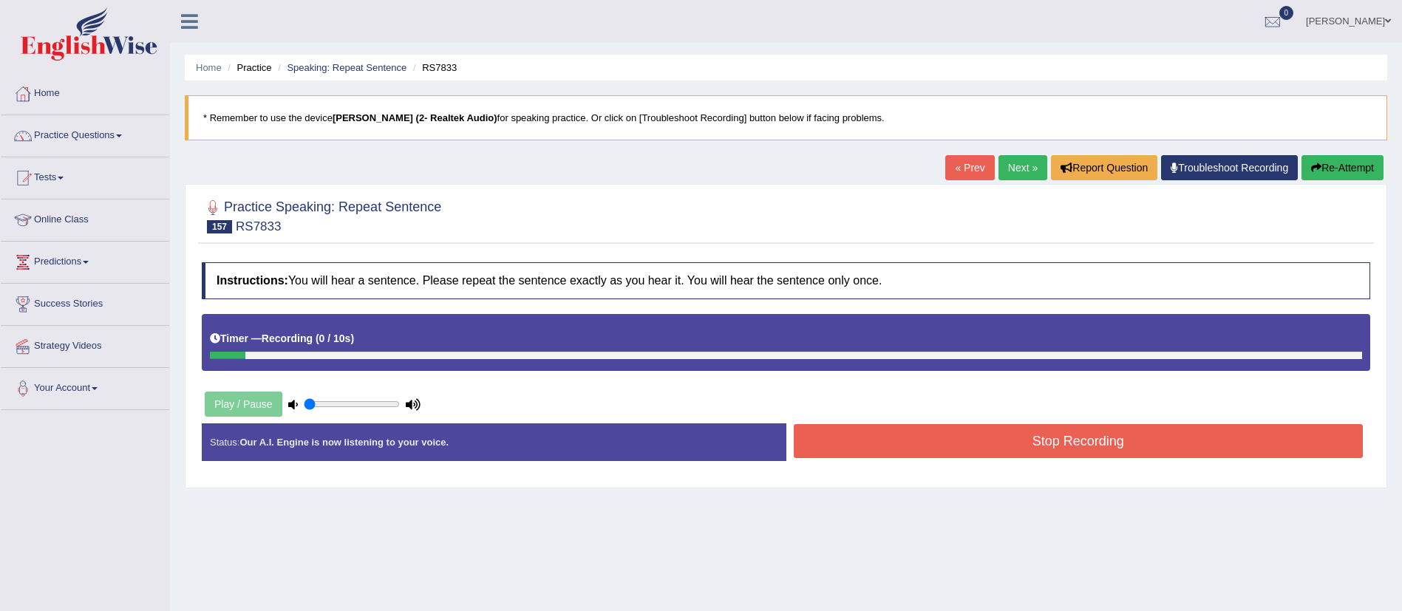
click at [1322, 174] on button "Re-Attempt" at bounding box center [1342, 167] width 82 height 25
click at [1324, 143] on div "Home Practice Speaking: Repeat Sentence RS7833 * Remember to use the device [PE…" at bounding box center [786, 369] width 1232 height 739
click at [1318, 163] on icon "button" at bounding box center [1316, 168] width 10 height 10
click at [869, 432] on button "Stop Recording" at bounding box center [1079, 441] width 570 height 34
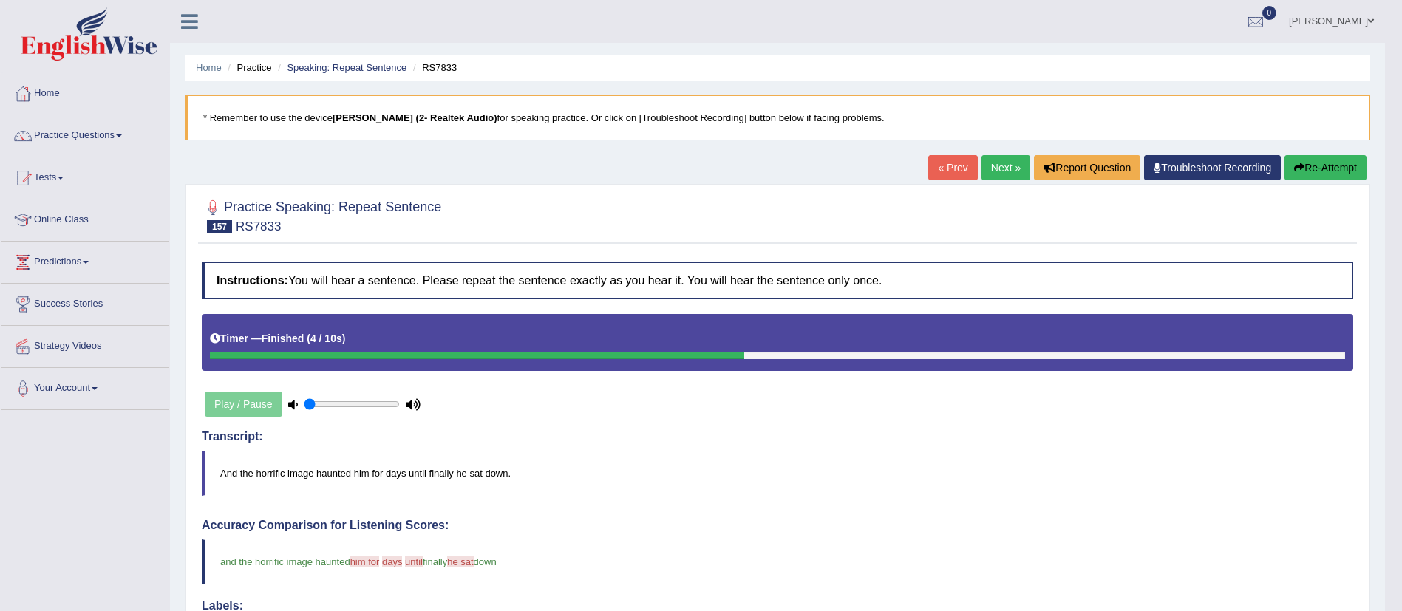
click at [985, 167] on link "Next »" at bounding box center [1005, 167] width 49 height 25
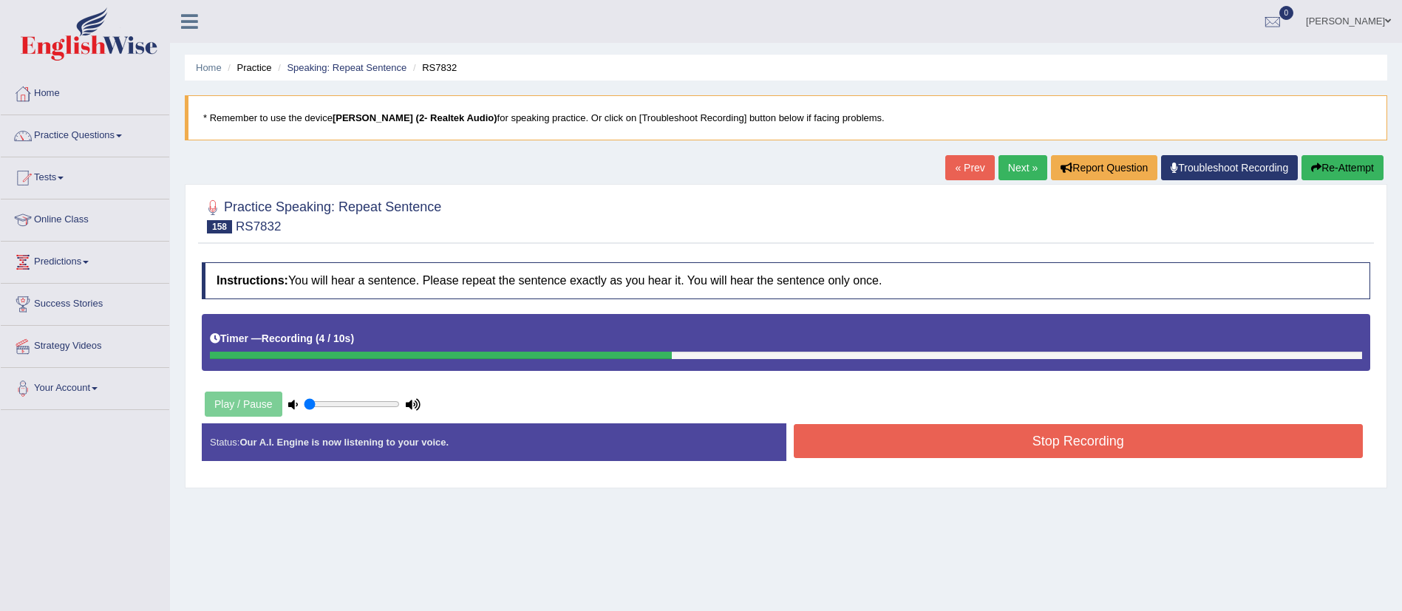
click at [884, 443] on button "Stop Recording" at bounding box center [1079, 441] width 570 height 34
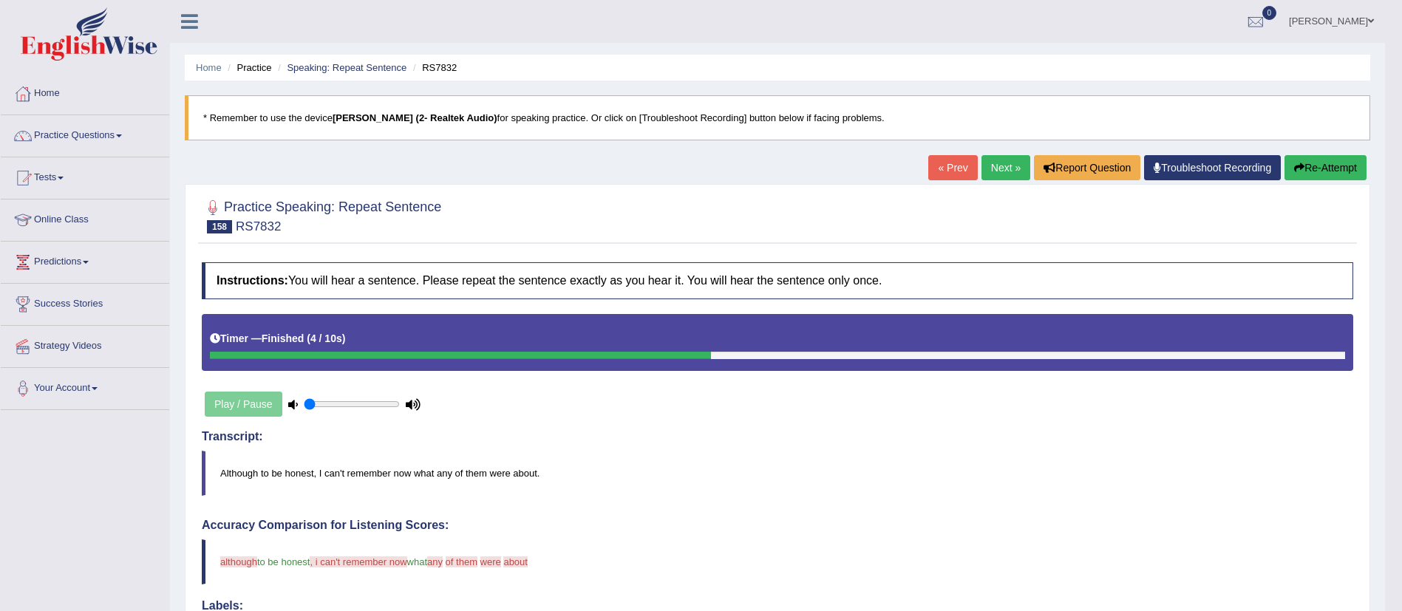
click at [991, 174] on link "Next »" at bounding box center [1005, 167] width 49 height 25
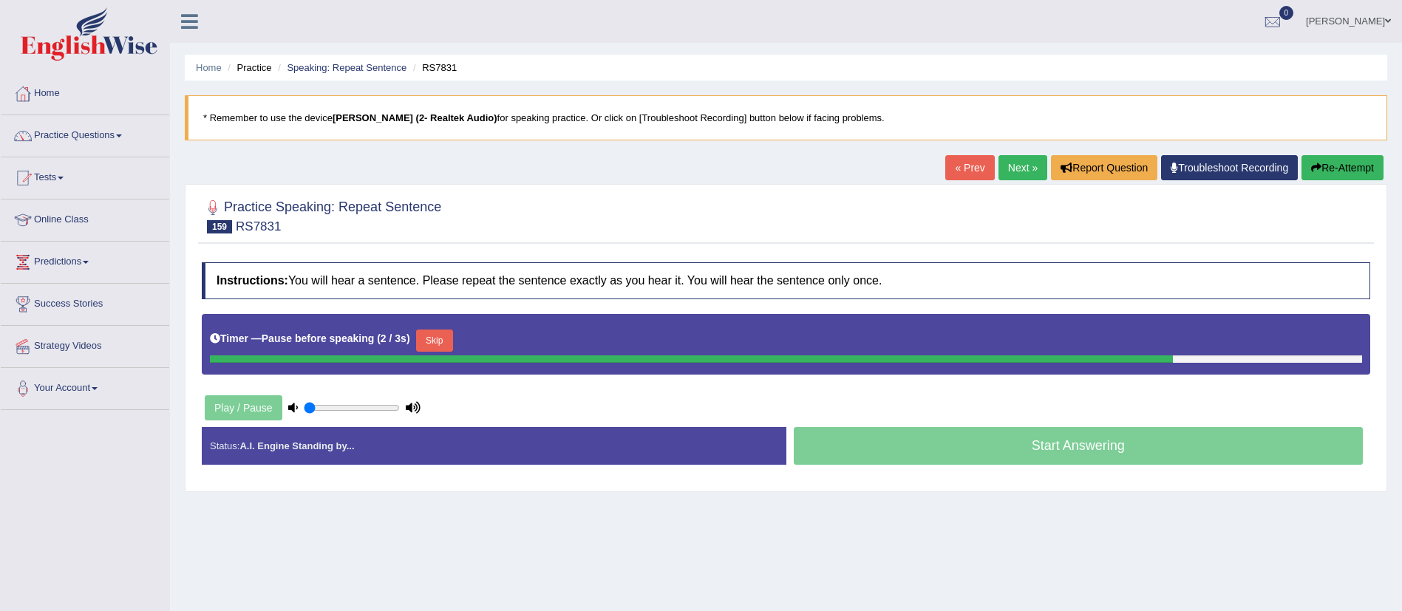
click at [1345, 174] on button "Re-Attempt" at bounding box center [1342, 167] width 82 height 25
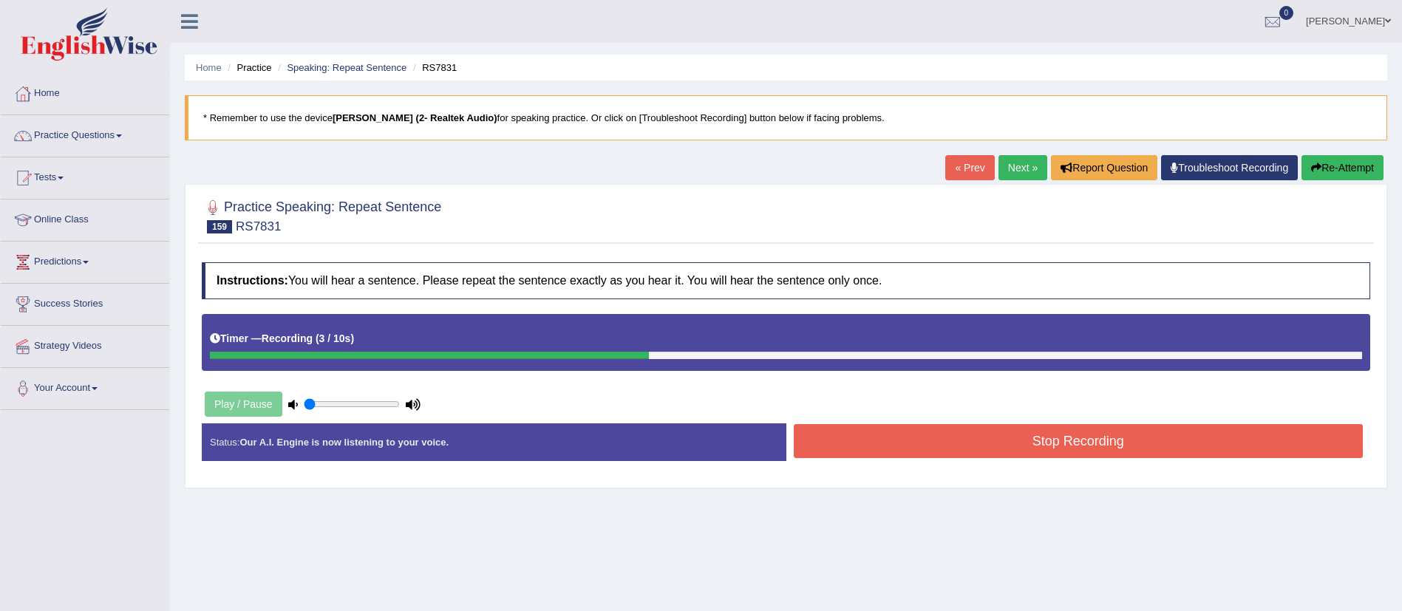
click at [987, 437] on button "Stop Recording" at bounding box center [1079, 441] width 570 height 34
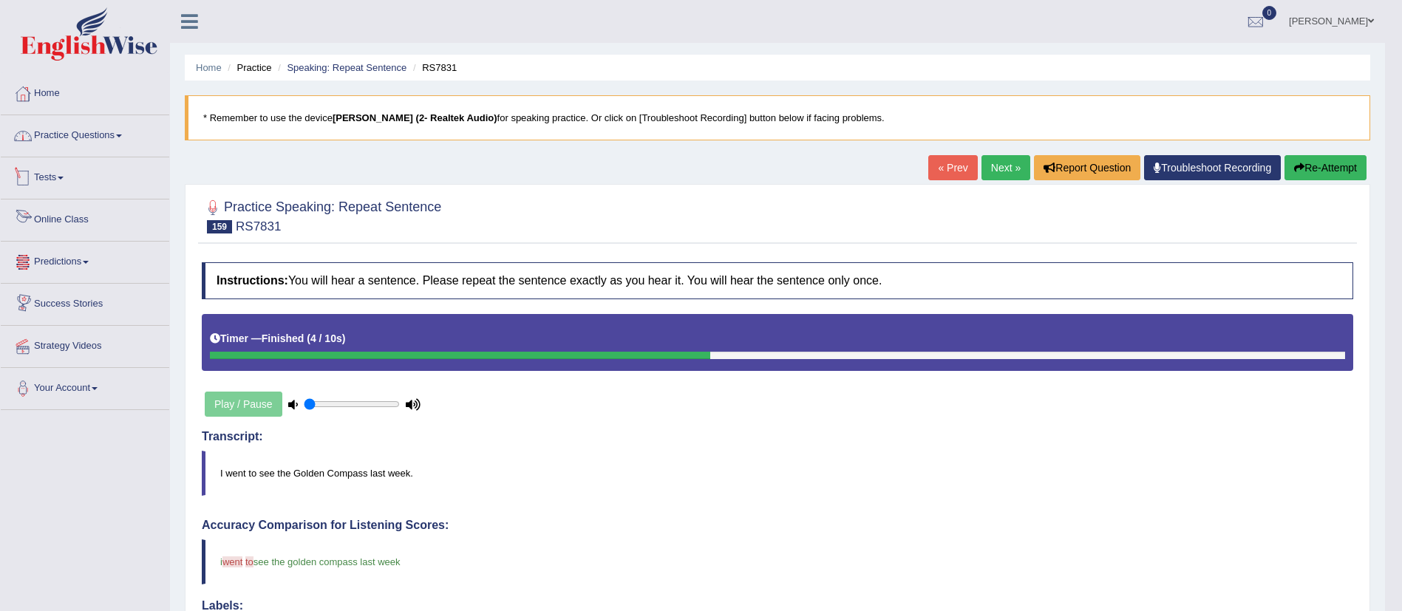
click at [71, 140] on link "Practice Questions" at bounding box center [85, 133] width 168 height 37
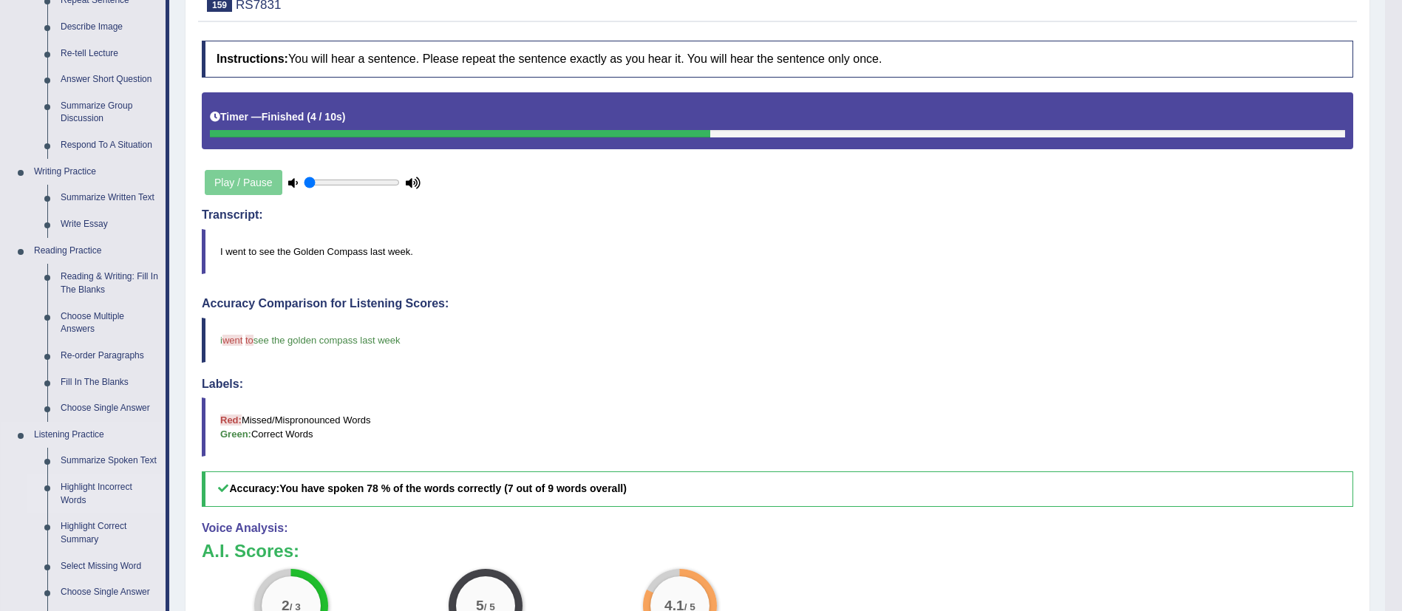
scroll to position [333, 0]
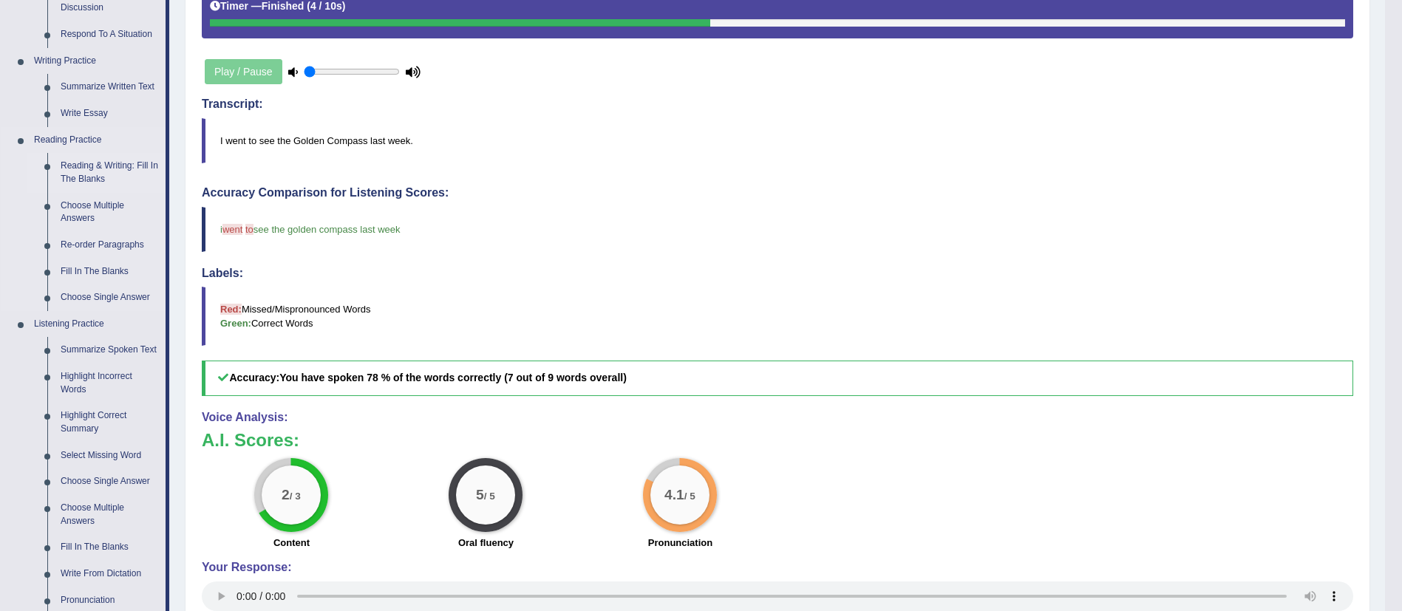
click at [89, 163] on link "Reading & Writing: Fill In The Blanks" at bounding box center [110, 172] width 112 height 39
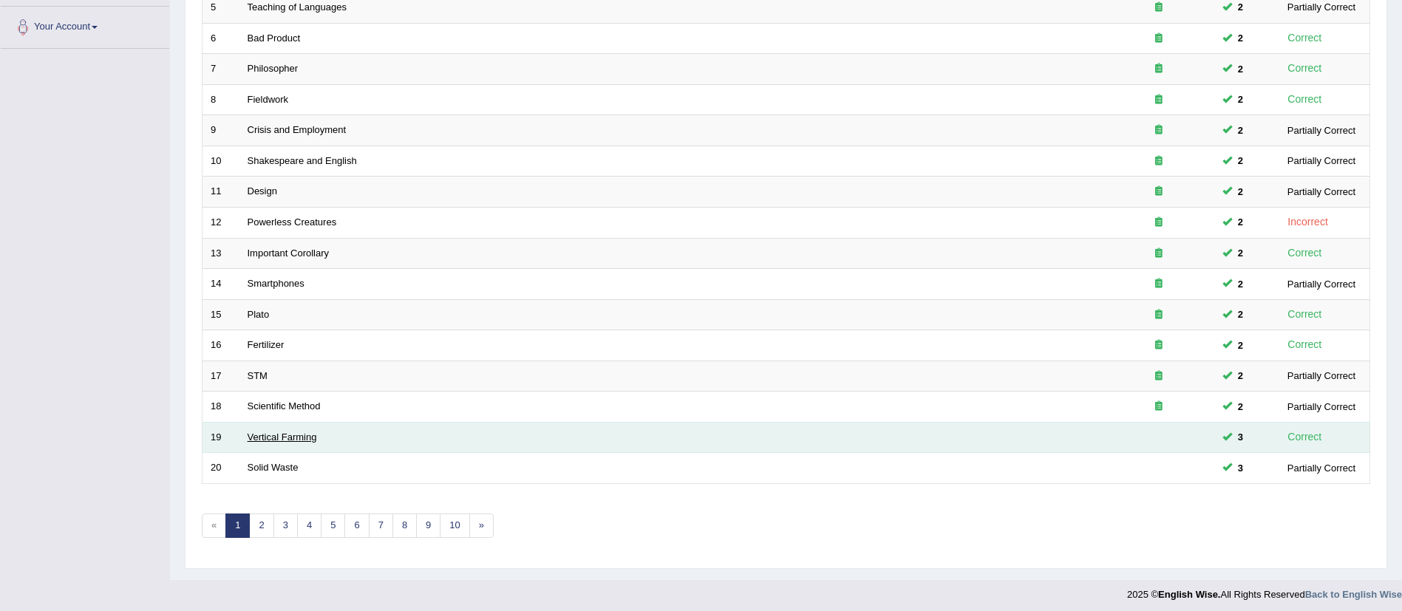
scroll to position [361, 0]
click at [276, 437] on link "Vertical Farming" at bounding box center [282, 437] width 69 height 11
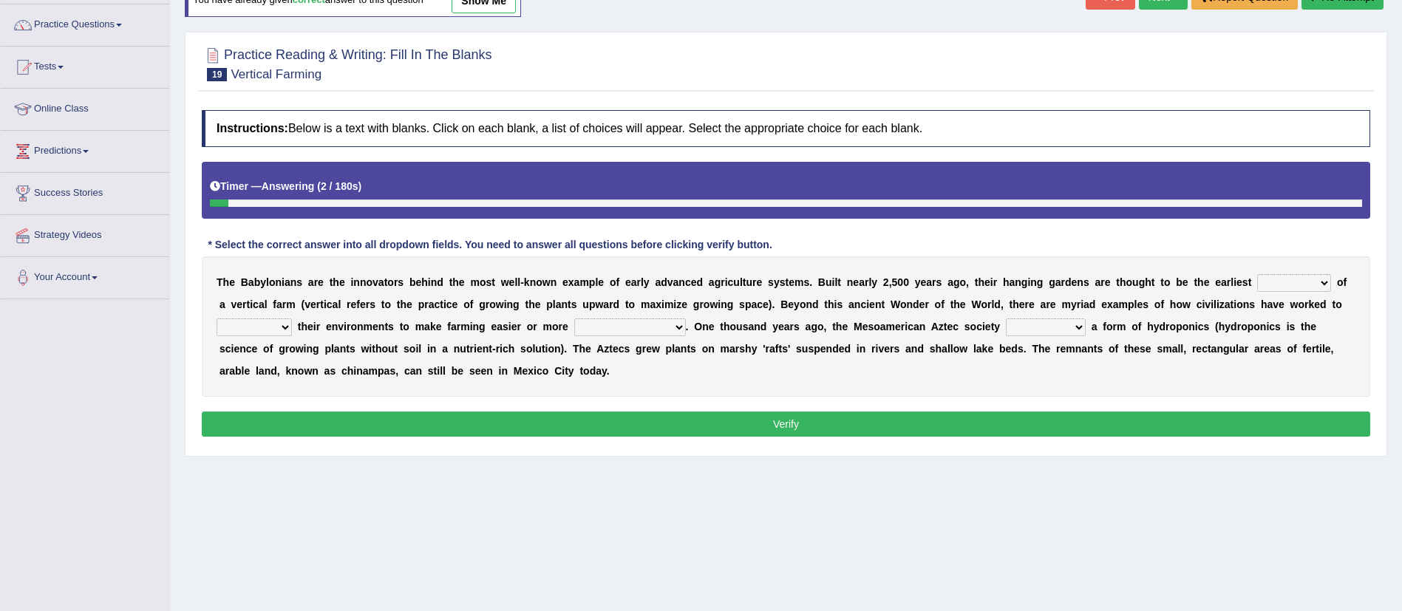
click at [1320, 284] on select "prototype failure discredit protocol" at bounding box center [1294, 283] width 74 height 18
select select "prototype"
click at [1257, 274] on select "prototype failure discredit protocol" at bounding box center [1294, 283] width 74 height 18
click at [234, 321] on select "manipulate escape respect disarrange" at bounding box center [254, 327] width 75 height 18
select select "respect"
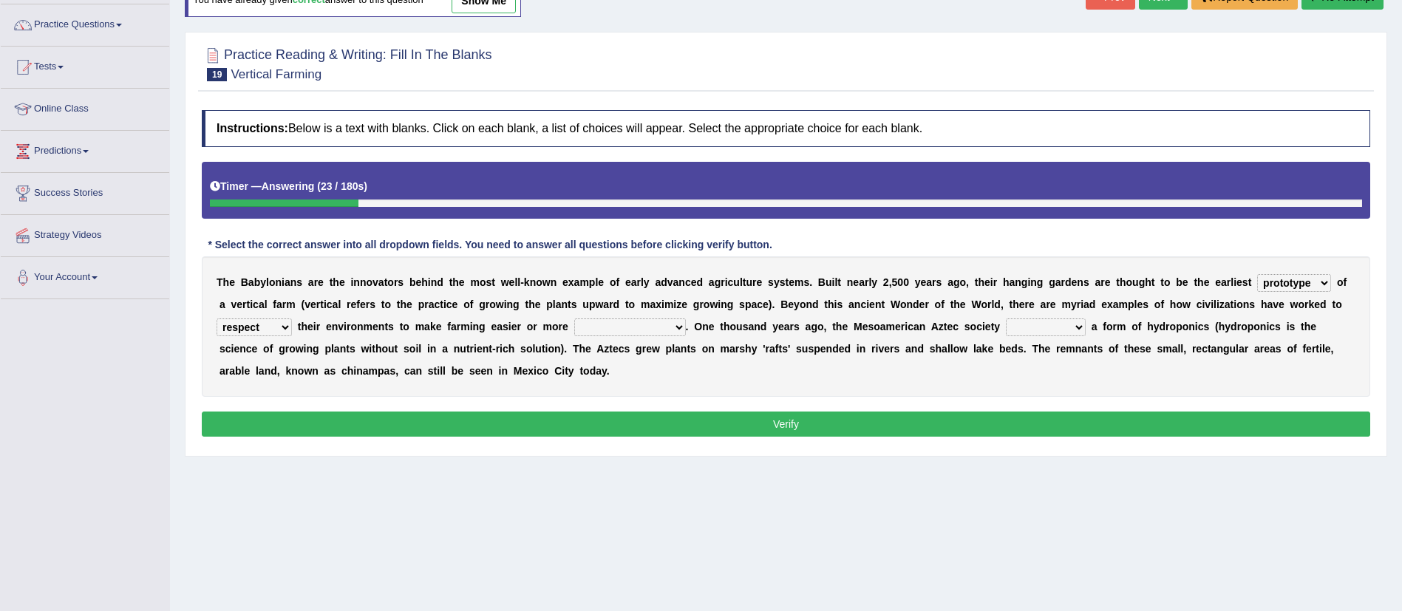
click at [217, 318] on select "manipulate escape respect disarrange" at bounding box center [254, 327] width 75 height 18
click at [642, 332] on select "productive constructive connective counterproductive" at bounding box center [630, 327] width 112 height 18
select select "productive"
click at [579, 318] on select "productive constructive connective counterproductive" at bounding box center [630, 327] width 112 height 18
click at [1045, 327] on select "domineered volunteered pioneered engineered" at bounding box center [1046, 327] width 80 height 18
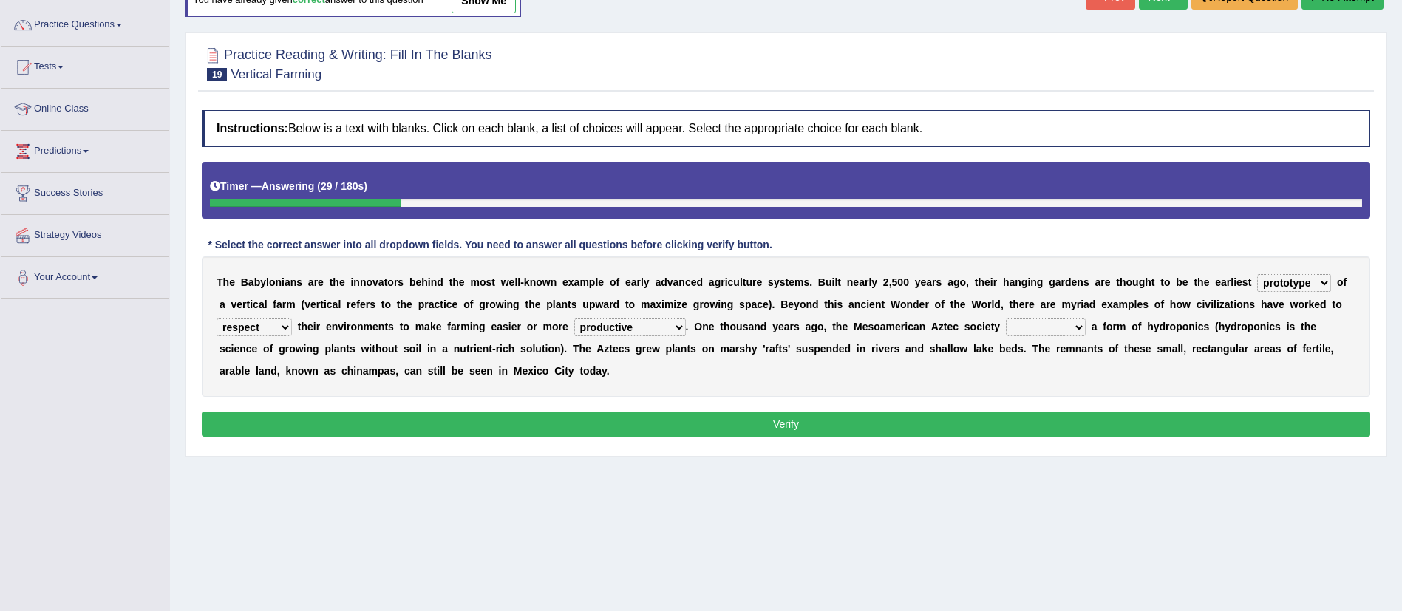
click at [1015, 318] on select "domineered volunteered pioneered engineered" at bounding box center [1046, 327] width 80 height 18
click at [1082, 329] on select "domineered volunteered pioneered engineered" at bounding box center [1046, 327] width 80 height 18
select select "volunteered"
click at [1015, 318] on select "domineered volunteered pioneered engineered" at bounding box center [1046, 327] width 80 height 18
click at [726, 423] on button "Verify" at bounding box center [786, 424] width 1168 height 25
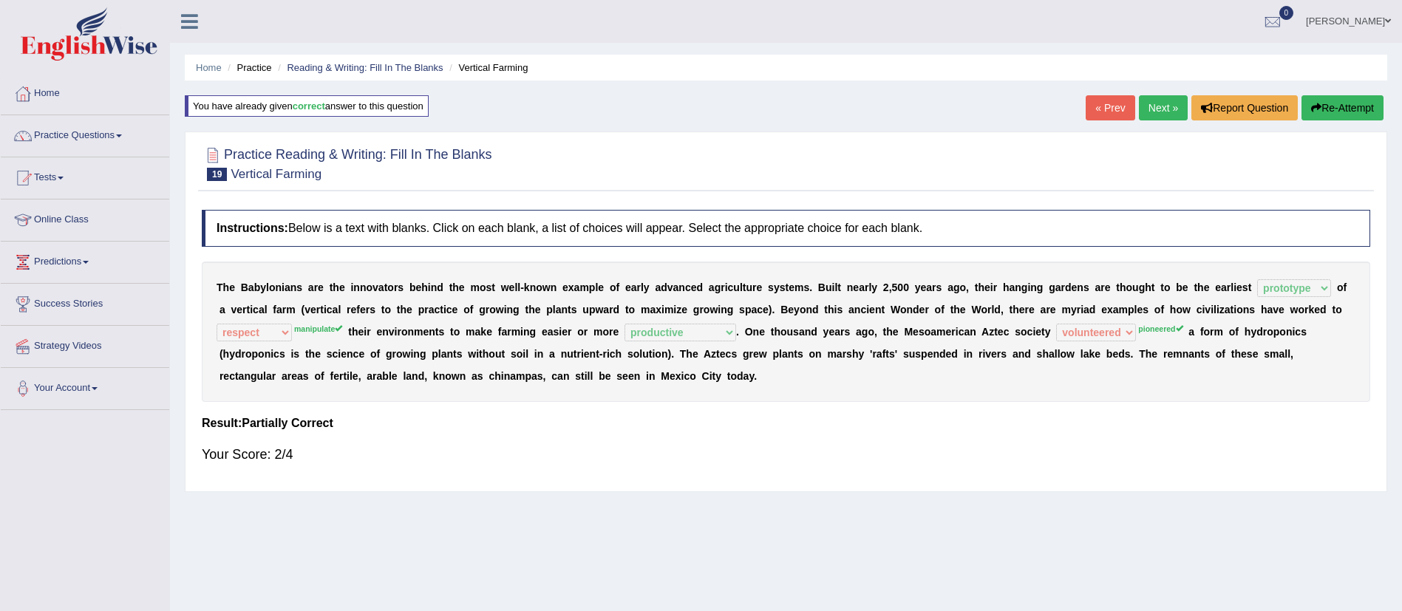
click at [1154, 107] on link "Next »" at bounding box center [1163, 107] width 49 height 25
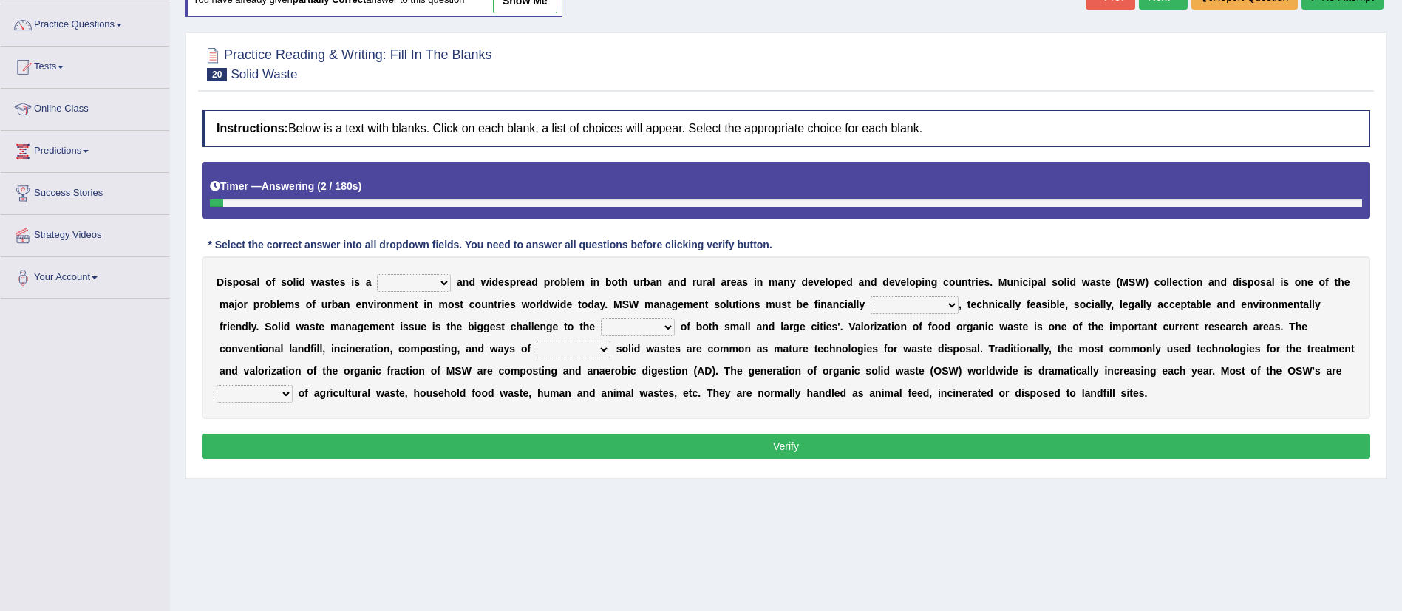
click at [429, 284] on select "slanting stinging stalling shafting" at bounding box center [414, 283] width 74 height 18
select select "stinging"
click at [377, 274] on select "slanting stinging stalling shafting" at bounding box center [414, 283] width 74 height 18
click at [919, 306] on select "unattainable sustainable objectionable treasonable" at bounding box center [915, 305] width 88 height 18
select select "sustainable"
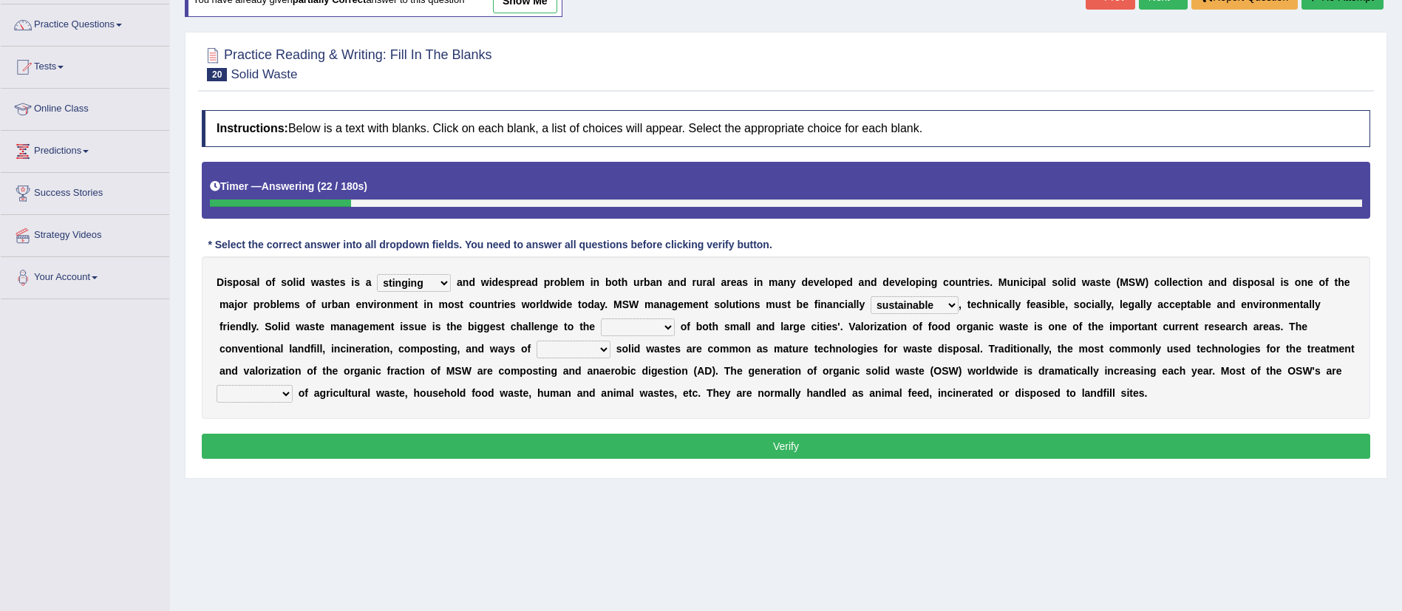
click at [871, 296] on select "unattainable sustainable objectionable treasonable" at bounding box center [915, 305] width 88 height 18
click at [672, 333] on select "plants culture authorities history" at bounding box center [638, 327] width 74 height 18
select select "authorities"
click at [601, 318] on select "plants culture authorities history" at bounding box center [638, 327] width 74 height 18
click at [548, 350] on select "reserving preserving deserving handling" at bounding box center [573, 350] width 74 height 18
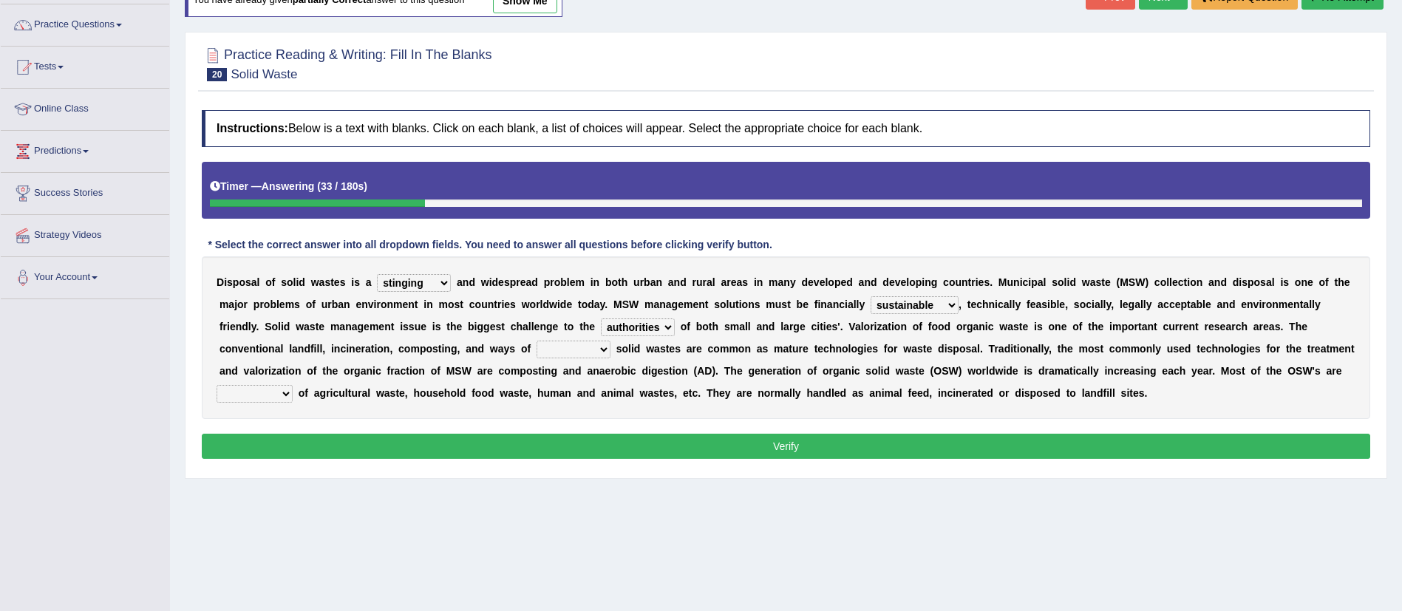
select select "handling"
click at [536, 341] on select "reserving preserving deserving handling" at bounding box center [573, 350] width 74 height 18
click at [293, 396] on select "composed disposed composing disposing" at bounding box center [255, 394] width 76 height 18
select select "composed"
click at [279, 385] on select "composed disposed composing disposing" at bounding box center [255, 394] width 76 height 18
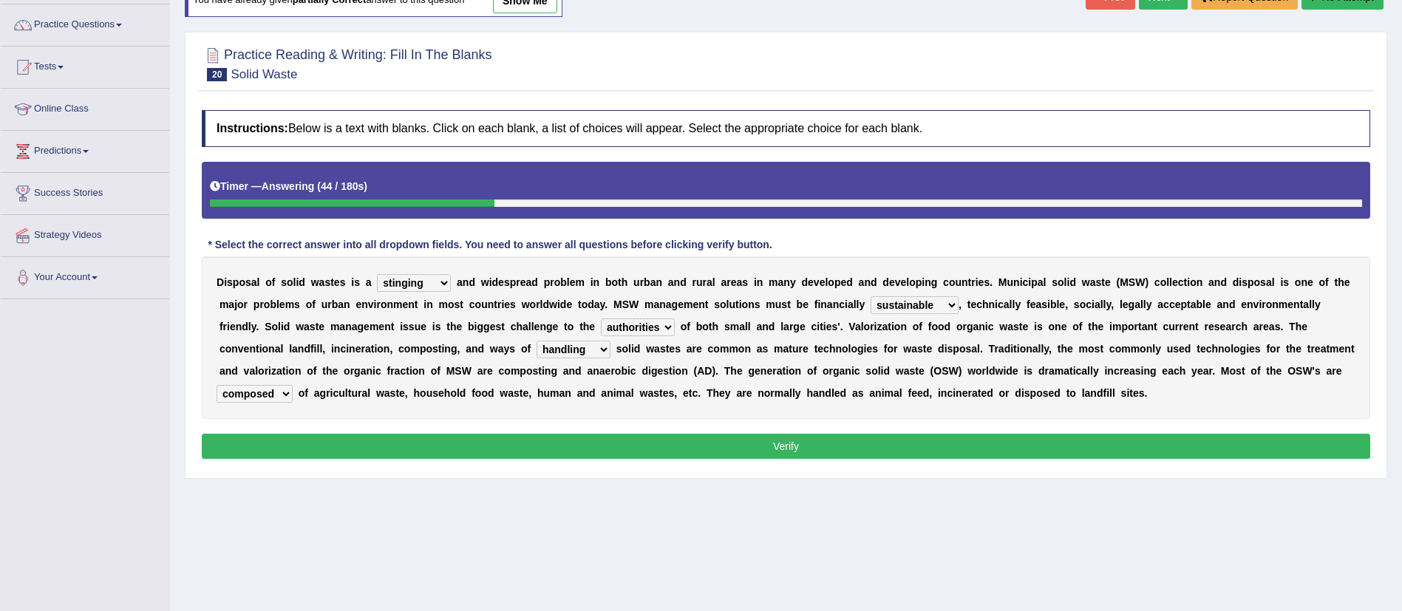
click at [378, 437] on button "Verify" at bounding box center [786, 446] width 1168 height 25
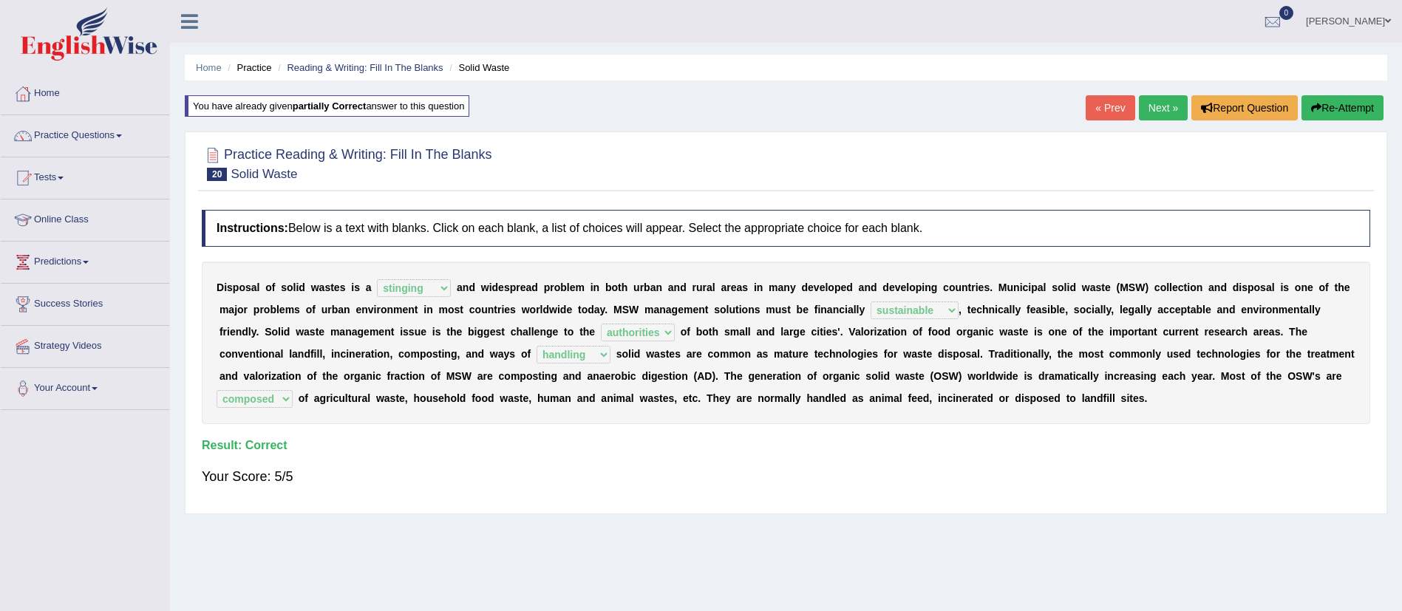
click at [1162, 110] on link "Next »" at bounding box center [1163, 107] width 49 height 25
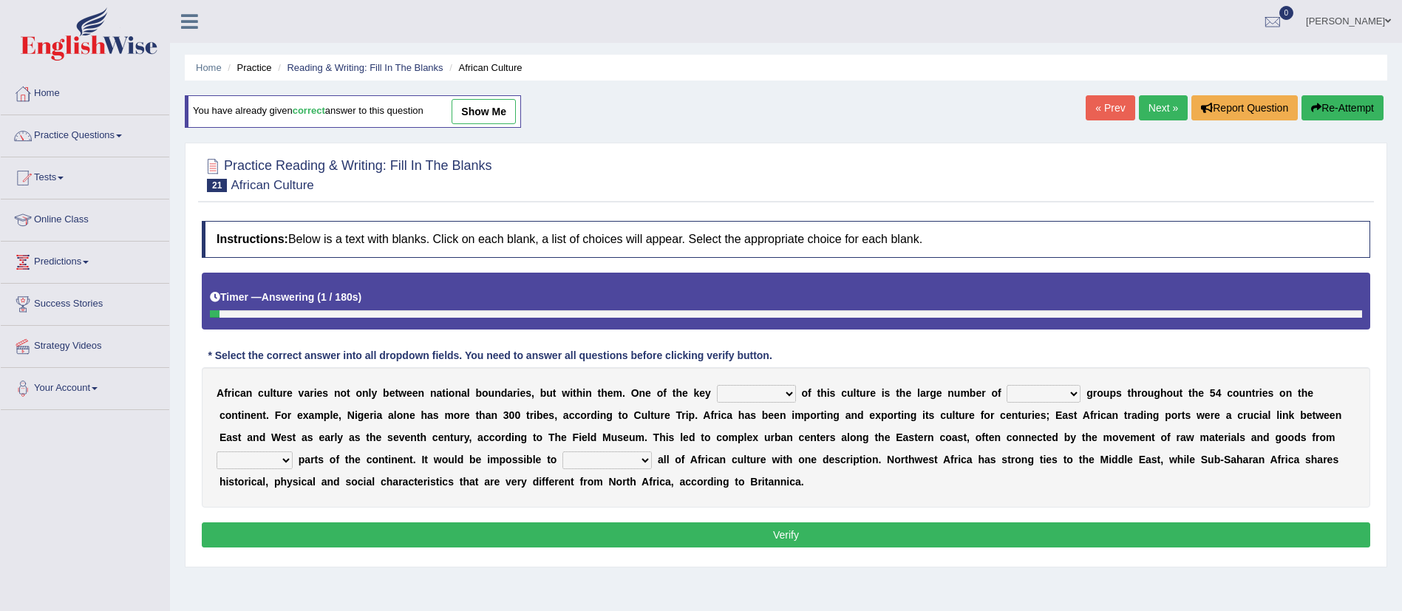
click at [774, 385] on select "conjectures features issues doubts" at bounding box center [756, 394] width 79 height 18
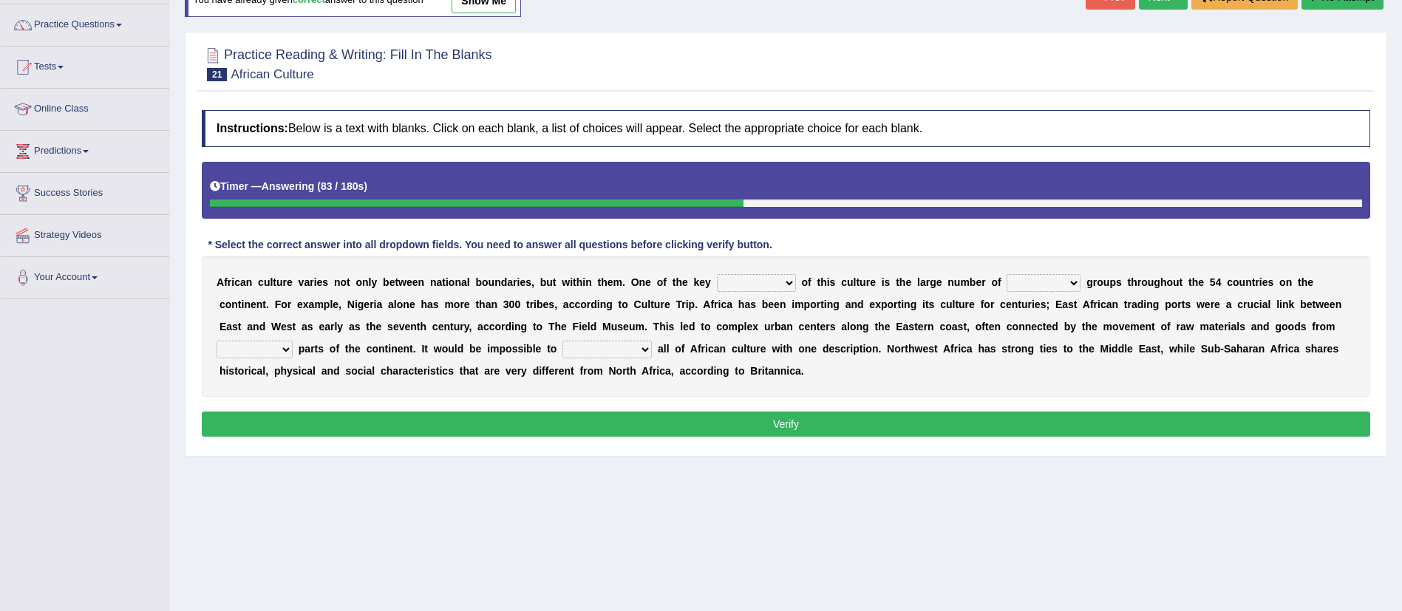
select select "features"
click at [717, 274] on select "conjectures features issues doubts" at bounding box center [756, 283] width 79 height 18
click at [1068, 282] on select "ethic ethnic eugenic epic" at bounding box center [1043, 283] width 74 height 18
select select "ethnic"
click at [1012, 274] on select "ethic ethnic eugenic epic" at bounding box center [1043, 283] width 74 height 18
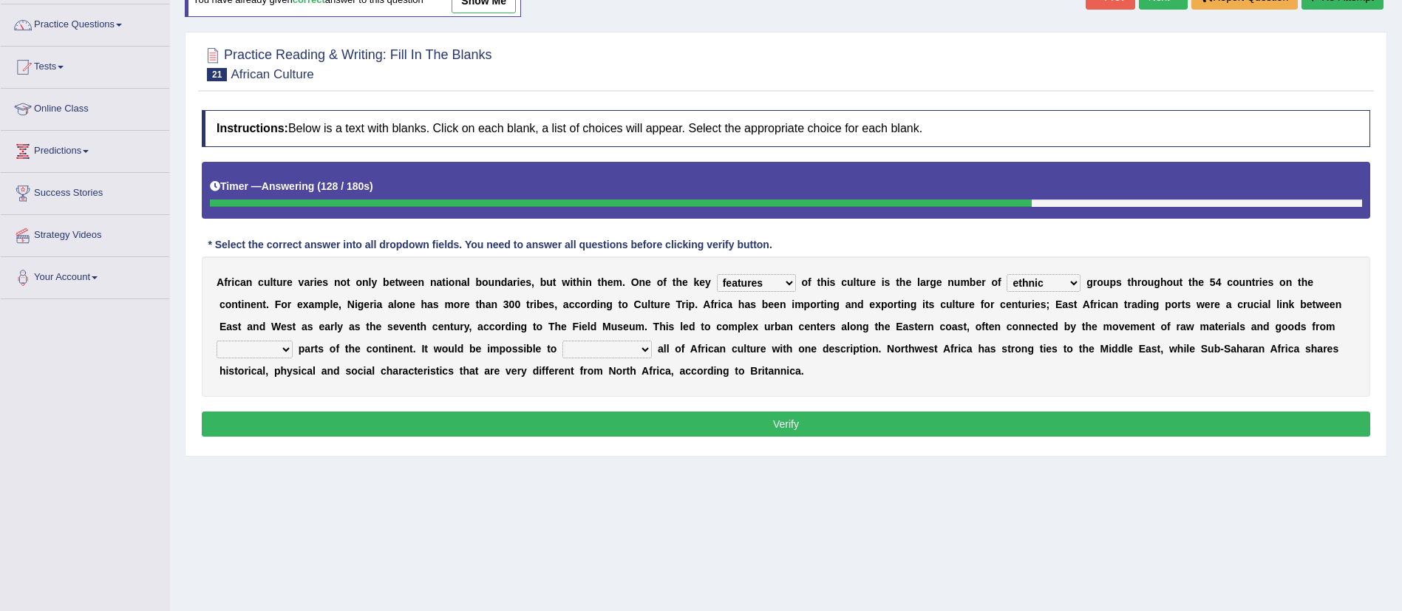
click at [293, 345] on select "forelocked interlocked unlocked landlocked" at bounding box center [255, 350] width 76 height 18
click at [217, 341] on select "forelocked interlocked unlocked landlocked" at bounding box center [255, 350] width 76 height 18
click at [262, 351] on select "forelocked interlocked unlocked landlocked" at bounding box center [255, 350] width 76 height 18
select select "landlocked"
click at [217, 341] on select "forelocked interlocked unlocked landlocked" at bounding box center [255, 350] width 76 height 18
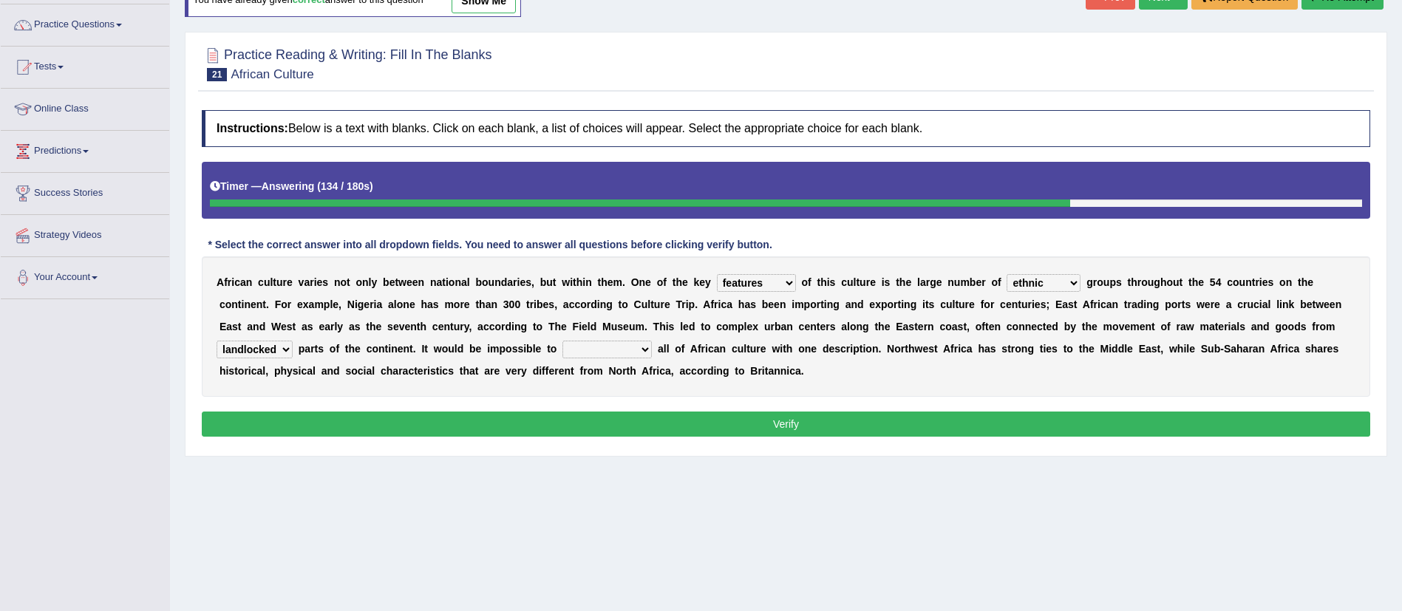
click at [613, 347] on select "characterize conceptualize symbolize synthesize" at bounding box center [606, 350] width 89 height 18
select select "characterize"
click at [568, 341] on select "characterize conceptualize symbolize synthesize" at bounding box center [606, 350] width 89 height 18
click at [663, 430] on button "Verify" at bounding box center [786, 424] width 1168 height 25
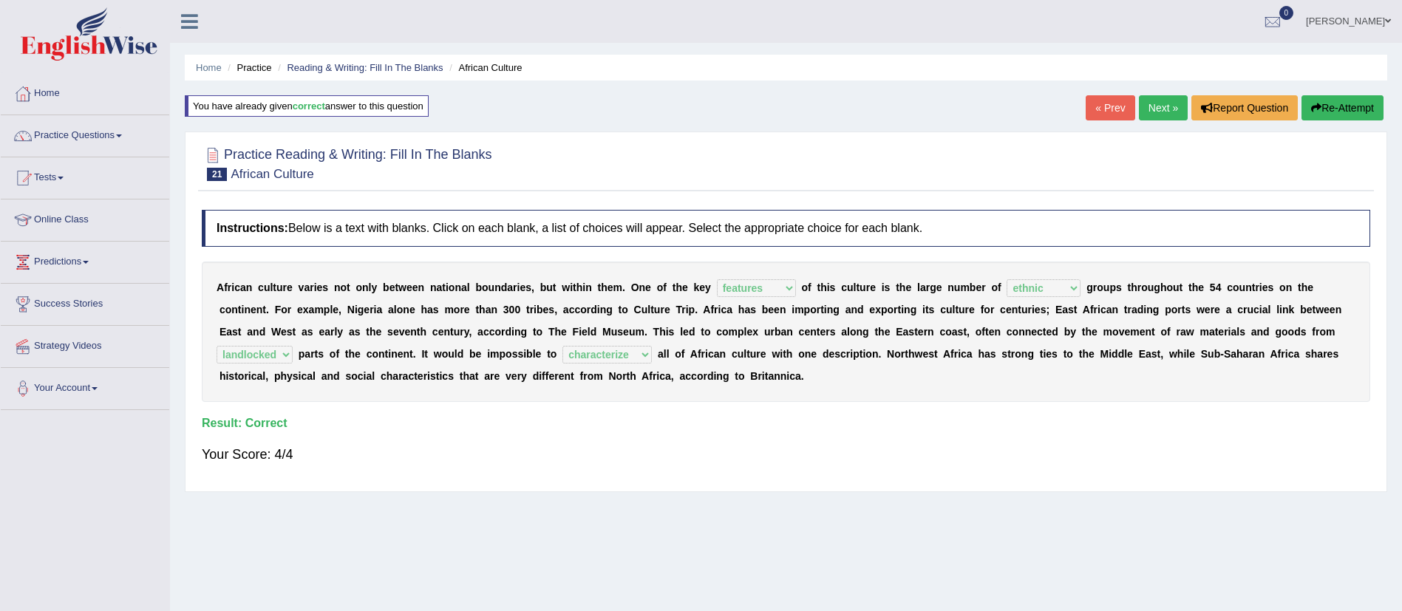
click at [1169, 107] on link "Next »" at bounding box center [1163, 107] width 49 height 25
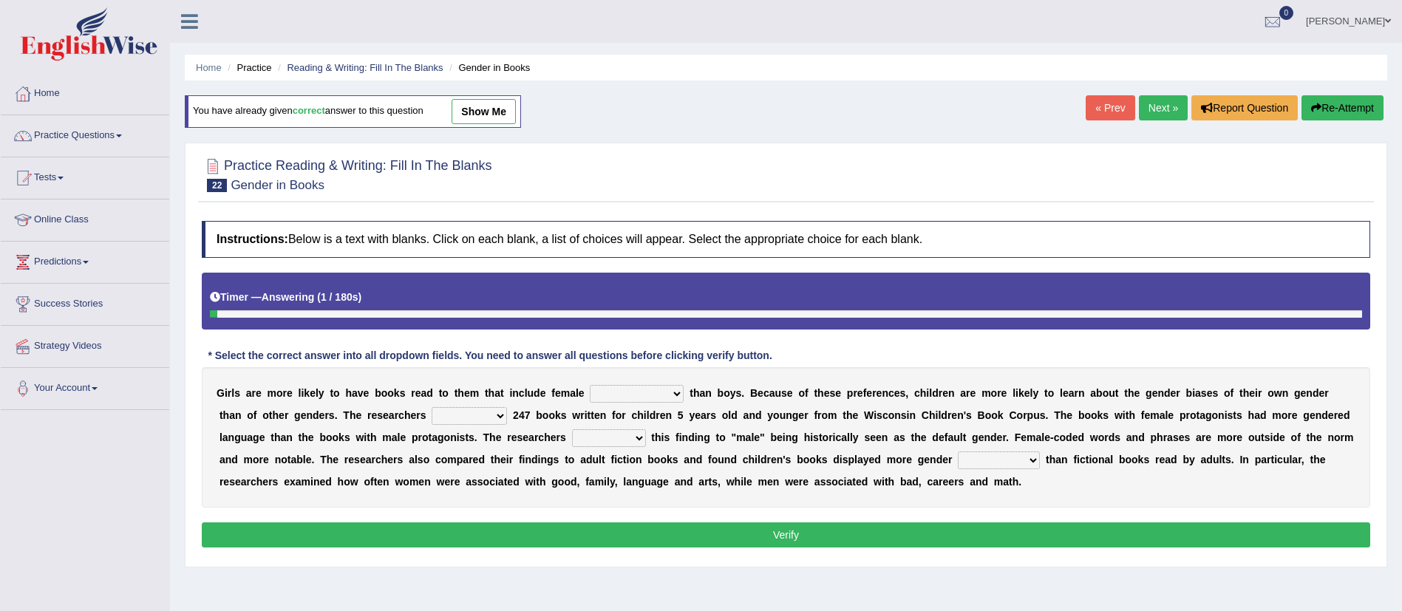
click at [670, 388] on select "protagonists cosmogonists agonists expressionists" at bounding box center [637, 394] width 94 height 18
select select "protagonists"
click at [590, 385] on select "protagonists cosmogonists agonists expressionists" at bounding box center [637, 394] width 94 height 18
click at [494, 415] on select "hydrolyzed paralyzed catalyzed analyzed" at bounding box center [469, 416] width 75 height 18
select select "analyzed"
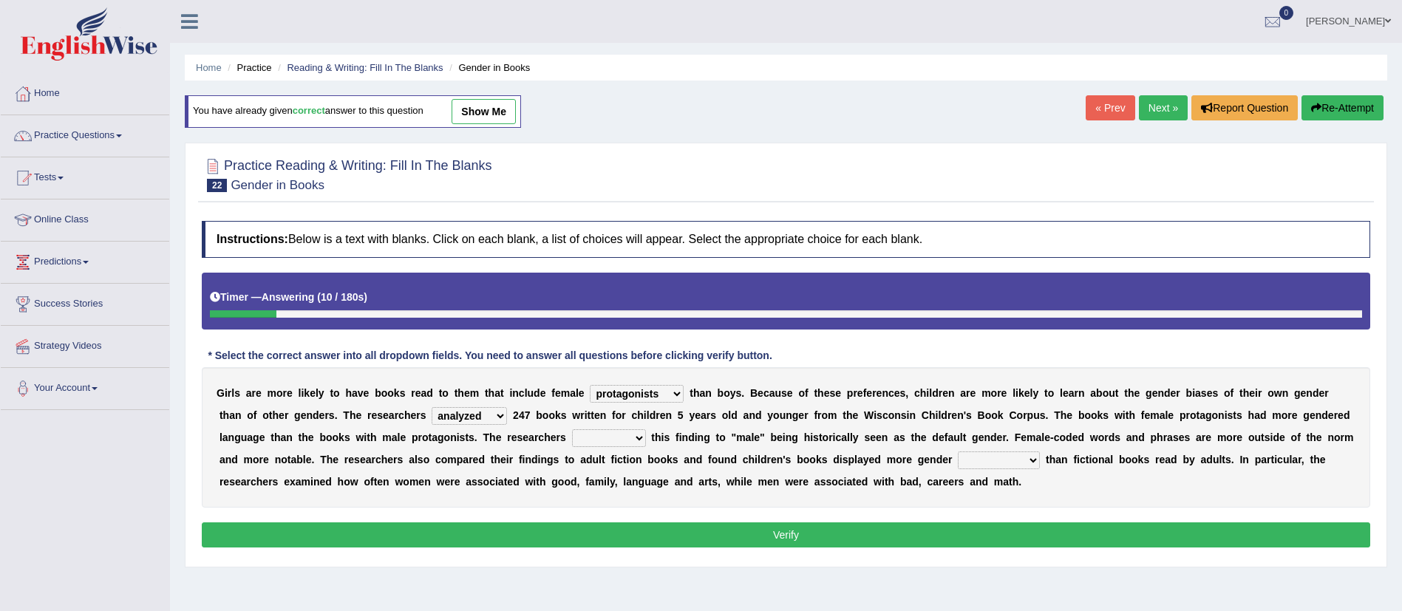
click at [432, 407] on select "hydrolyzed paralyzed catalyzed analyzed" at bounding box center [469, 416] width 75 height 18
click at [616, 438] on select "contribute tribute distribute attribute" at bounding box center [609, 438] width 74 height 18
select select "contribute"
click at [572, 429] on select "contribute tribute distribute attribute" at bounding box center [609, 438] width 74 height 18
click at [1001, 454] on select "stereotypes teletypes prototypes electrotypes" at bounding box center [999, 461] width 82 height 18
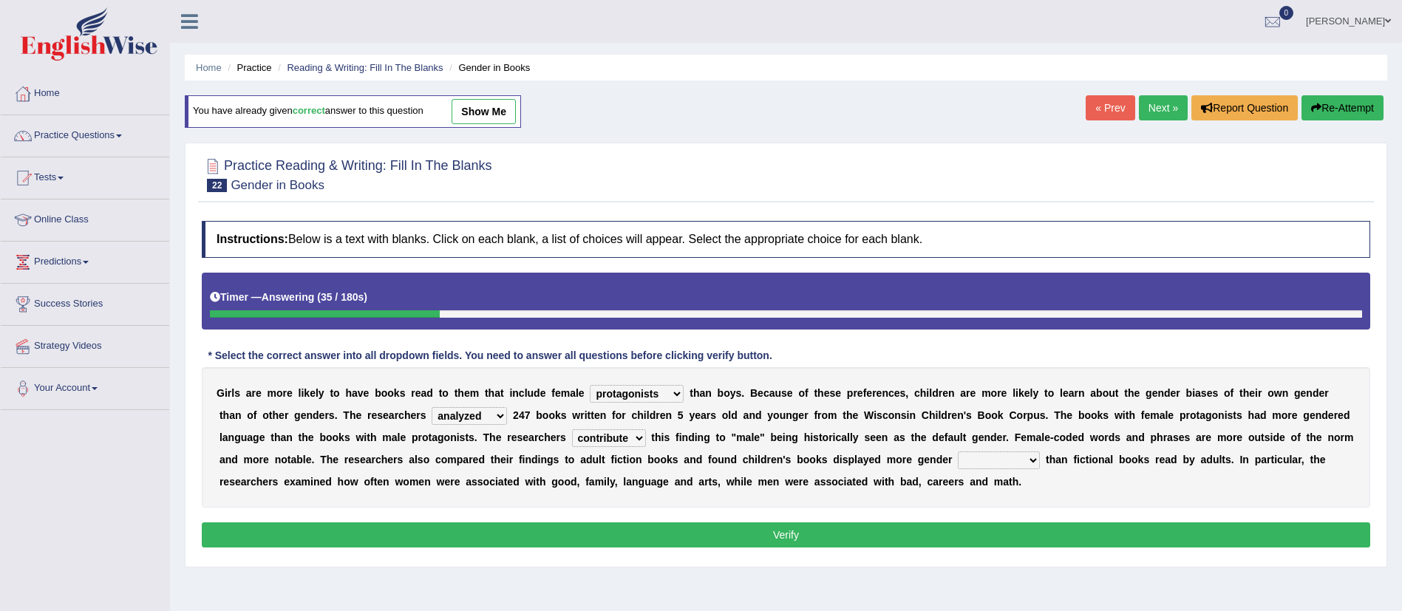
select select "stereotypes"
click at [989, 452] on select "stereotypes teletypes prototypes electrotypes" at bounding box center [999, 461] width 82 height 18
click at [920, 539] on button "Verify" at bounding box center [786, 534] width 1168 height 25
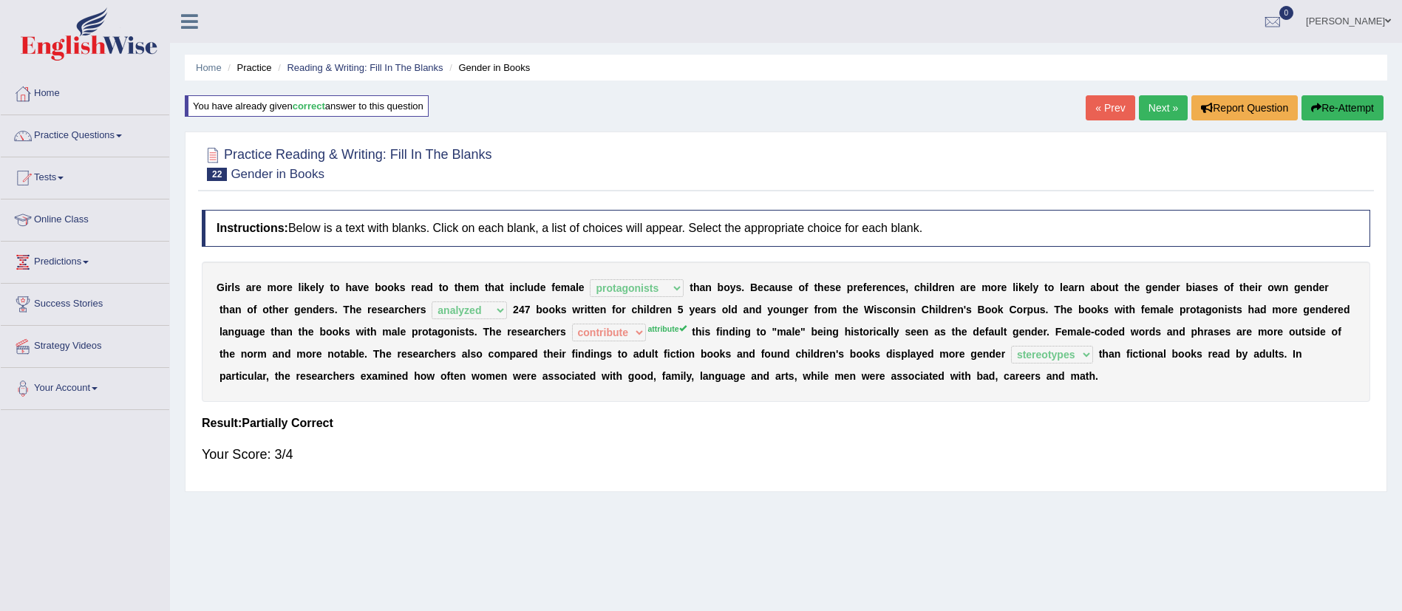
click at [1160, 113] on link "Next »" at bounding box center [1163, 107] width 49 height 25
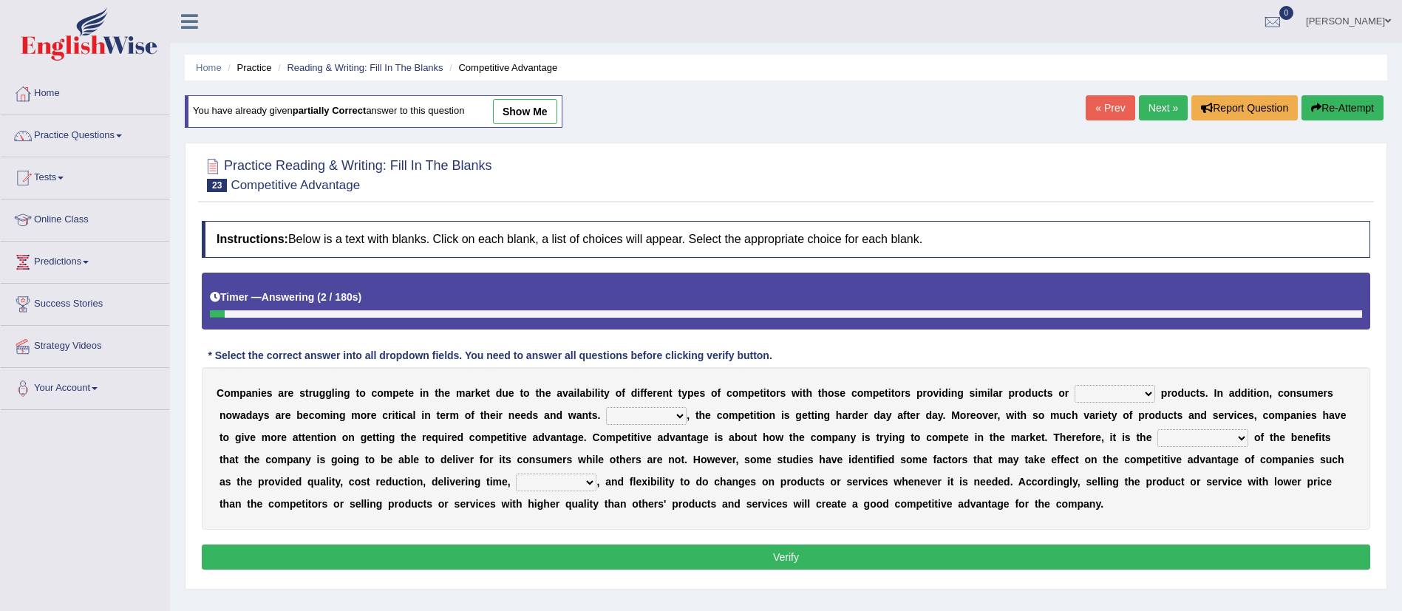
click at [1116, 394] on select "constitution restitution substitution institution" at bounding box center [1114, 394] width 81 height 18
select select "substitution"
click at [1074, 385] on select "constitution restitution substitution institution" at bounding box center [1114, 394] width 81 height 18
click at [650, 418] on select "However Instead Additionally Therefore" at bounding box center [646, 416] width 81 height 18
select select "However"
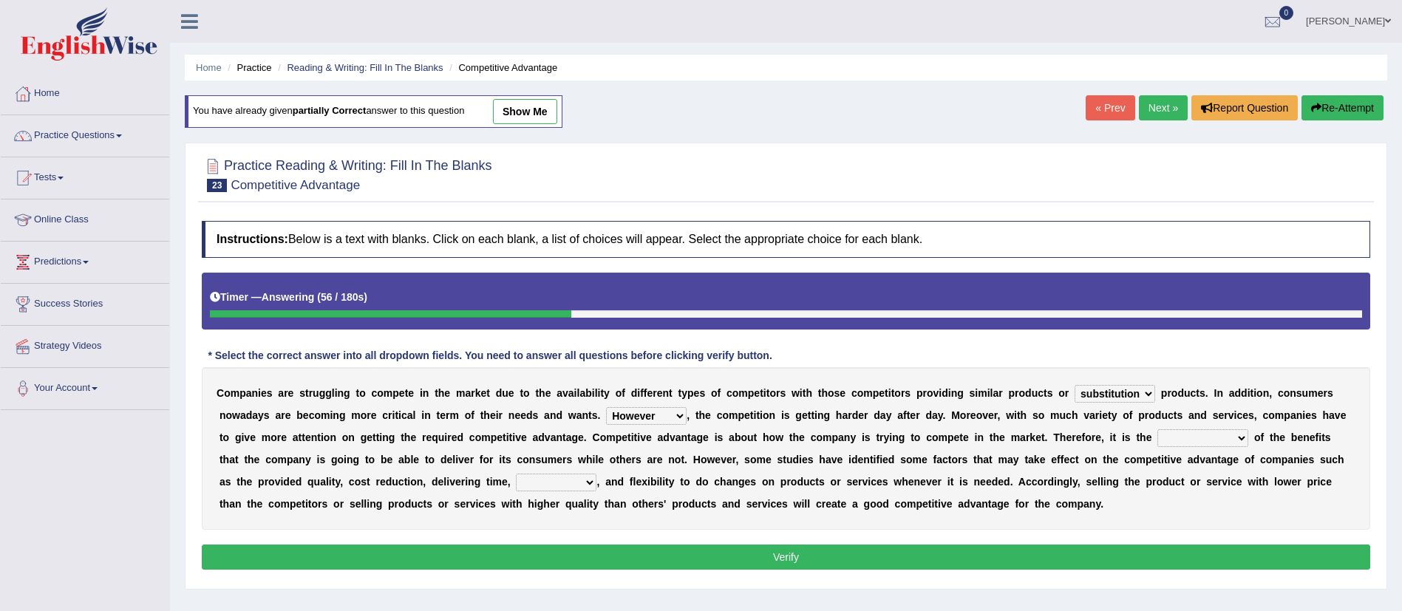
click at [606, 407] on select "However Instead Additionally Therefore" at bounding box center [646, 416] width 81 height 18
click at [1226, 442] on select "dissemination ordination determination incarnation" at bounding box center [1202, 438] width 91 height 18
select select "dissemination"
click at [1157, 429] on select "dissemination ordination determination incarnation" at bounding box center [1202, 438] width 91 height 18
click at [593, 483] on select "captivation aggregation deprivation innovation" at bounding box center [556, 483] width 81 height 18
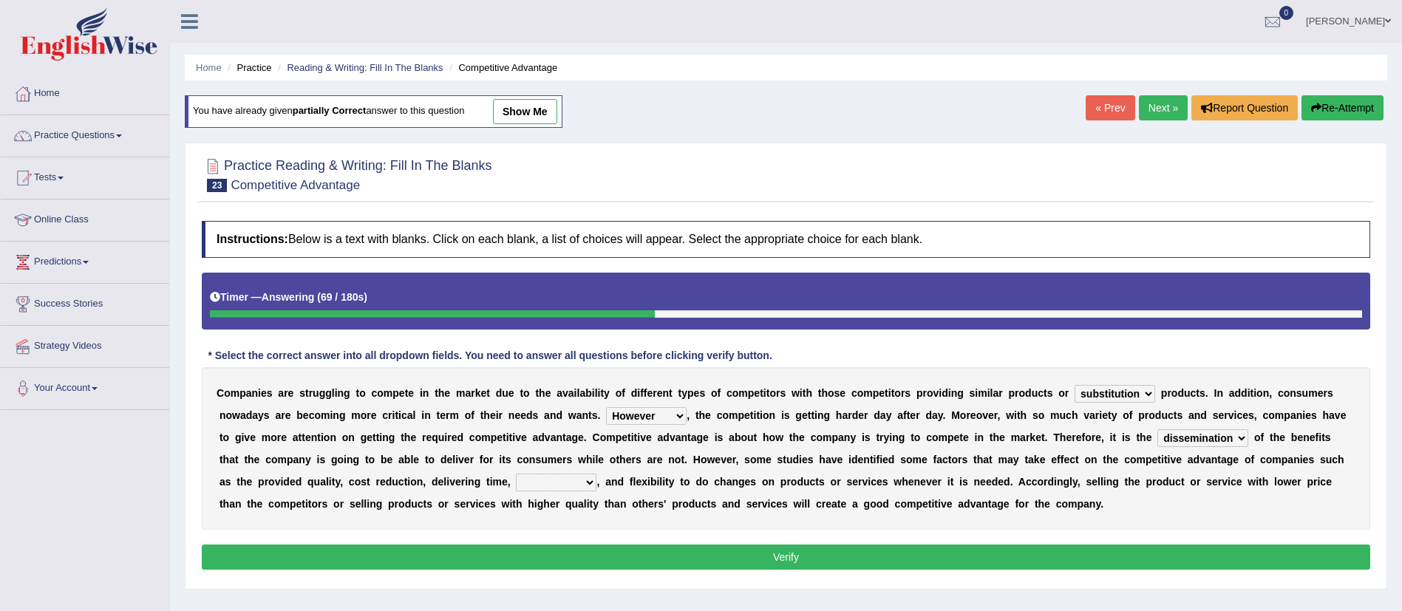
select select "innovation"
click at [516, 474] on select "captivation aggregation deprivation innovation" at bounding box center [556, 483] width 81 height 18
click at [598, 559] on button "Verify" at bounding box center [786, 557] width 1168 height 25
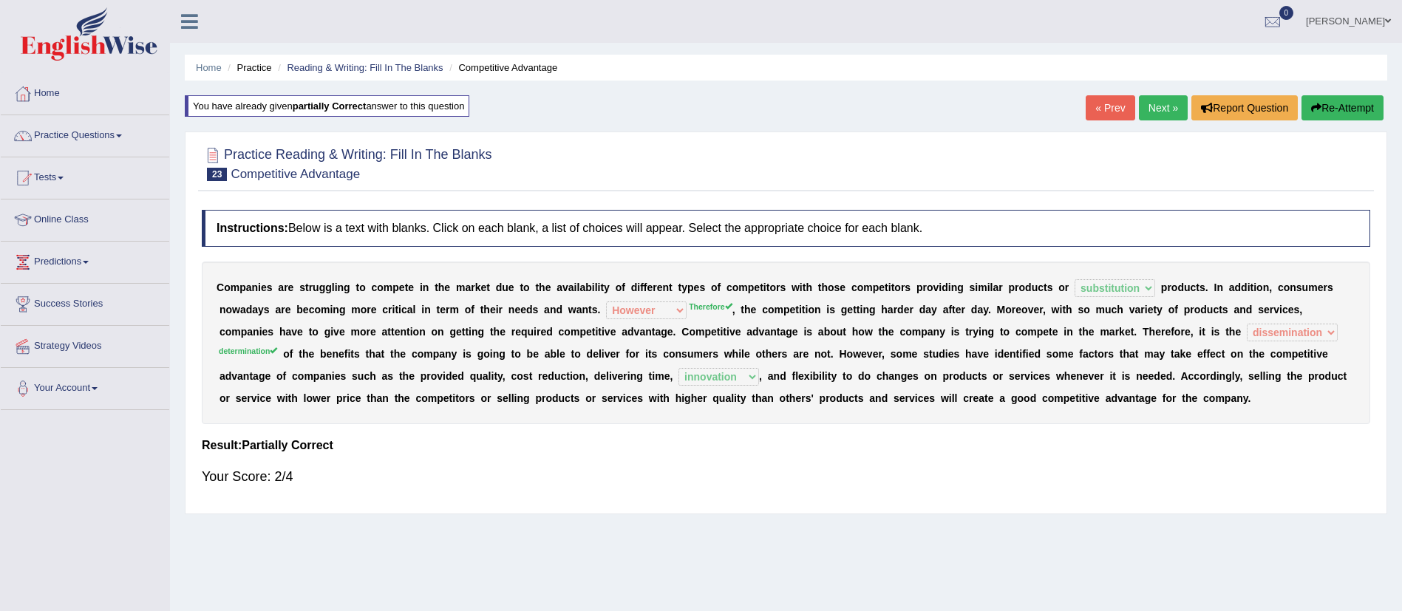
click at [1154, 109] on link "Next »" at bounding box center [1163, 107] width 49 height 25
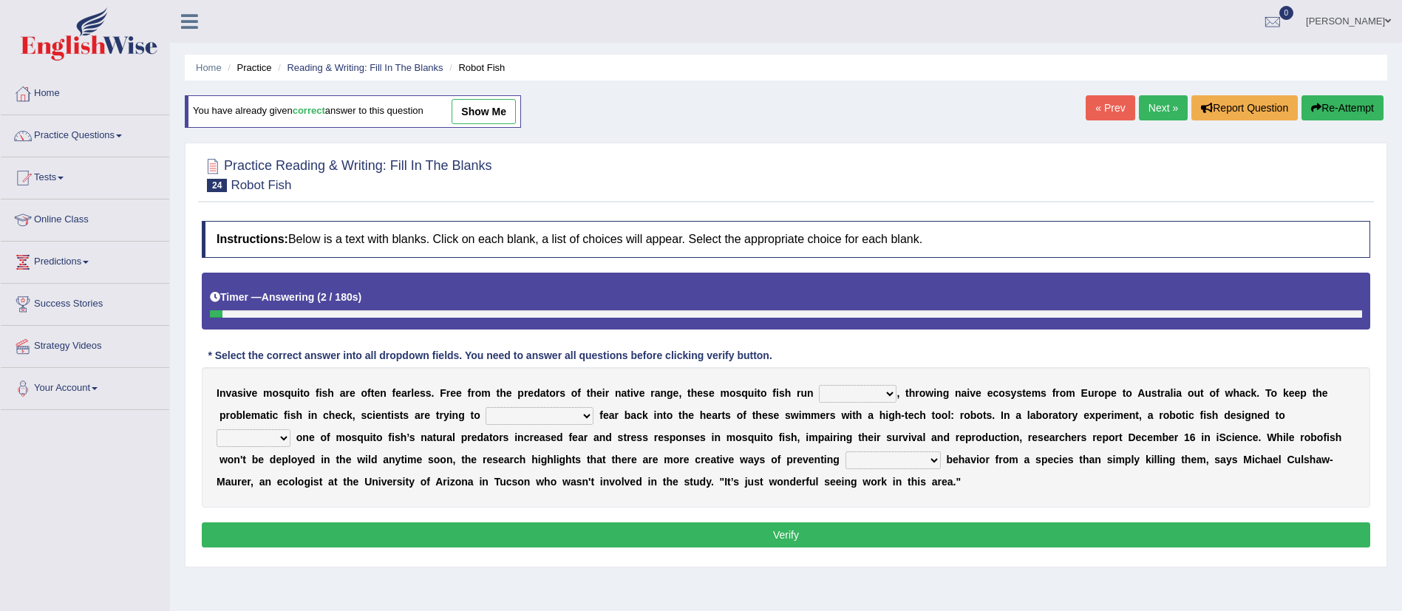
click at [845, 401] on select "occupant flippant rampant concordant" at bounding box center [858, 394] width 78 height 18
select select "flippant"
click at [819, 385] on select "occupant flippant rampant concordant" at bounding box center [858, 394] width 78 height 18
click at [548, 423] on select "accept spike strike drake" at bounding box center [540, 416] width 108 height 18
select select "strike"
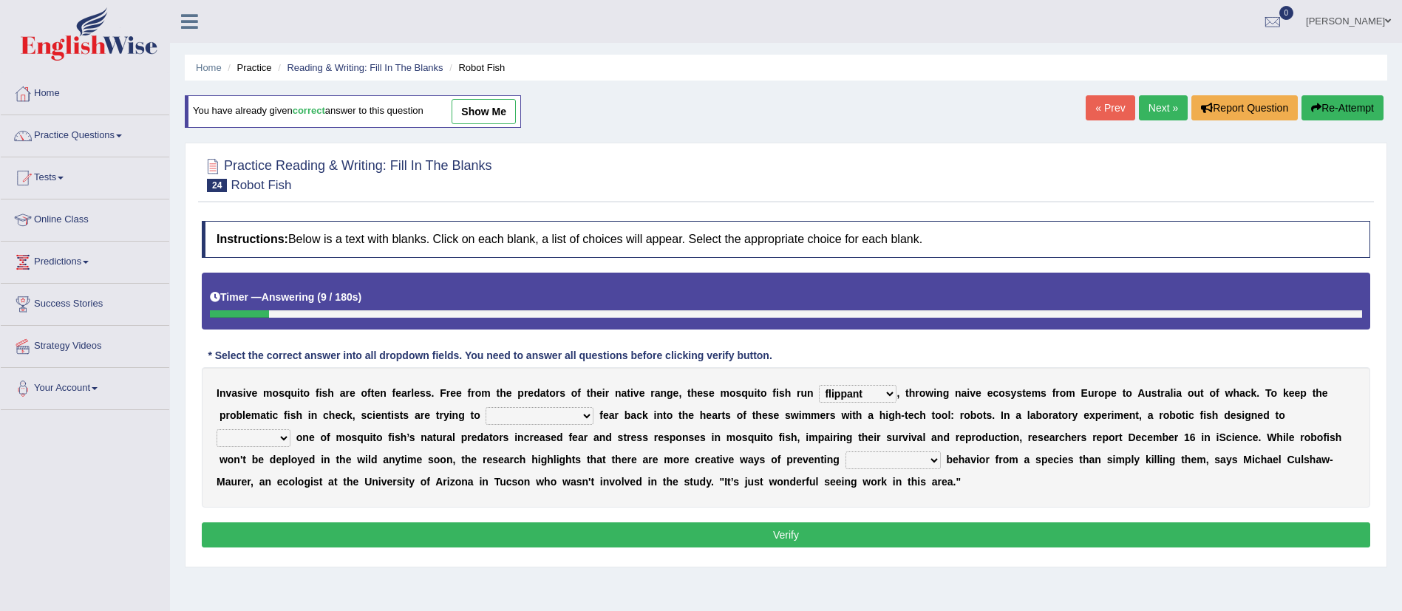
click at [486, 407] on select "accept spike strike drake" at bounding box center [540, 416] width 108 height 18
click at [290, 429] on select "bequest mimic battle conquest" at bounding box center [254, 438] width 74 height 18
select select "mimic"
click at [290, 429] on select "bequest mimic battle conquest" at bounding box center [254, 438] width 74 height 18
click at [845, 463] on select "unprivileged unprecedented uncharted unwanted" at bounding box center [892, 461] width 95 height 18
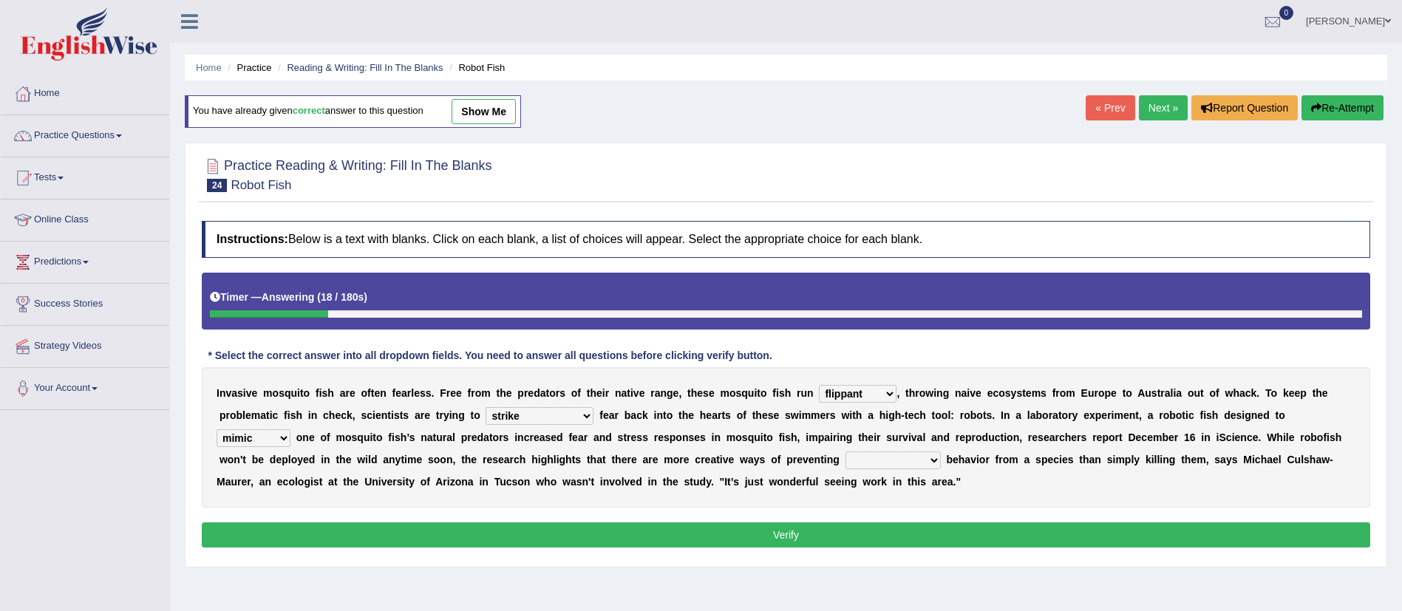
select select "unwanted"
click at [845, 452] on select "unprivileged unprecedented uncharted unwanted" at bounding box center [892, 461] width 95 height 18
click at [770, 528] on button "Verify" at bounding box center [786, 534] width 1168 height 25
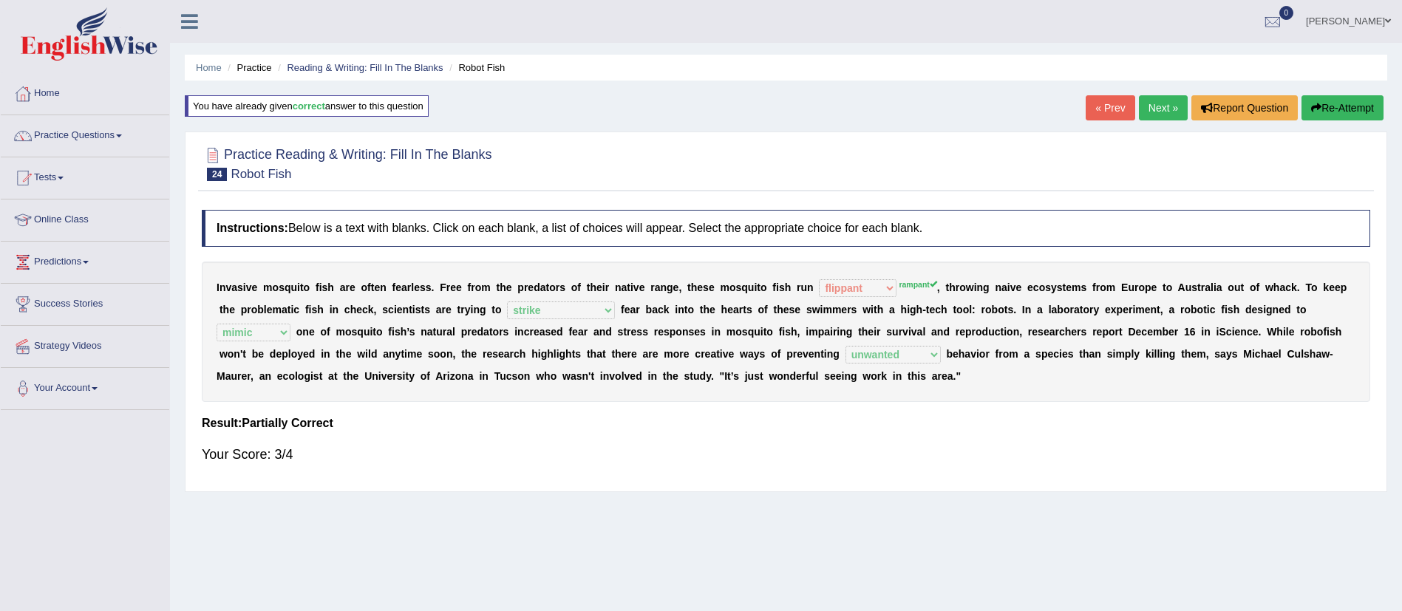
click at [1148, 109] on link "Next »" at bounding box center [1163, 107] width 49 height 25
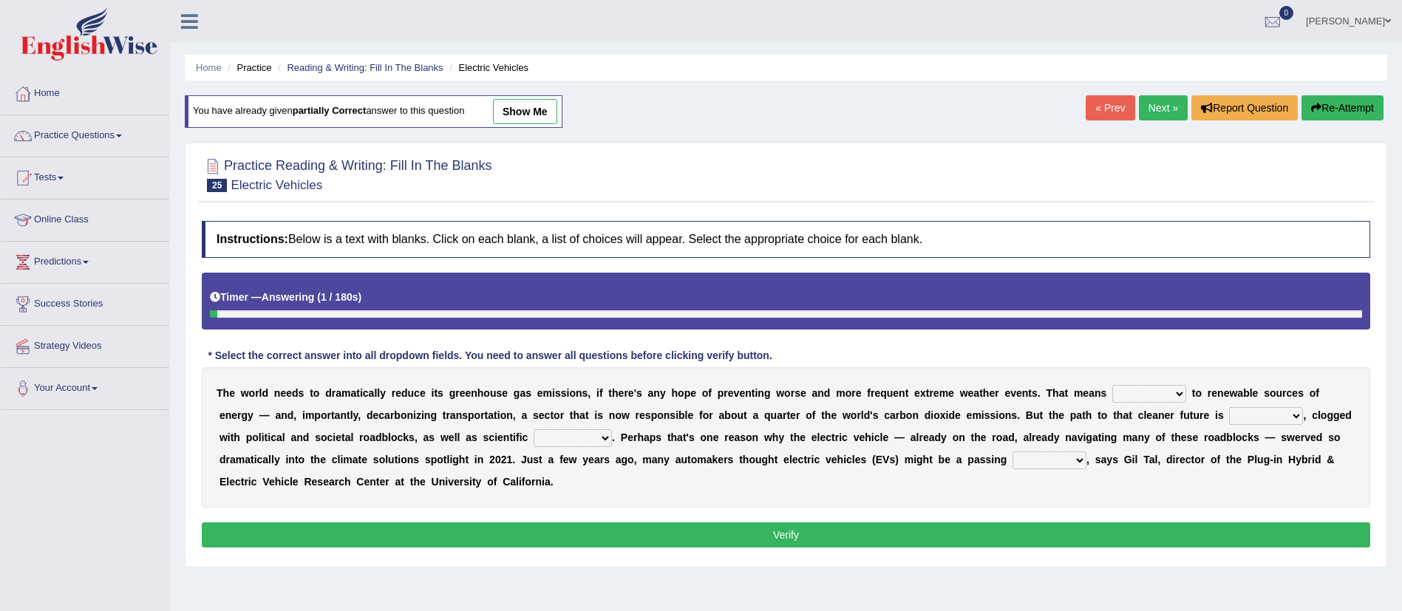
click at [1125, 395] on select "grafting drafting crafting shifting" at bounding box center [1149, 394] width 74 height 18
select select "shifting"
click at [1112, 385] on select "grafting drafting crafting shifting" at bounding box center [1149, 394] width 74 height 18
click at [1291, 415] on select "daunting daunted daunt dauntless" at bounding box center [1266, 416] width 74 height 18
select select "daunting"
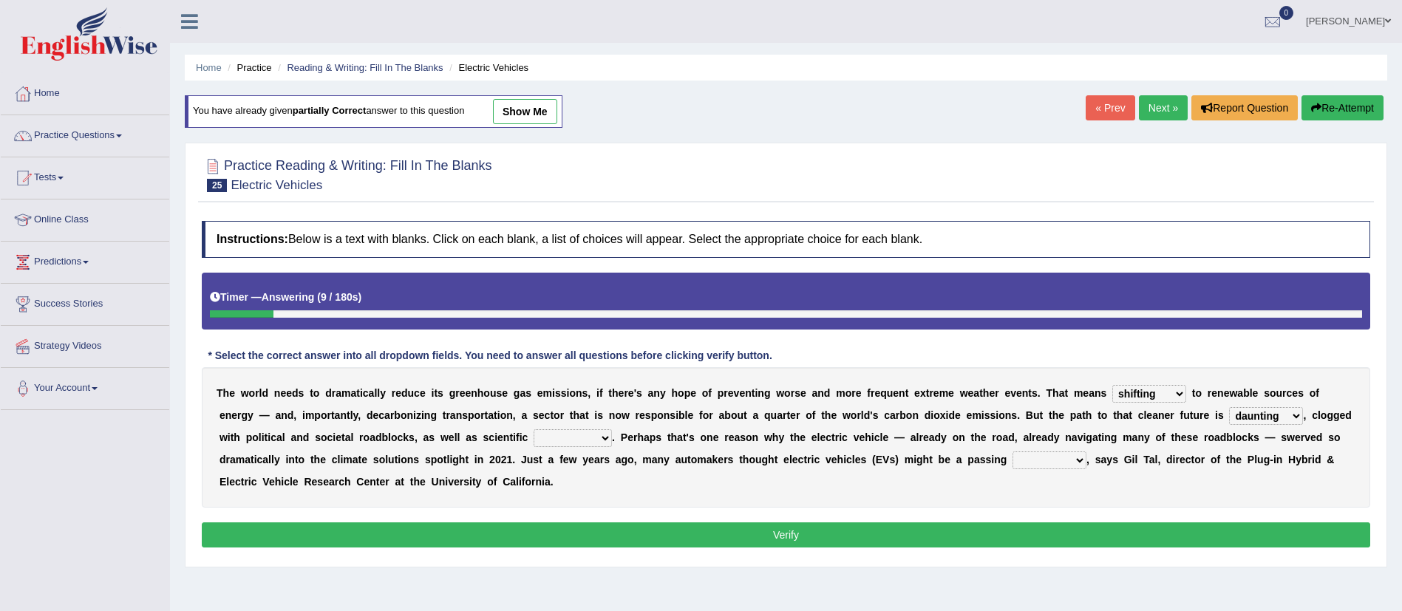
click at [1229, 407] on select "daunting daunted daunt dauntless" at bounding box center [1266, 416] width 74 height 18
click at [1275, 419] on select "daunting daunted daunt dauntless" at bounding box center [1266, 416] width 74 height 18
click at [1229, 407] on select "daunting daunted daunt dauntless" at bounding box center [1266, 416] width 74 height 18
click at [576, 442] on select "spectacles obstacles tentacles receptacles" at bounding box center [573, 438] width 78 height 18
select select "obstacles"
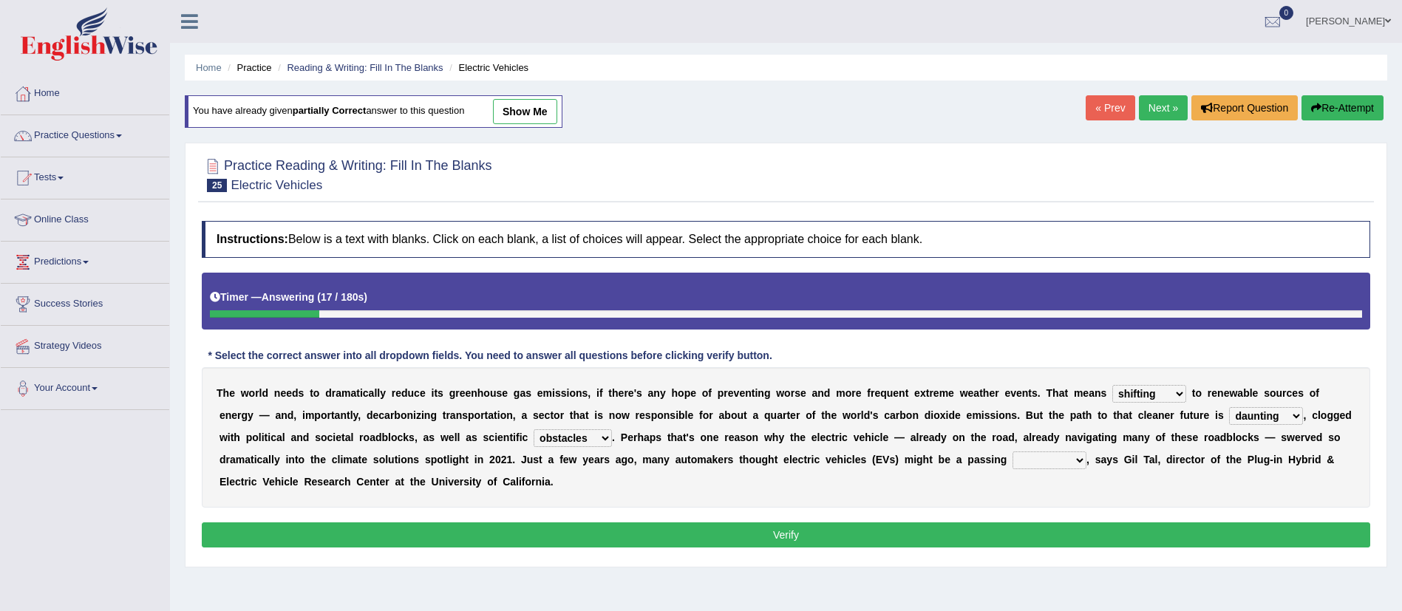
click at [534, 429] on select "spectacles obstacles tentacles receptacles" at bounding box center [573, 438] width 78 height 18
click at [1014, 466] on select "fad gad tad lad" at bounding box center [1049, 461] width 74 height 18
select select "lad"
click at [1012, 452] on select "fad gad tad lad" at bounding box center [1049, 461] width 74 height 18
click at [914, 526] on button "Verify" at bounding box center [786, 534] width 1168 height 25
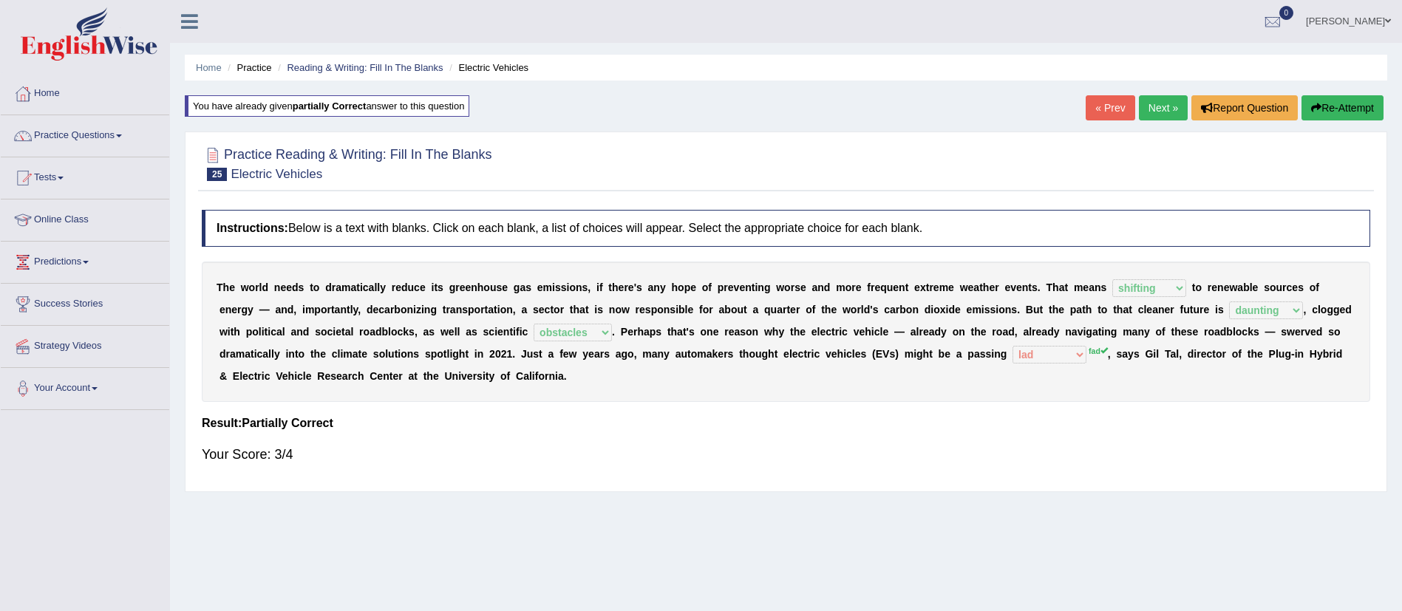
click at [1162, 115] on link "Next »" at bounding box center [1163, 107] width 49 height 25
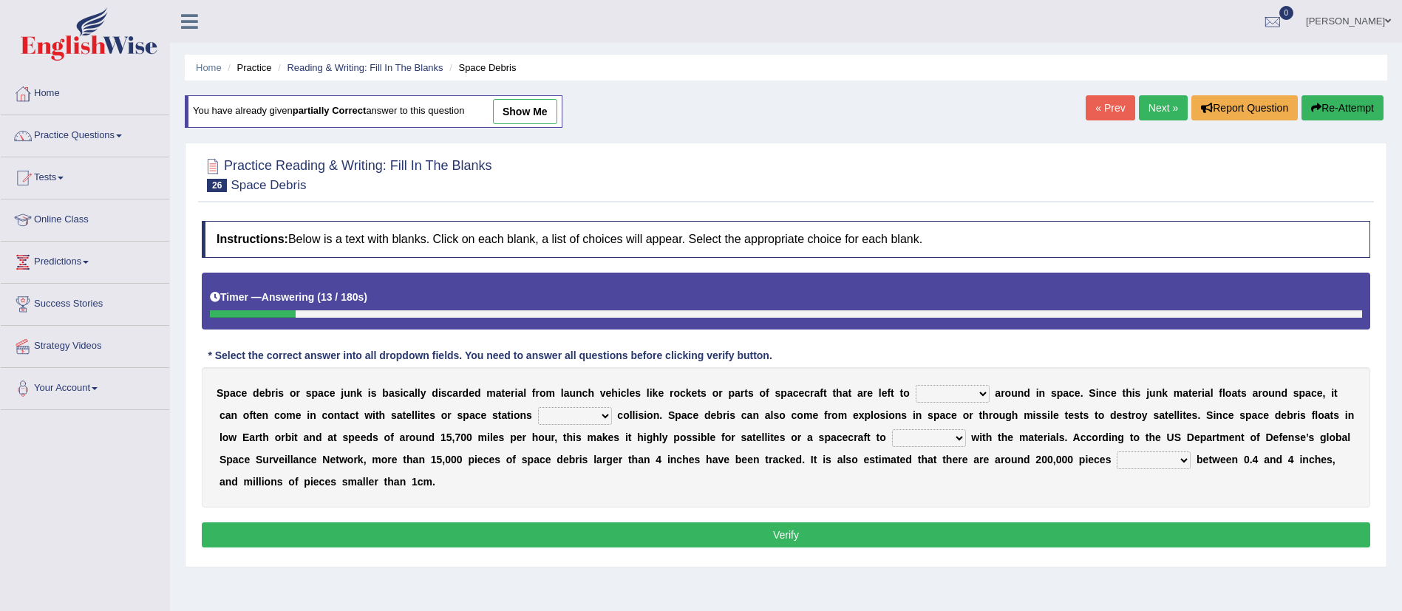
select select "roam"
click at [916, 385] on select "twist center roam loll" at bounding box center [953, 394] width 74 height 18
click at [975, 392] on select "twist center roam loll" at bounding box center [953, 394] width 74 height 18
click at [1030, 491] on div "S p a c e d e b r i s o r s p a c e j u n k i s b a s i c a l l y d i s c a r d…" at bounding box center [786, 437] width 1168 height 140
click at [607, 420] on select "risks risk risked risking" at bounding box center [575, 416] width 74 height 18
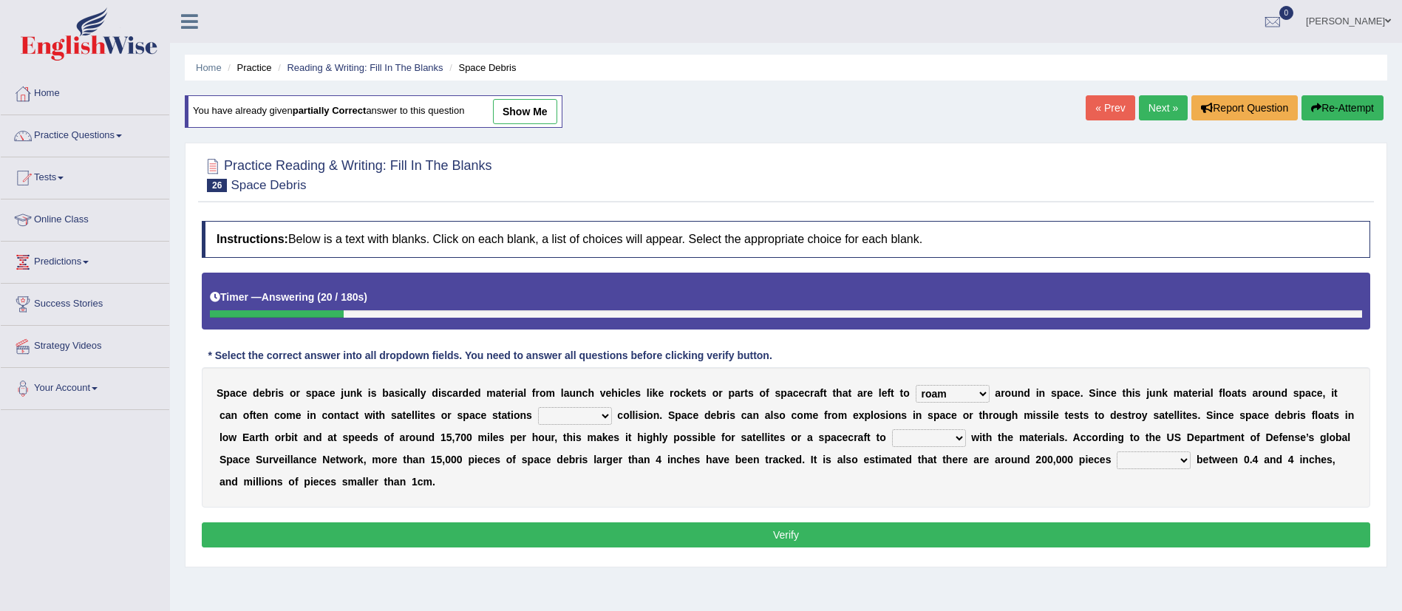
select select "risks"
click at [538, 407] on select "risks risk risked risking" at bounding box center [575, 416] width 74 height 18
click at [944, 434] on select "collect collate collide collocate" at bounding box center [929, 438] width 74 height 18
select select "collide"
click at [892, 429] on select "collect collate collide collocate" at bounding box center [929, 438] width 74 height 18
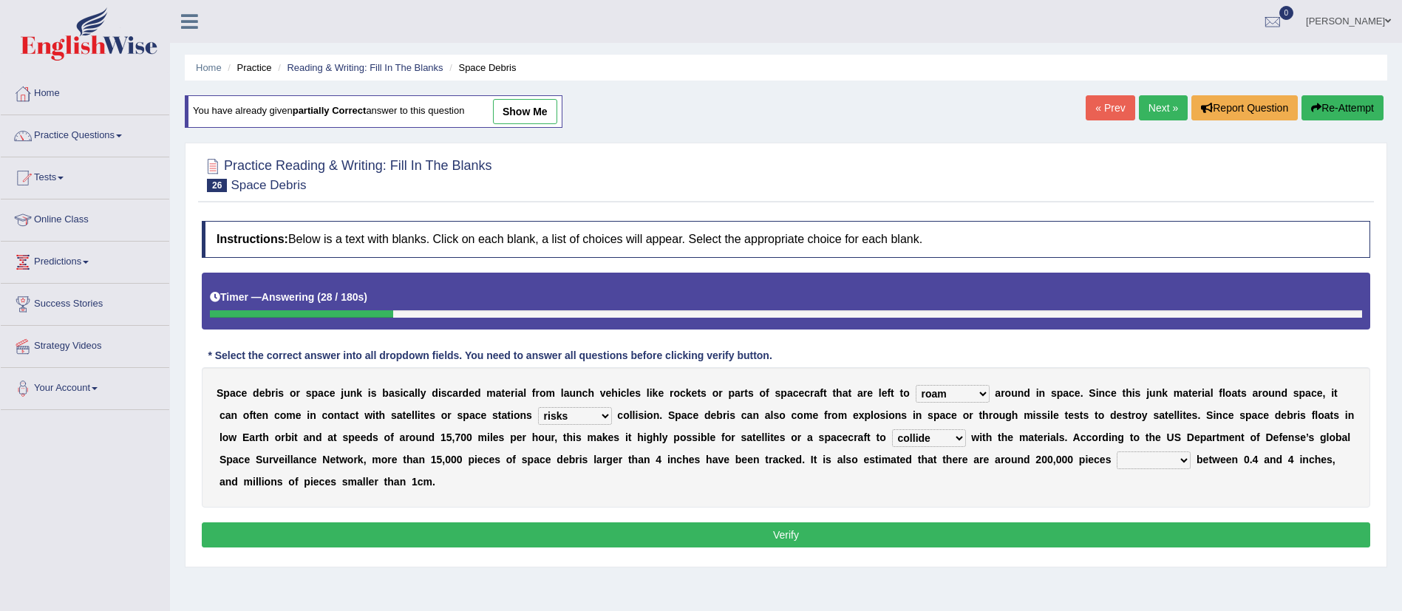
drag, startPoint x: 1120, startPoint y: 467, endPoint x: 1130, endPoint y: 462, distance: 11.6
click at [1123, 466] on select "sized sizing size sizes" at bounding box center [1154, 461] width 74 height 18
select select "sized"
click at [1117, 452] on select "sized sizing size sizes" at bounding box center [1154, 461] width 74 height 18
click at [1018, 533] on button "Verify" at bounding box center [786, 534] width 1168 height 25
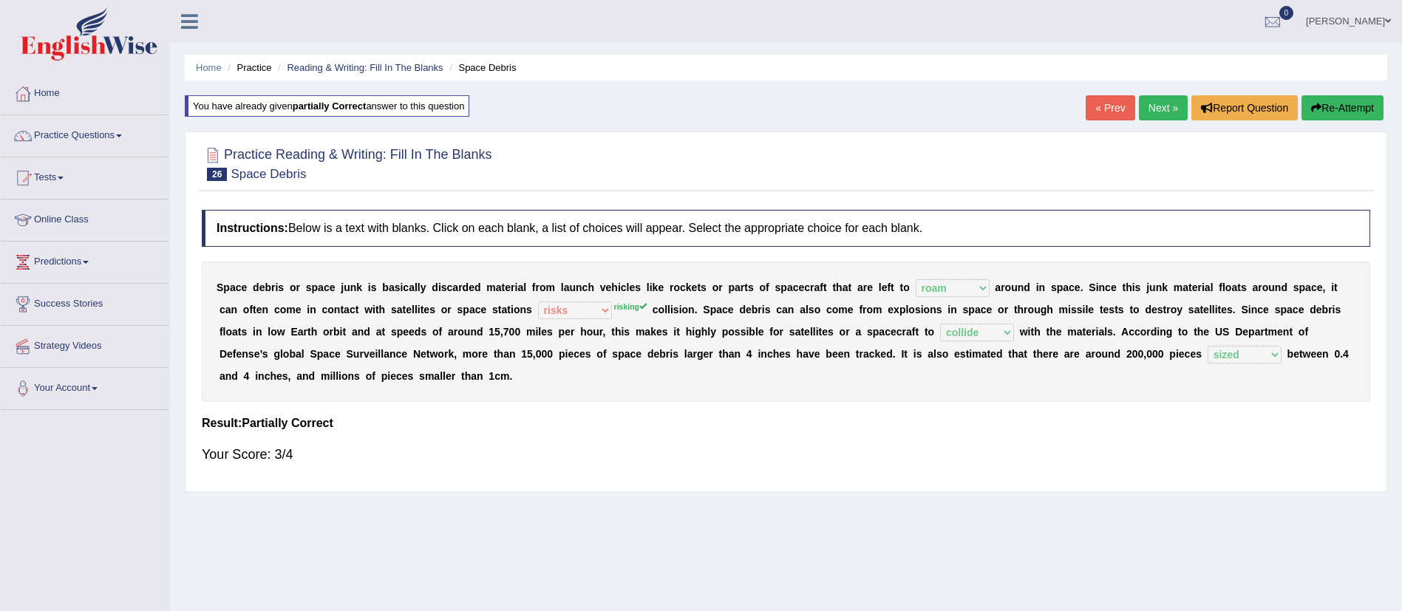
click at [1168, 115] on link "Next »" at bounding box center [1163, 107] width 49 height 25
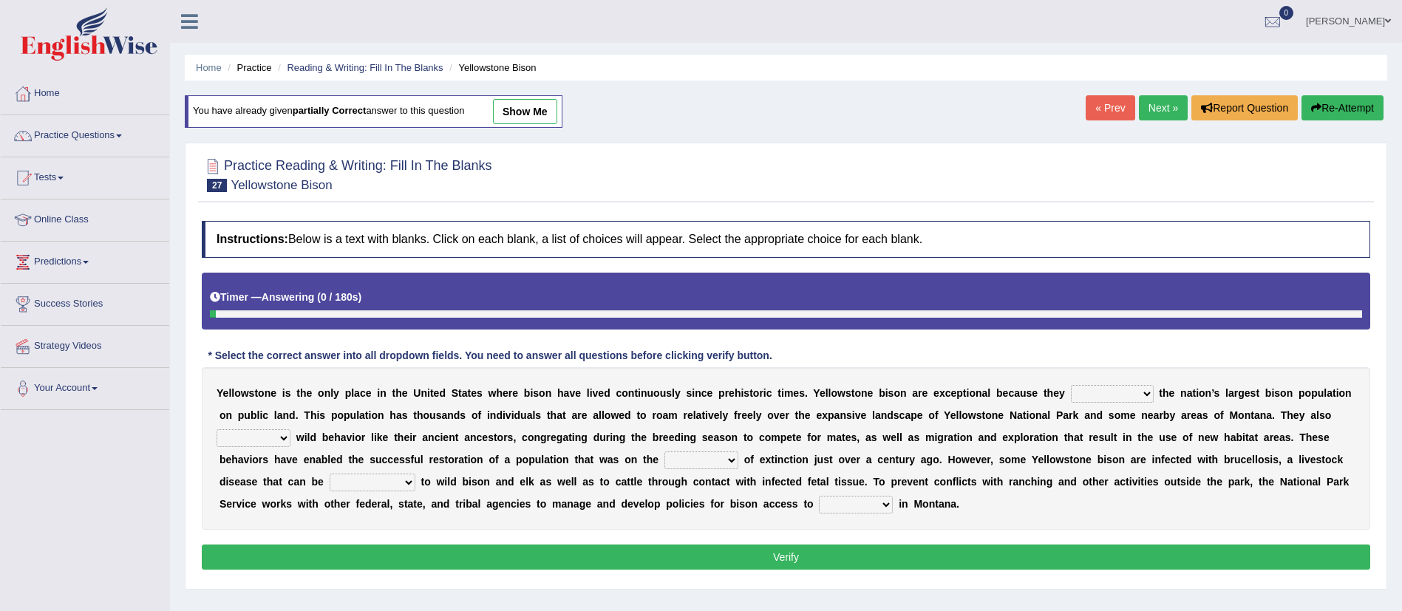
click at [1106, 389] on select "congregate comprise consist compromise" at bounding box center [1112, 394] width 83 height 18
select select "consist"
click at [1071, 385] on select "congregate comprise consist compromise" at bounding box center [1112, 394] width 83 height 18
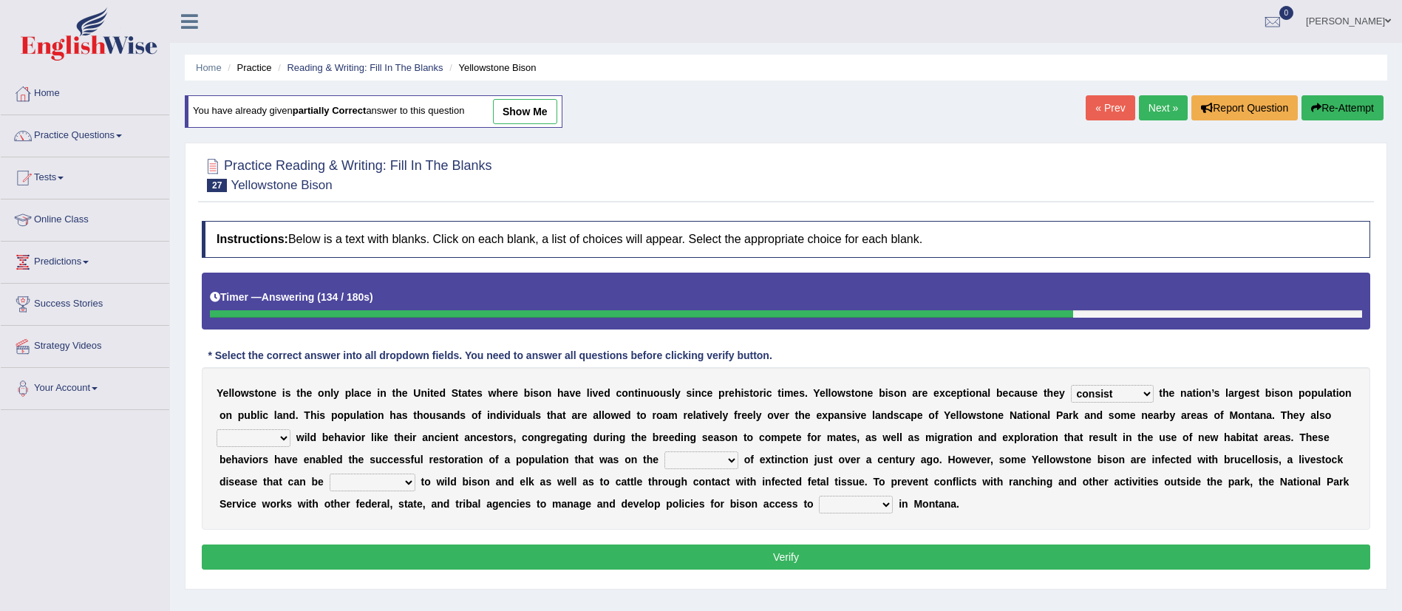
click at [290, 439] on select "exhibit disregard resist encourage" at bounding box center [254, 438] width 74 height 18
select select "exhibit"
click at [276, 429] on select "exhibit disregard resist encourage" at bounding box center [254, 438] width 74 height 18
click at [738, 467] on select "brine brink danger brindle" at bounding box center [701, 461] width 74 height 18
select select "brine"
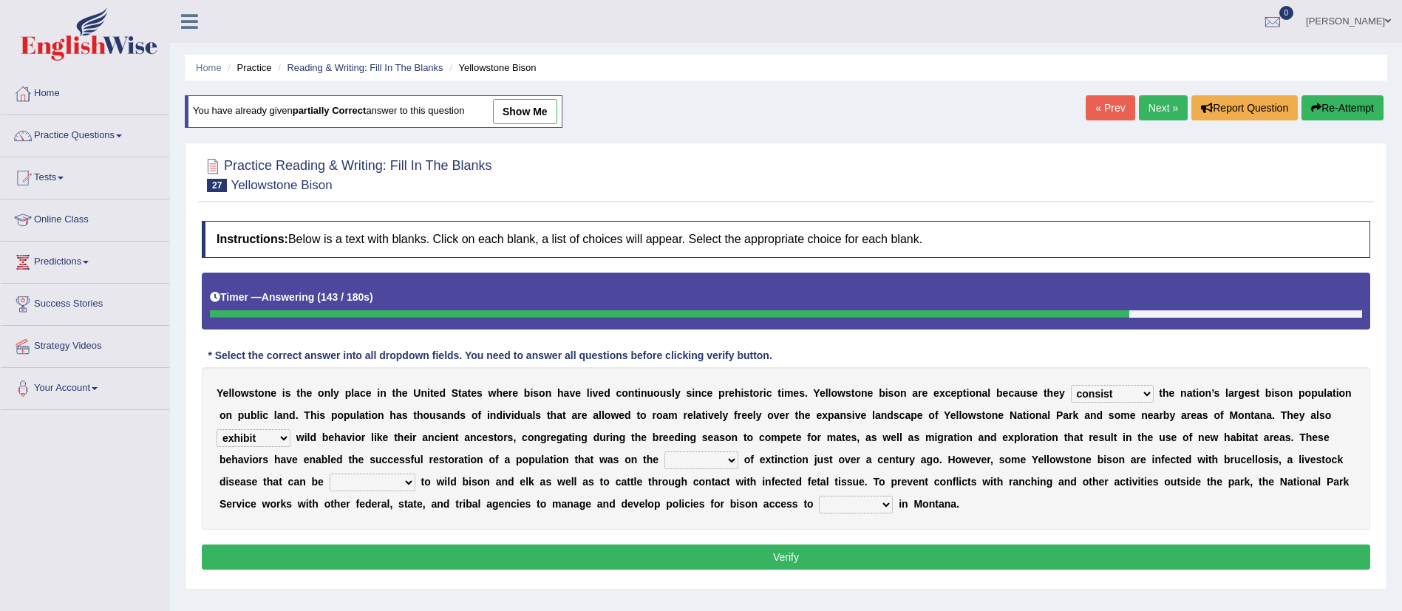
click at [735, 452] on select "brine brink danger brindle" at bounding box center [701, 461] width 74 height 18
click at [415, 486] on select "transplanted transported transgressed transmitted" at bounding box center [373, 483] width 86 height 18
select select "transmitted"
click at [391, 474] on select "transplanted transported transgressed transmitted" at bounding box center [373, 483] width 86 height 18
click at [893, 500] on select "habitat habitat habitant food" at bounding box center [856, 505] width 74 height 18
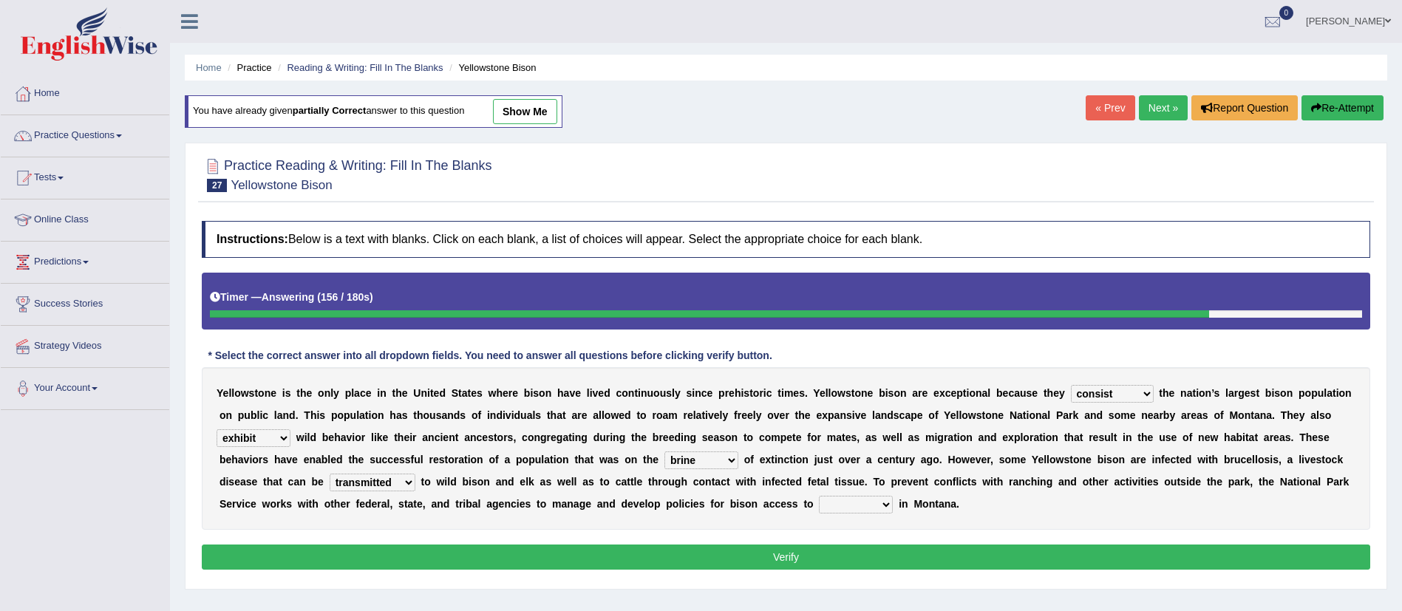
select select "habitant"
click at [893, 496] on select "habitat habitat habitant food" at bounding box center [856, 505] width 74 height 18
click at [807, 548] on button "Verify" at bounding box center [786, 557] width 1168 height 25
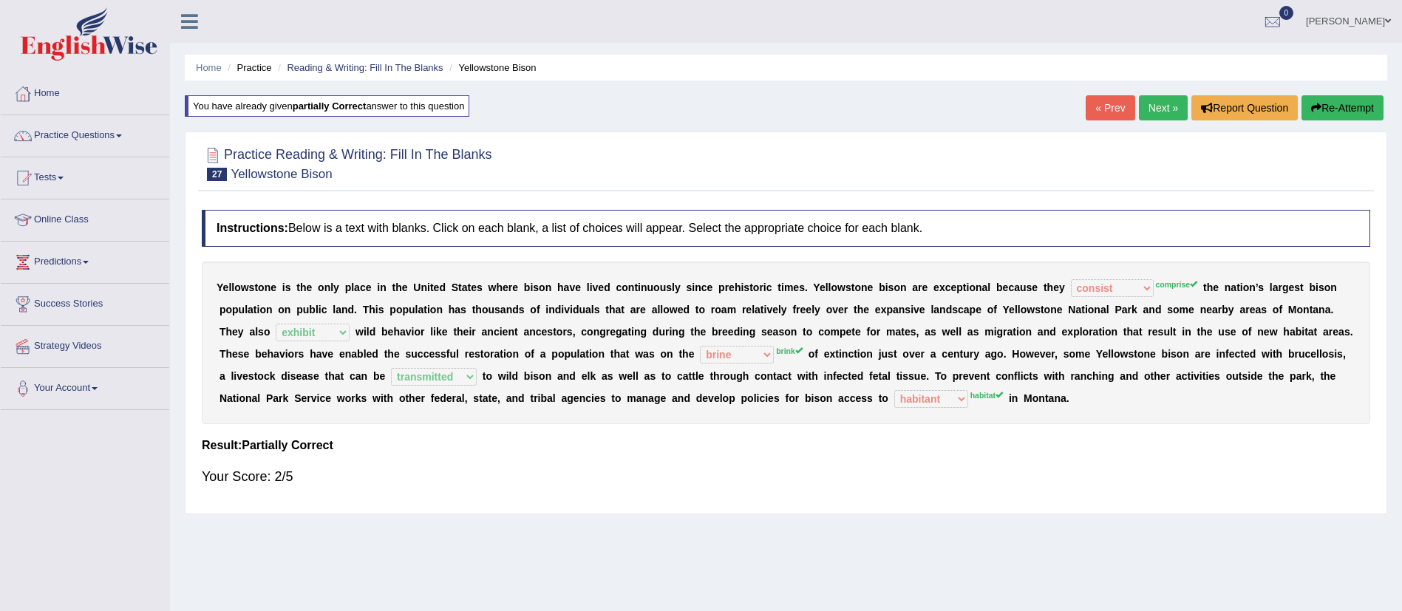
click at [1151, 116] on link "Next »" at bounding box center [1163, 107] width 49 height 25
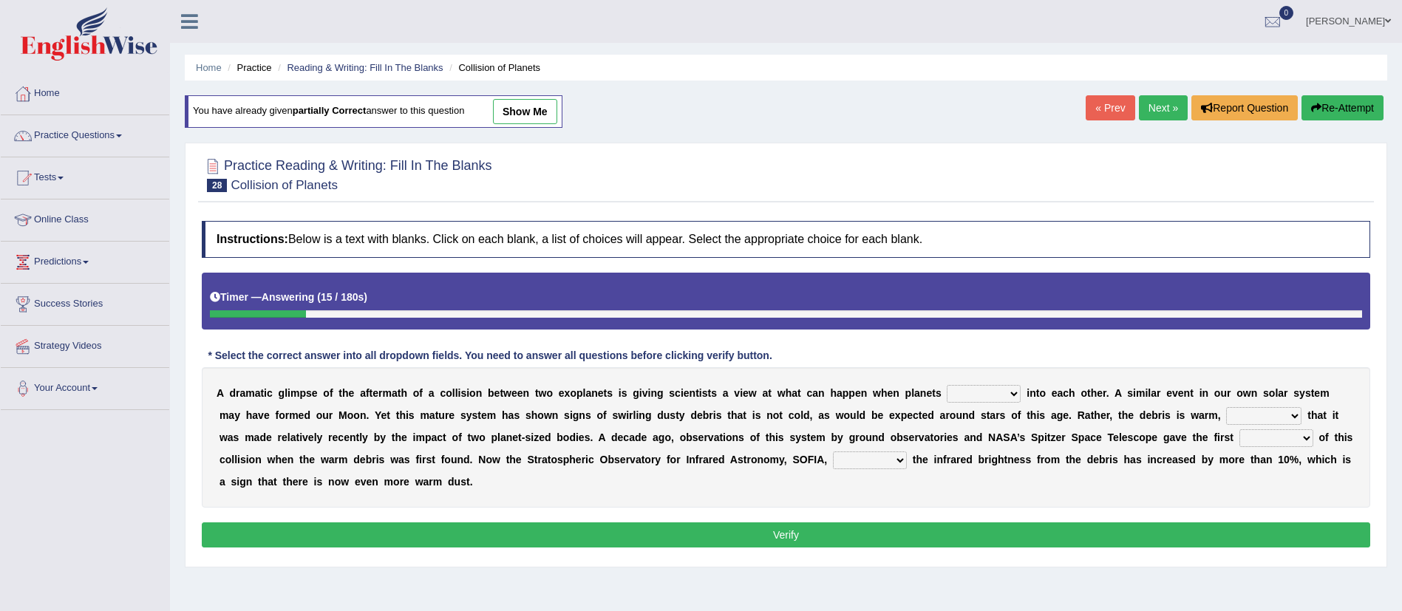
click at [989, 398] on select "crash explore roam implode" at bounding box center [984, 394] width 74 height 18
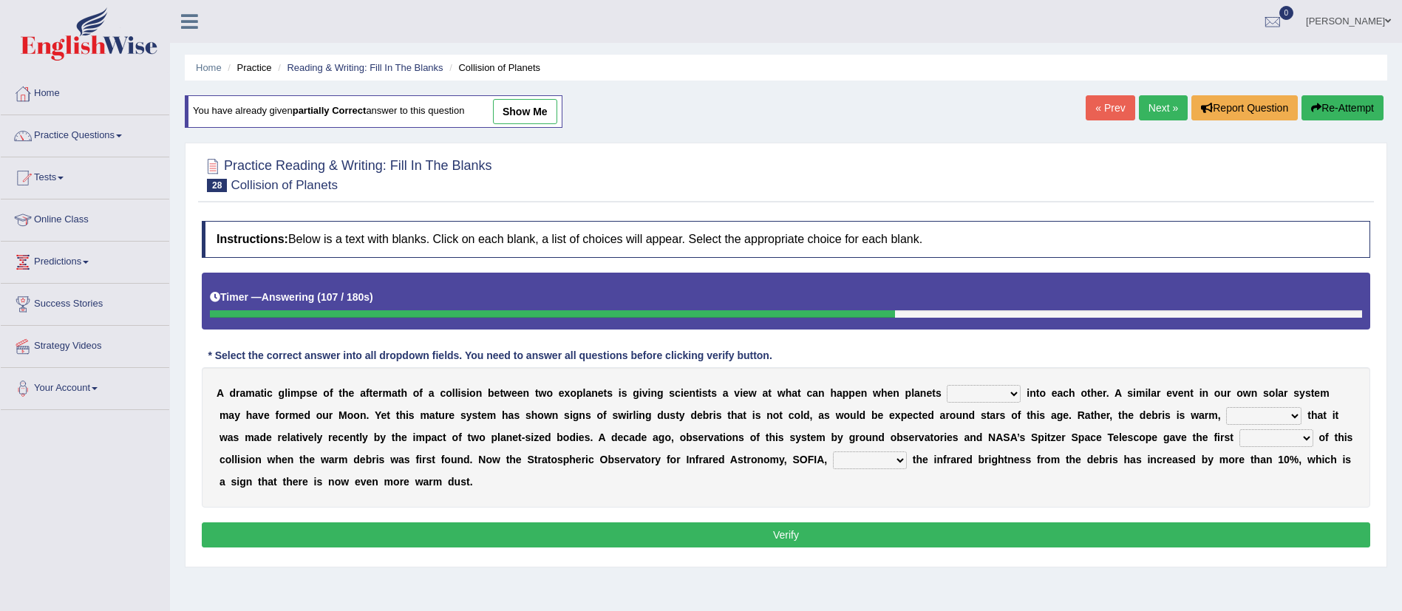
select select "crash"
click at [947, 385] on select "crash explore roam implode" at bounding box center [984, 394] width 74 height 18
click at [1241, 422] on select "reinforcing sentencing forging conducing" at bounding box center [1263, 416] width 75 height 18
select select "reinforcing"
click at [1226, 407] on select "reinforcing sentencing forging conducing" at bounding box center [1263, 416] width 75 height 18
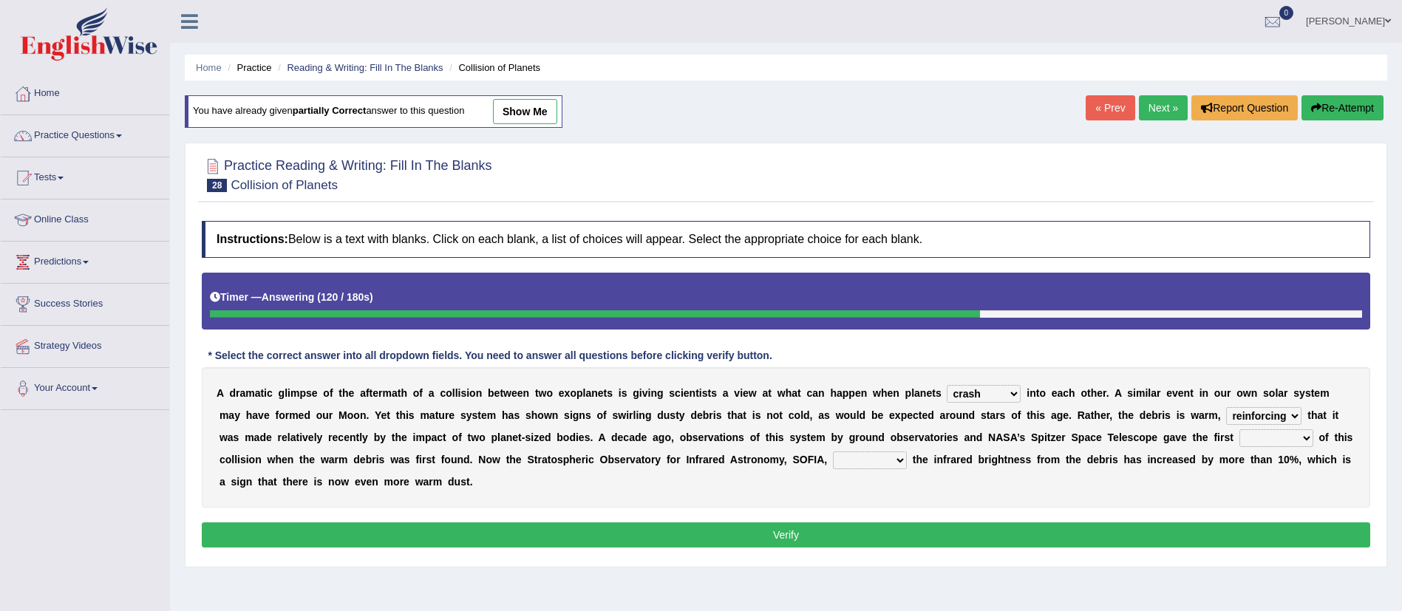
click at [1263, 432] on select "pints faints hints taints" at bounding box center [1276, 438] width 74 height 18
select select "hints"
click at [1239, 429] on select "pints faints hints taints" at bounding box center [1276, 438] width 74 height 18
click at [885, 461] on select "concealed revealed repealed unsealed" at bounding box center [870, 461] width 74 height 18
select select "revealed"
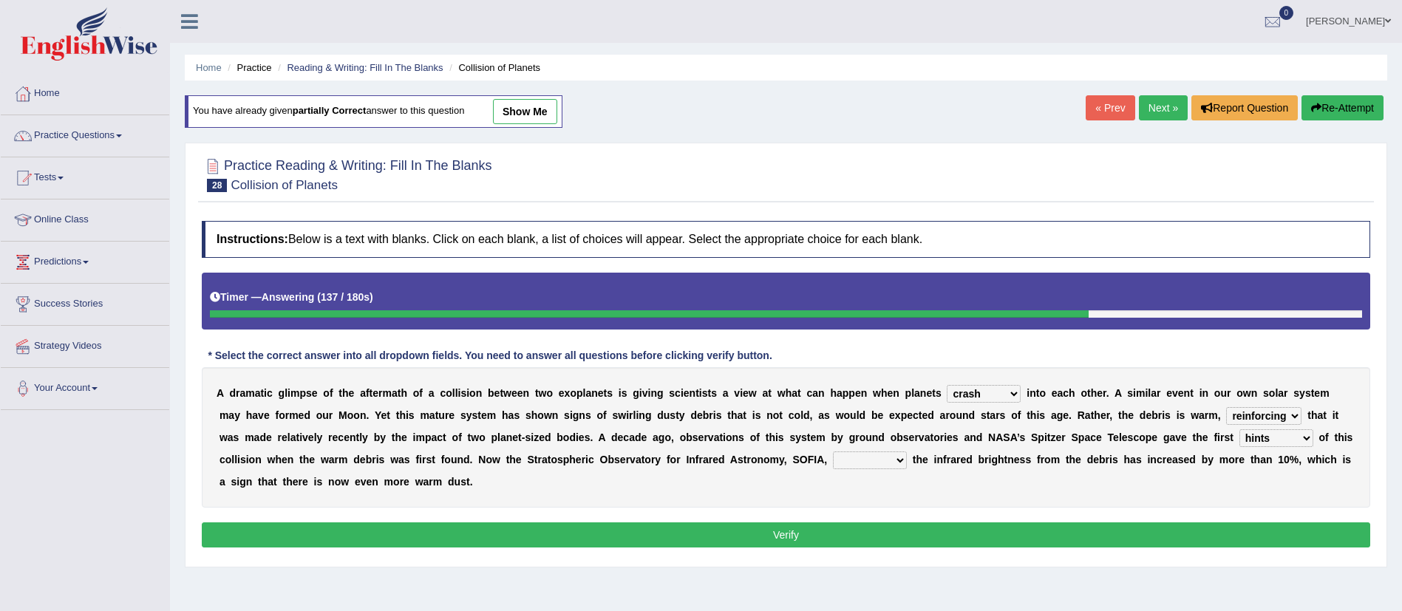
click at [833, 452] on select "concealed revealed repealed unsealed" at bounding box center [870, 461] width 74 height 18
click at [905, 539] on button "Verify" at bounding box center [786, 534] width 1168 height 25
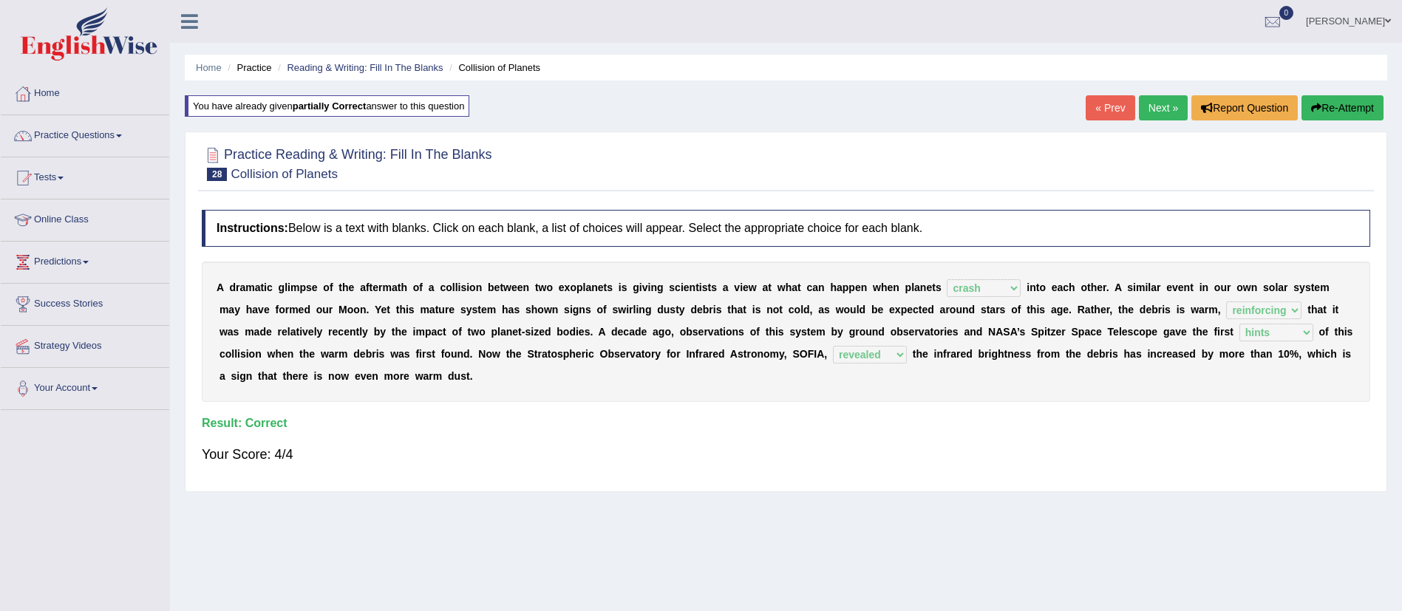
click at [1162, 102] on link "Next »" at bounding box center [1163, 107] width 49 height 25
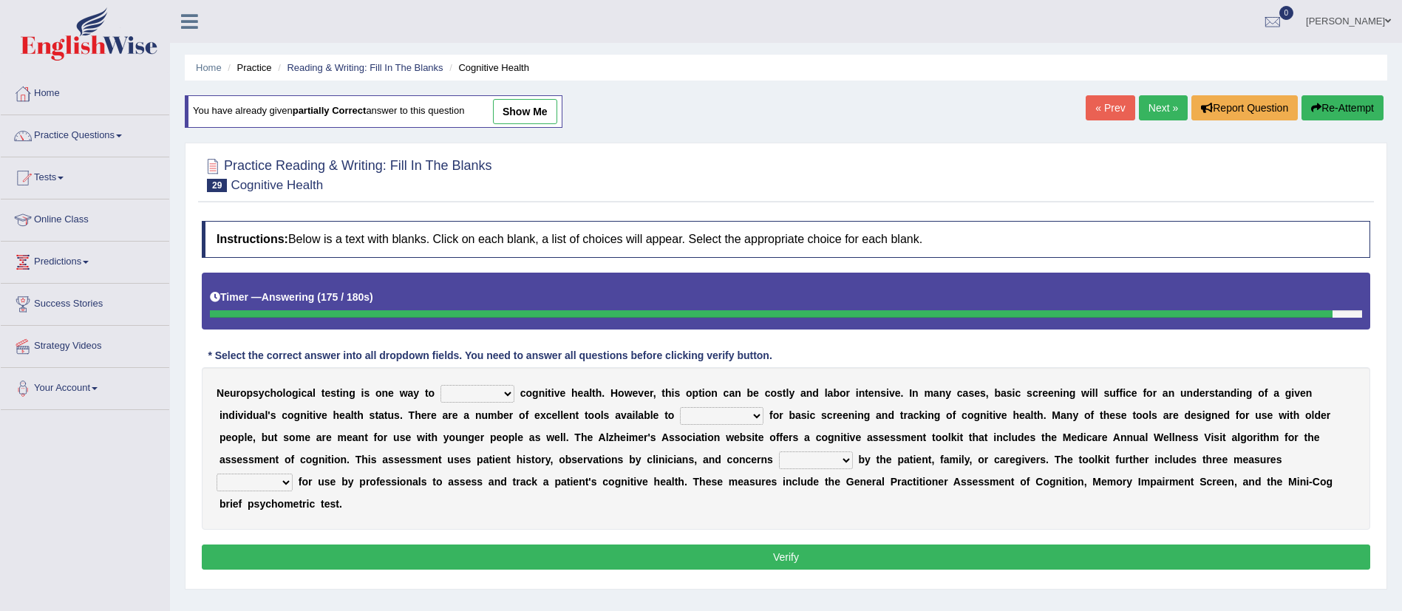
click at [464, 389] on select "obsess assess possess access" at bounding box center [477, 394] width 74 height 18
select select "access"
click at [440, 385] on select "obsess assess possess access" at bounding box center [477, 394] width 74 height 18
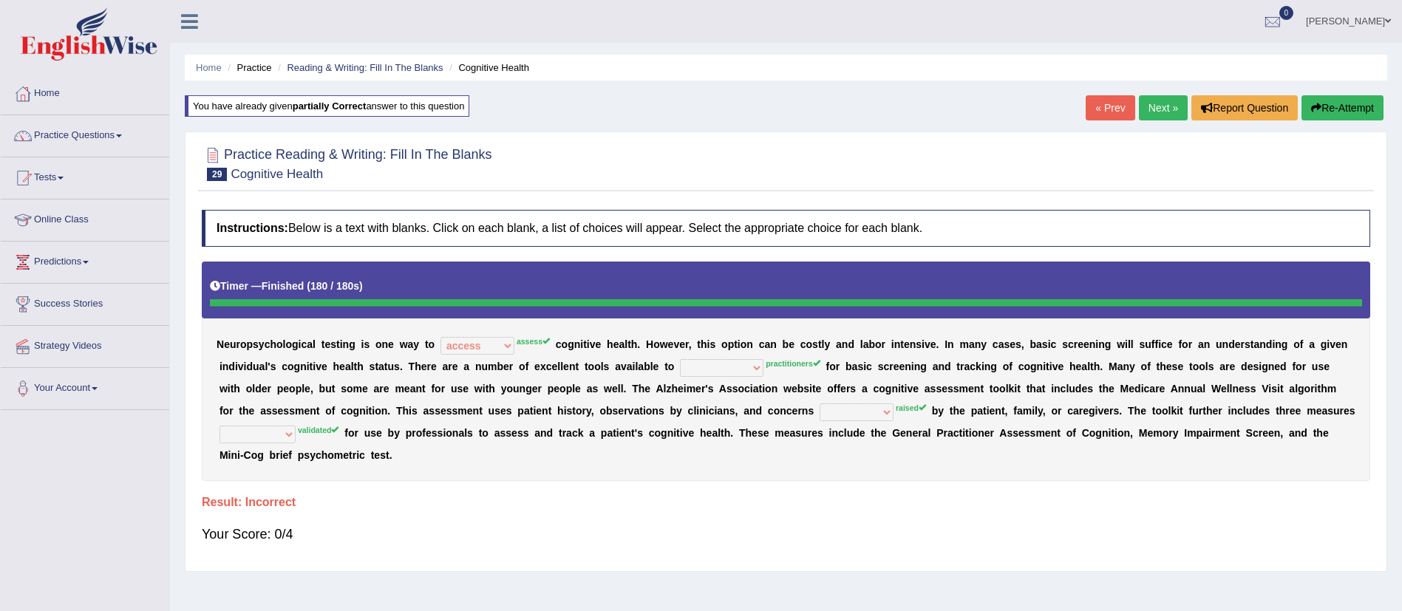
click at [1156, 104] on link "Next »" at bounding box center [1163, 107] width 49 height 25
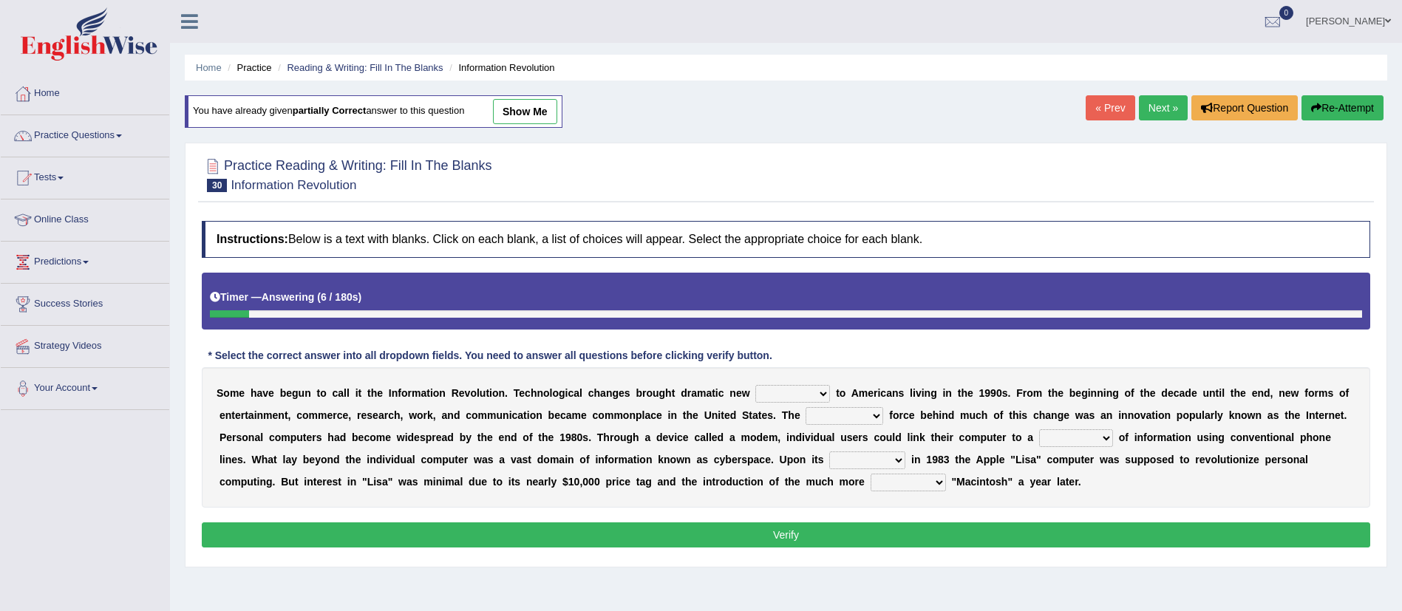
select select "challenges"
click at [755, 385] on select "challenges puzzles options confusion" at bounding box center [792, 394] width 75 height 18
click at [850, 418] on select "unremitting uninspiring driving insinuating" at bounding box center [844, 416] width 78 height 18
select select "driving"
click at [805, 407] on select "unremitting uninspiring driving insinuating" at bounding box center [844, 416] width 78 height 18
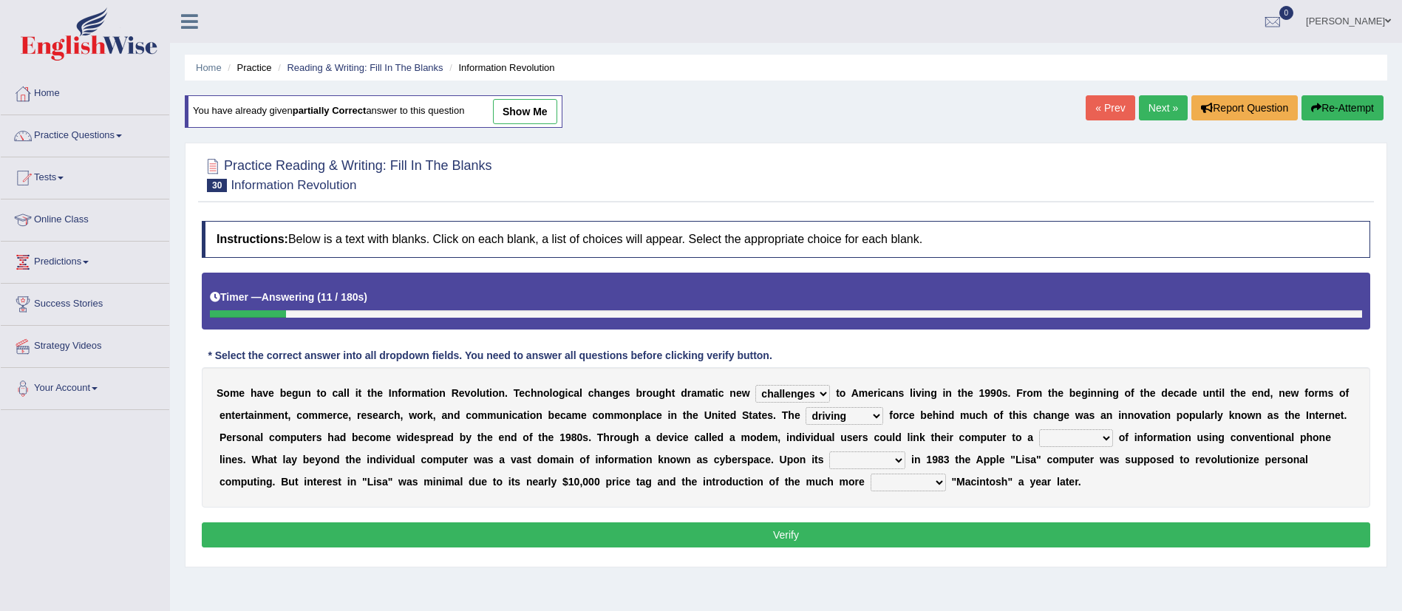
click at [1080, 440] on select "magnitude bulk wealth volume" at bounding box center [1076, 438] width 74 height 18
select select "bulk"
click at [1039, 429] on select "magnitude bulk wealth volume" at bounding box center [1076, 438] width 74 height 18
click at [883, 460] on select "relief release publication emission" at bounding box center [867, 461] width 76 height 18
select select "release"
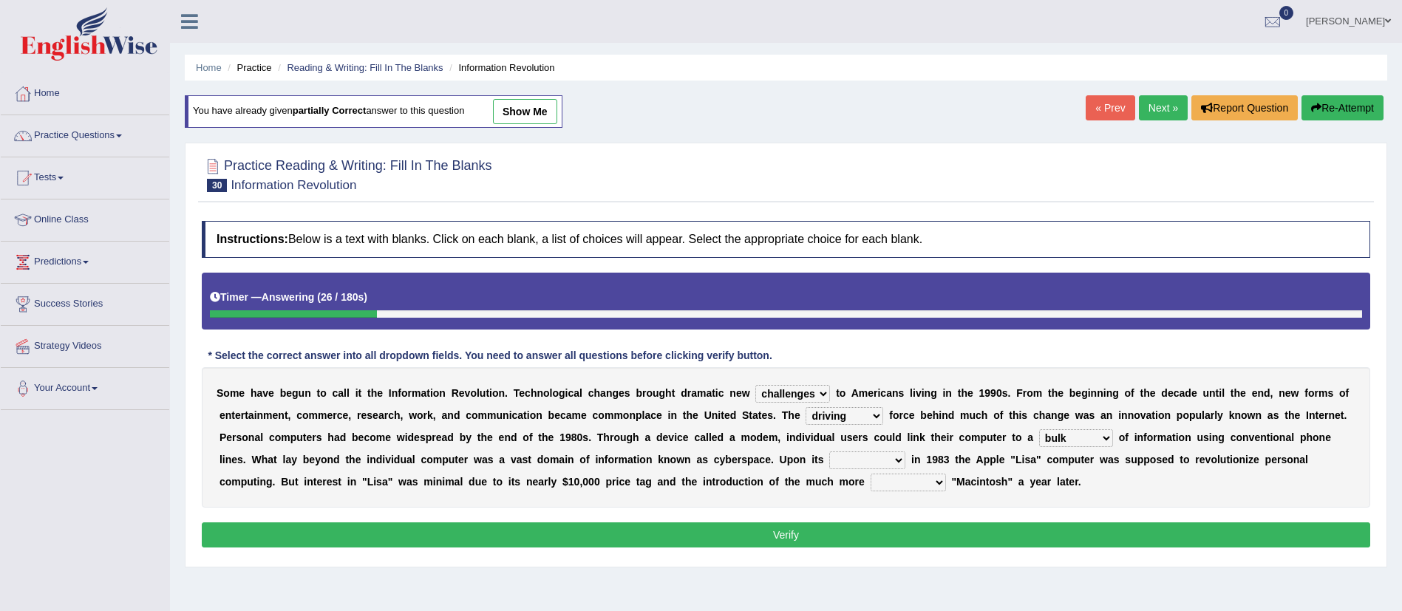
click at [829, 452] on select "relief release publication emission" at bounding box center [867, 461] width 76 height 18
click at [908, 488] on select "convenient affordable advanced formidable" at bounding box center [908, 483] width 75 height 18
select select "affordable"
click at [871, 474] on select "convenient affordable advanced formidable" at bounding box center [908, 483] width 75 height 18
click at [870, 531] on button "Verify" at bounding box center [786, 534] width 1168 height 25
